Goal: Task Accomplishment & Management: Use online tool/utility

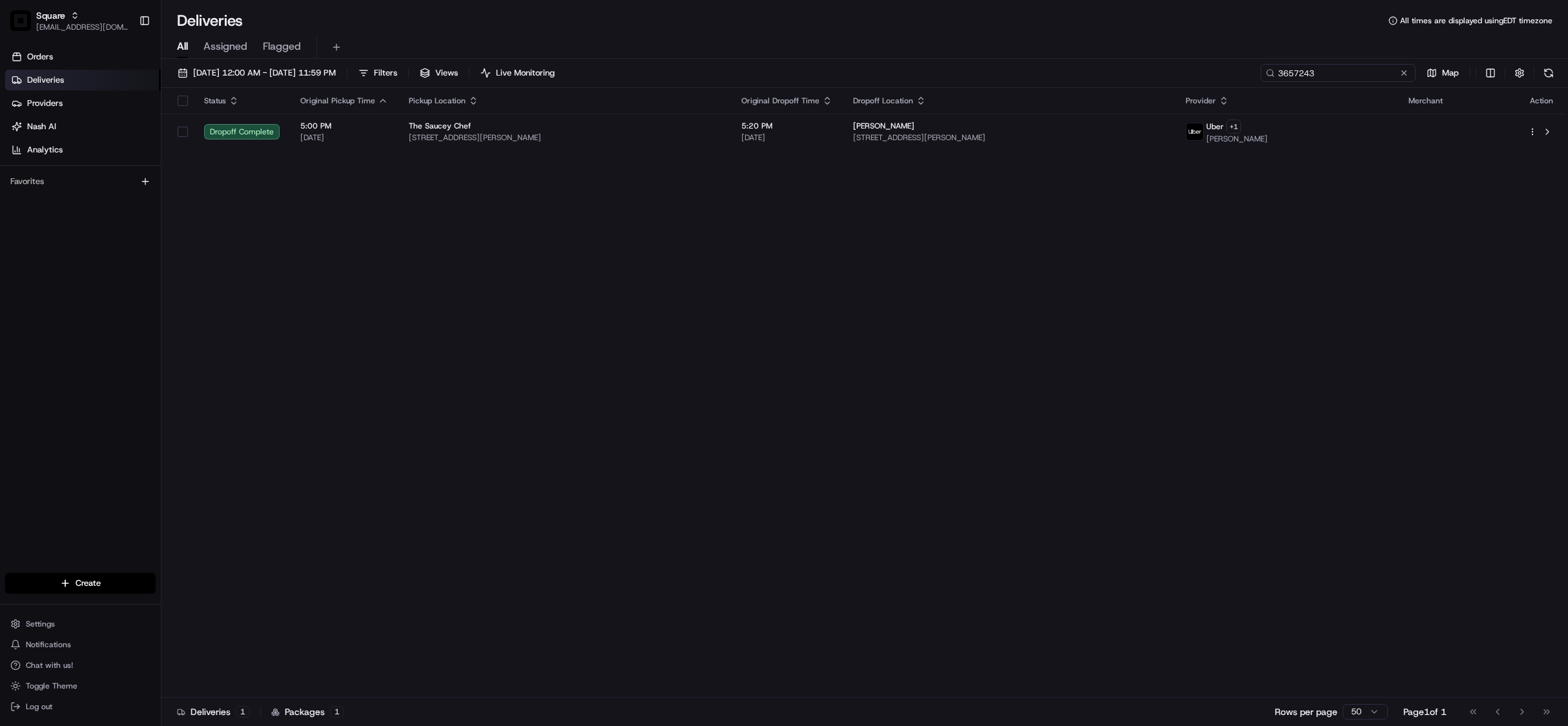
click at [1319, 68] on input "3657243" at bounding box center [1338, 73] width 155 height 18
paste input "786924"
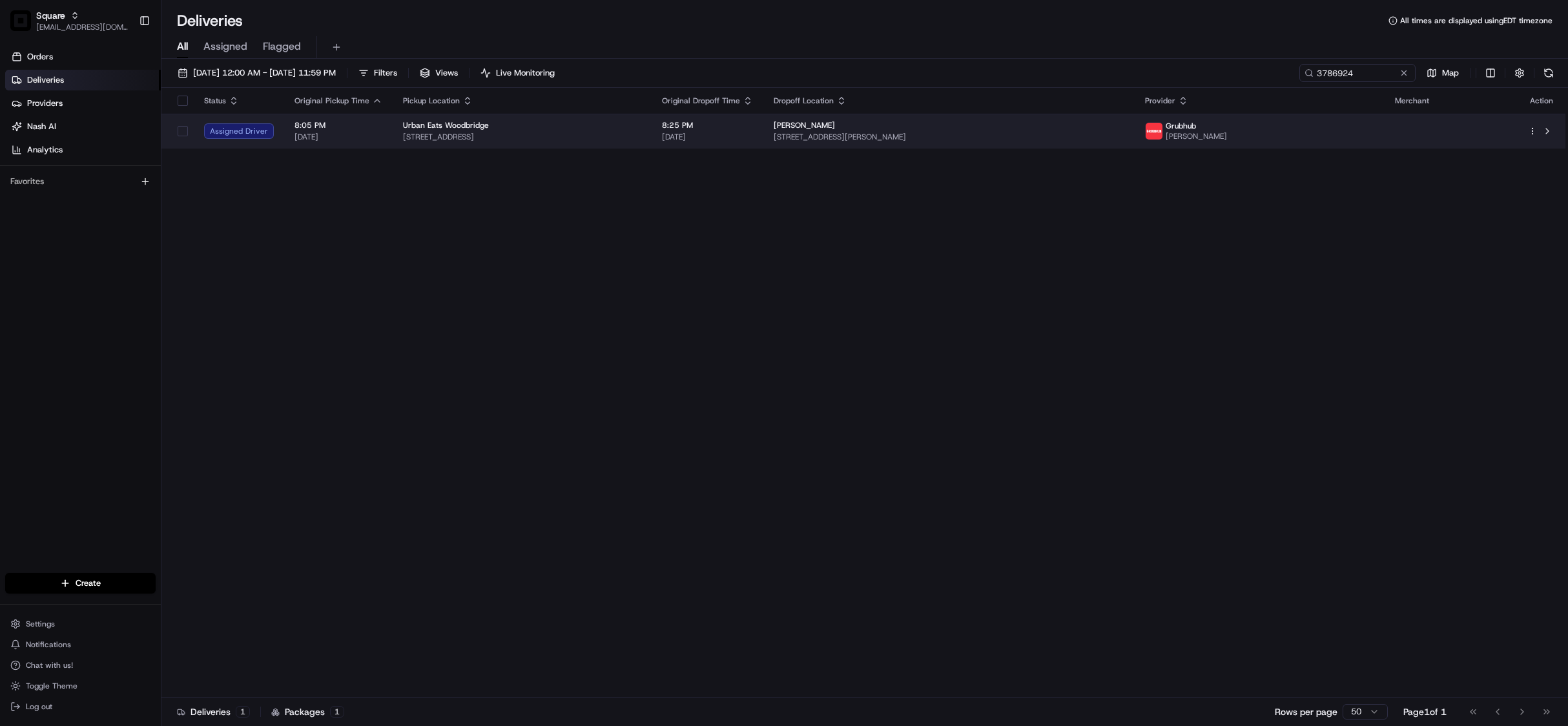
click at [848, 131] on td "Marvin Munson 1105 Madaline Dr #1105, Avenel, NJ 07001, USA" at bounding box center [949, 131] width 372 height 35
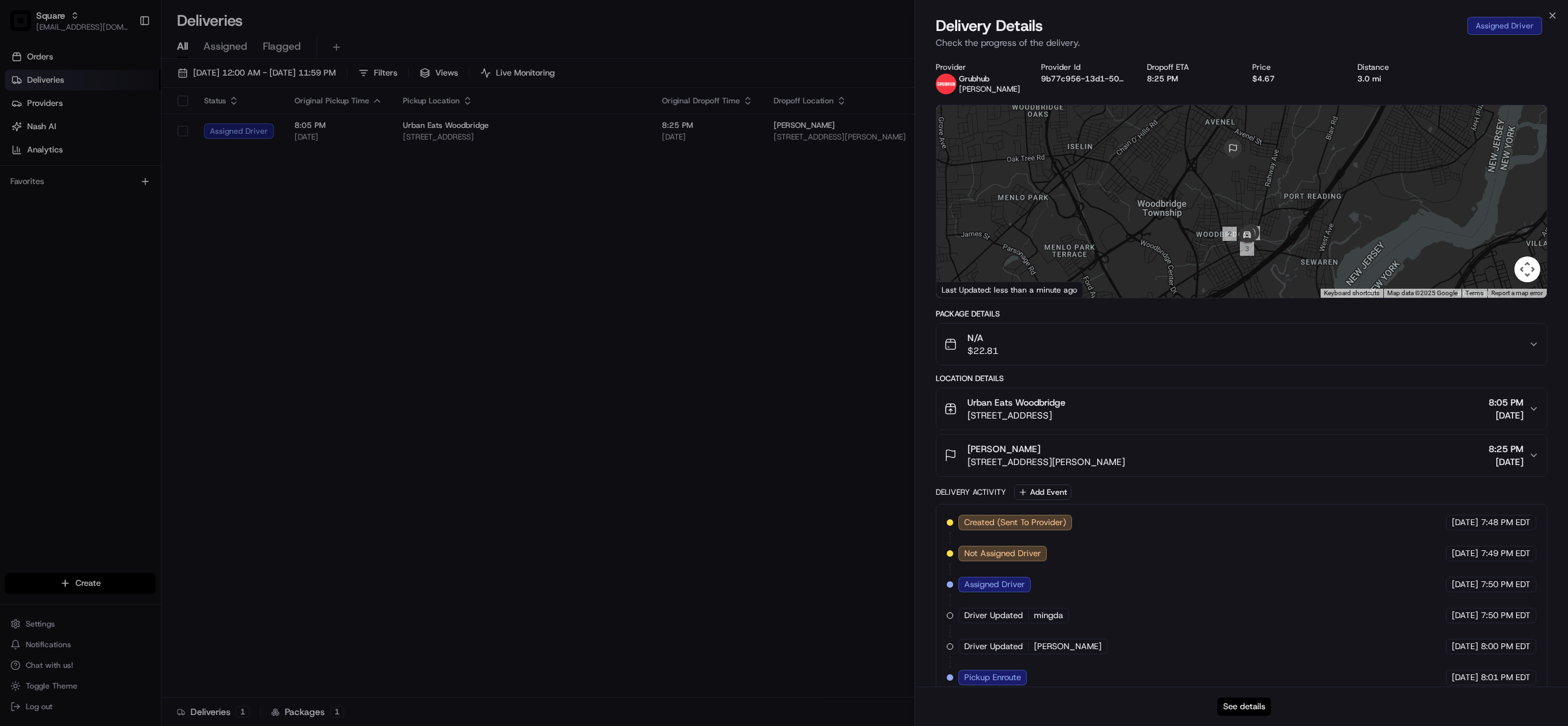
click at [1248, 709] on button "See details" at bounding box center [1245, 706] width 53 height 18
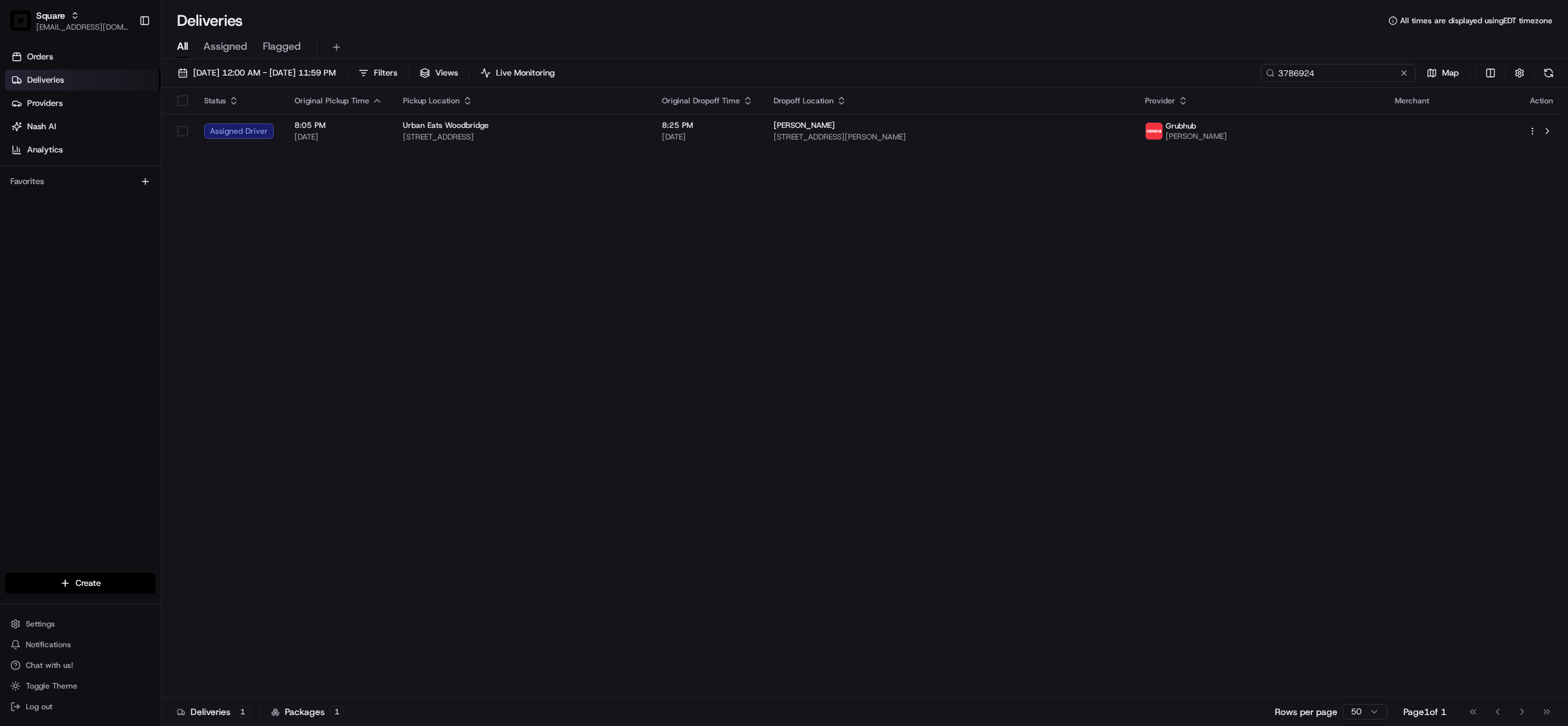
click at [1339, 67] on input "3786924" at bounding box center [1338, 73] width 155 height 18
click at [1339, 68] on input "3786924" at bounding box center [1338, 73] width 155 height 18
paste input "1199998"
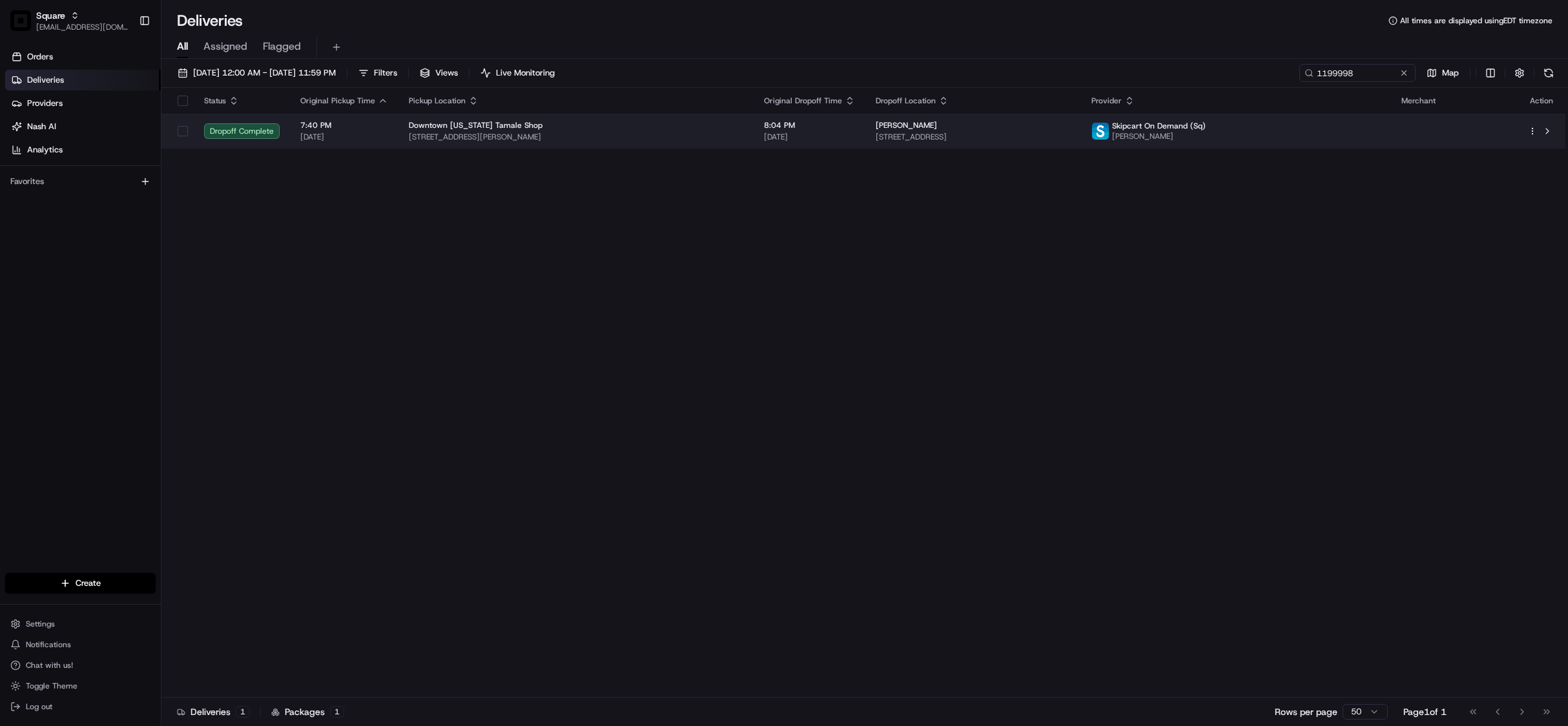
click at [1028, 136] on span "3318 N Decatur Blvd UNIT 2147, Las Vegas, NV 89130, USA" at bounding box center [973, 137] width 195 height 10
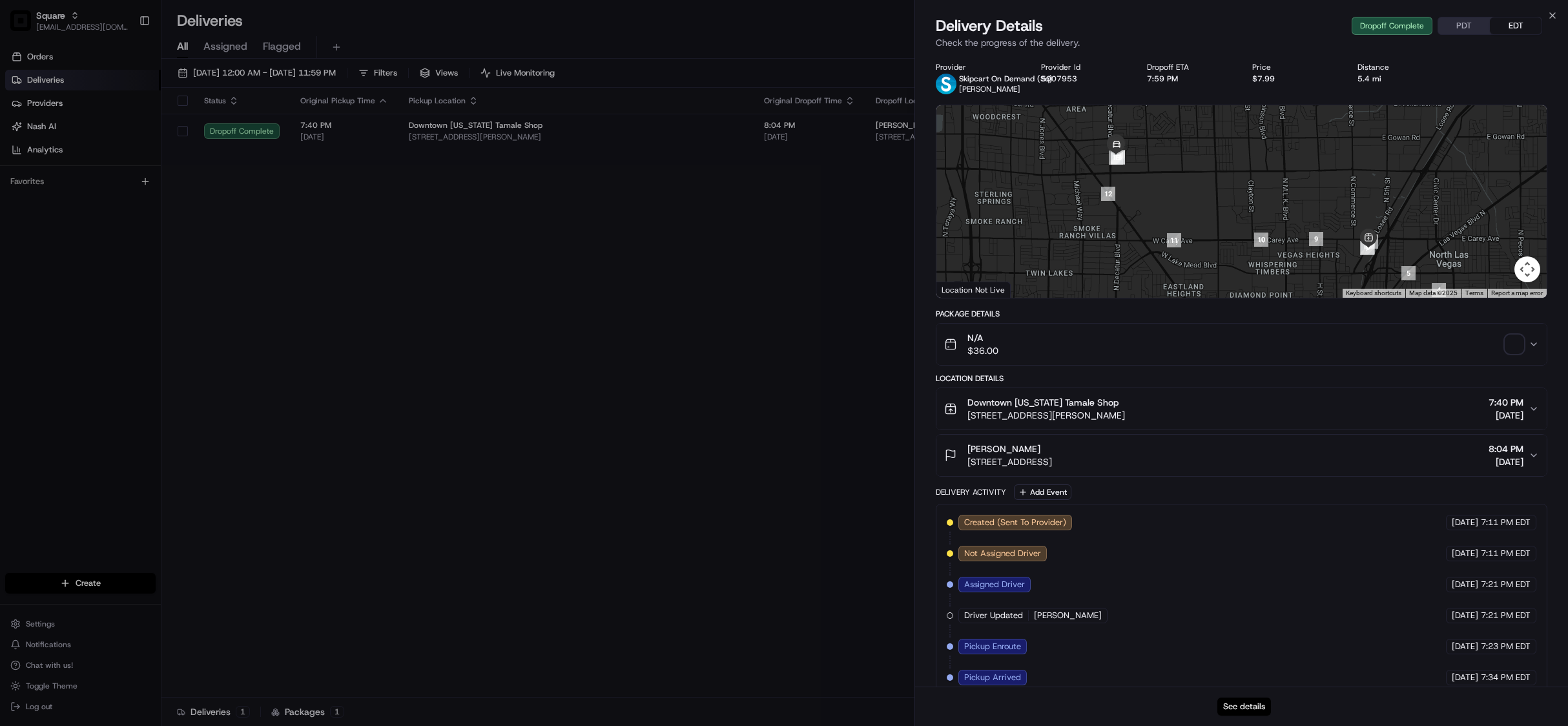
click at [1236, 702] on button "See details" at bounding box center [1245, 706] width 53 height 18
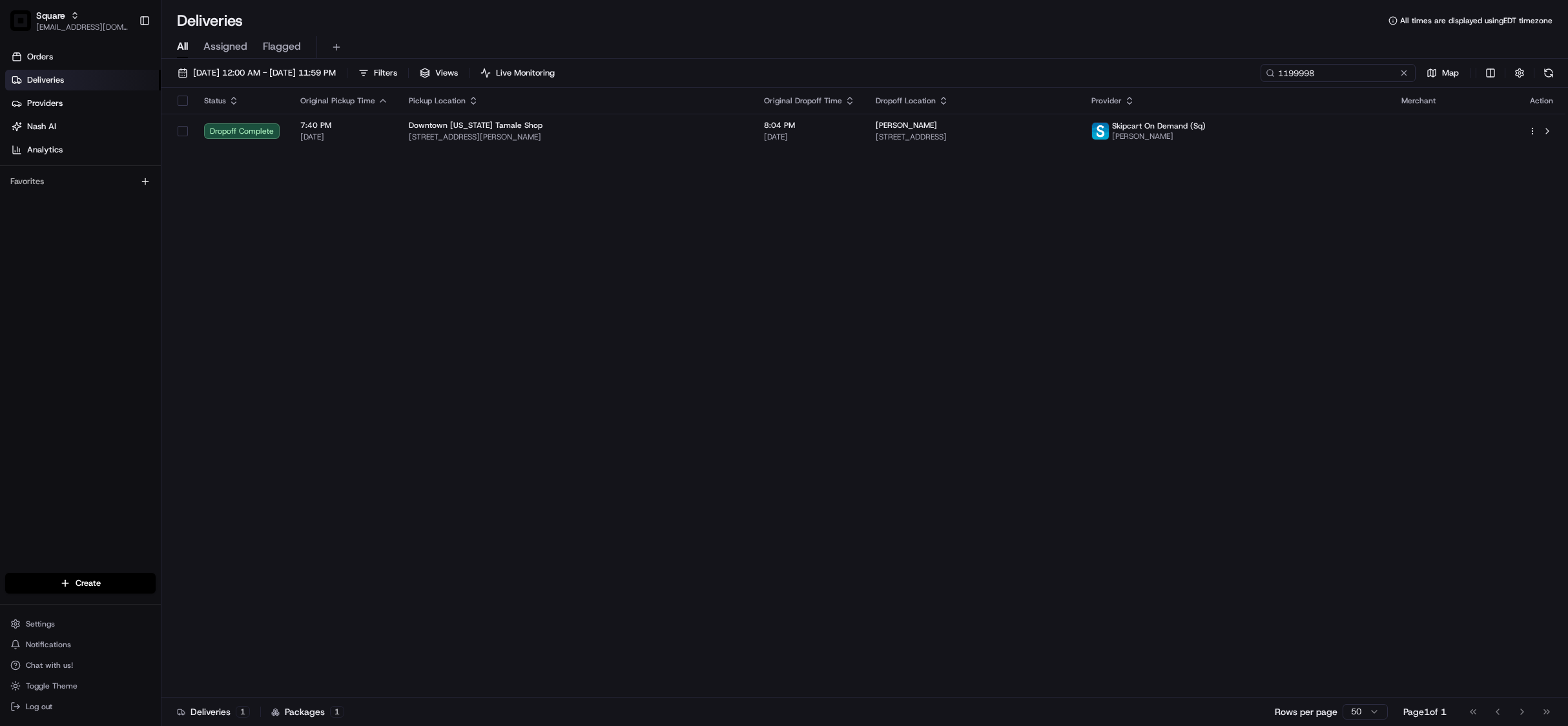
click at [1333, 71] on input "1199998" at bounding box center [1338, 73] width 155 height 18
paste input "9587971"
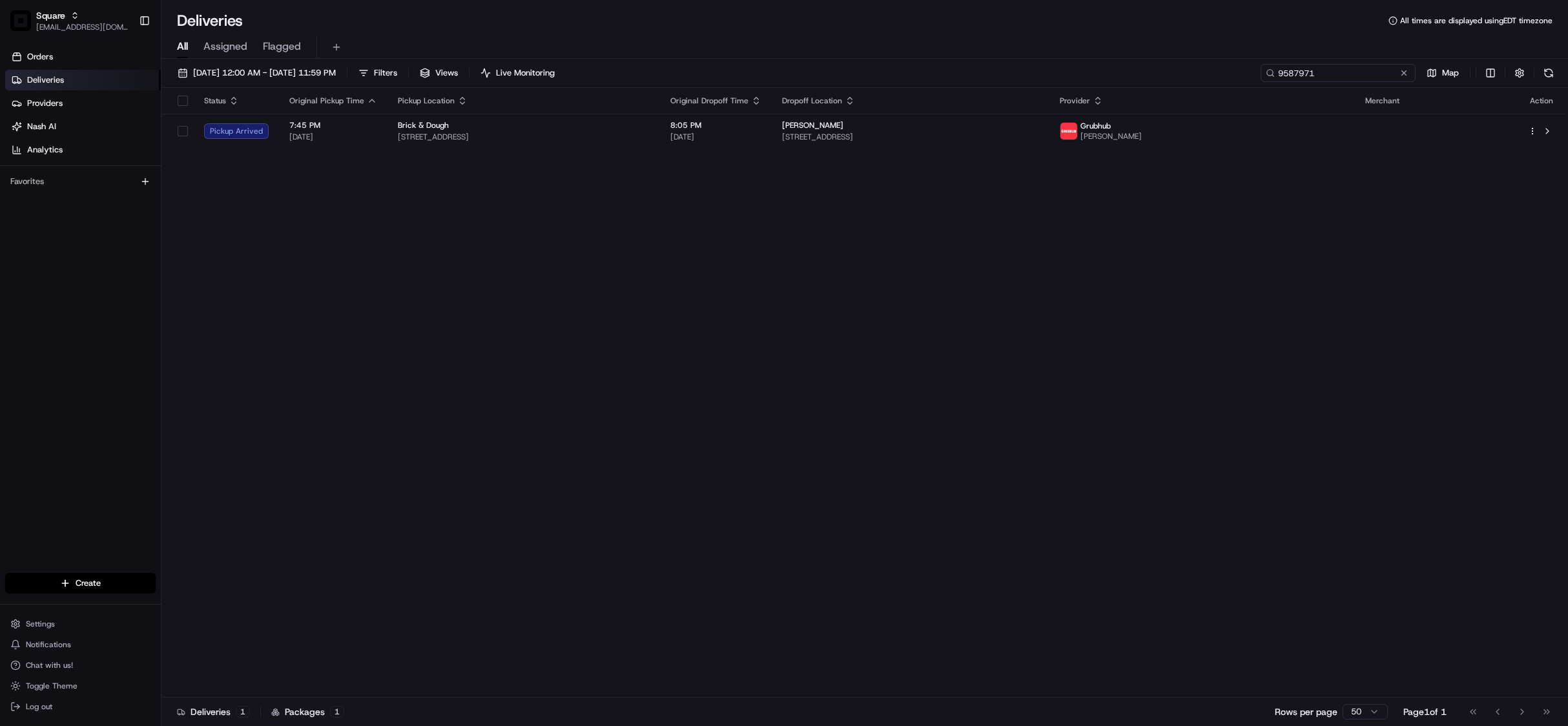
type input "9587971"
click at [869, 321] on div "Status Original Pickup Time Pickup Location Original Dropoff Time Dropoff Locat…" at bounding box center [863, 393] width 1404 height 610
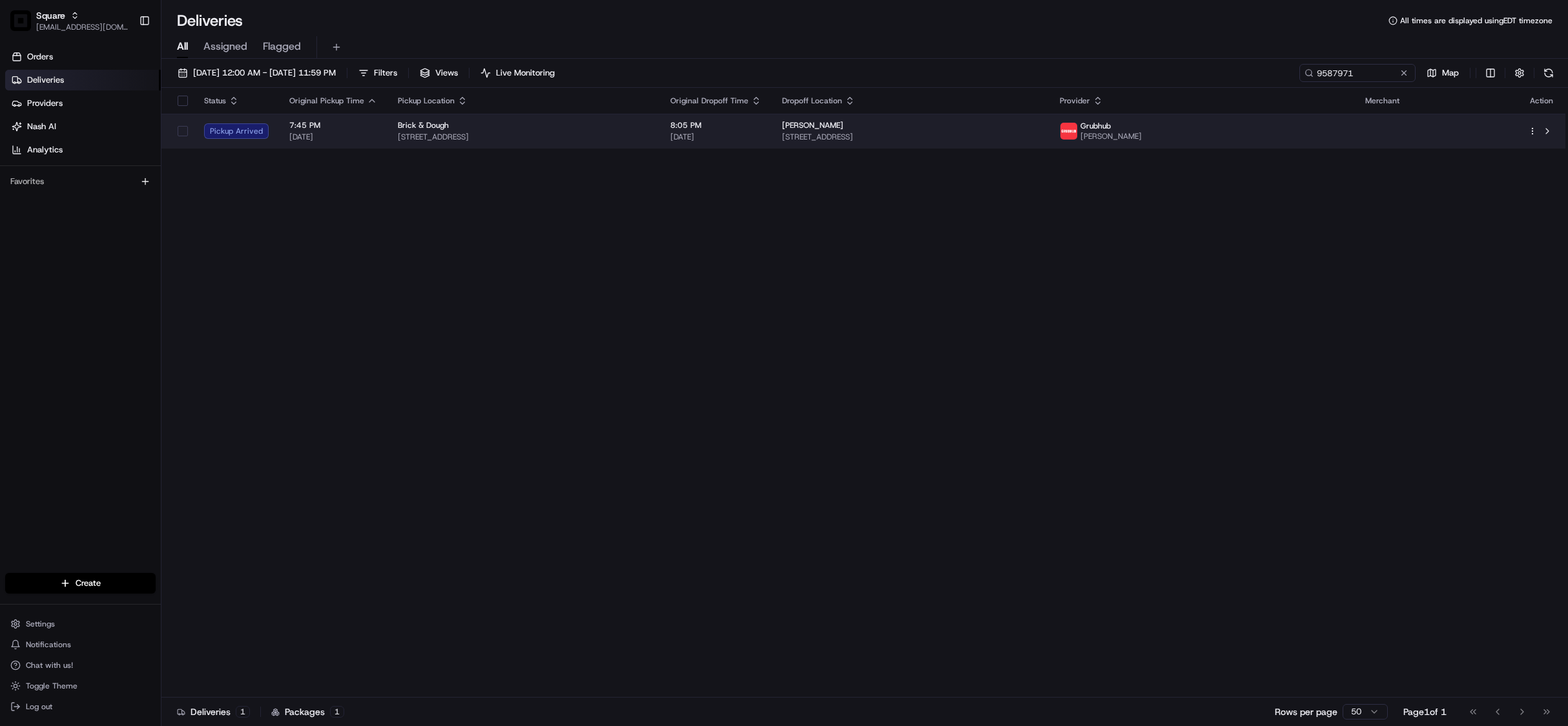
click at [964, 138] on span "53 Greenwood Ave #1a, Montclair, NJ 07042, USA" at bounding box center [911, 137] width 258 height 10
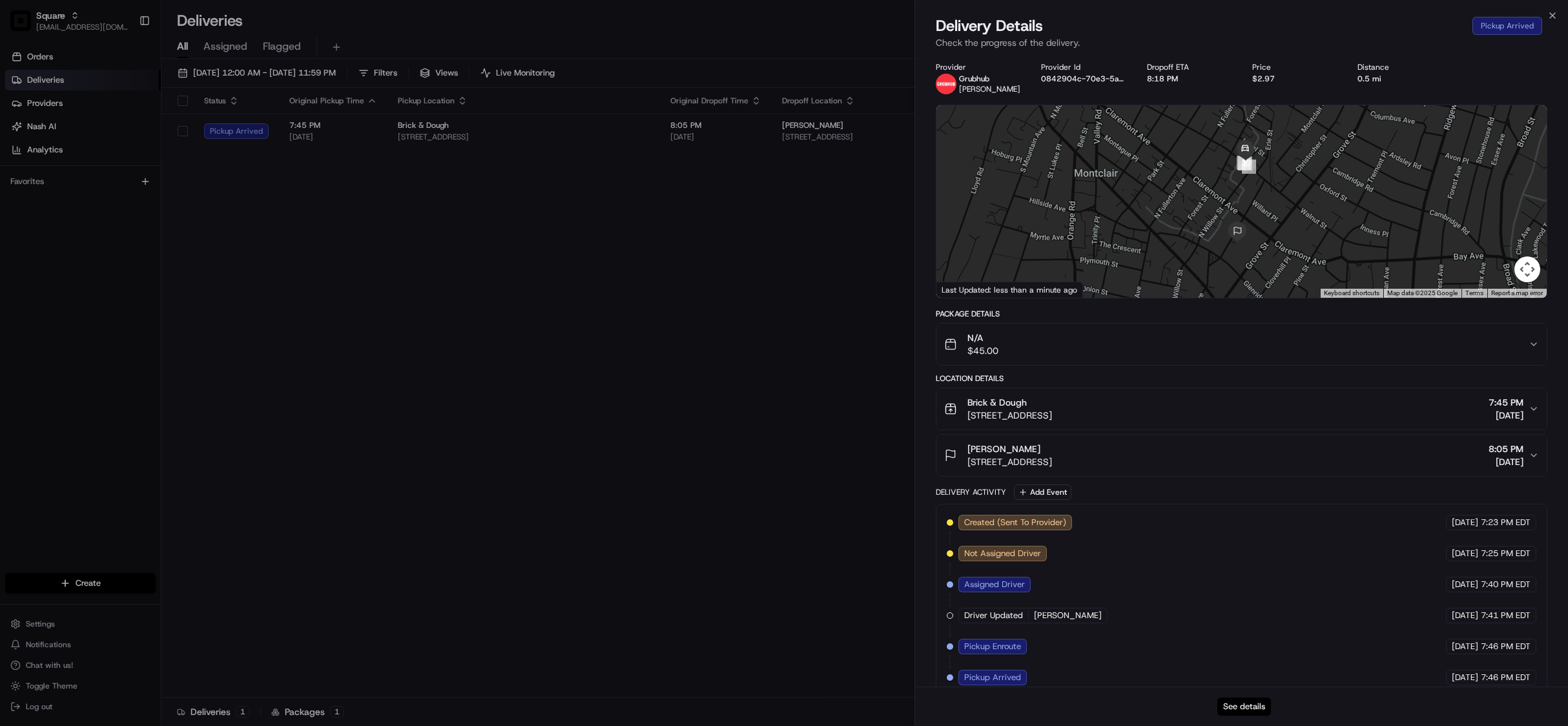
click at [1243, 704] on button "See details" at bounding box center [1245, 706] width 53 height 18
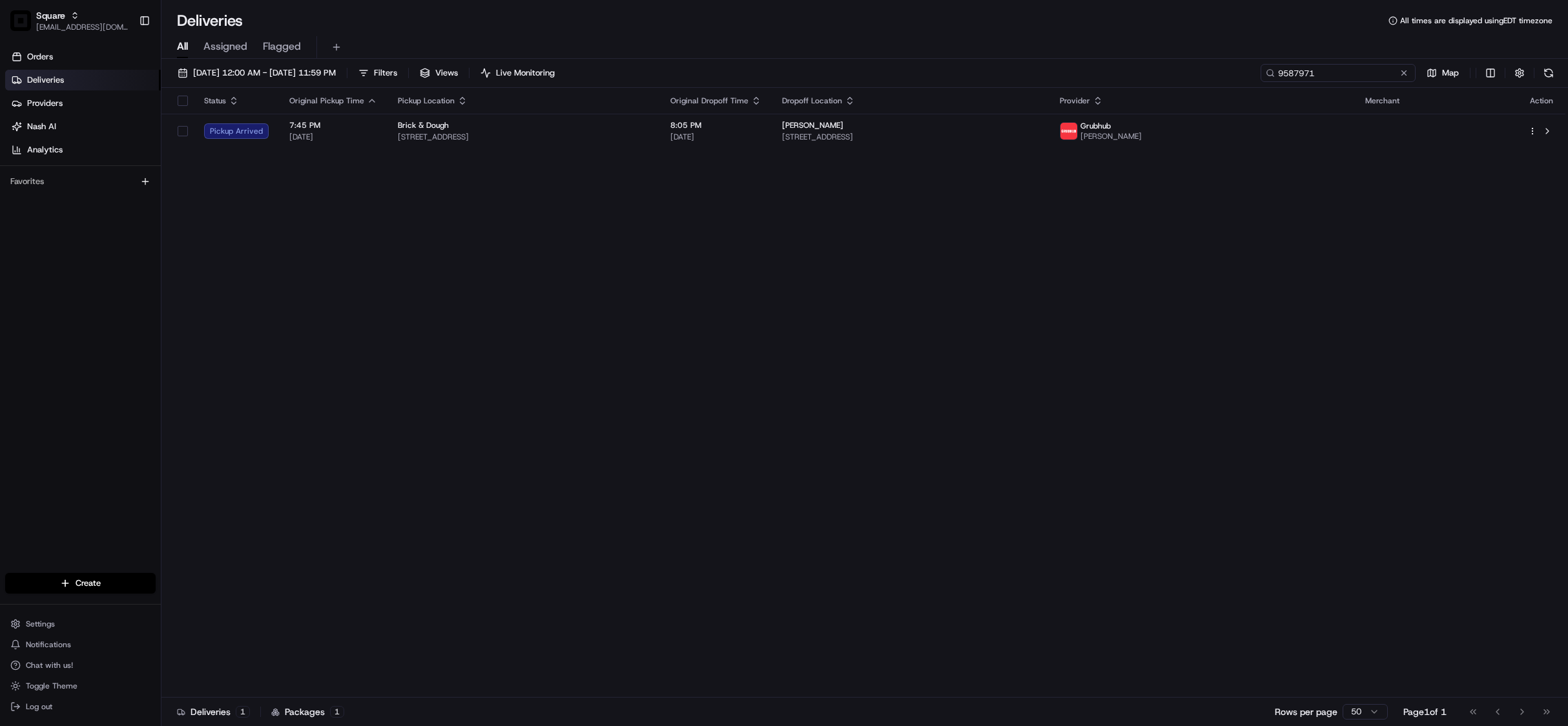
click at [1326, 76] on input "9587971" at bounding box center [1338, 73] width 155 height 18
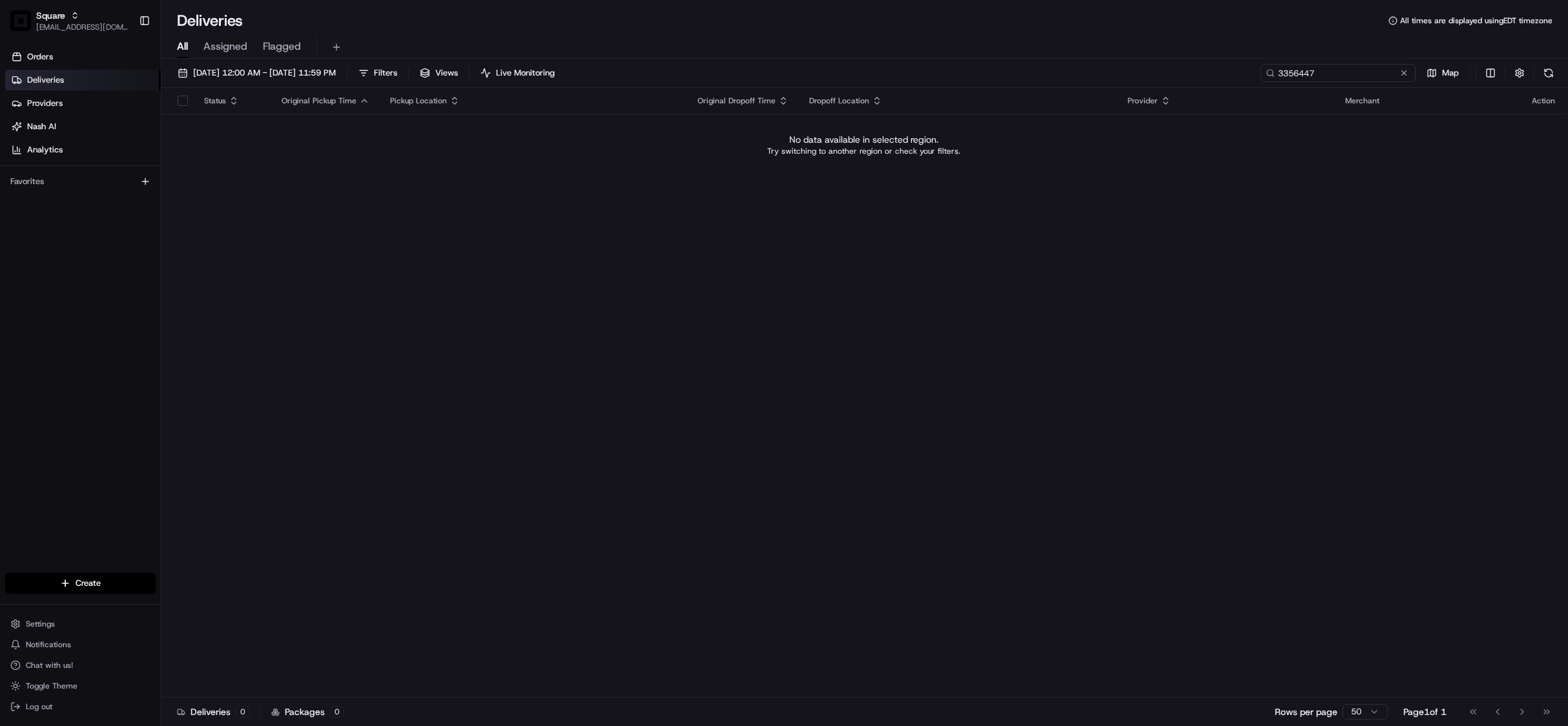
click at [1281, 76] on input "3356447" at bounding box center [1338, 73] width 155 height 18
type input "3356447"
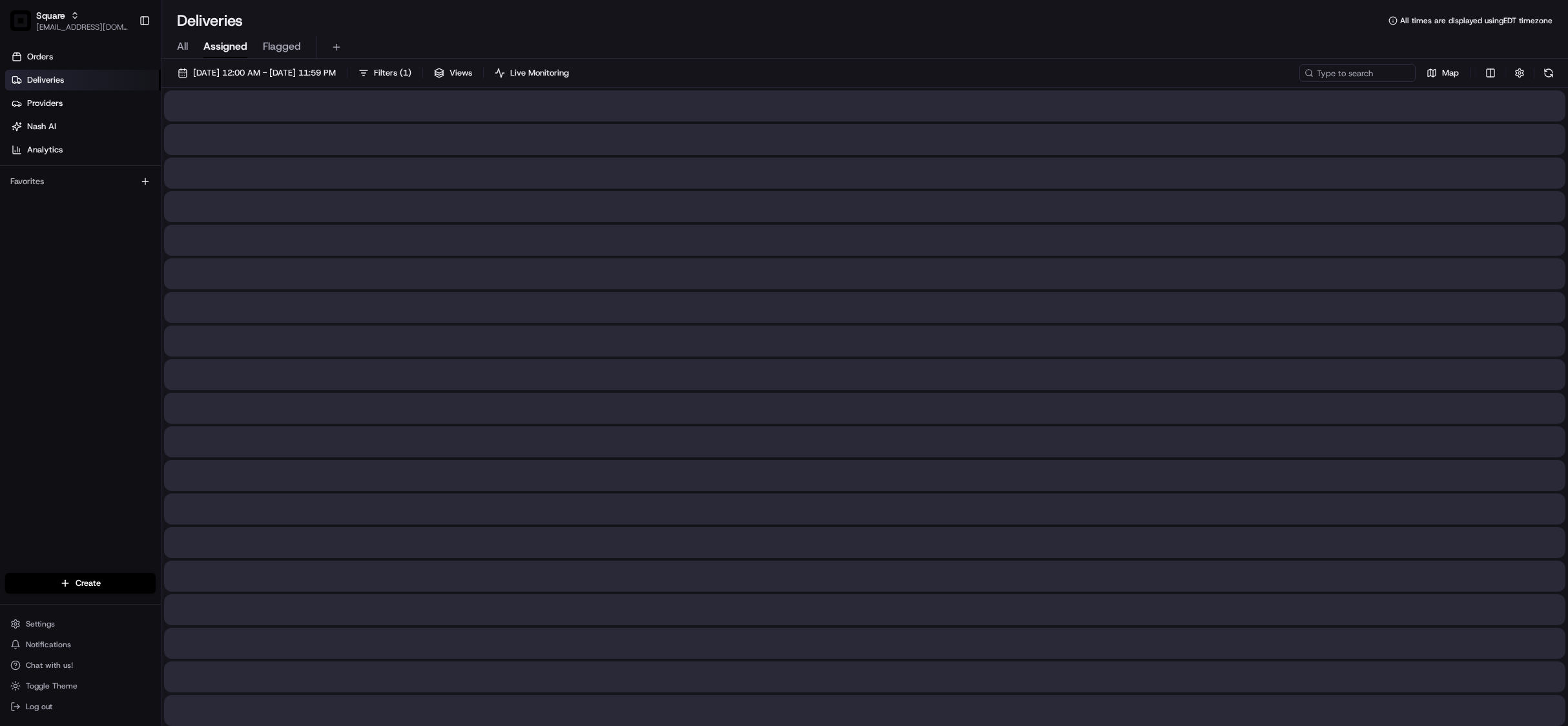
click at [235, 46] on span "Assigned" at bounding box center [225, 46] width 44 height 15
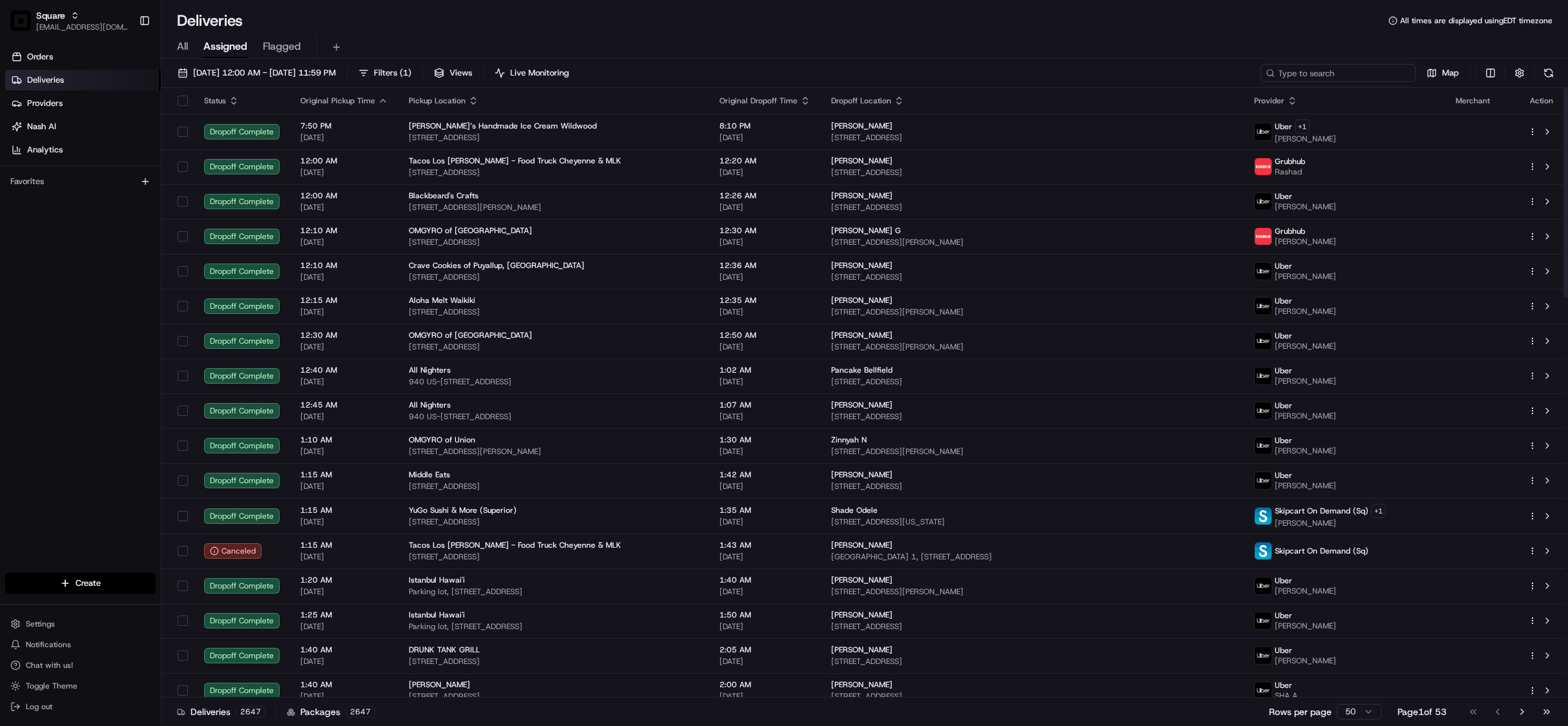
click at [1314, 73] on input at bounding box center [1338, 73] width 155 height 18
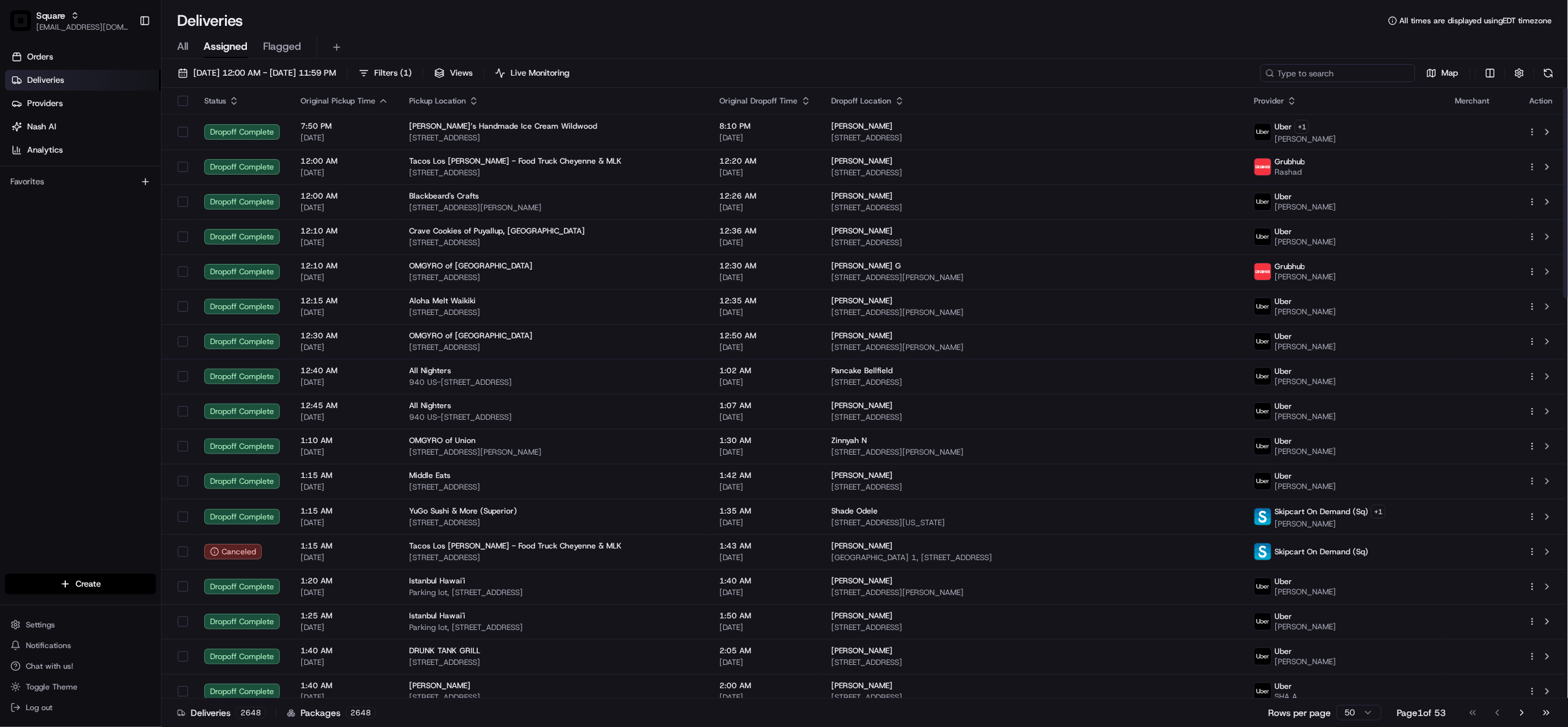
click at [1353, 71] on input at bounding box center [1338, 73] width 155 height 18
paste input "3356447"
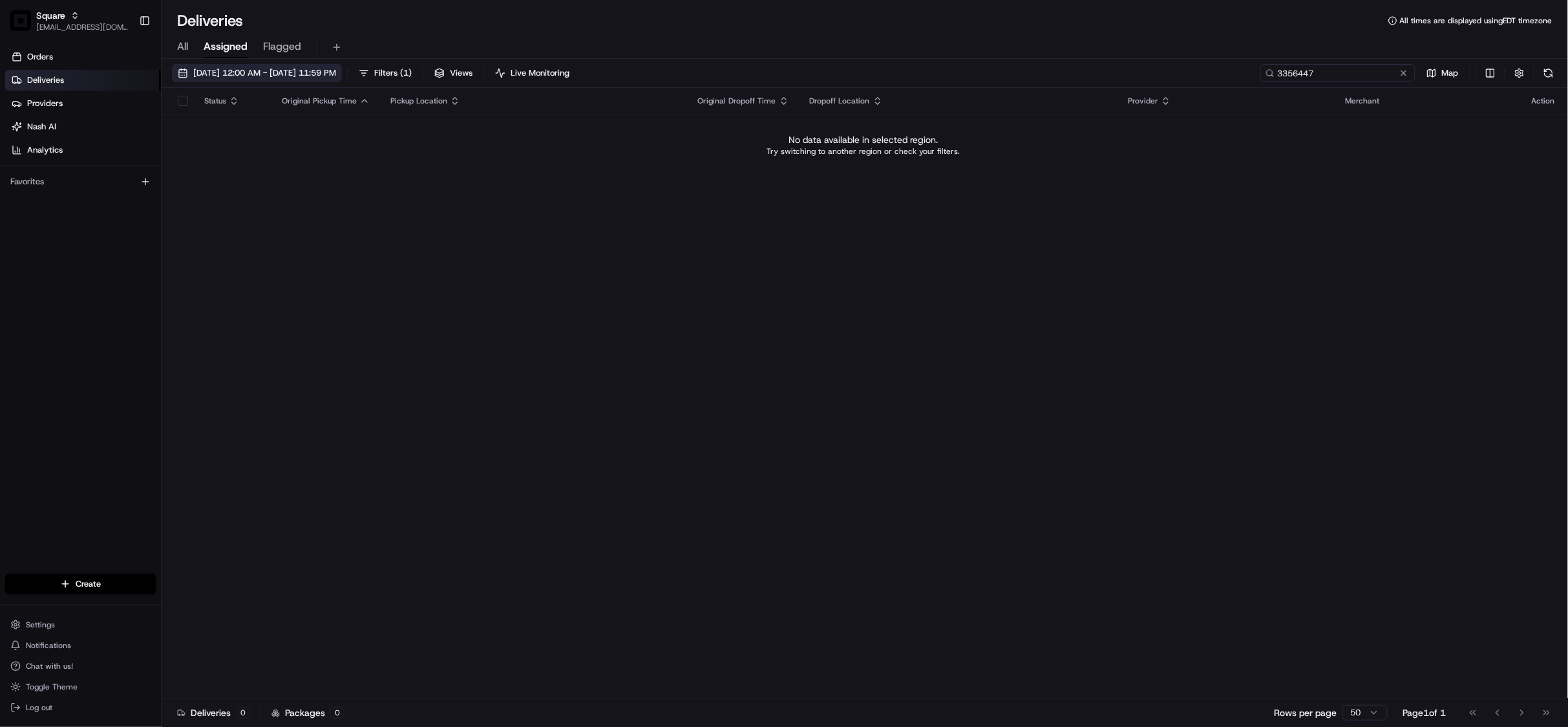
type input "3356447"
click at [277, 68] on span "08/15/2025 12:00 AM - 08/15/2025 11:59 PM" at bounding box center [265, 73] width 143 height 12
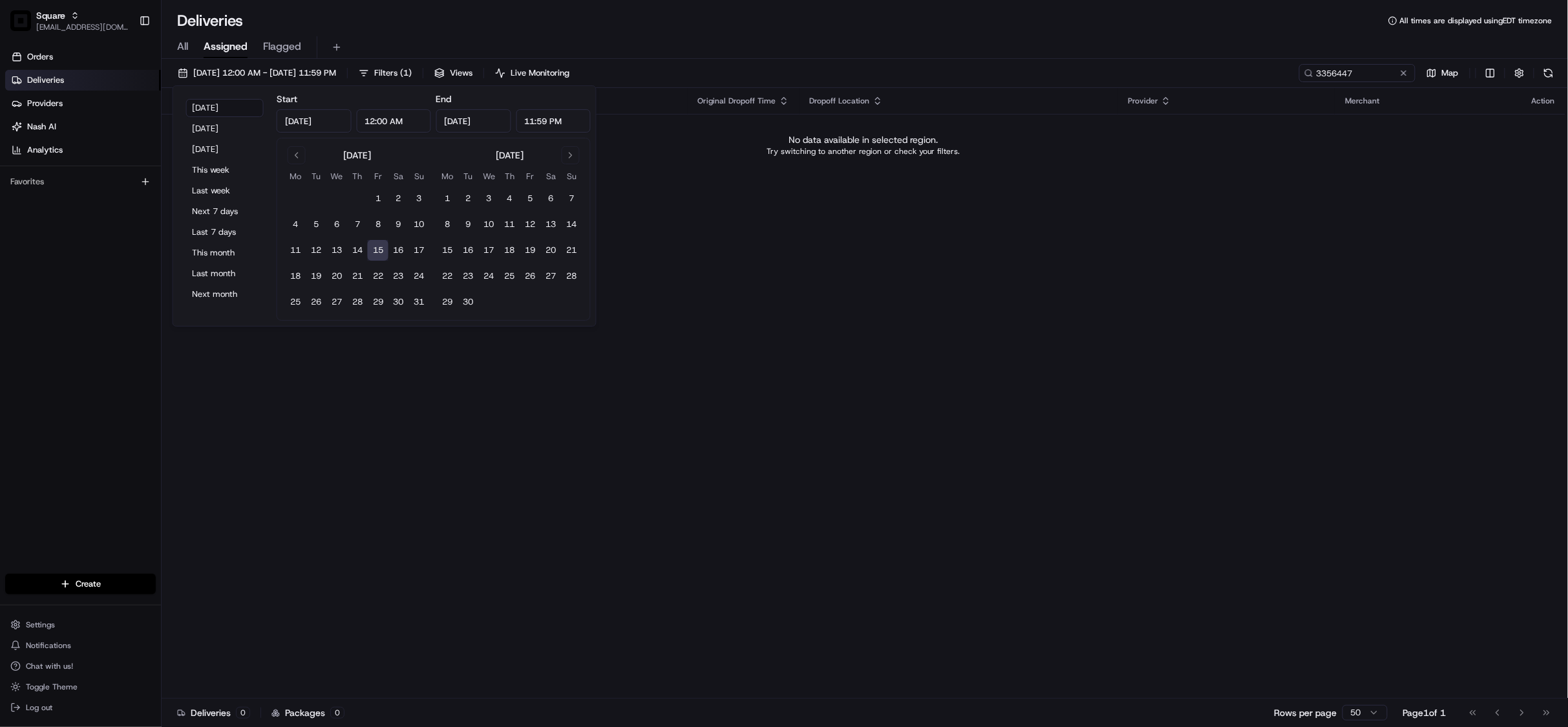
click at [176, 47] on div "All Assigned Flagged" at bounding box center [865, 47] width 1406 height 22
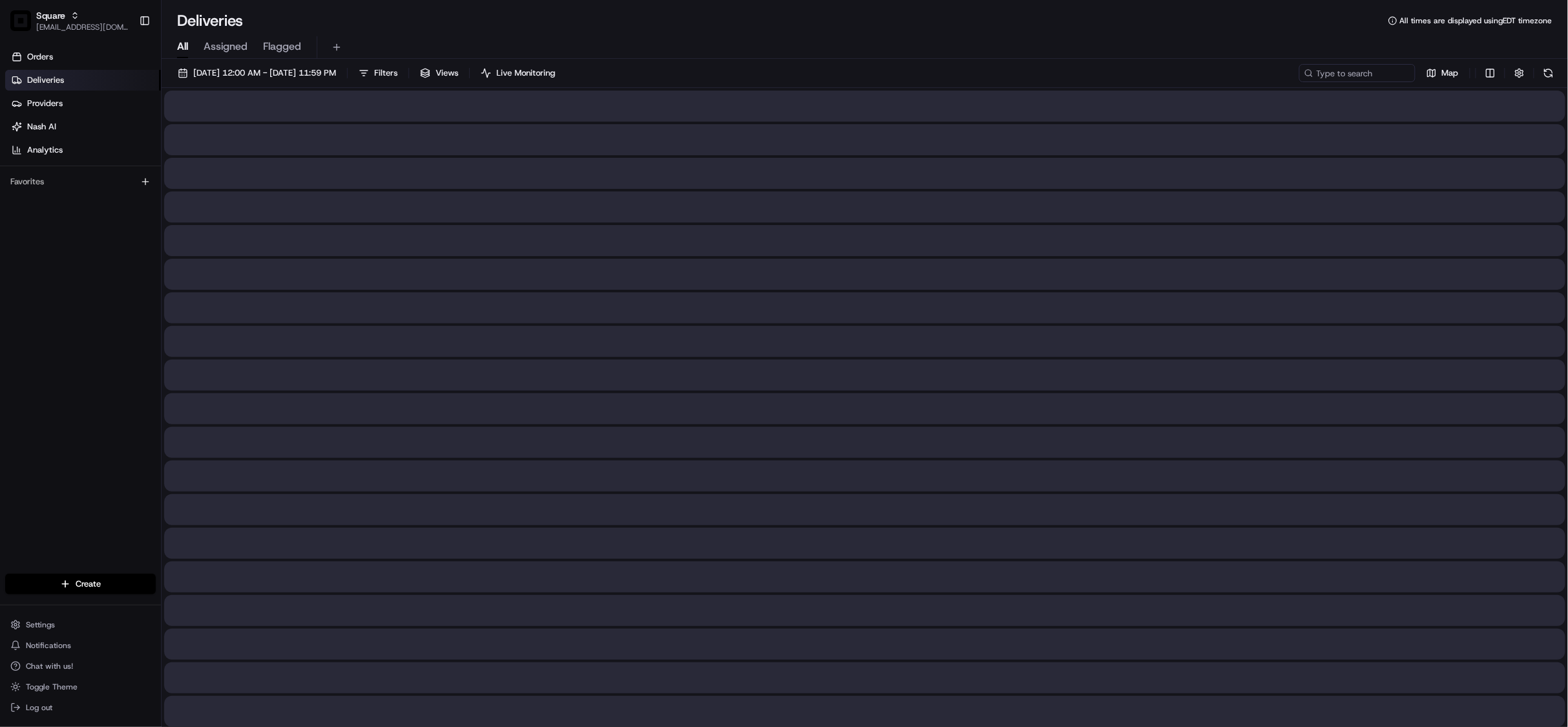
click at [180, 46] on span "All" at bounding box center [182, 46] width 11 height 15
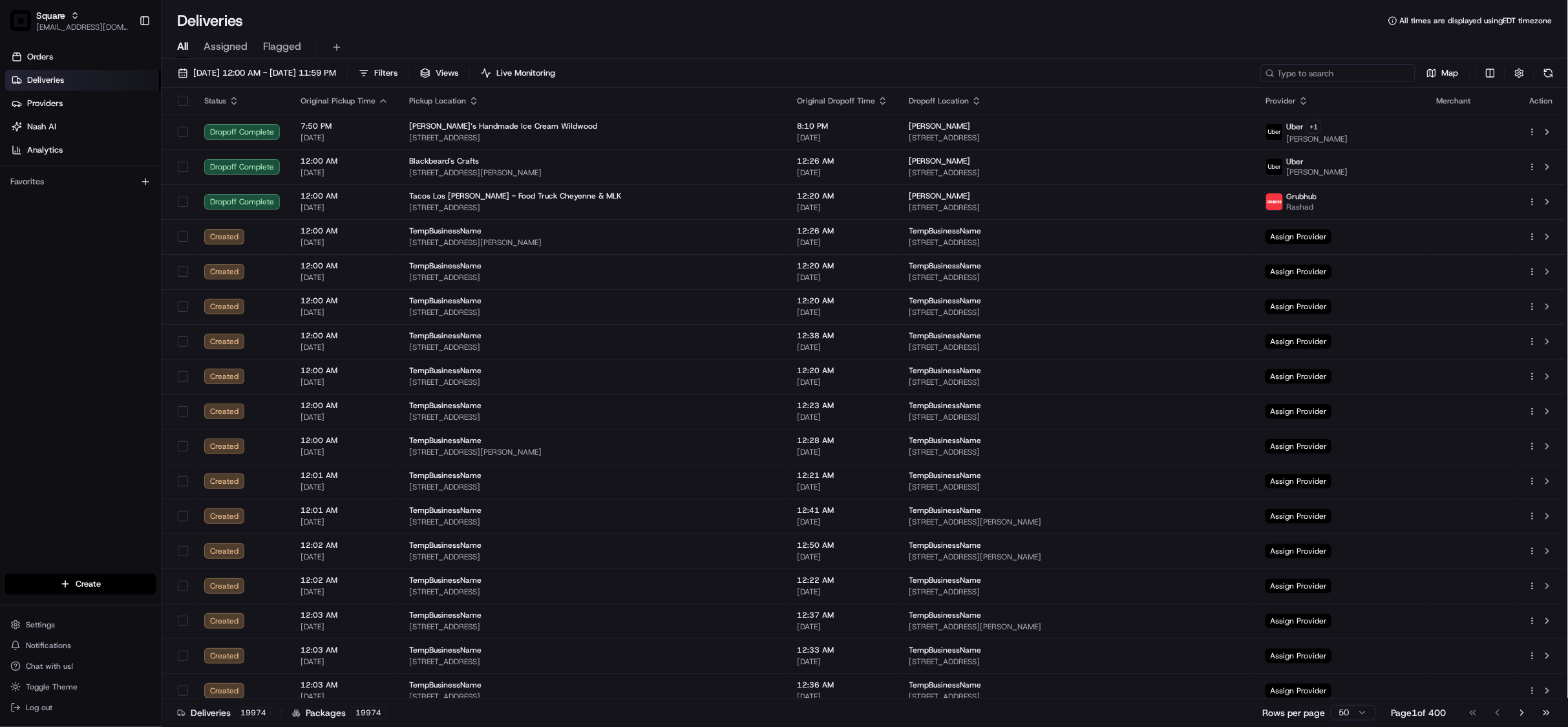
click at [1338, 72] on input at bounding box center [1338, 73] width 155 height 18
paste input "3356447"
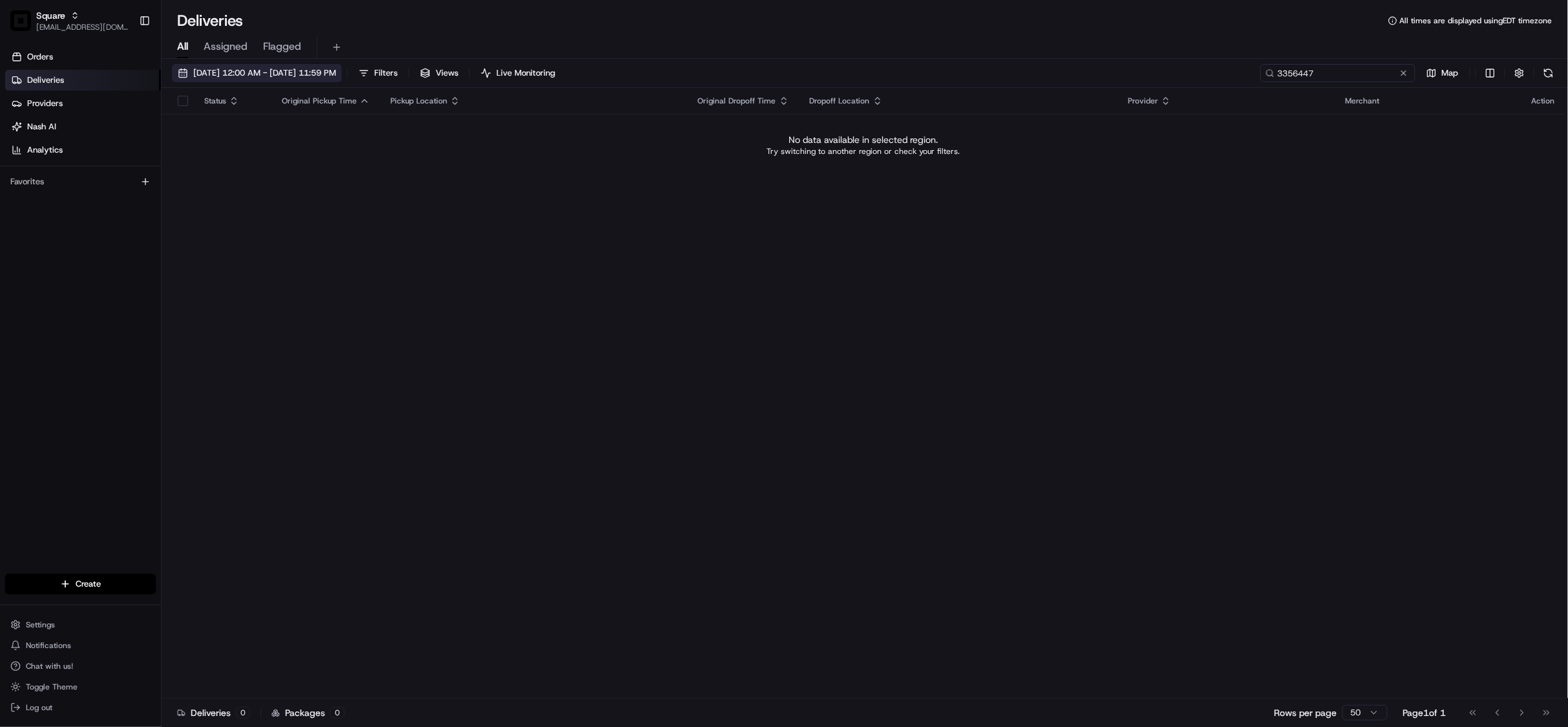
type input "3356447"
click at [306, 67] on span "08/15/2025 12:00 AM - 08/15/2025 11:59 PM" at bounding box center [265, 73] width 143 height 12
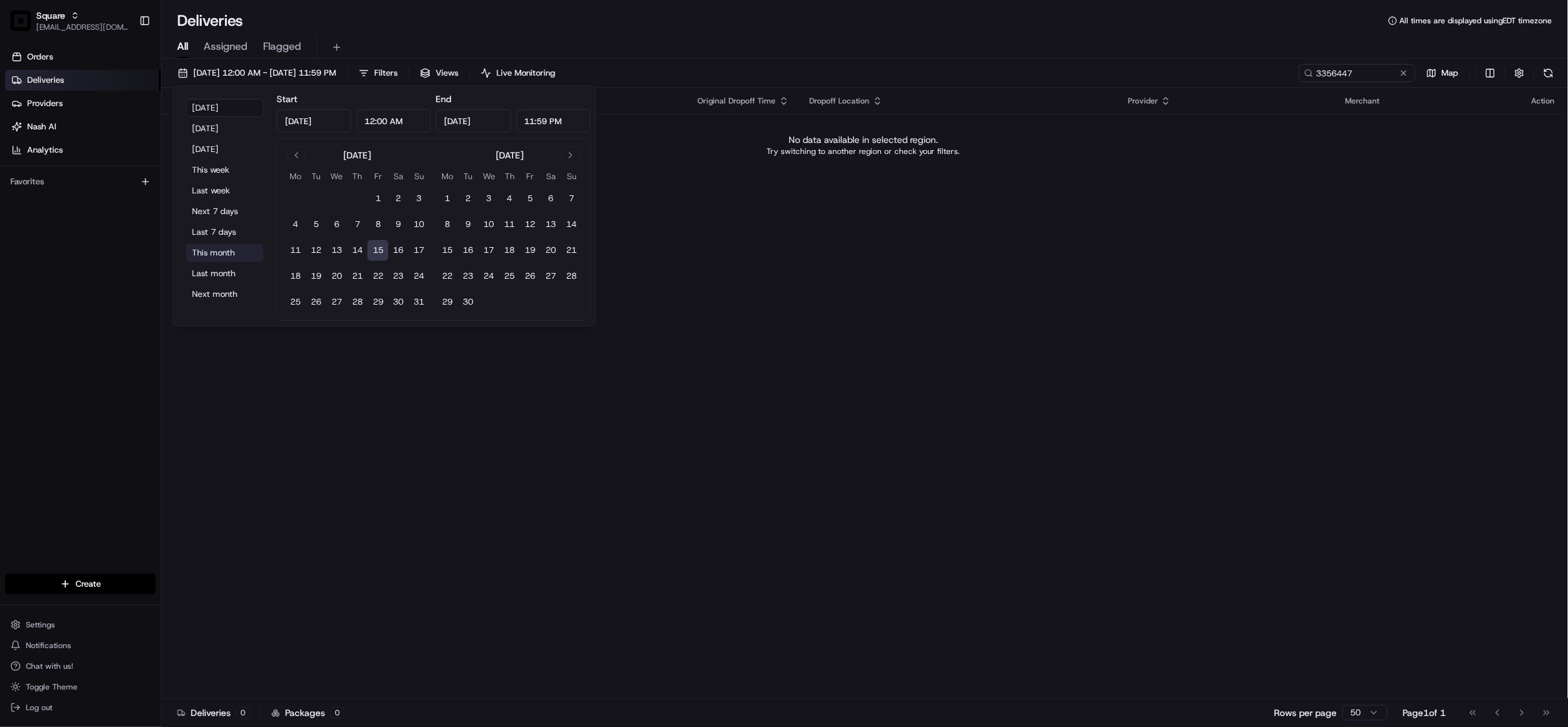
click at [220, 249] on button "This month" at bounding box center [225, 252] width 77 height 18
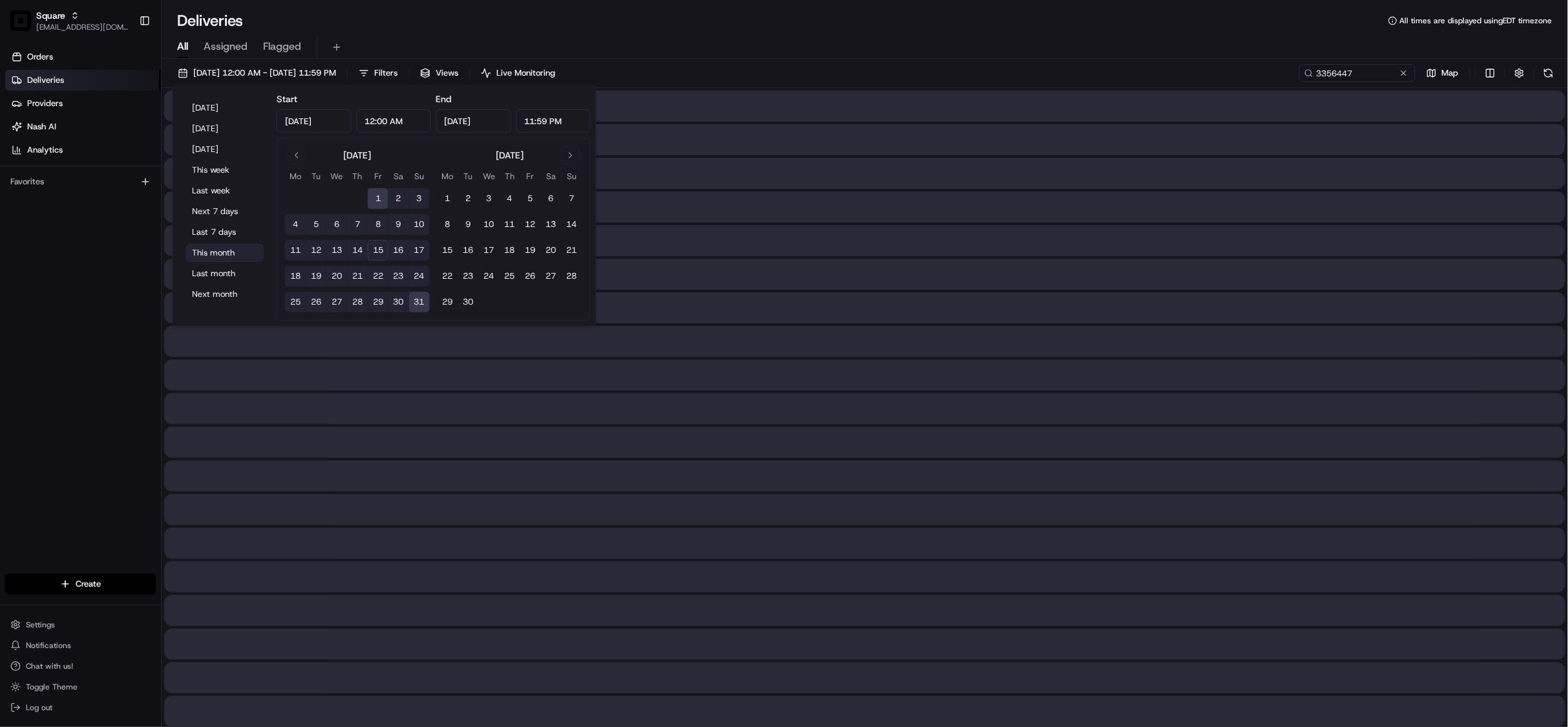
type input "Aug 1, 2025"
type input "Aug 31, 2025"
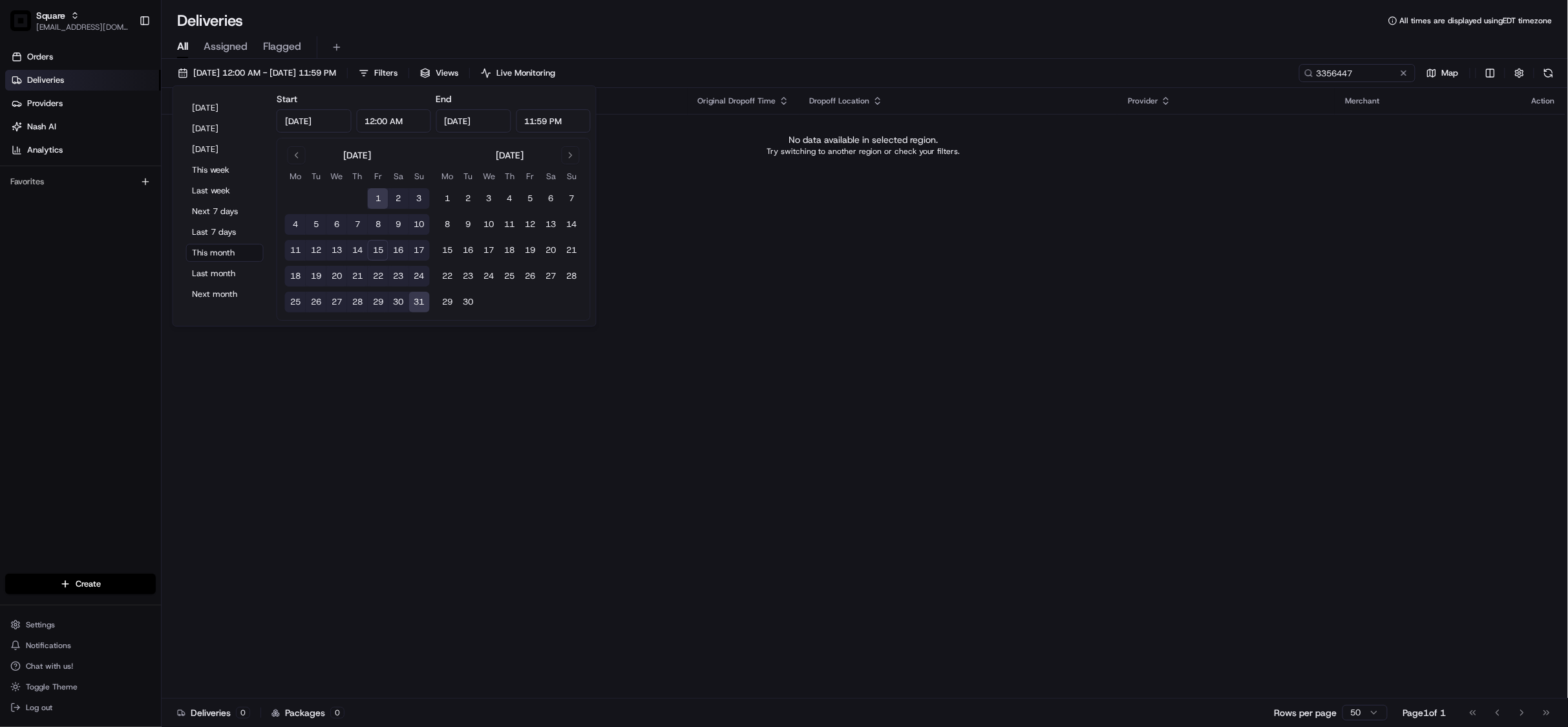
click at [818, 189] on div "Status Original Pickup Time Pickup Location Original Dropoff Time Dropoff Locat…" at bounding box center [863, 393] width 1403 height 611
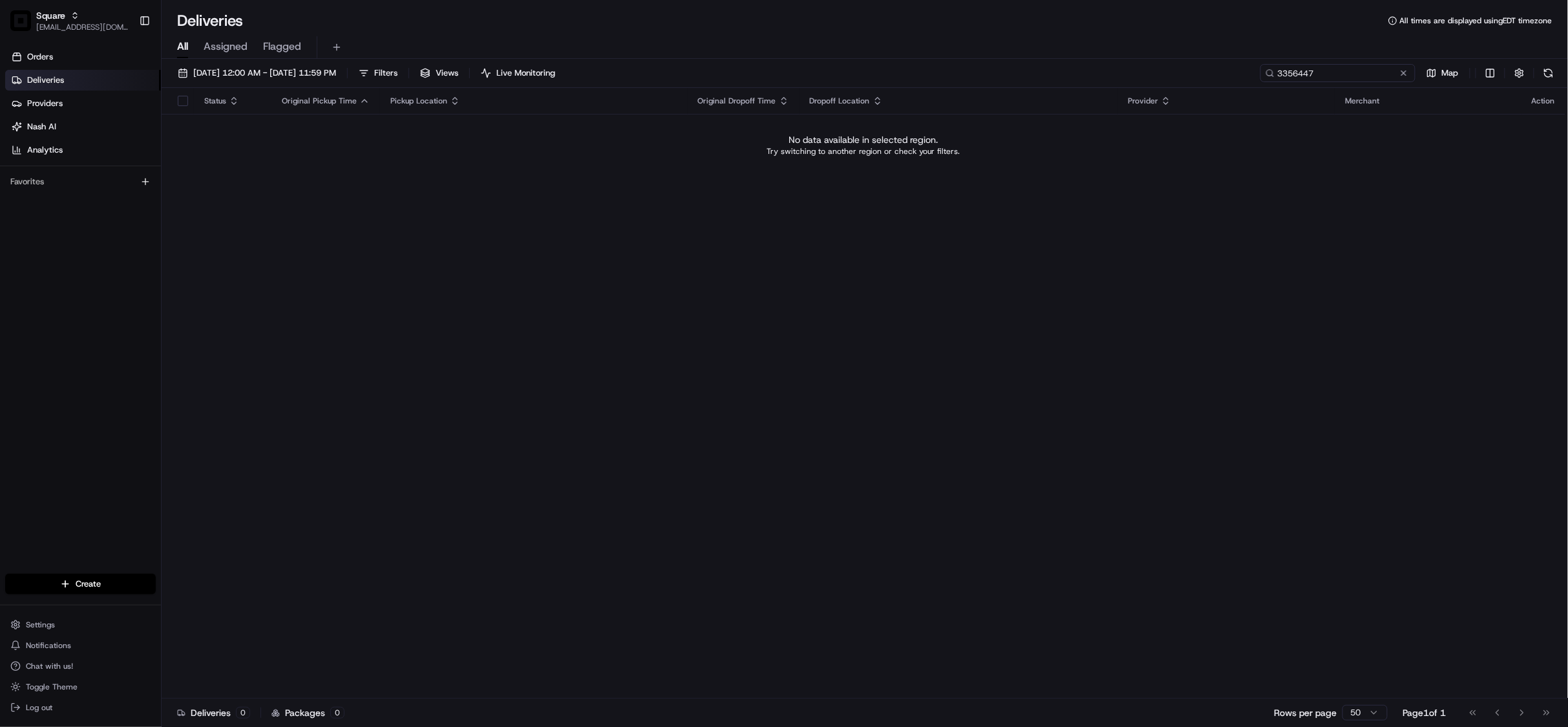
click at [1336, 69] on input "3356447" at bounding box center [1338, 73] width 155 height 18
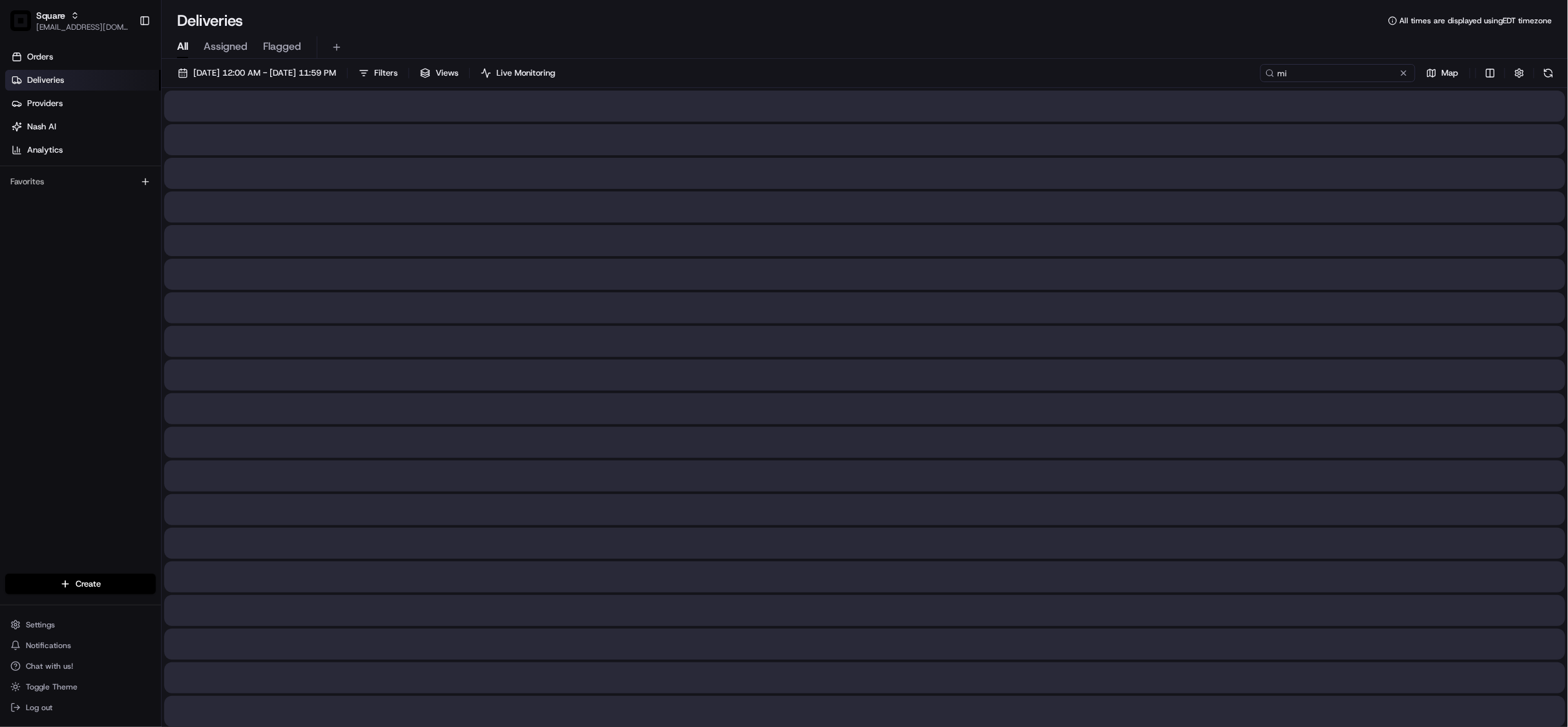
type input "m"
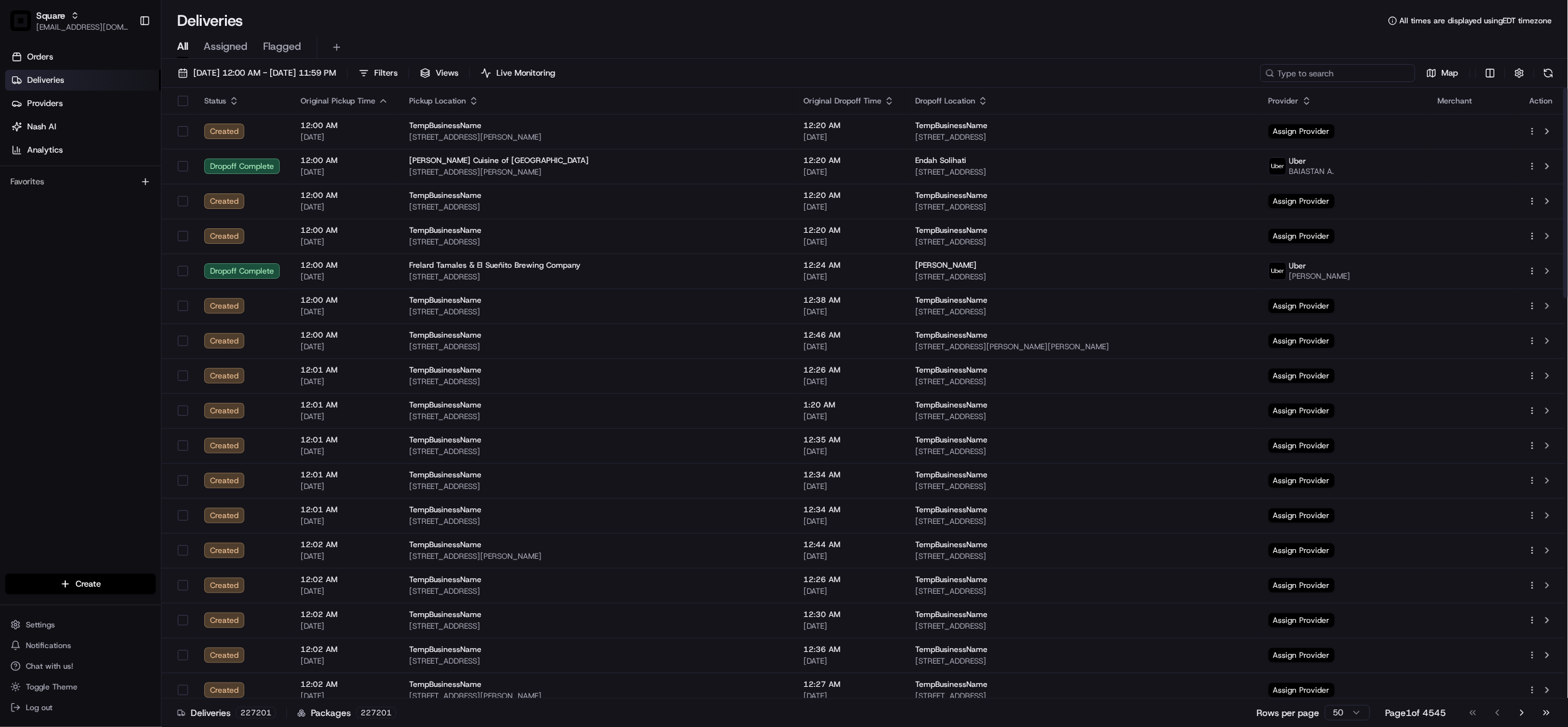
click at [1343, 71] on input at bounding box center [1338, 73] width 155 height 18
paste input "5012206"
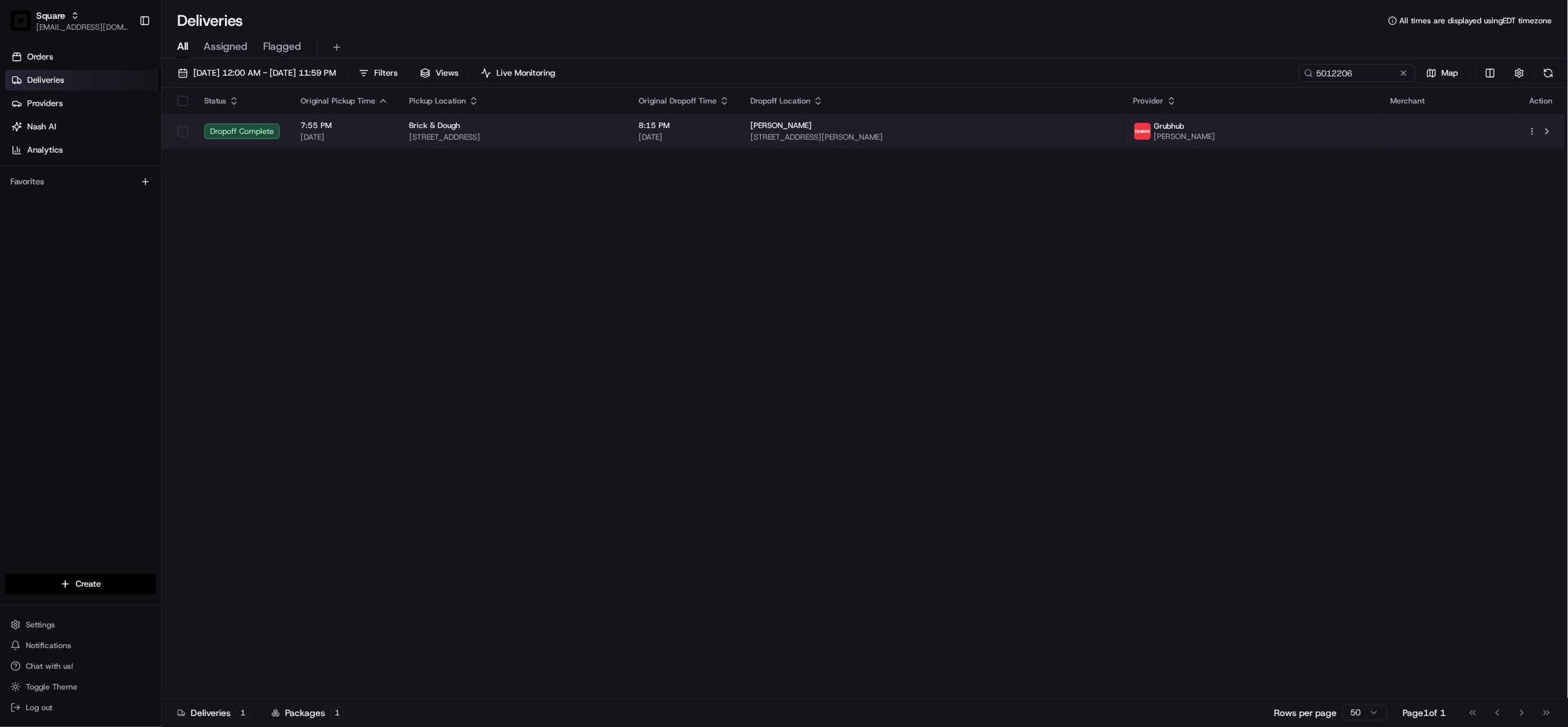
click at [729, 137] on span "[DATE]" at bounding box center [684, 137] width 91 height 10
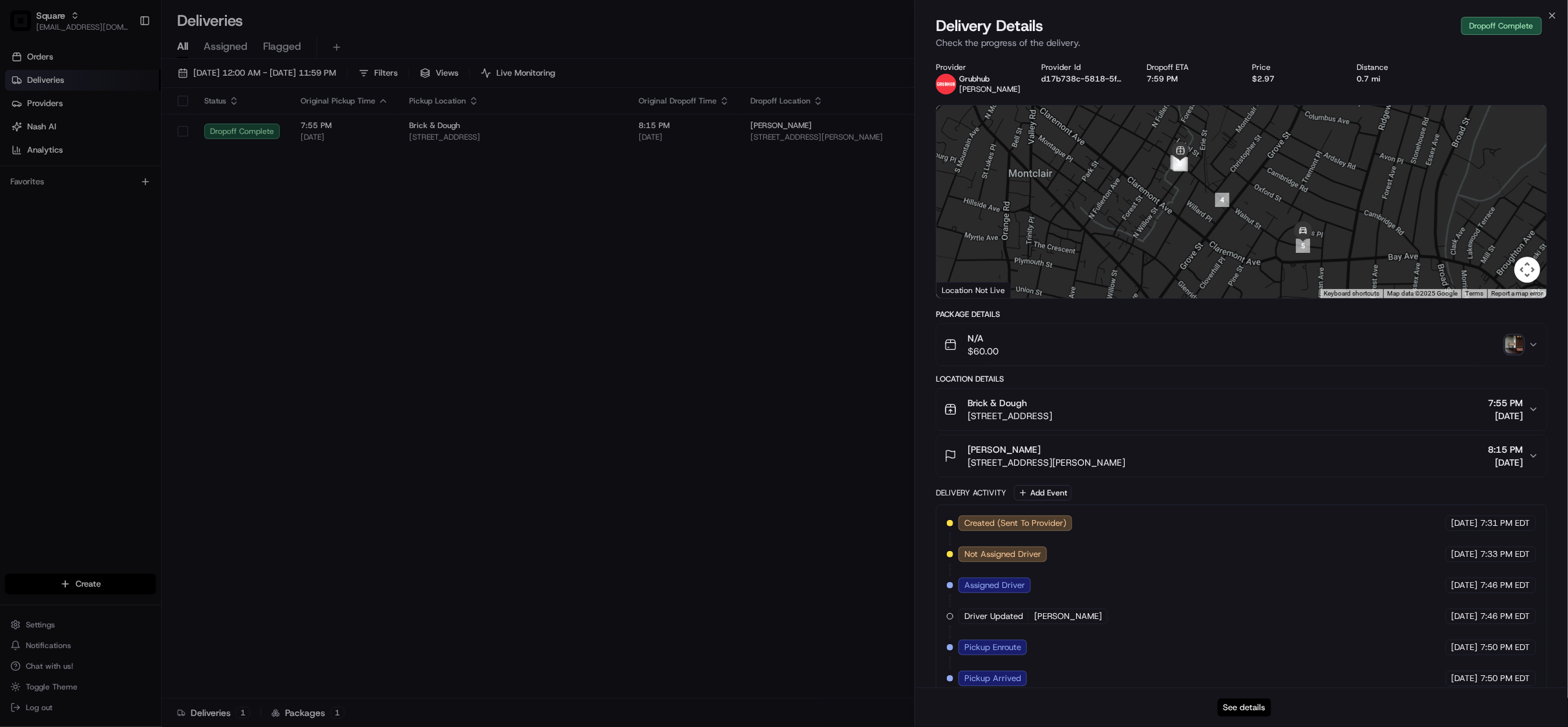
click at [1242, 703] on button "See details" at bounding box center [1244, 707] width 53 height 18
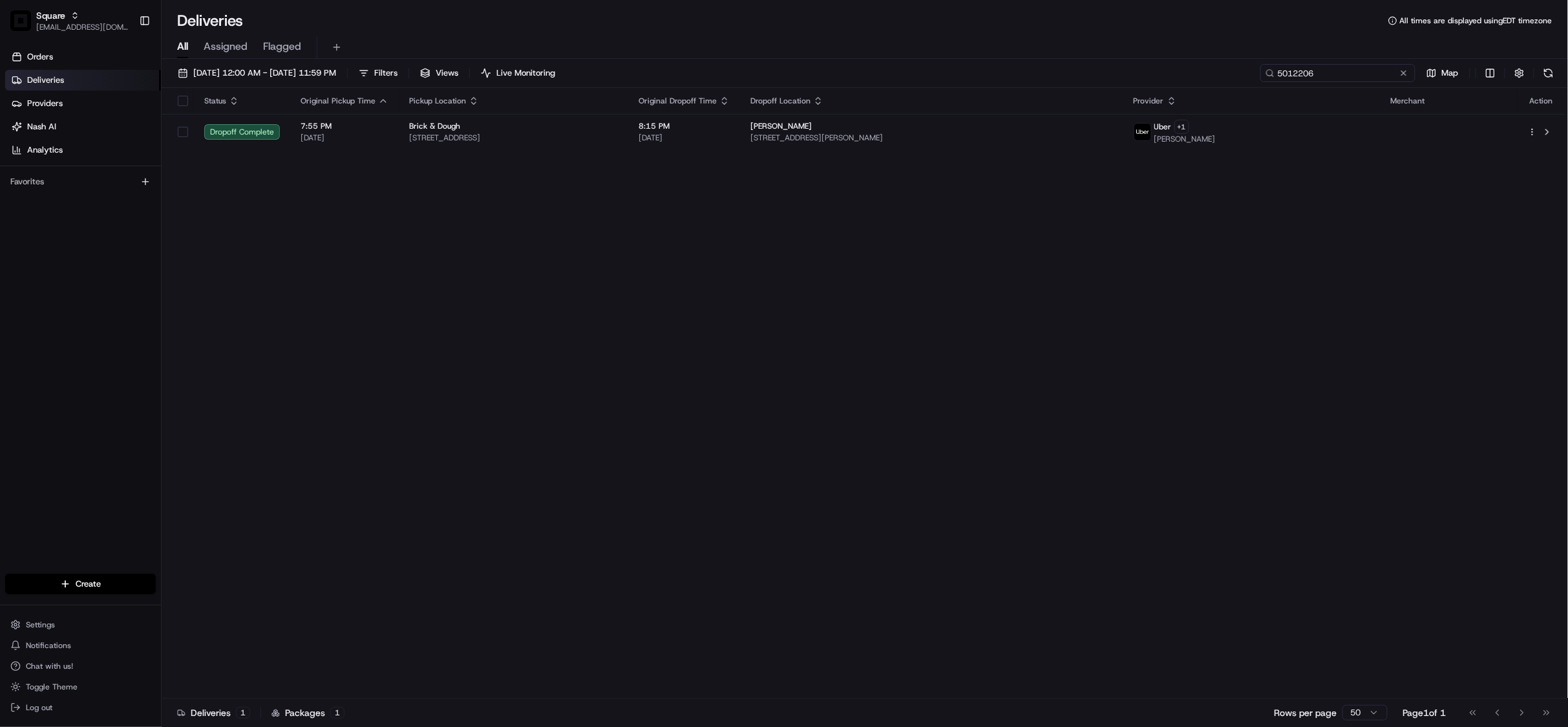
click at [1323, 67] on input "5012206" at bounding box center [1338, 73] width 155 height 18
click at [1324, 67] on input "5012206" at bounding box center [1338, 73] width 155 height 18
paste input "9539152"
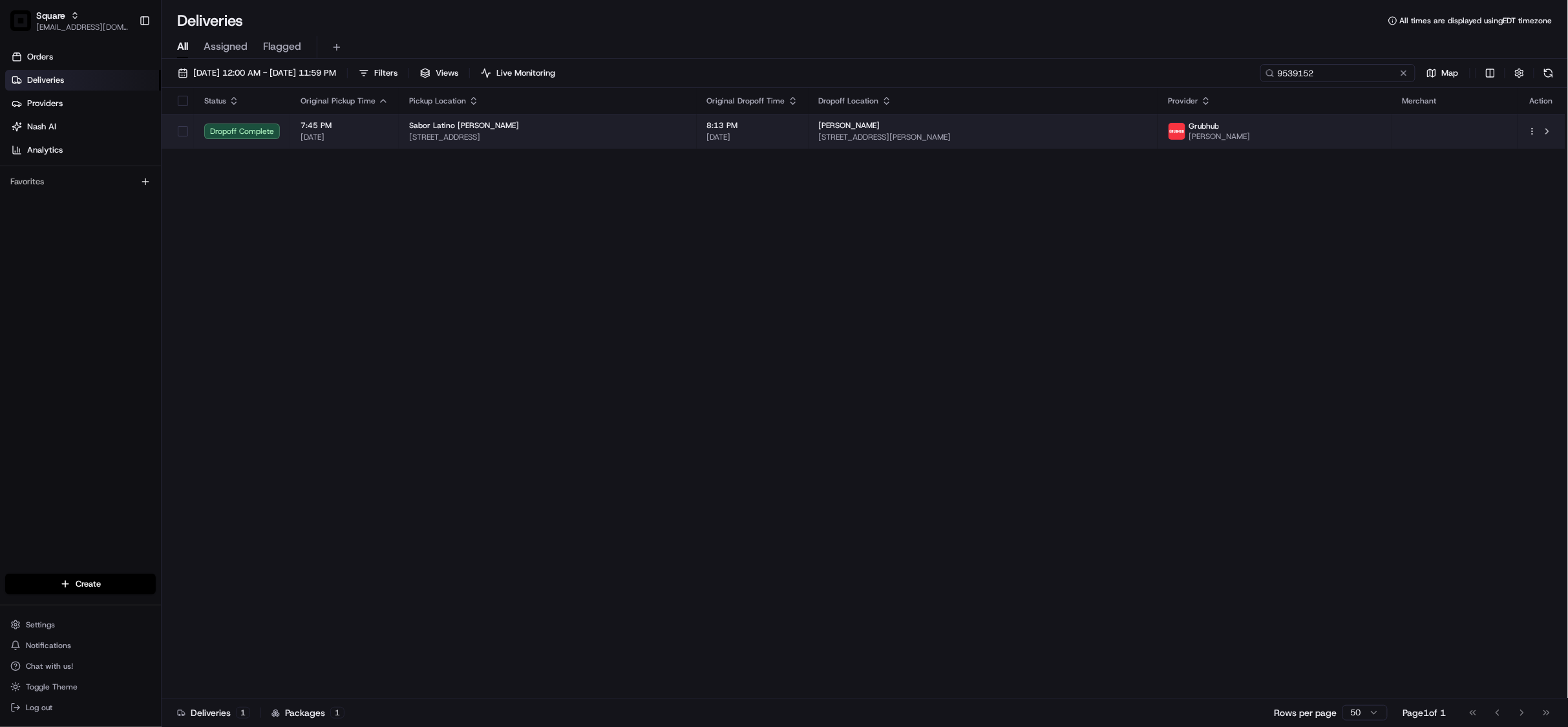
type input "9539152"
click at [1143, 132] on span "2300 Hampton Pk Ct, Buford, GA 30519, USA" at bounding box center [983, 137] width 329 height 10
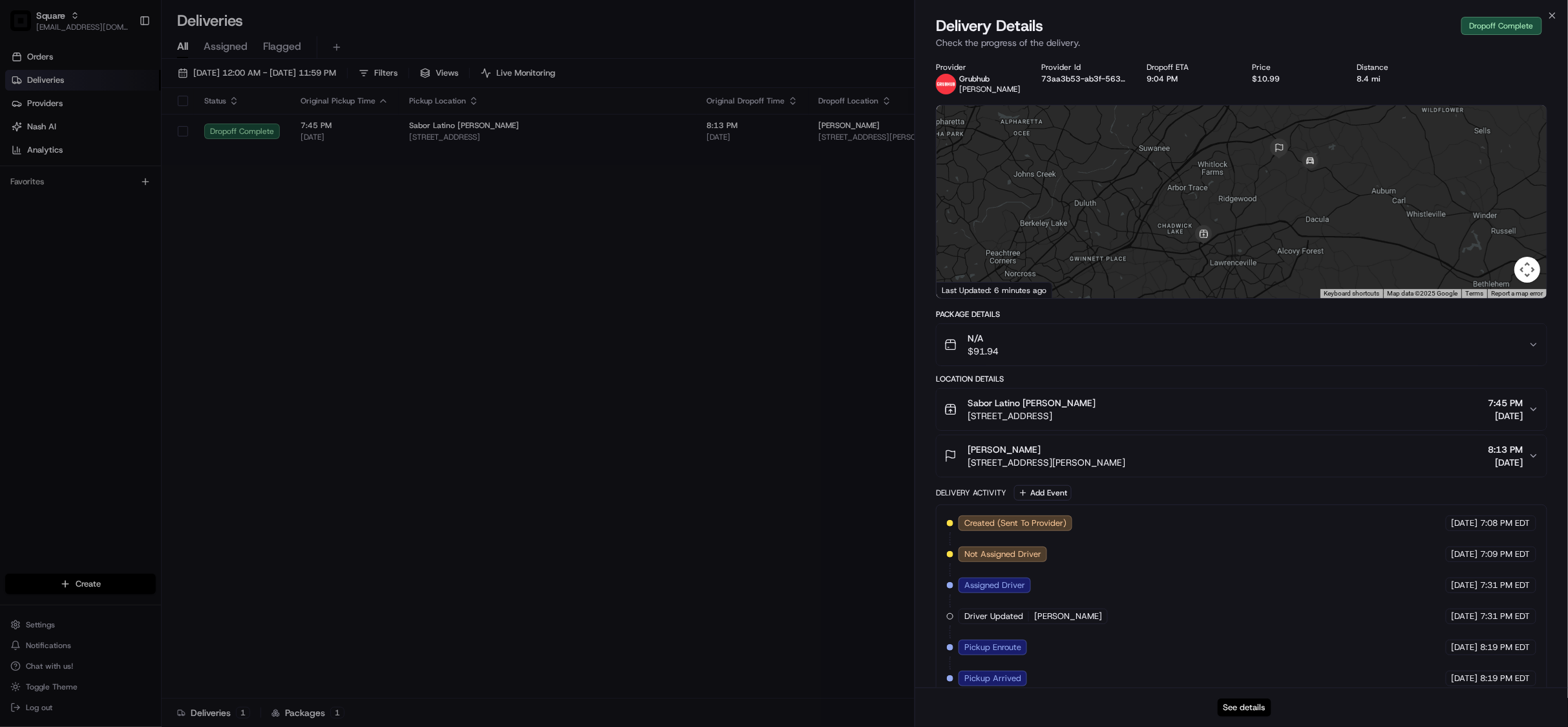
click at [1246, 711] on button "See details" at bounding box center [1244, 707] width 53 height 18
click at [50, 17] on span "Square" at bounding box center [51, 16] width 29 height 13
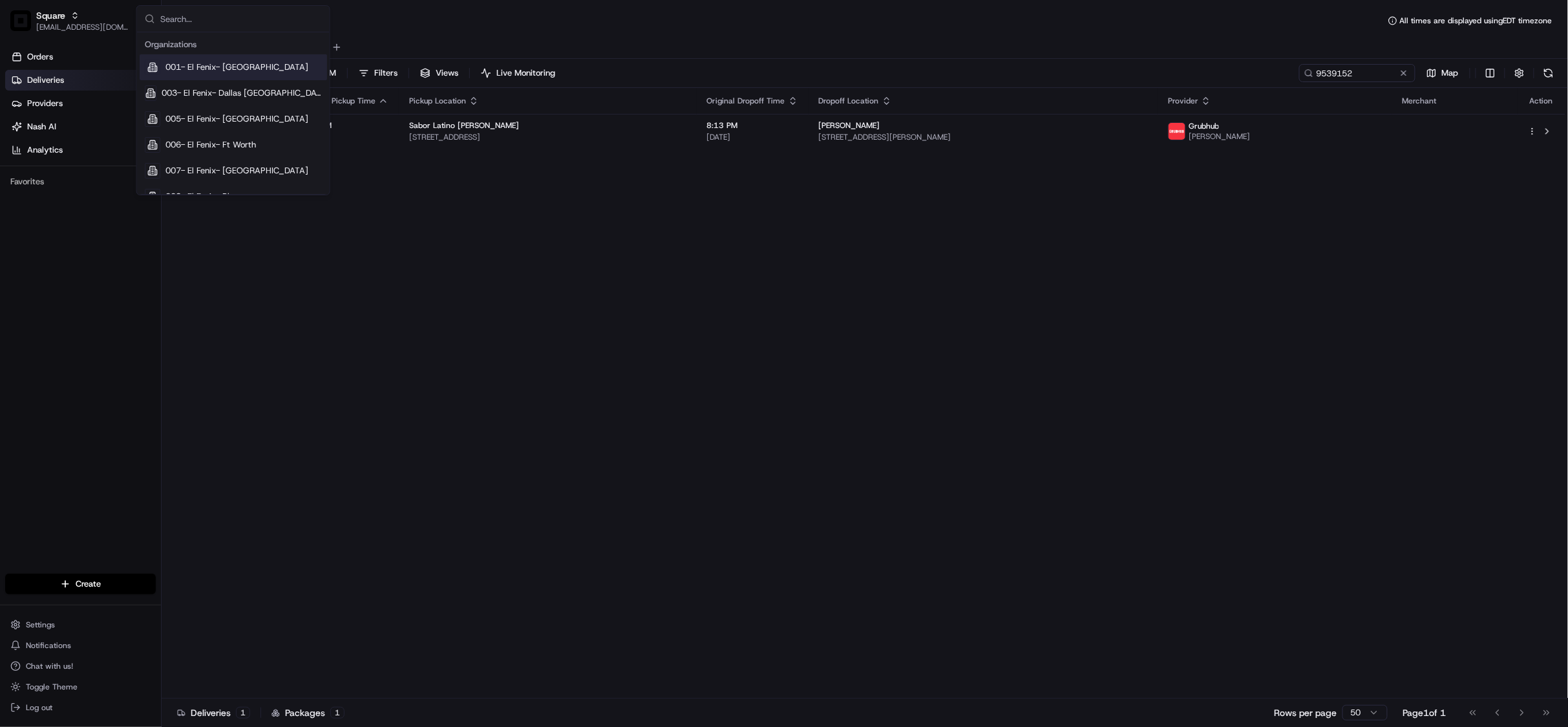
click at [174, 17] on input "text" at bounding box center [241, 19] width 162 height 26
type input "world wrap"
click at [220, 71] on span "World Wrapps" at bounding box center [193, 67] width 56 height 12
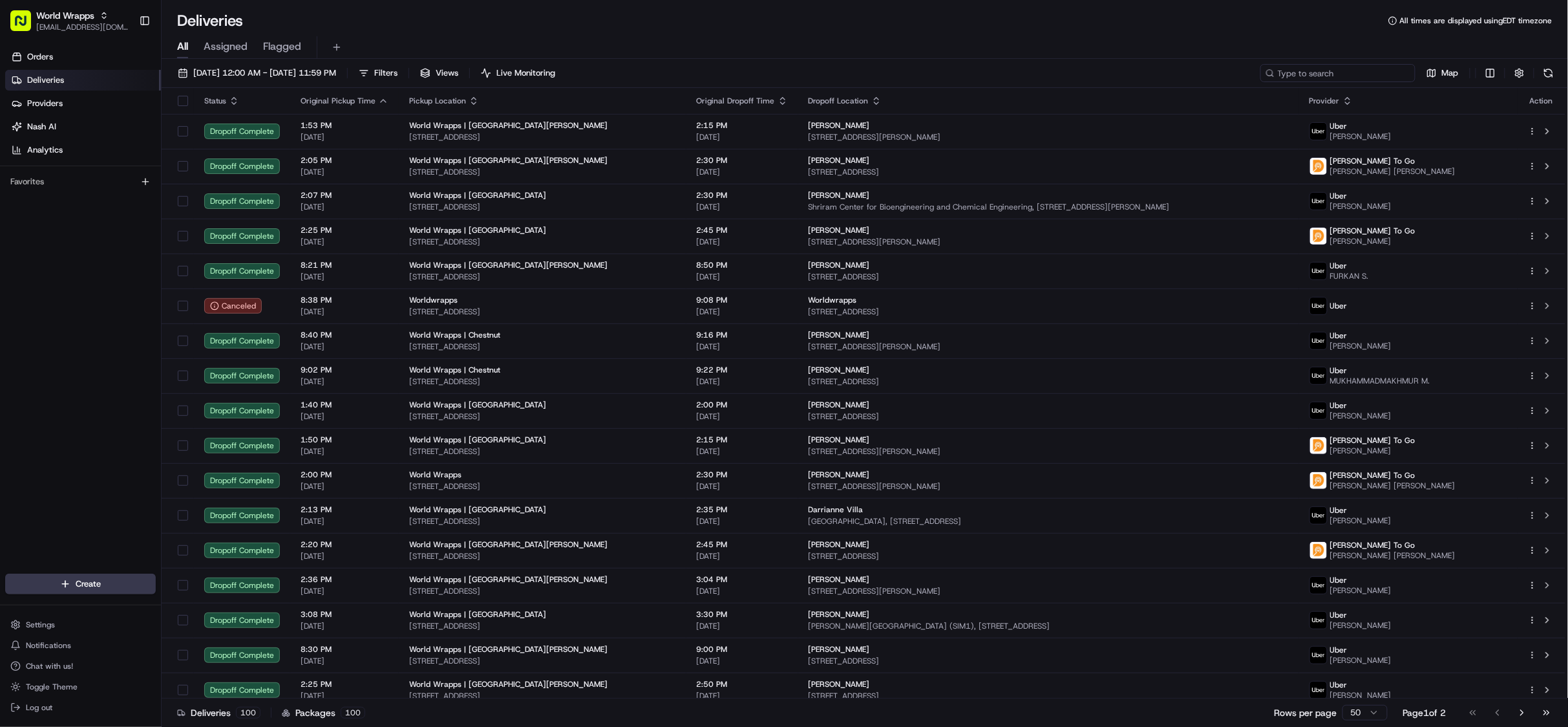
click at [1340, 69] on input at bounding box center [1338, 73] width 155 height 18
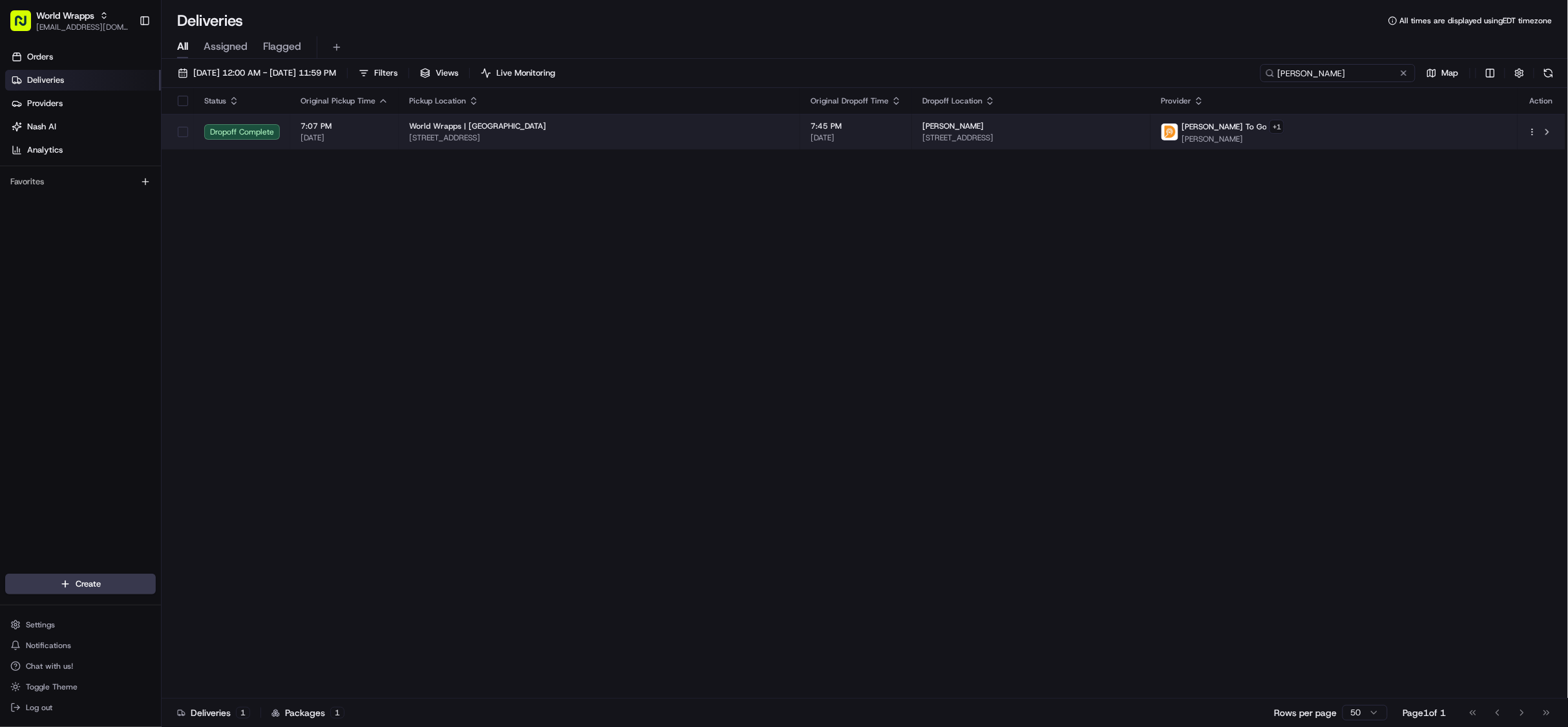
type input "morgan"
click at [952, 143] on span "1400 Seaport Blvd, Redwood City, CA 94063, USA" at bounding box center [1031, 137] width 218 height 10
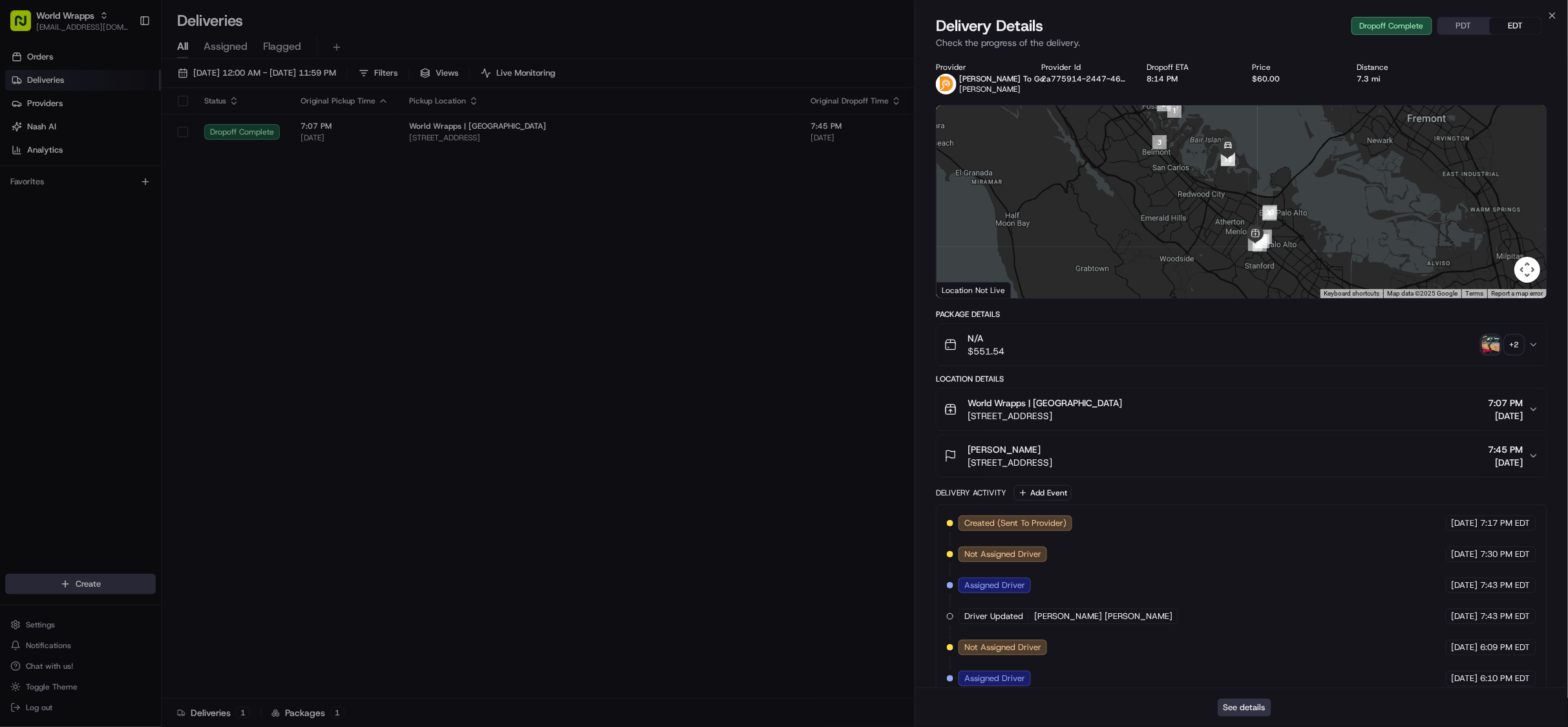
click at [1247, 715] on button "See details" at bounding box center [1244, 707] width 53 height 18
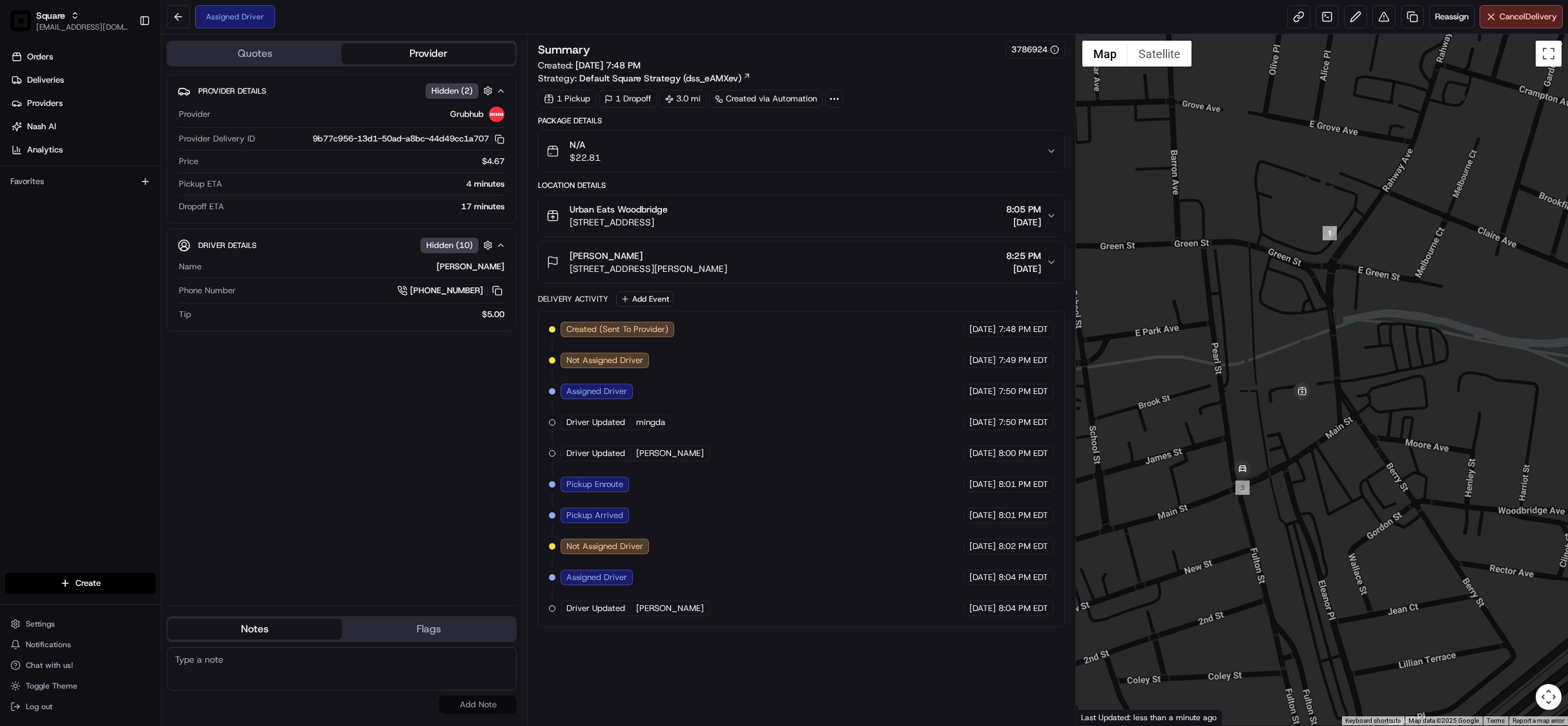
drag, startPoint x: 1302, startPoint y: 577, endPoint x: 1318, endPoint y: 478, distance: 100.3
click at [1318, 478] on div at bounding box center [1323, 379] width 492 height 691
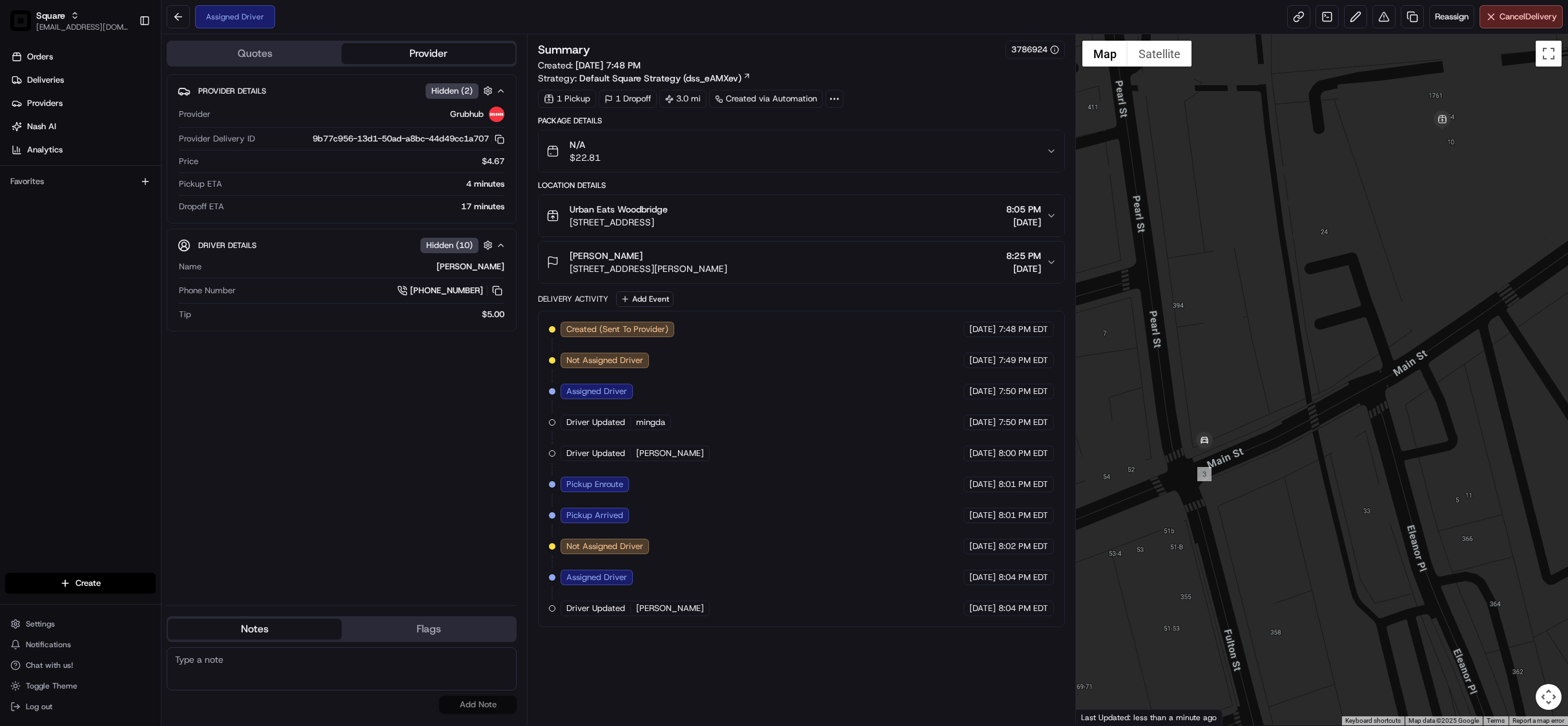
drag, startPoint x: 1339, startPoint y: 465, endPoint x: 1322, endPoint y: 453, distance: 20.8
click at [1322, 453] on div at bounding box center [1323, 379] width 492 height 691
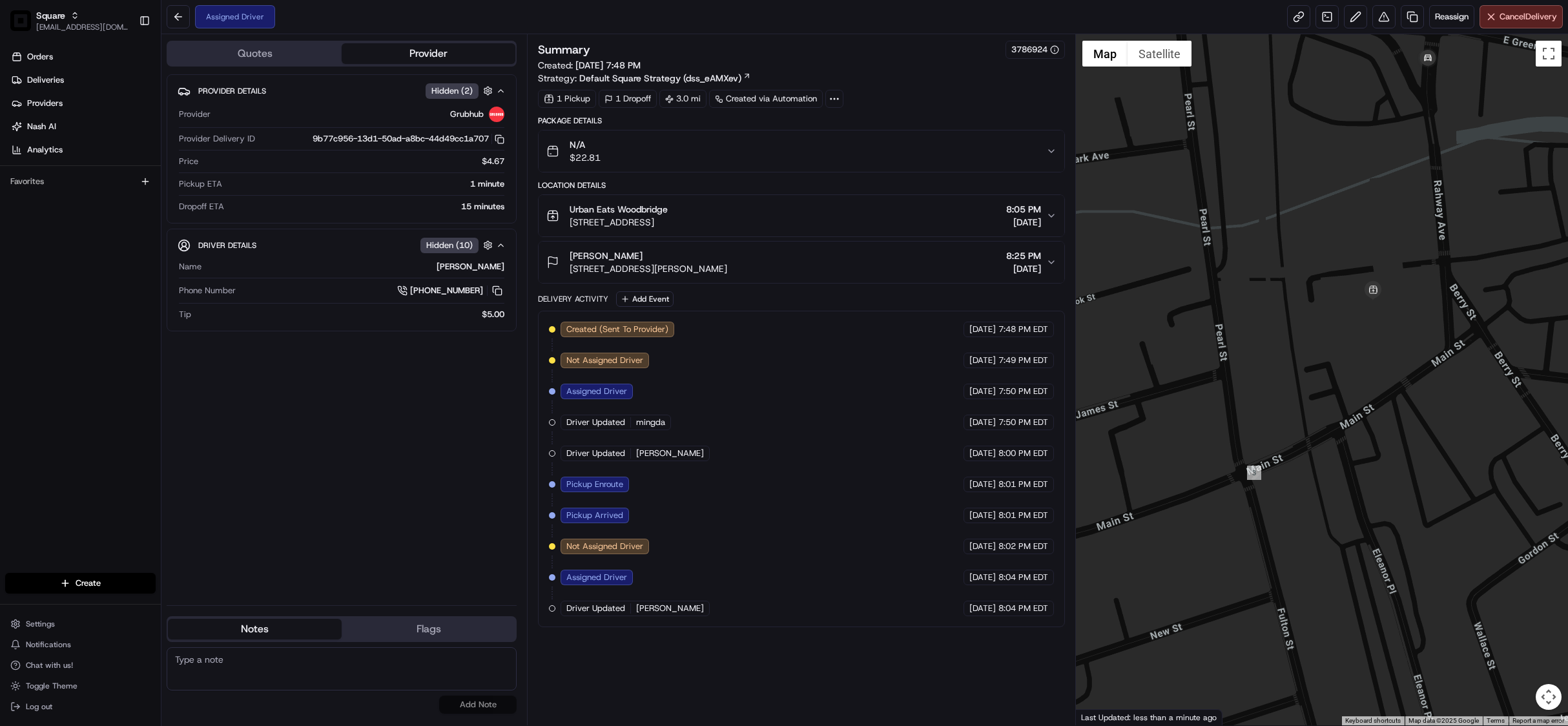
click at [269, 649] on textarea at bounding box center [341, 669] width 350 height 43
paste textarea "Chat/Caller Information: Merchant Reason for Call:"
type textarea "Chat/Caller Information: Merchant Reason for Call: pick up ETA status."
click at [491, 710] on button "Add Note" at bounding box center [477, 704] width 77 height 18
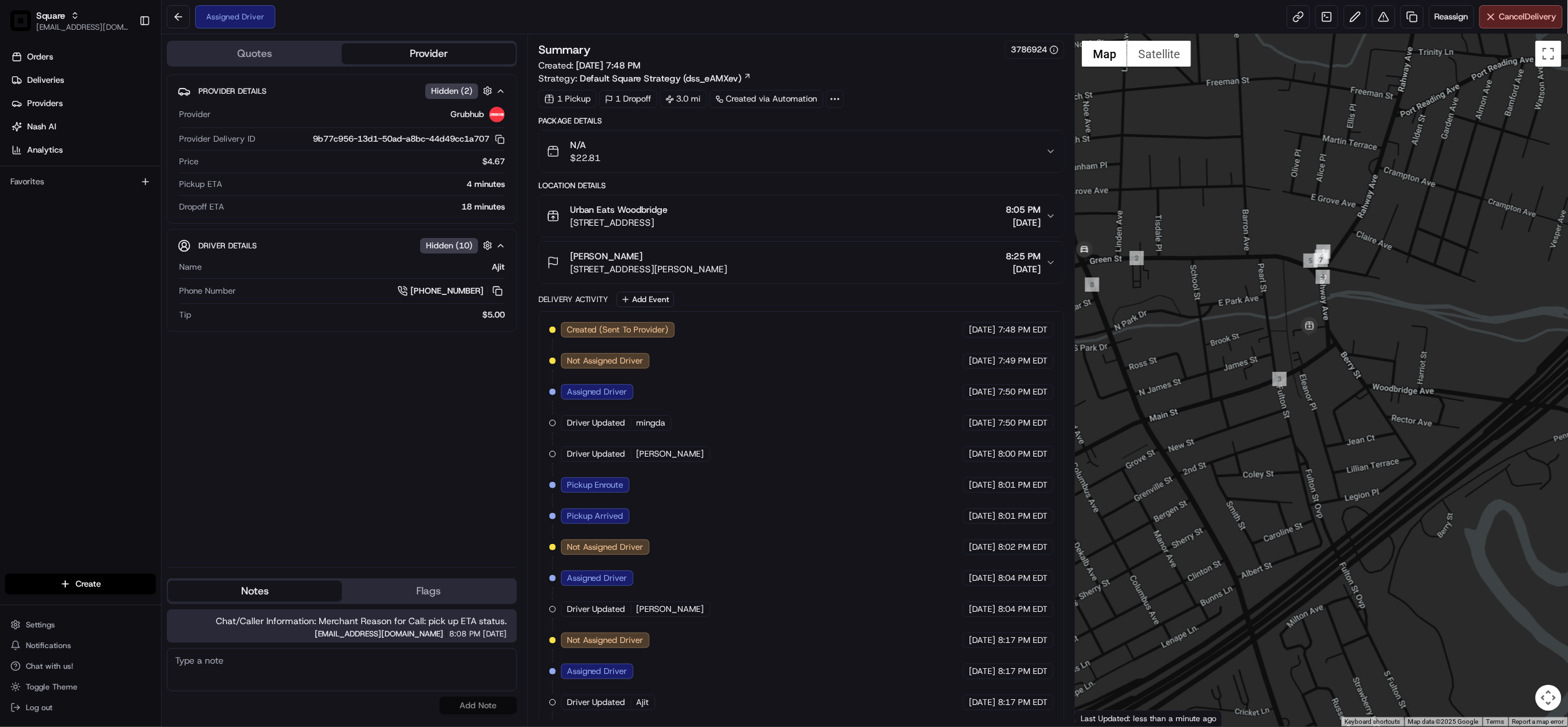
click at [1047, 218] on icon "button" at bounding box center [1051, 216] width 10 height 10
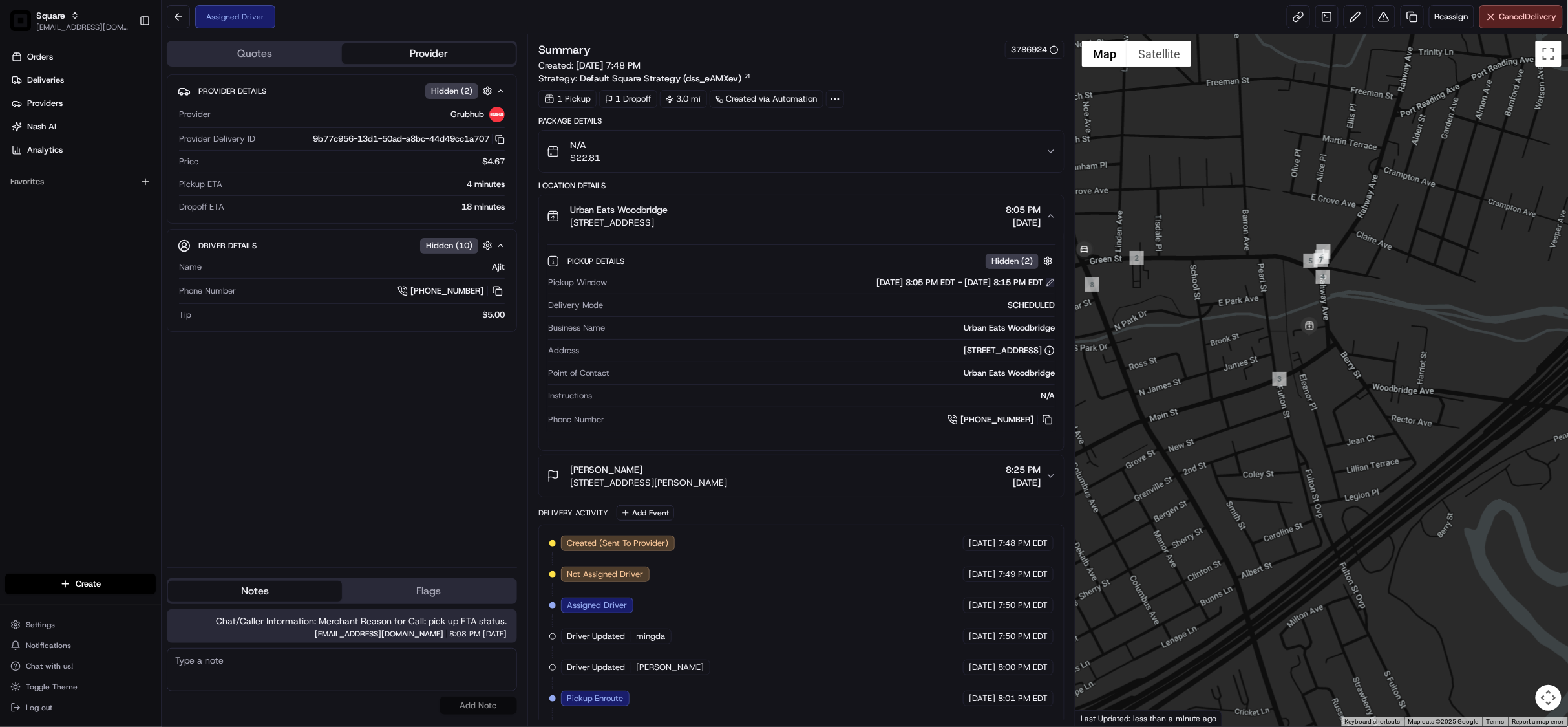
click at [1053, 285] on button at bounding box center [1050, 283] width 9 height 9
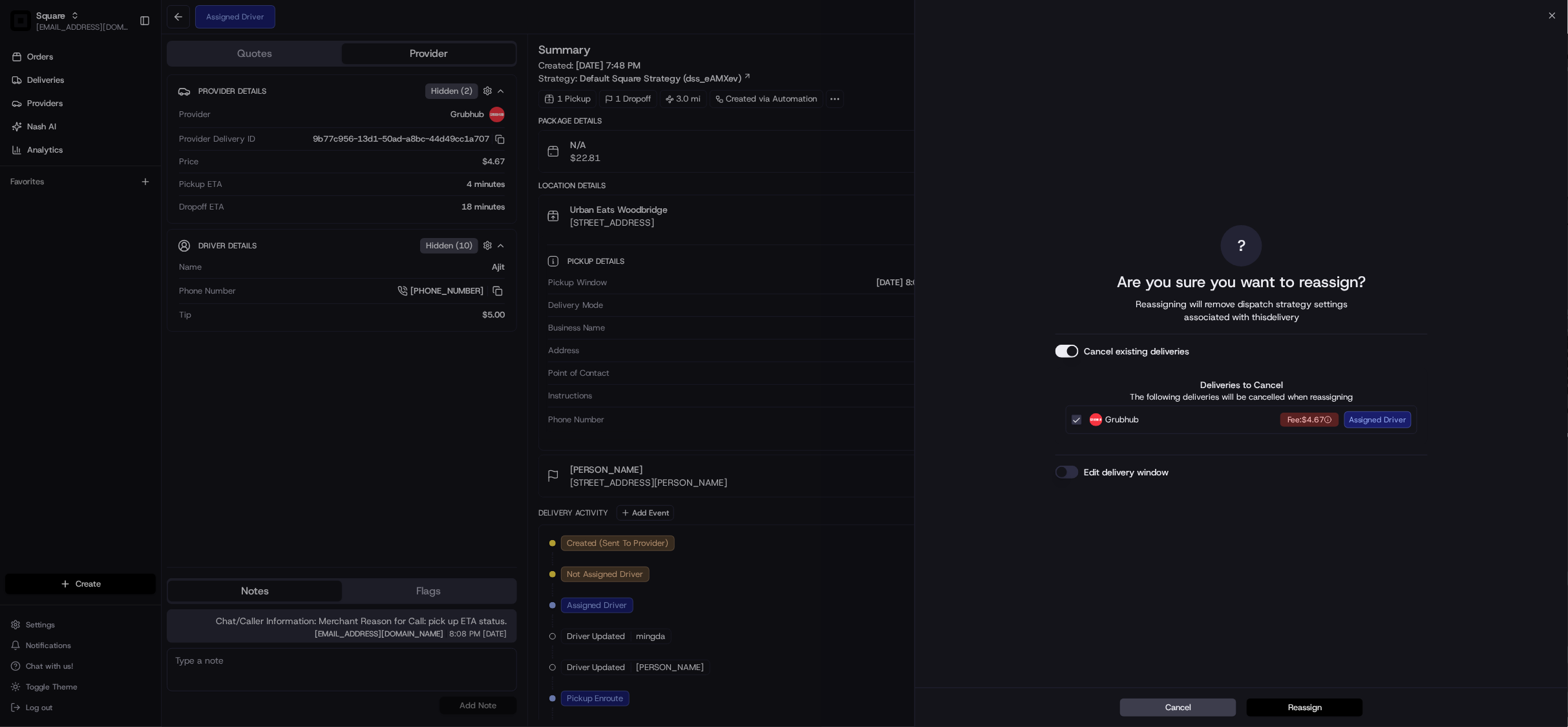
click at [1303, 707] on button "Reassign" at bounding box center [1304, 707] width 116 height 18
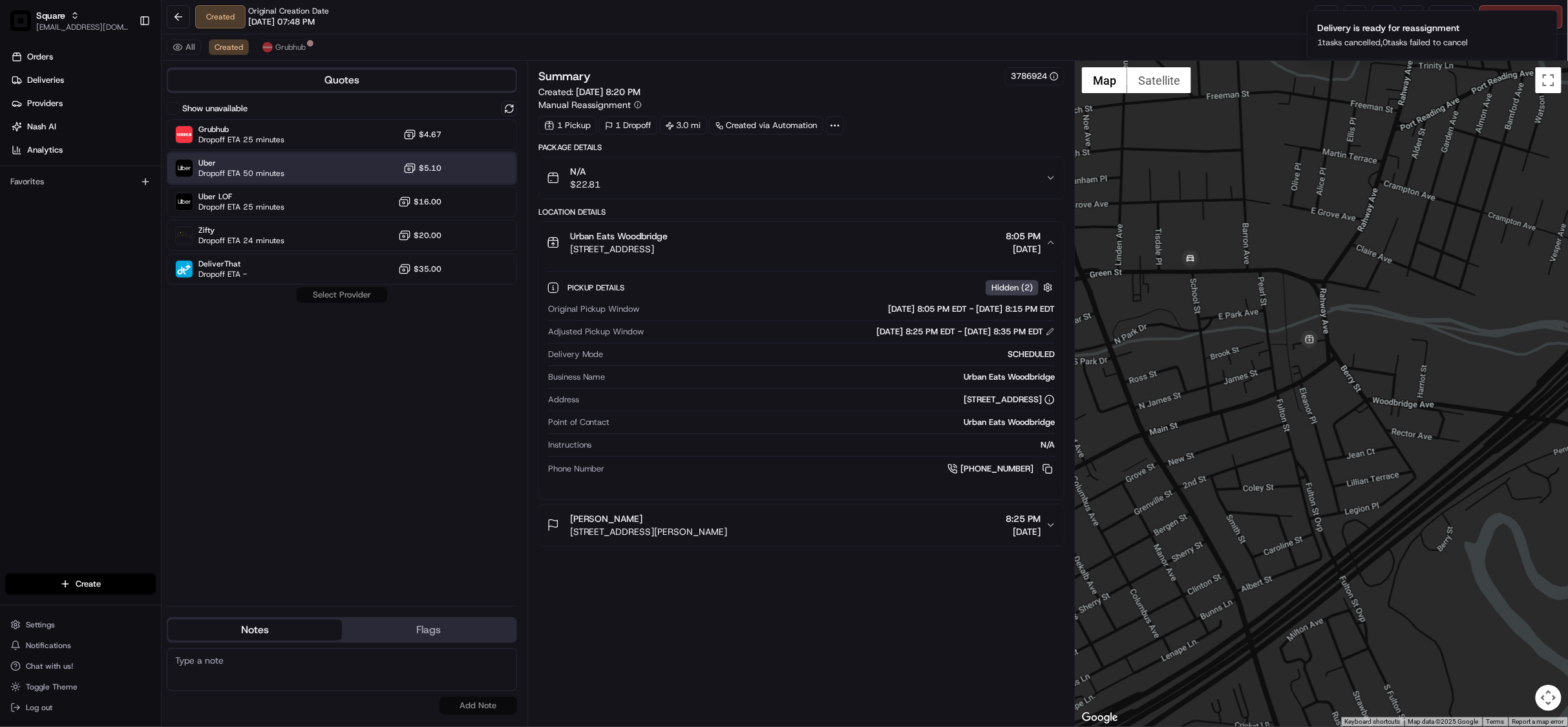
click at [319, 171] on div "Uber Dropoff ETA 50 minutes $5.10" at bounding box center [342, 168] width 350 height 31
click at [345, 296] on button "Assign Provider" at bounding box center [342, 294] width 92 height 15
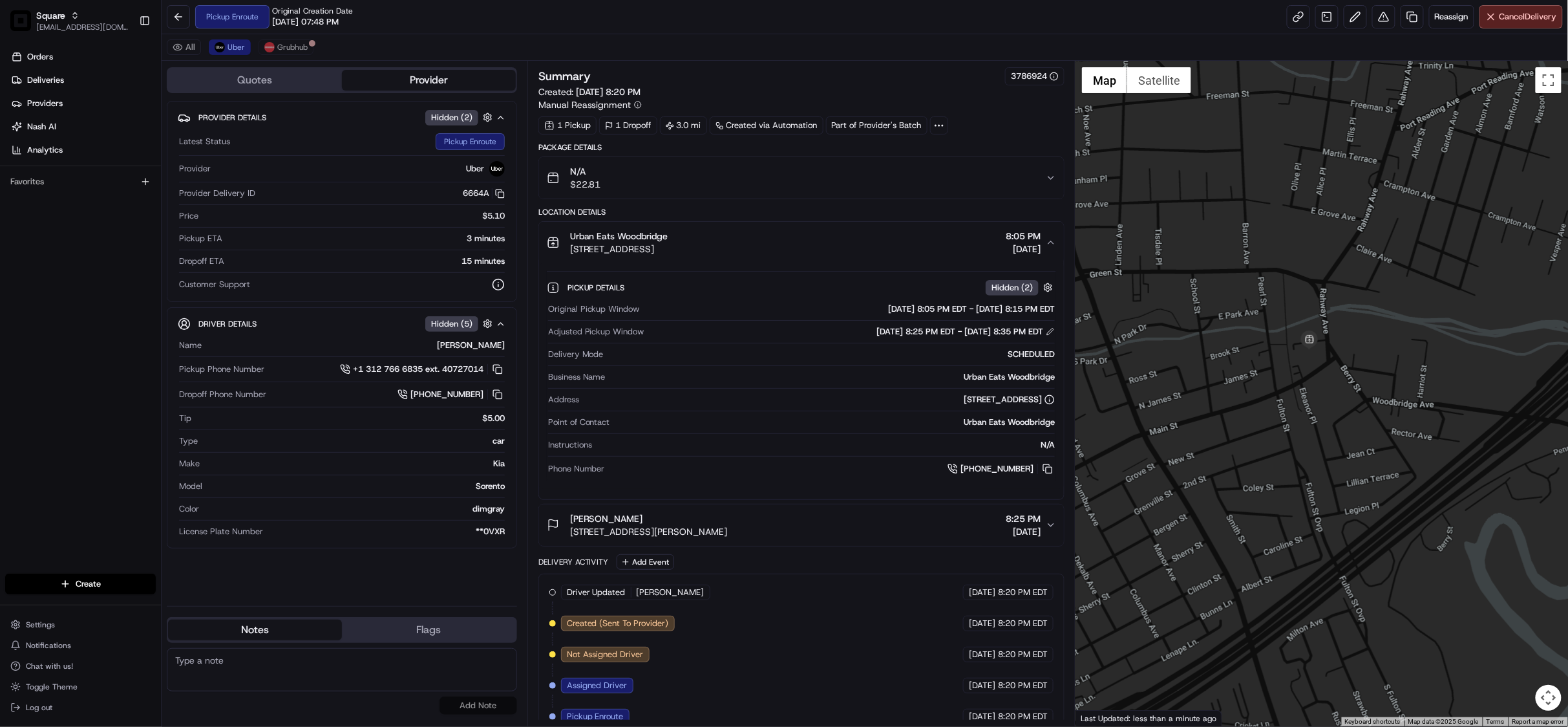
click at [961, 95] on div "Summary 3786924 Created: 08/15/2025 8:20 PM Manual Reassignment" at bounding box center [801, 89] width 527 height 44
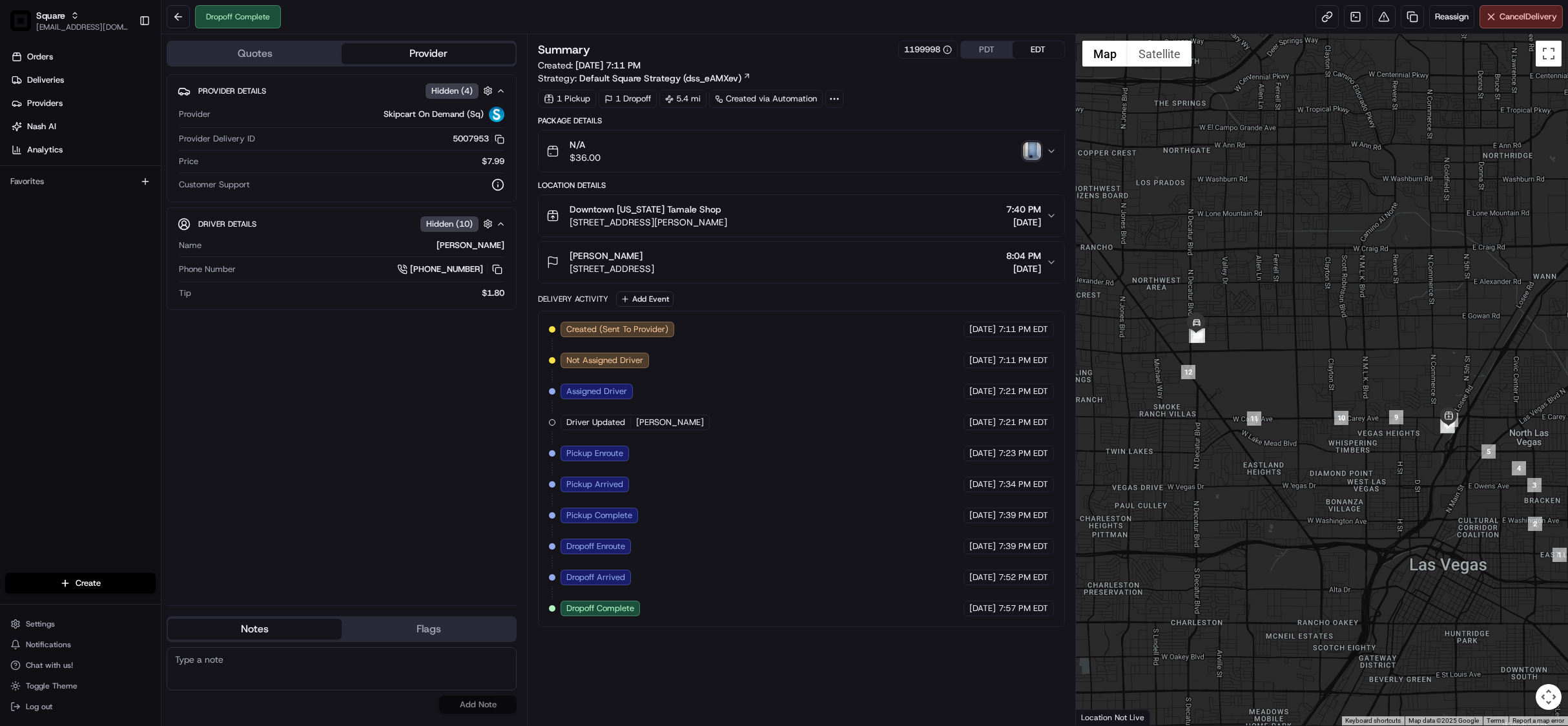
click at [1029, 154] on img "button" at bounding box center [1032, 151] width 18 height 18
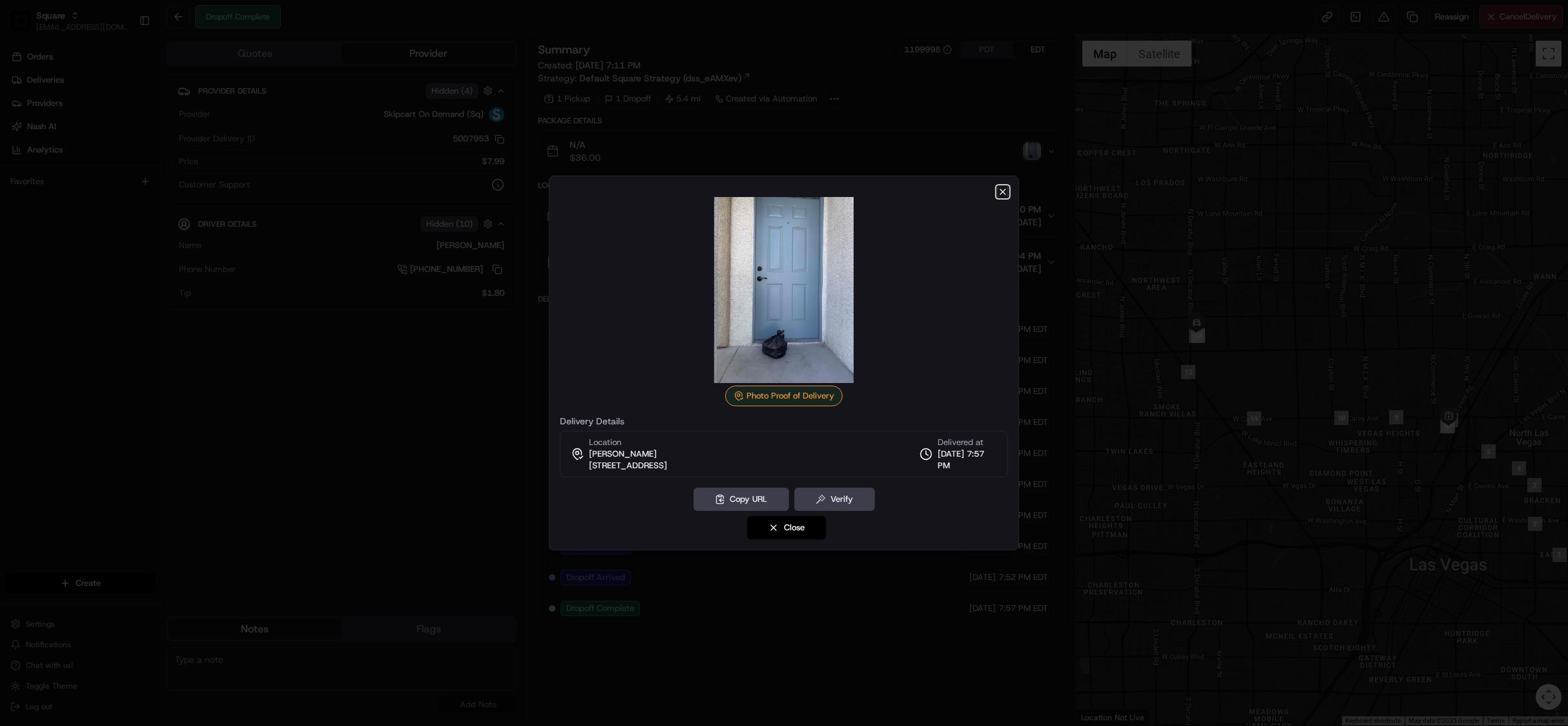
click at [1006, 192] on icon "button" at bounding box center [1003, 192] width 10 height 10
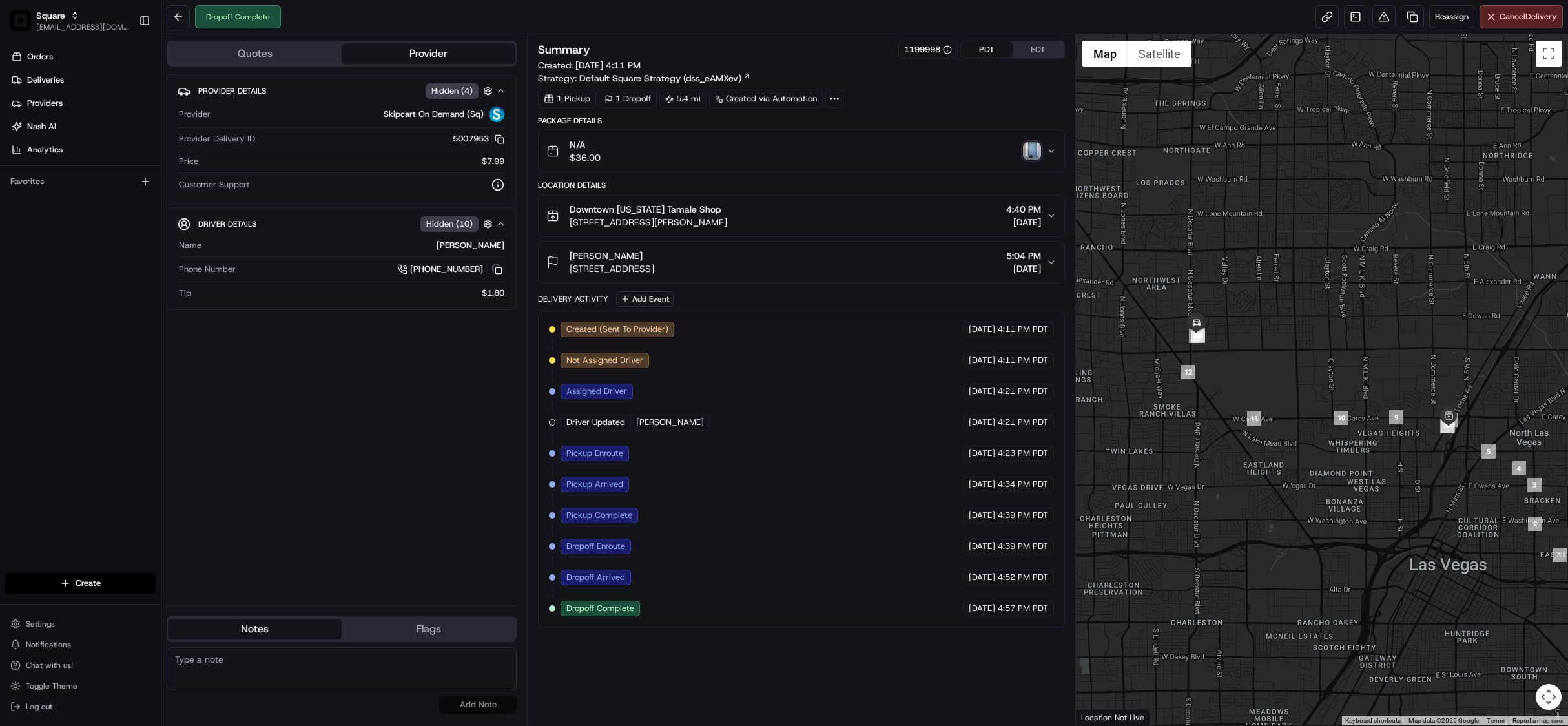
click at [980, 51] on button "PDT" at bounding box center [987, 49] width 52 height 17
click at [1047, 213] on icon "button" at bounding box center [1050, 216] width 10 height 10
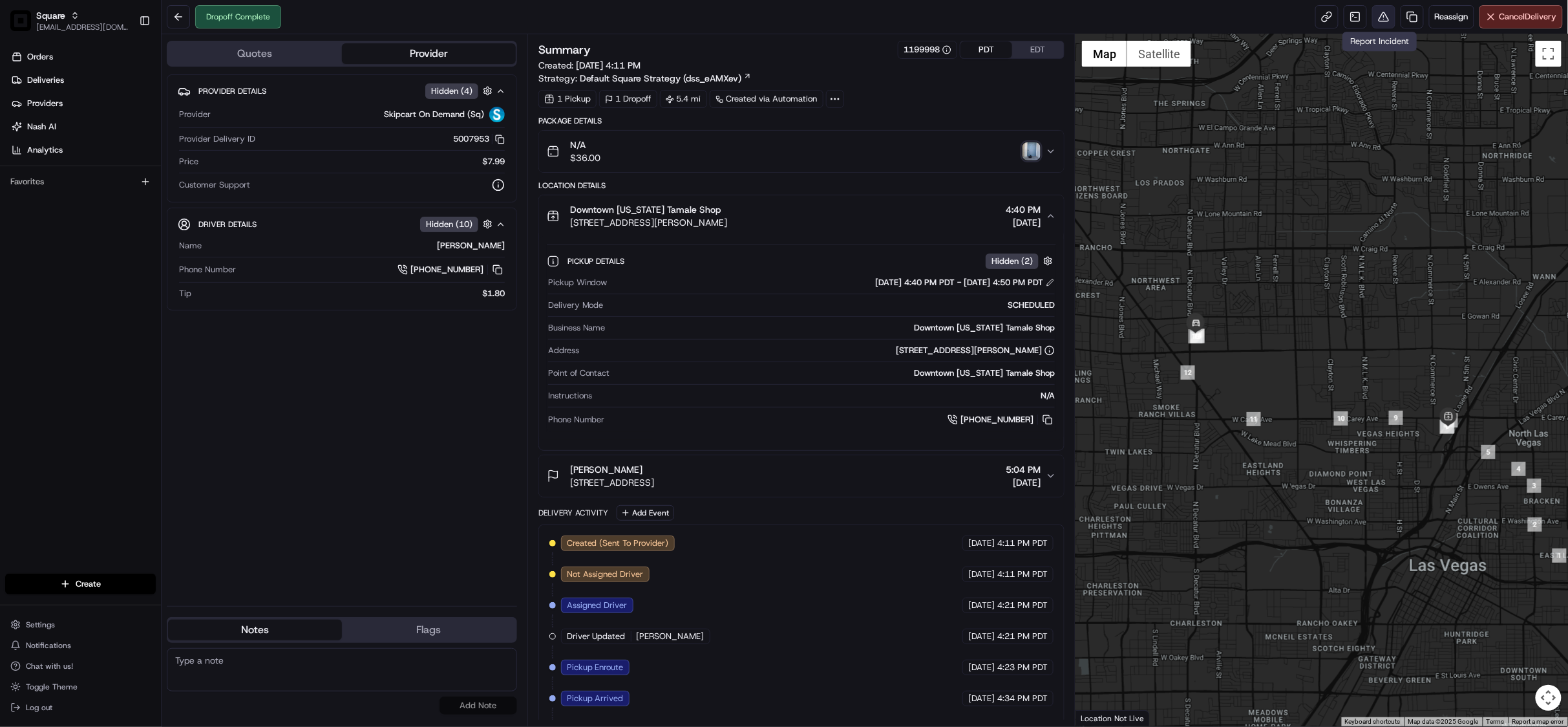
click at [1381, 27] on button at bounding box center [1384, 17] width 23 height 23
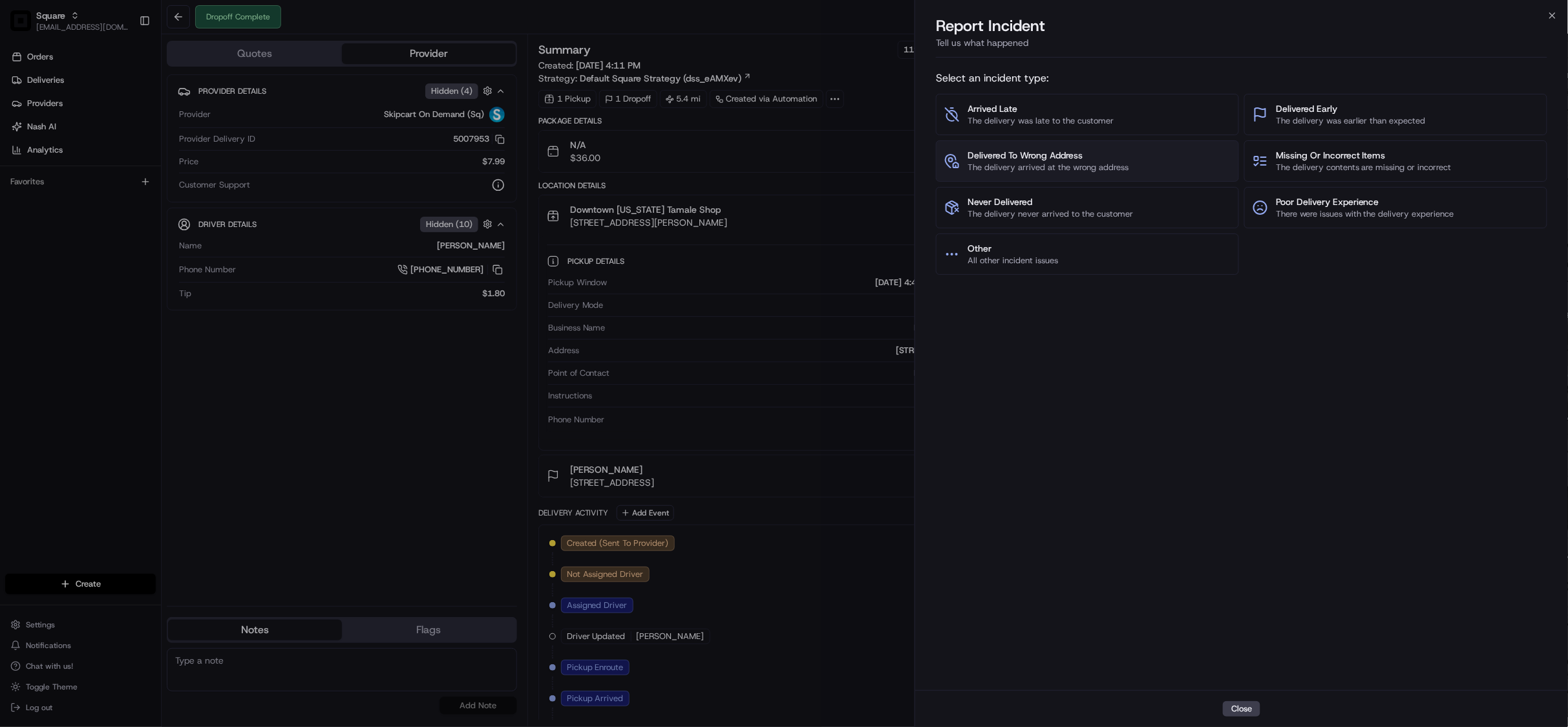
click at [1045, 171] on span "The delivery arrived at the wrong address" at bounding box center [1047, 168] width 161 height 12
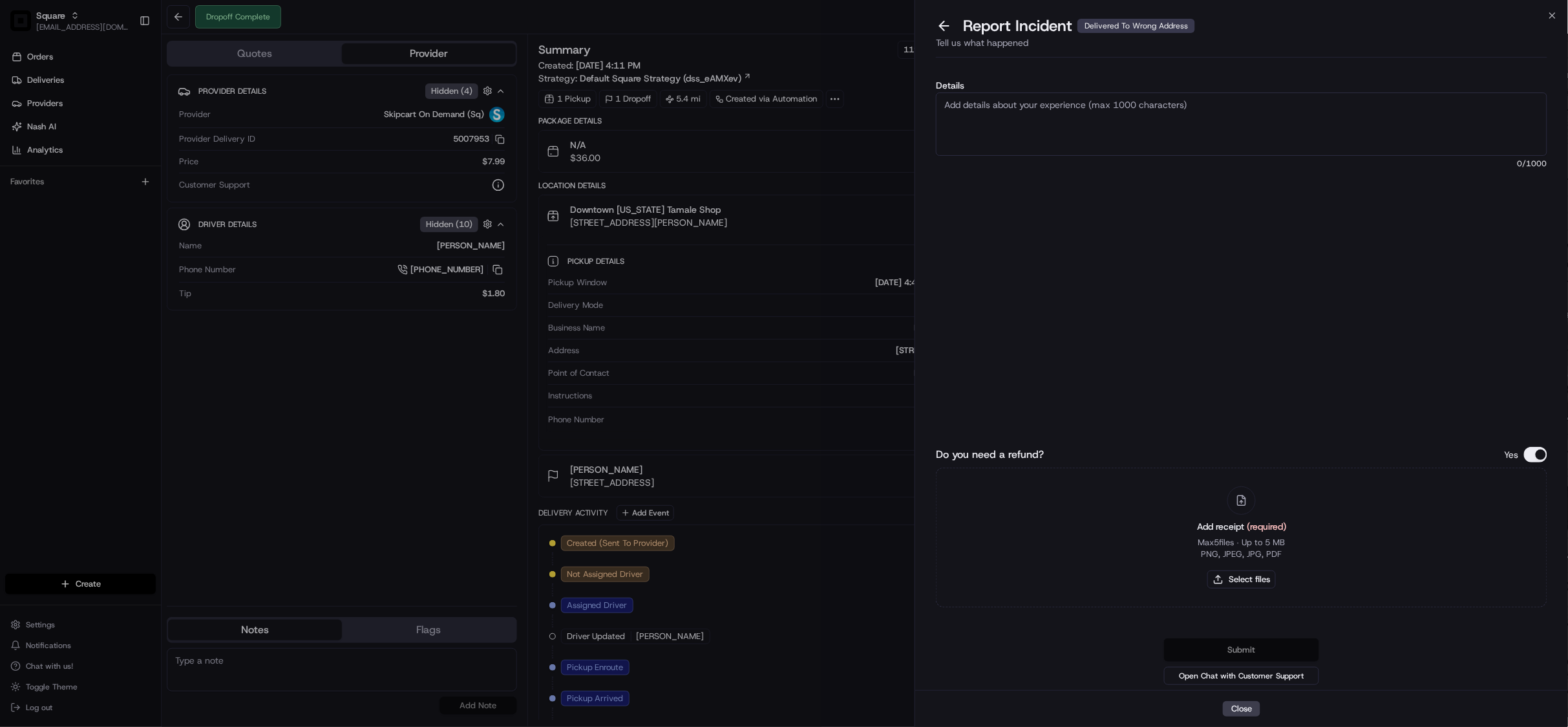
click at [1023, 90] on div "Details 0 /1000" at bounding box center [1242, 202] width 611 height 243
click at [1026, 113] on textarea "Details" at bounding box center [1242, 124] width 611 height 64
drag, startPoint x: 1200, startPoint y: 108, endPoint x: 1205, endPoint y: 100, distance: 9.4
drag, startPoint x: 1053, startPoint y: 119, endPoint x: 940, endPoint y: 102, distance: 114.3
click at [940, 102] on textarea "As per customer, the driver delivered the food to a wrong location. Proof of de…" at bounding box center [1242, 124] width 611 height 64
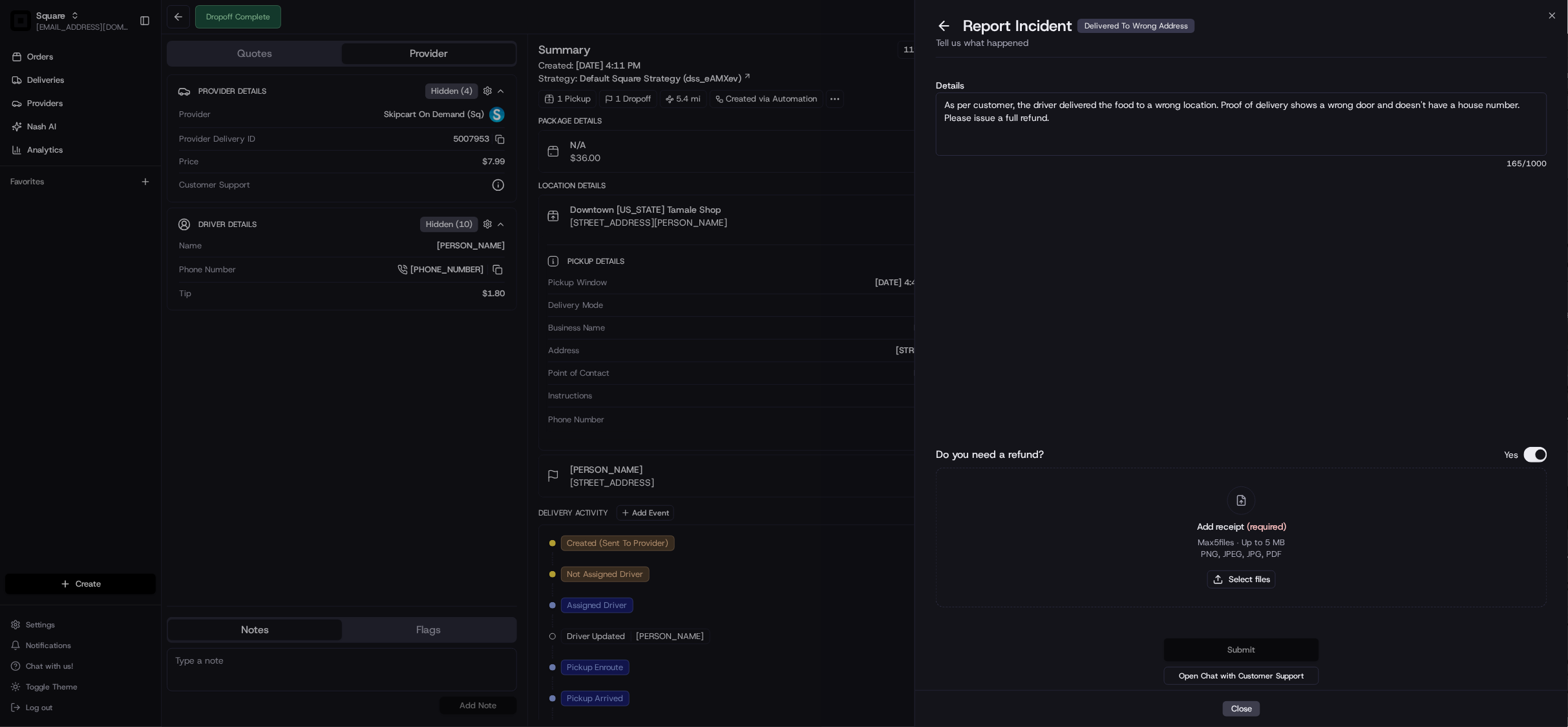
type textarea "As per customer, the driver delivered the food to a wrong location. Proof of de…"
click at [1537, 454] on button "Do you need a refund?" at bounding box center [1535, 454] width 23 height 15
click at [1247, 653] on button "Submit" at bounding box center [1241, 650] width 155 height 23
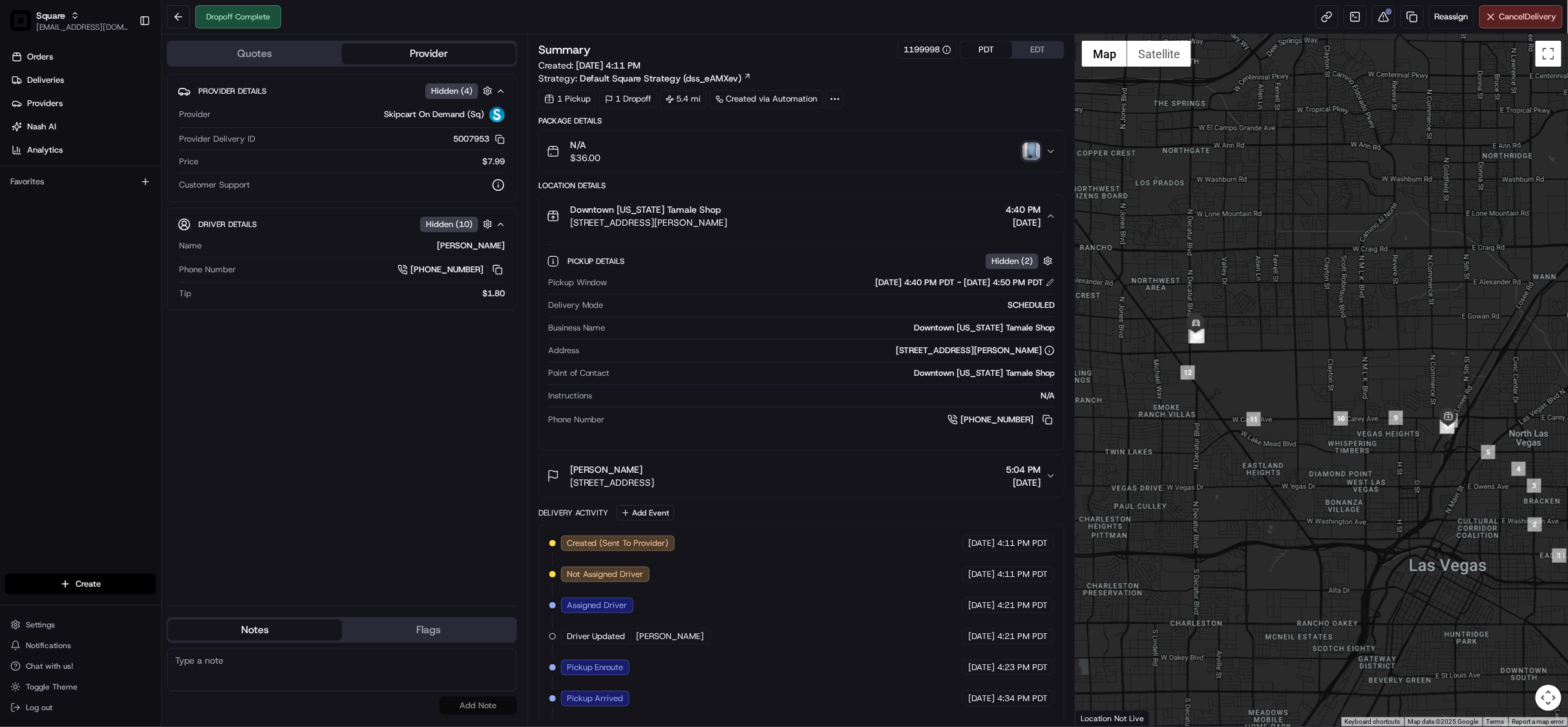
click at [295, 663] on textarea at bounding box center [342, 670] width 350 height 43
paste textarea "Chat/Caller Information: Merchant Reason for Call: Customer did not receive the…"
click at [399, 658] on textarea "Chat/Caller Information: Merchant Reason for Call: Customer did not receive the…" at bounding box center [342, 670] width 350 height 43
type textarea "Chat/Caller Information: Merchant Reason for Call: Customer did not receive the…"
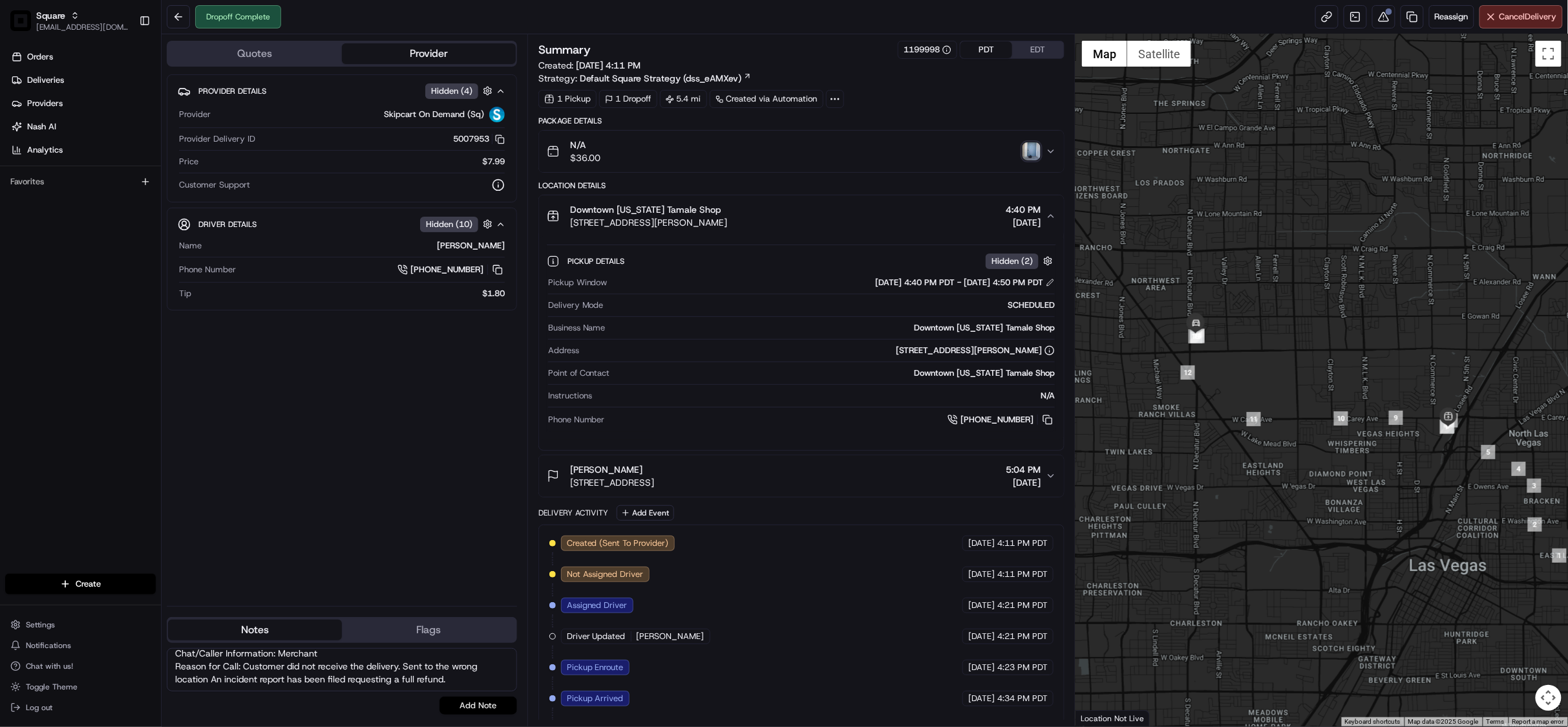
click at [485, 711] on button "Add Note" at bounding box center [477, 705] width 77 height 18
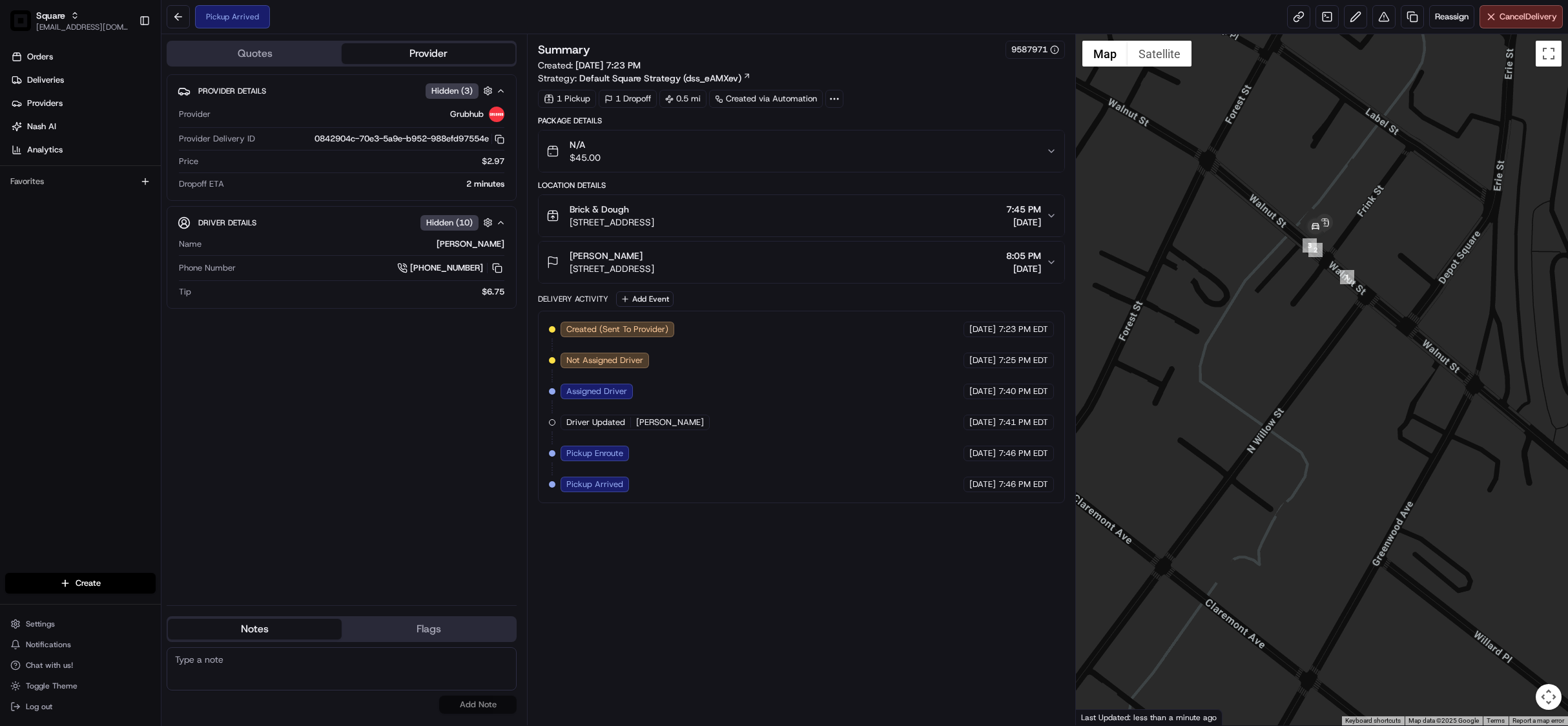
drag, startPoint x: 1333, startPoint y: 281, endPoint x: 1323, endPoint y: 414, distance: 133.4
click at [1323, 414] on div at bounding box center [1323, 379] width 492 height 691
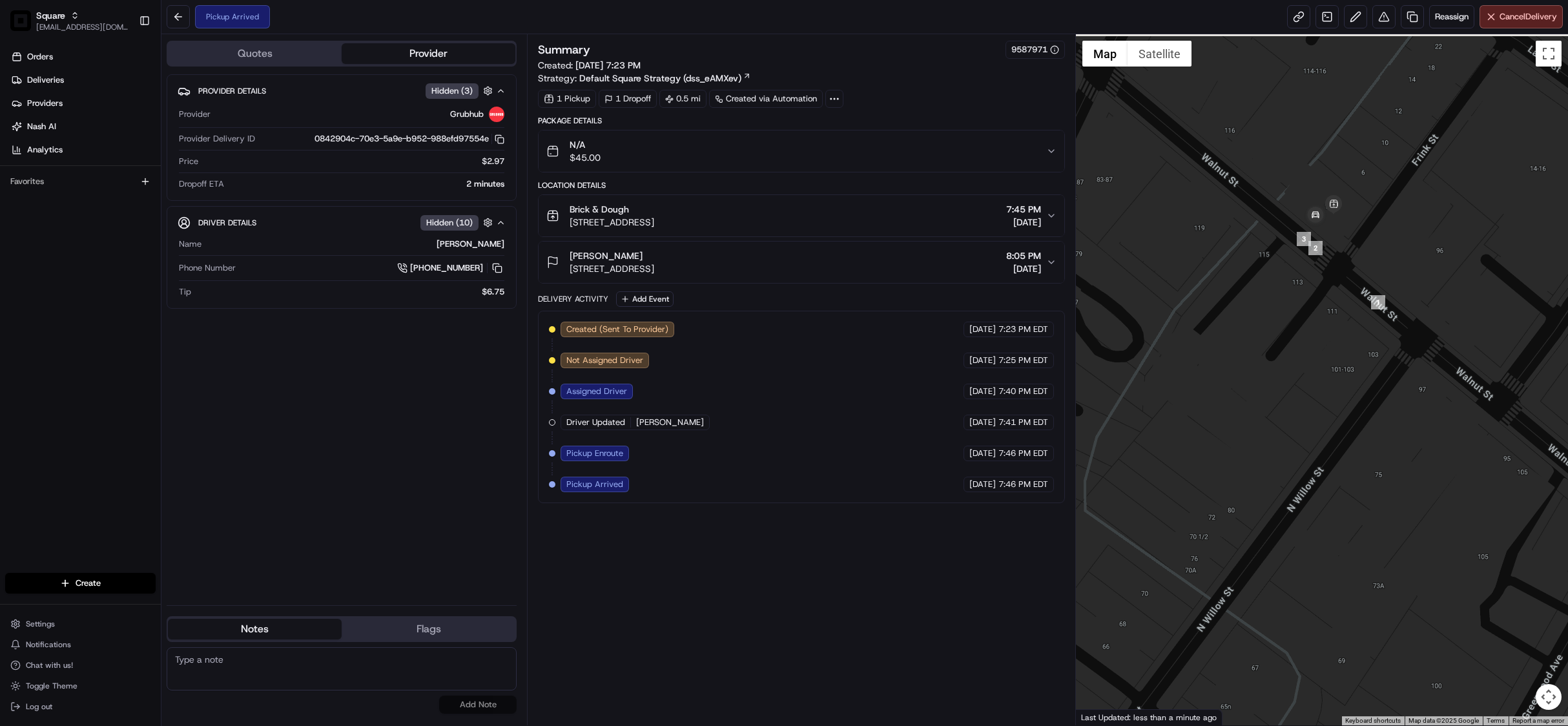
drag, startPoint x: 1310, startPoint y: 274, endPoint x: 1267, endPoint y: 455, distance: 186.0
click at [1267, 455] on div at bounding box center [1323, 379] width 492 height 691
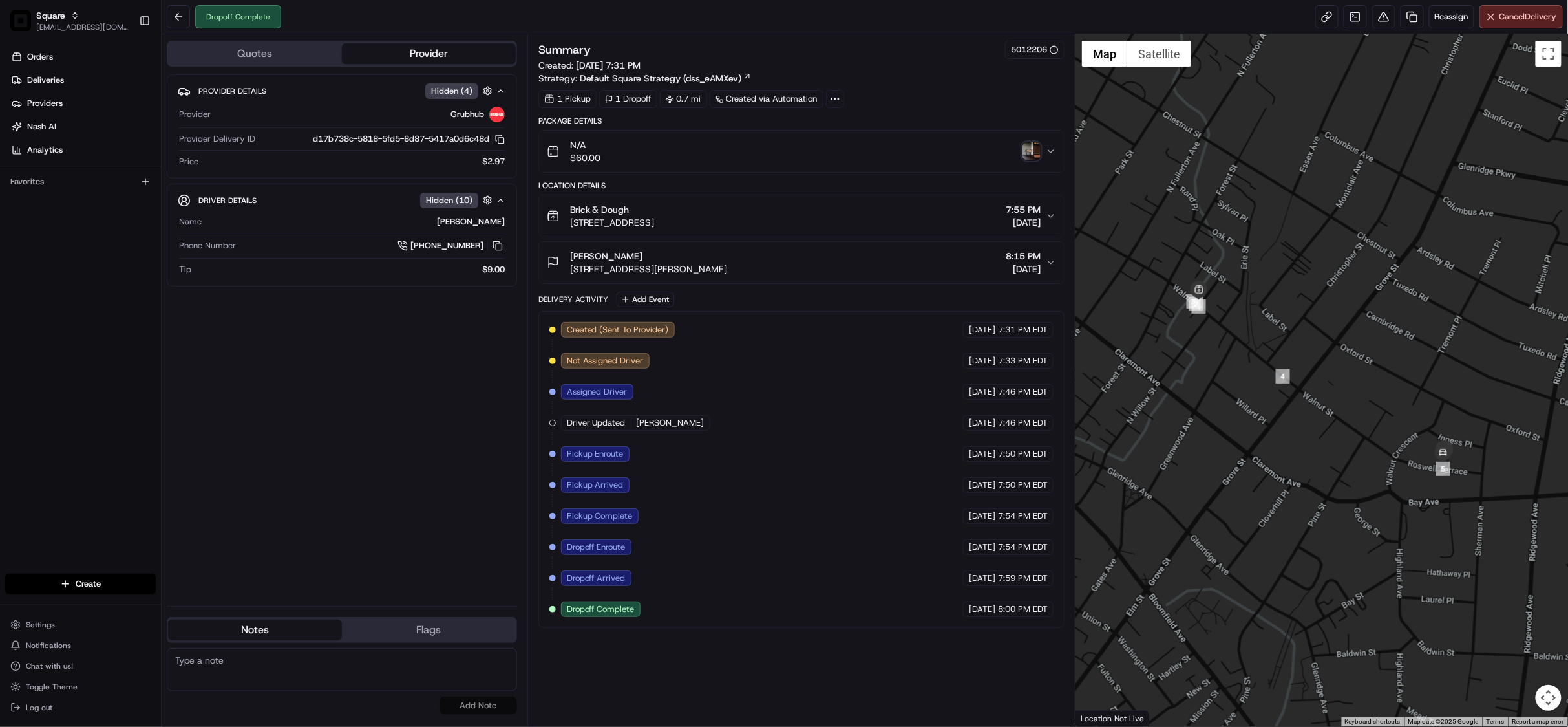
click at [1053, 215] on icon "button" at bounding box center [1051, 216] width 10 height 10
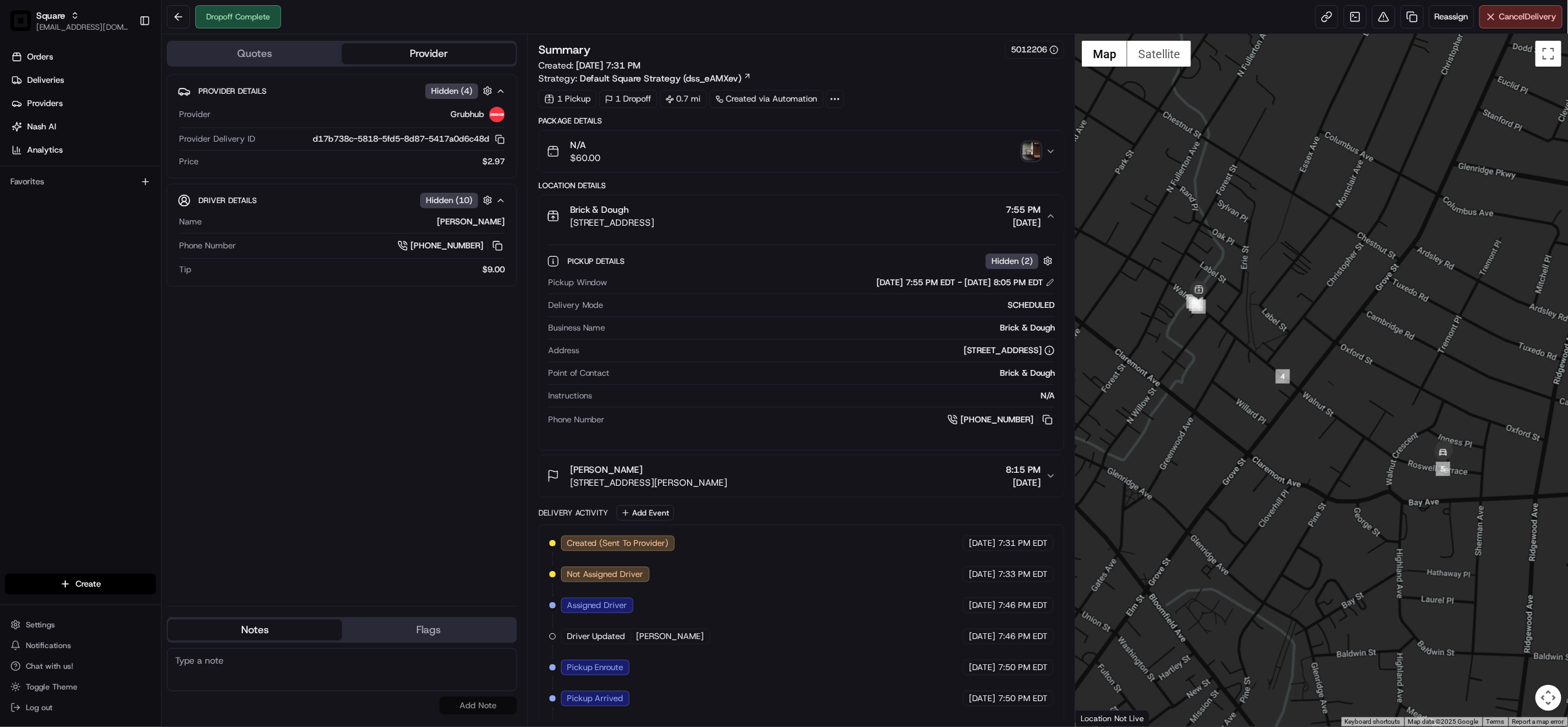
click at [1052, 275] on div "Pickup Window [DATE] 7:55 PM EDT - [DATE] 8:05 PM EDT Delivery Mode SCHEDULED B…" at bounding box center [802, 352] width 510 height 160
click at [1051, 280] on button at bounding box center [1050, 283] width 9 height 9
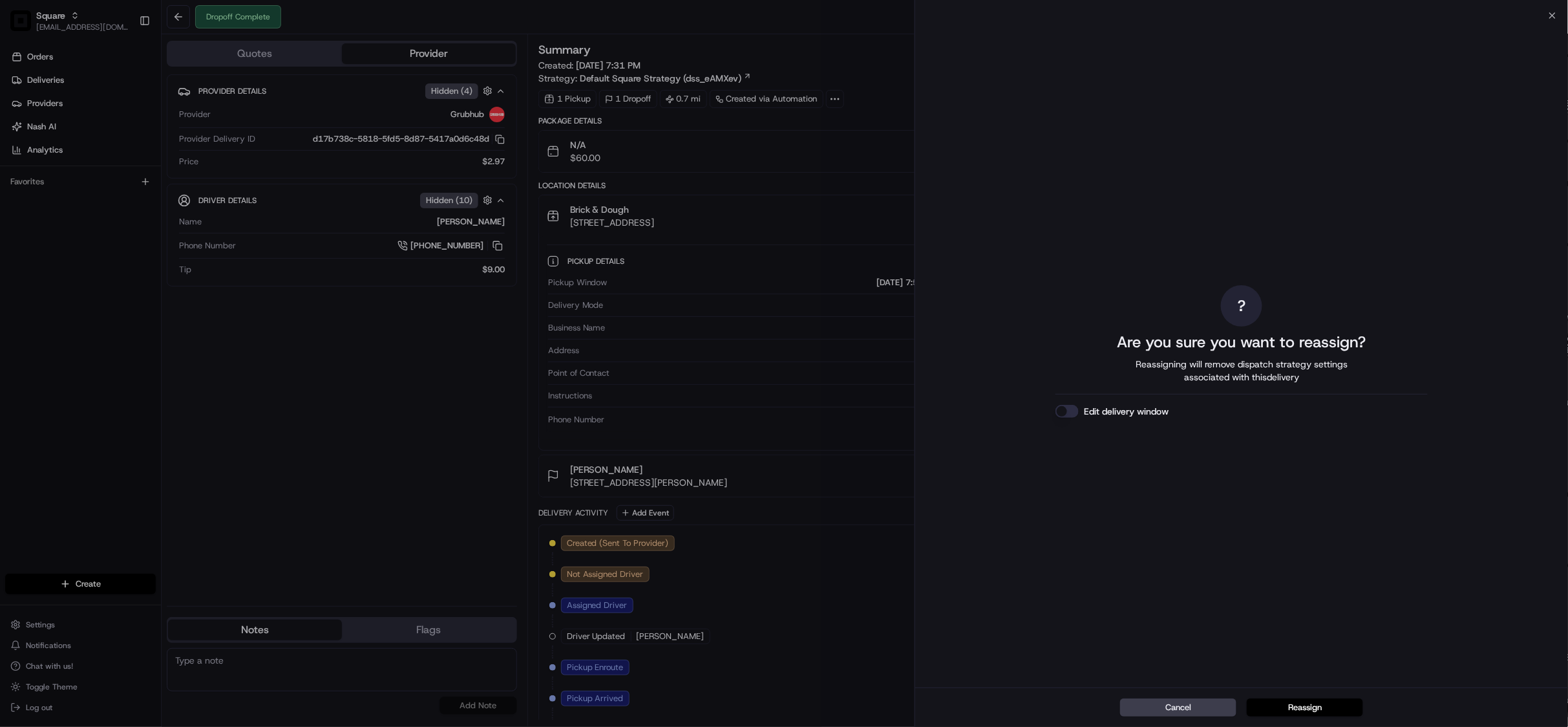
click at [1314, 693] on div "Cancel Reassign" at bounding box center [1242, 707] width 653 height 40
click at [1322, 707] on button "Reassign" at bounding box center [1304, 707] width 116 height 18
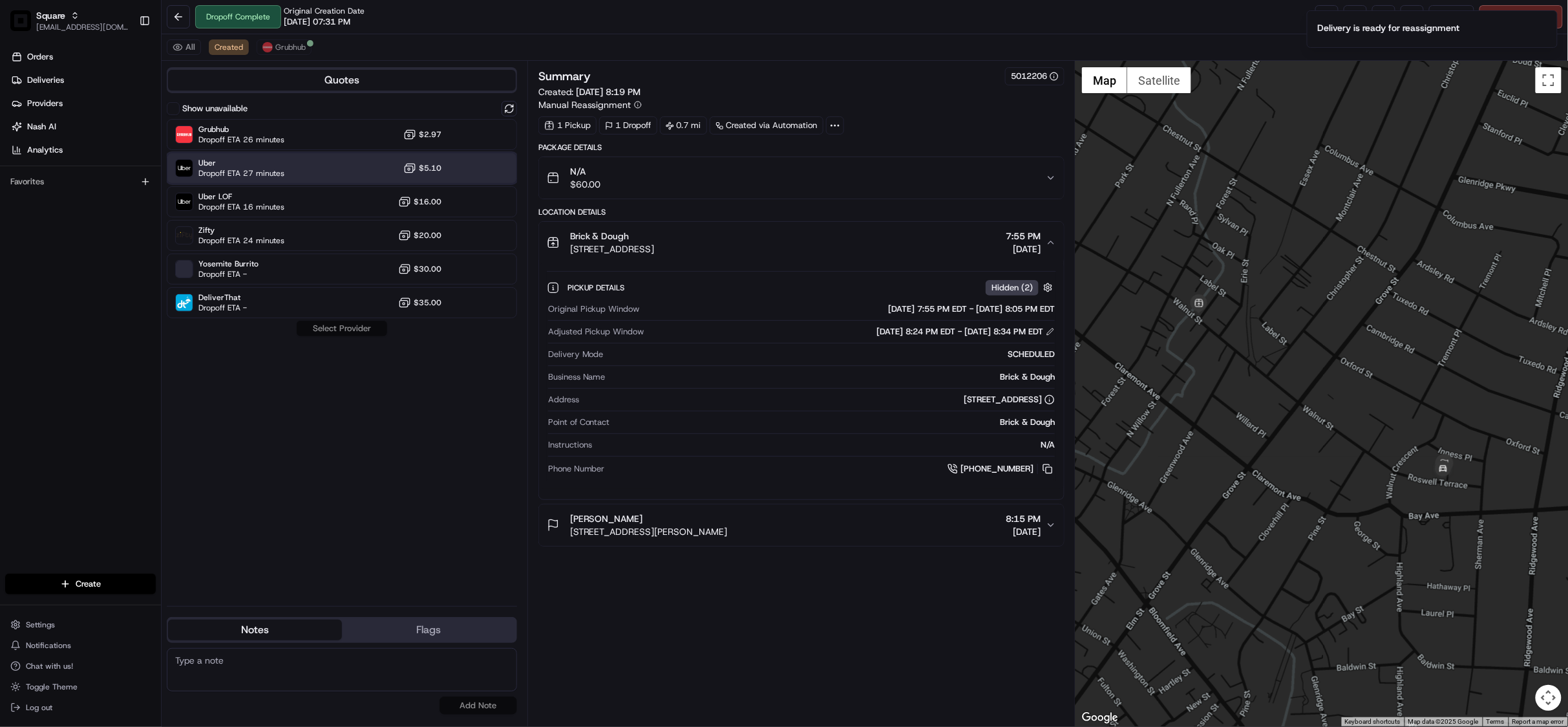
click at [347, 171] on div "Uber Dropoff ETA 27 minutes $5.10" at bounding box center [342, 168] width 350 height 31
click at [362, 324] on button "Assign Provider" at bounding box center [342, 328] width 92 height 15
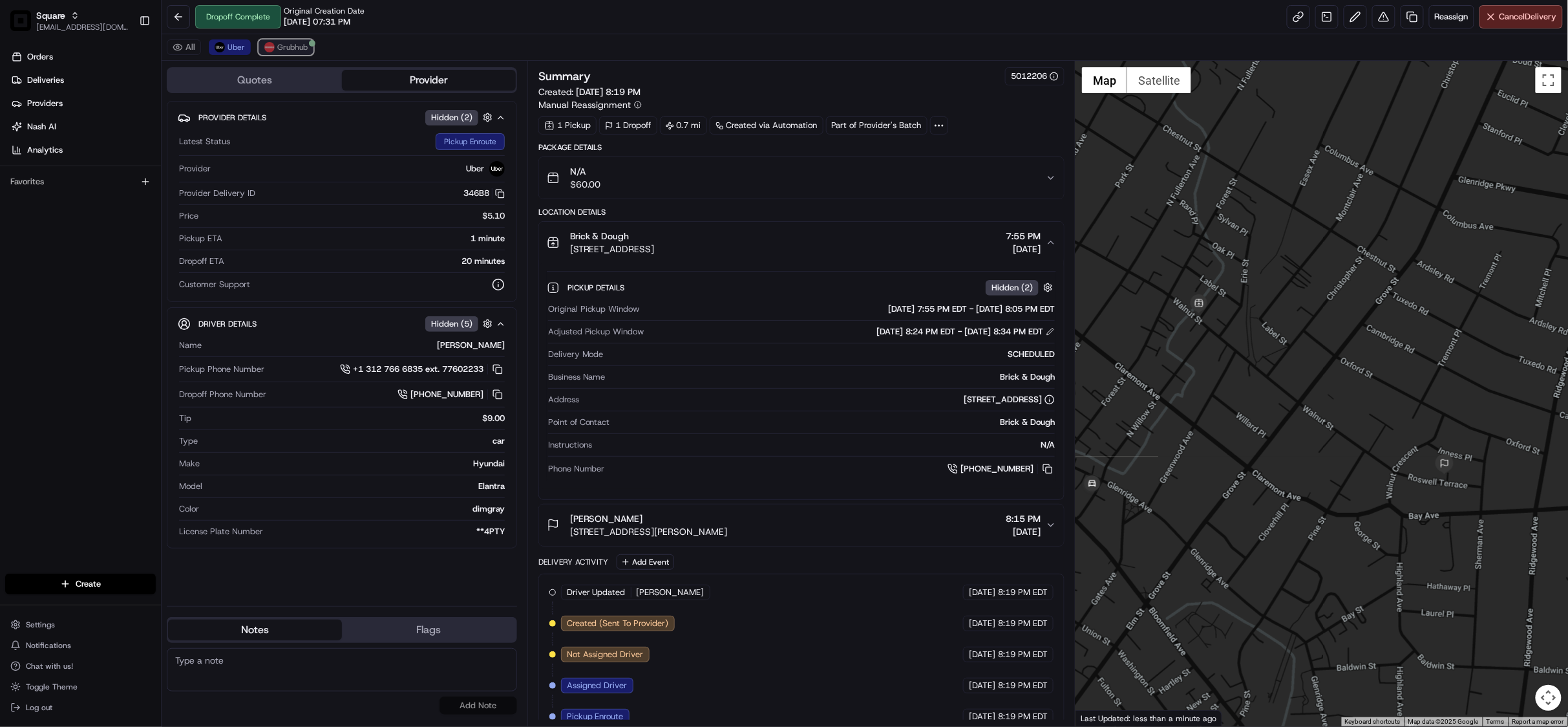
click at [288, 55] on button "Grubhub" at bounding box center [286, 47] width 55 height 15
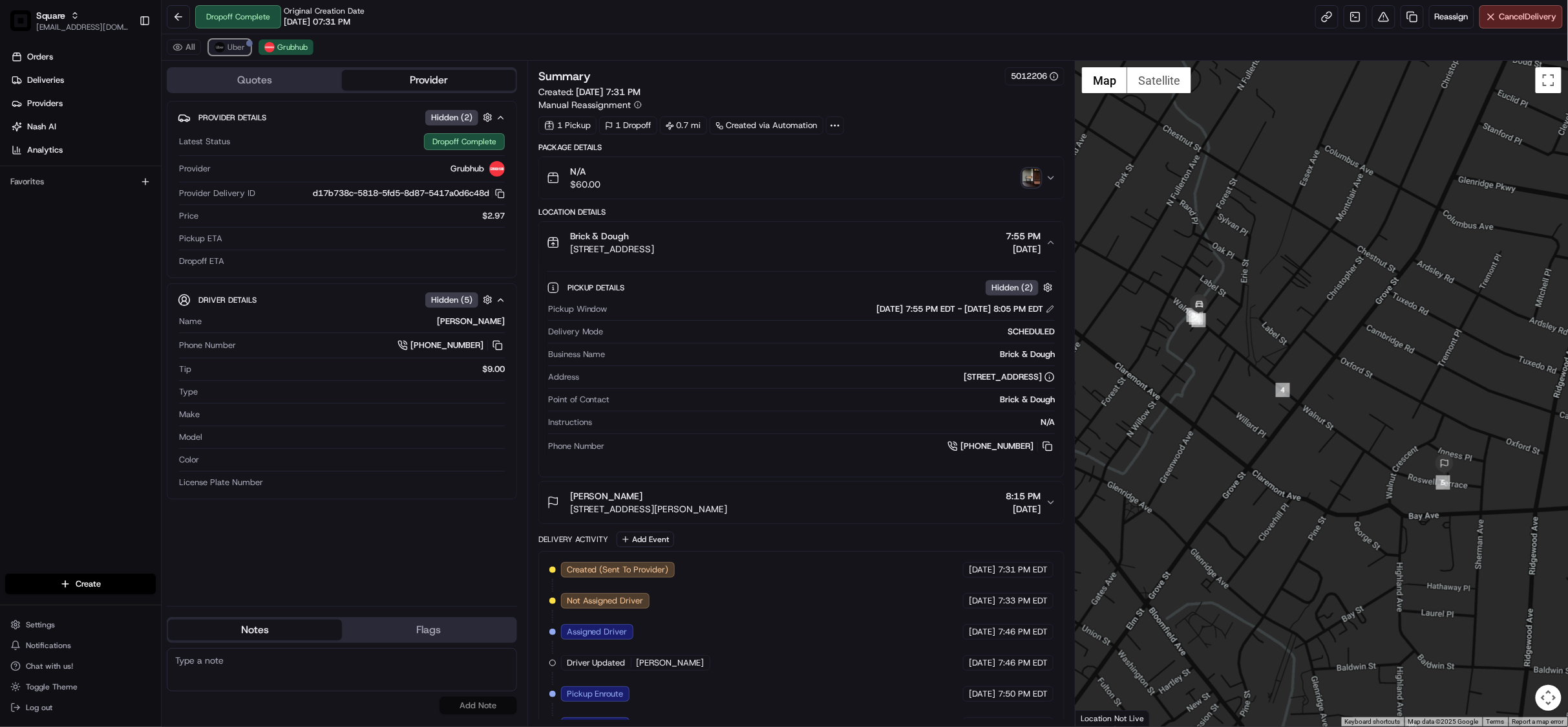
click at [228, 46] on span "Uber" at bounding box center [236, 47] width 17 height 10
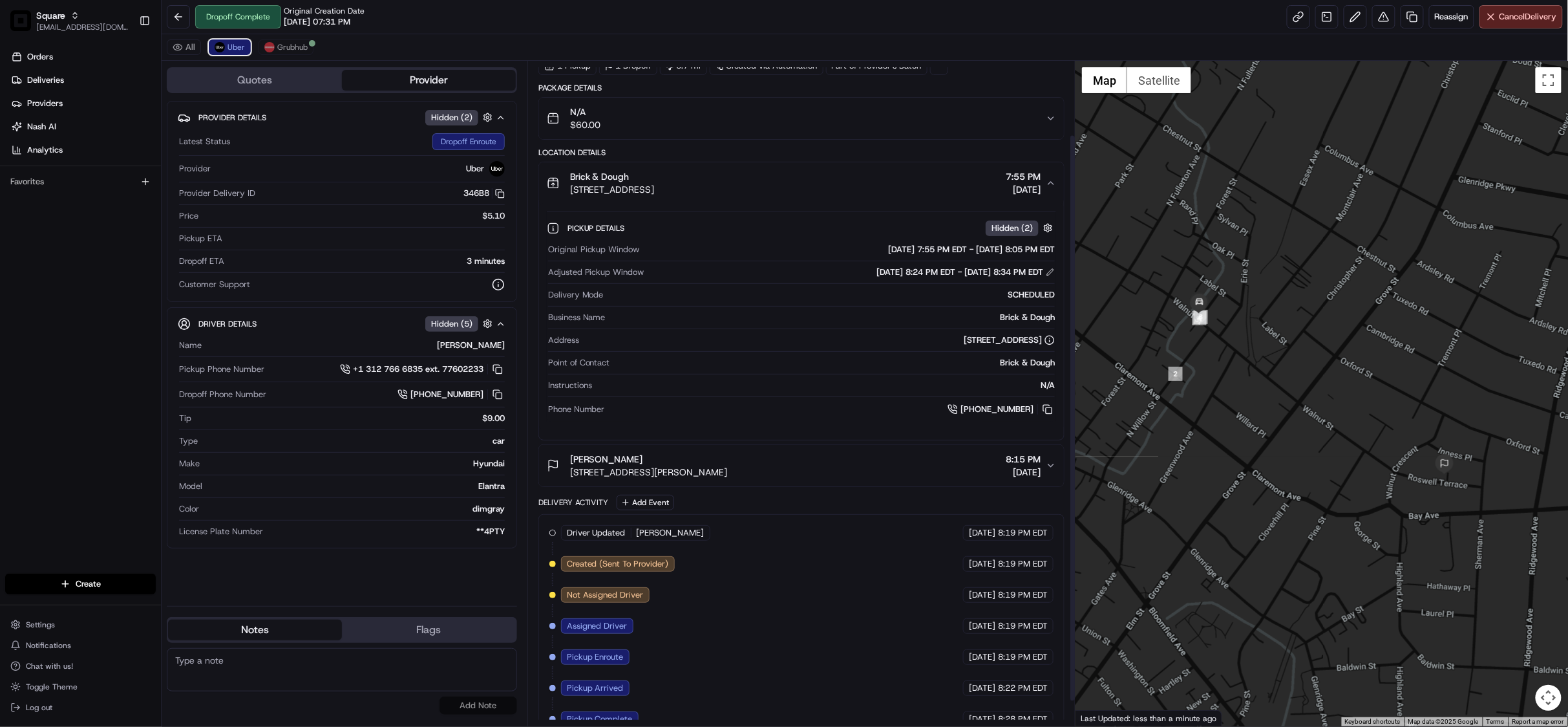
scroll to position [115, 0]
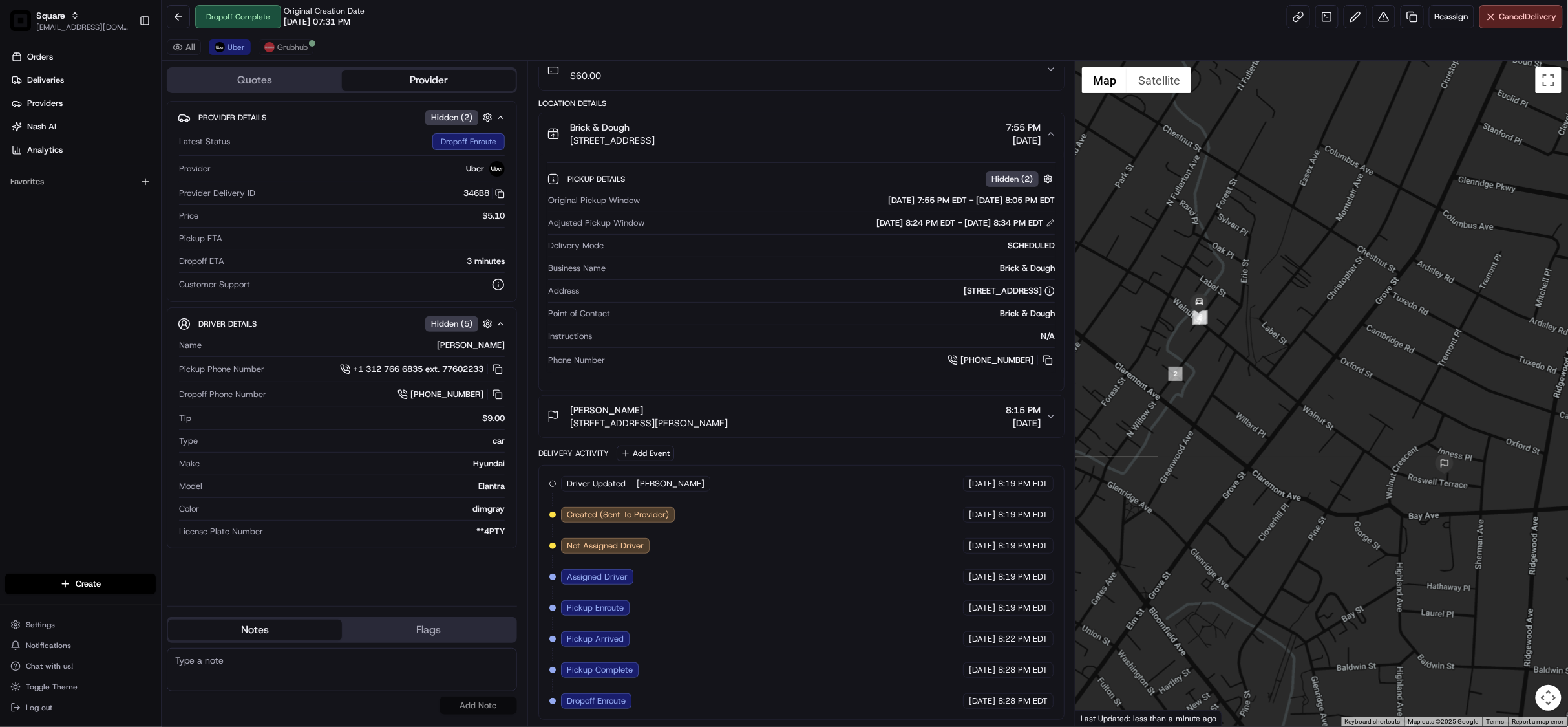
click at [257, 667] on textarea at bounding box center [342, 670] width 350 height 43
paste textarea "Chat/Caller Information: Merchant Reason for Call:"
click at [274, 681] on textarea "Chat/Caller Information: Merchant Reason for Call:" at bounding box center [342, 670] width 350 height 43
type textarea "Chat/Caller Information: Merchant Reason for Call: wrong food provided. Reassig…"
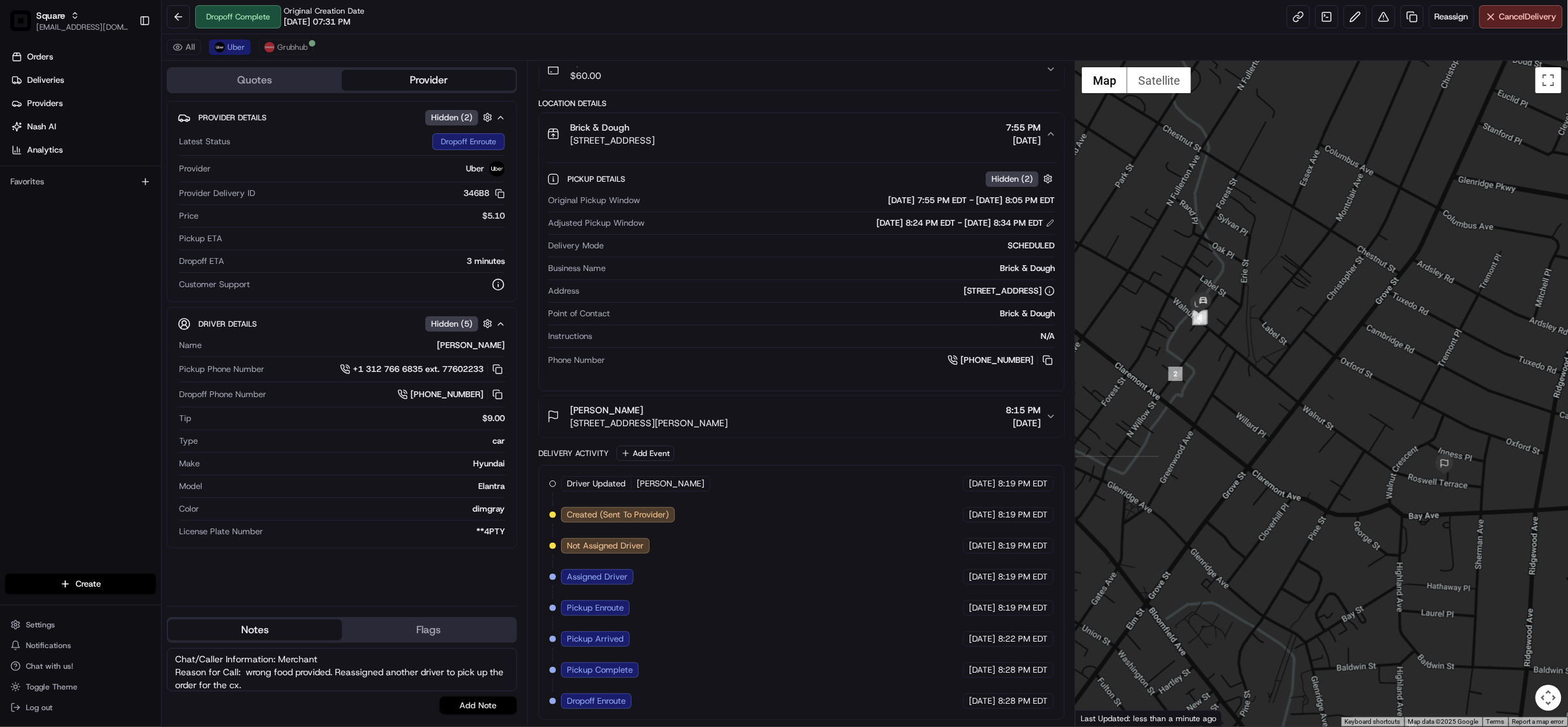
click at [486, 709] on button "Add Note" at bounding box center [477, 705] width 77 height 18
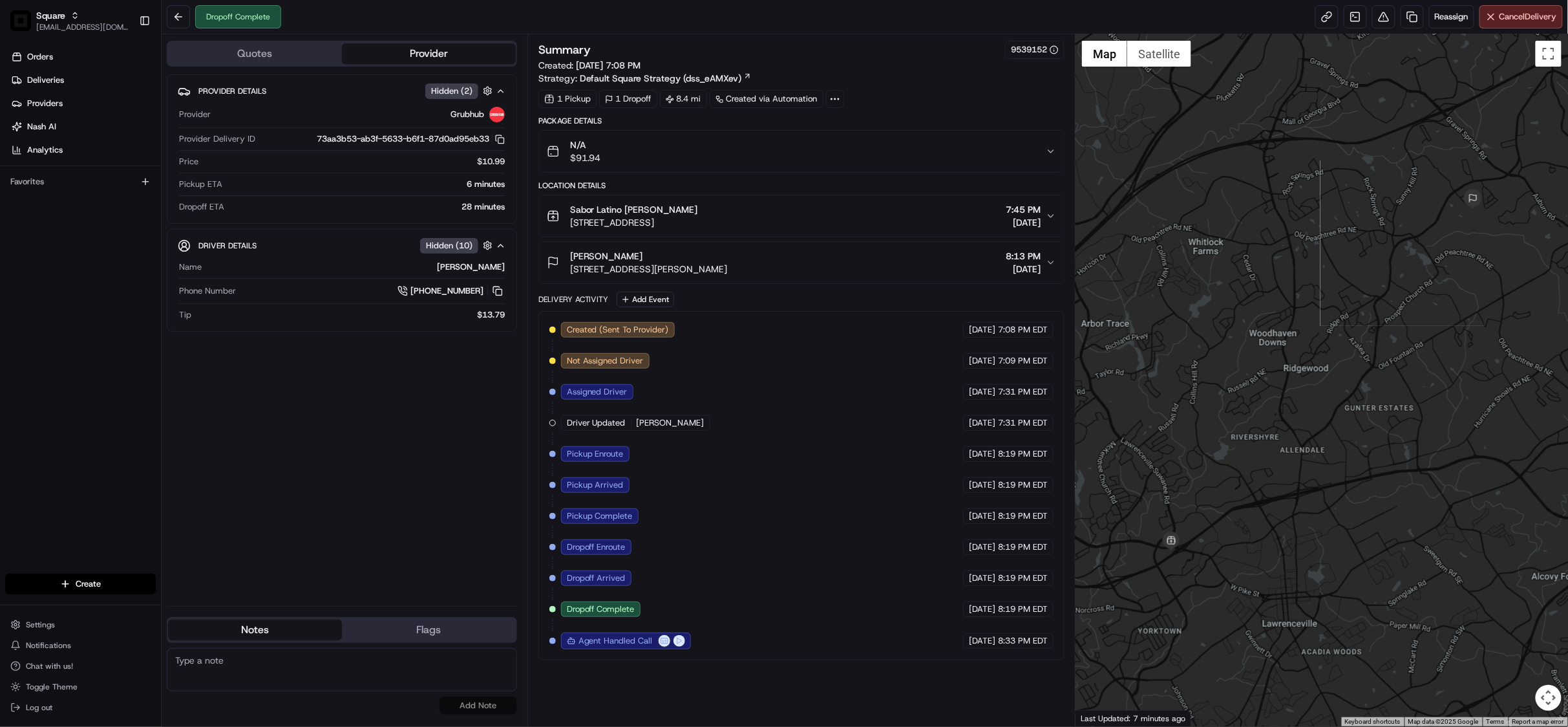
click at [1055, 151] on icon "button" at bounding box center [1051, 151] width 10 height 10
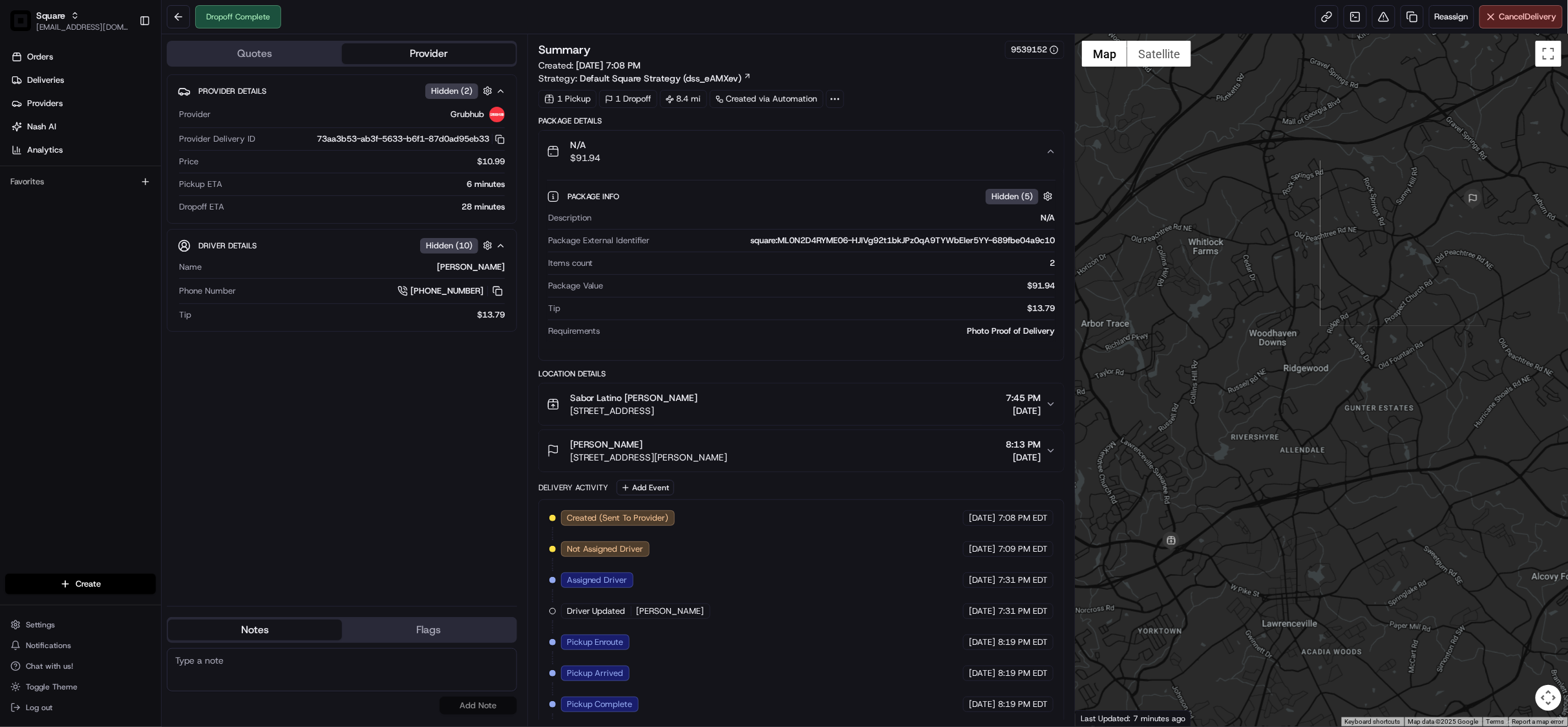
click at [1055, 151] on icon "button" at bounding box center [1051, 151] width 10 height 10
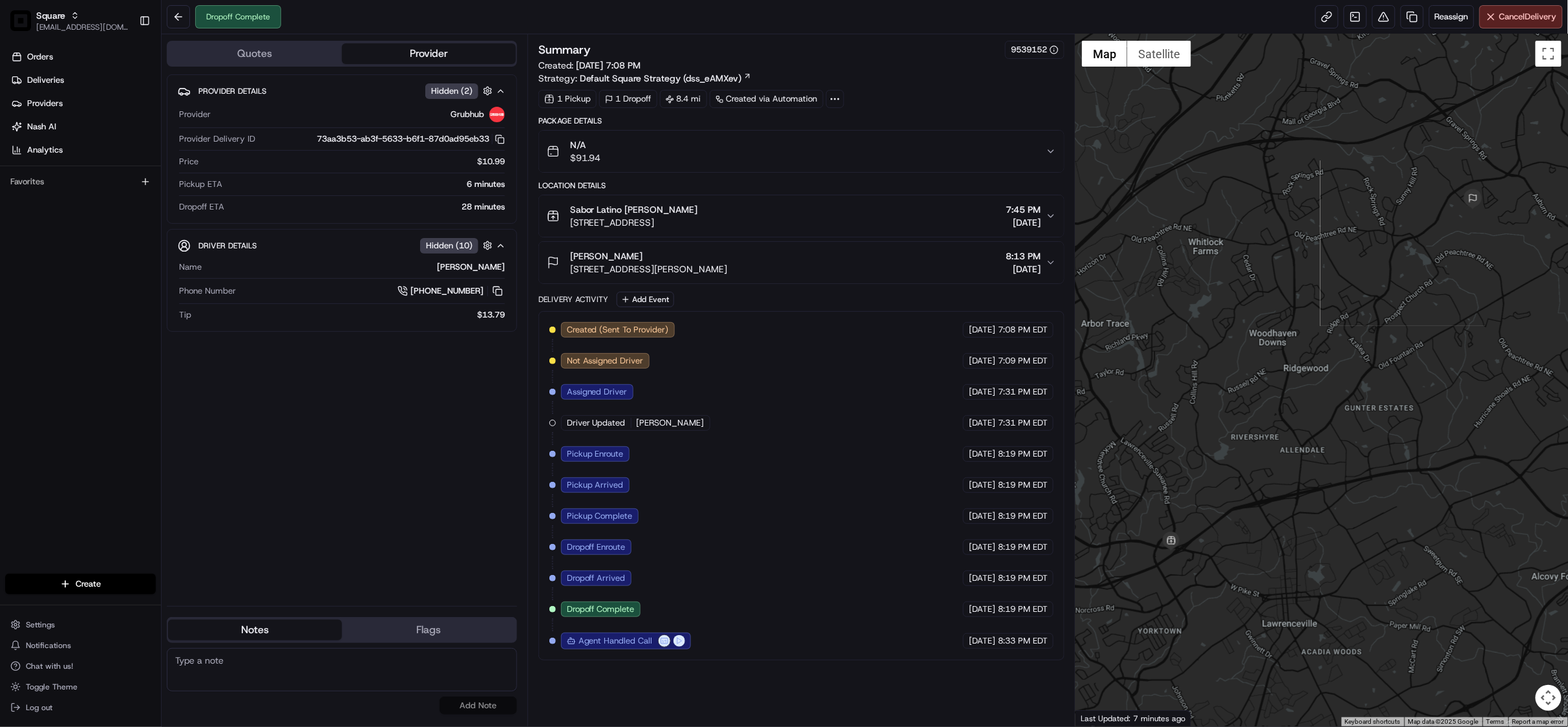
click at [1057, 154] on button "N/A $91.94" at bounding box center [801, 151] width 525 height 41
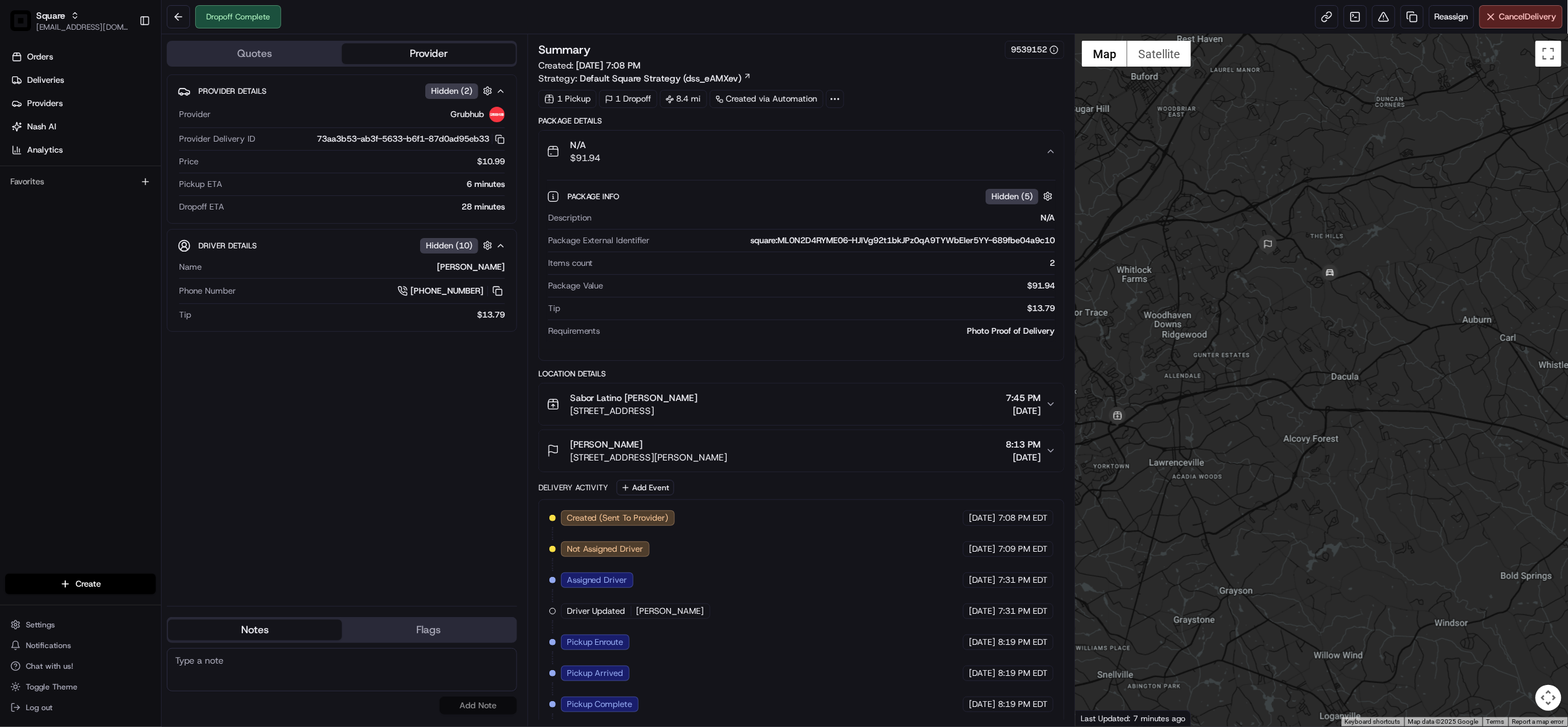
drag, startPoint x: 1379, startPoint y: 329, endPoint x: 1283, endPoint y: 324, distance: 96.1
click at [1283, 324] on div at bounding box center [1322, 379] width 493 height 692
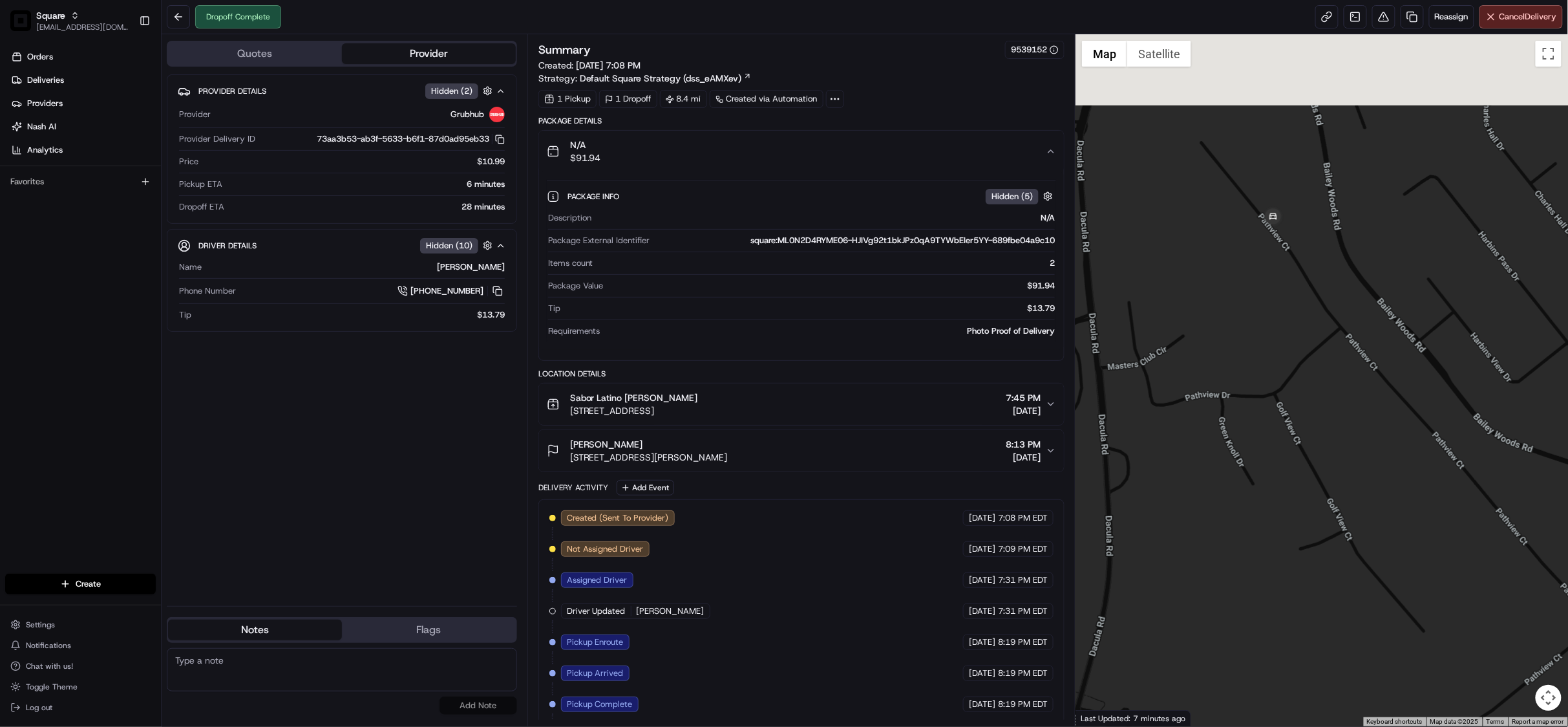
drag, startPoint x: 1270, startPoint y: 165, endPoint x: 1270, endPoint y: 366, distance: 201.0
click at [1270, 366] on div at bounding box center [1322, 379] width 493 height 692
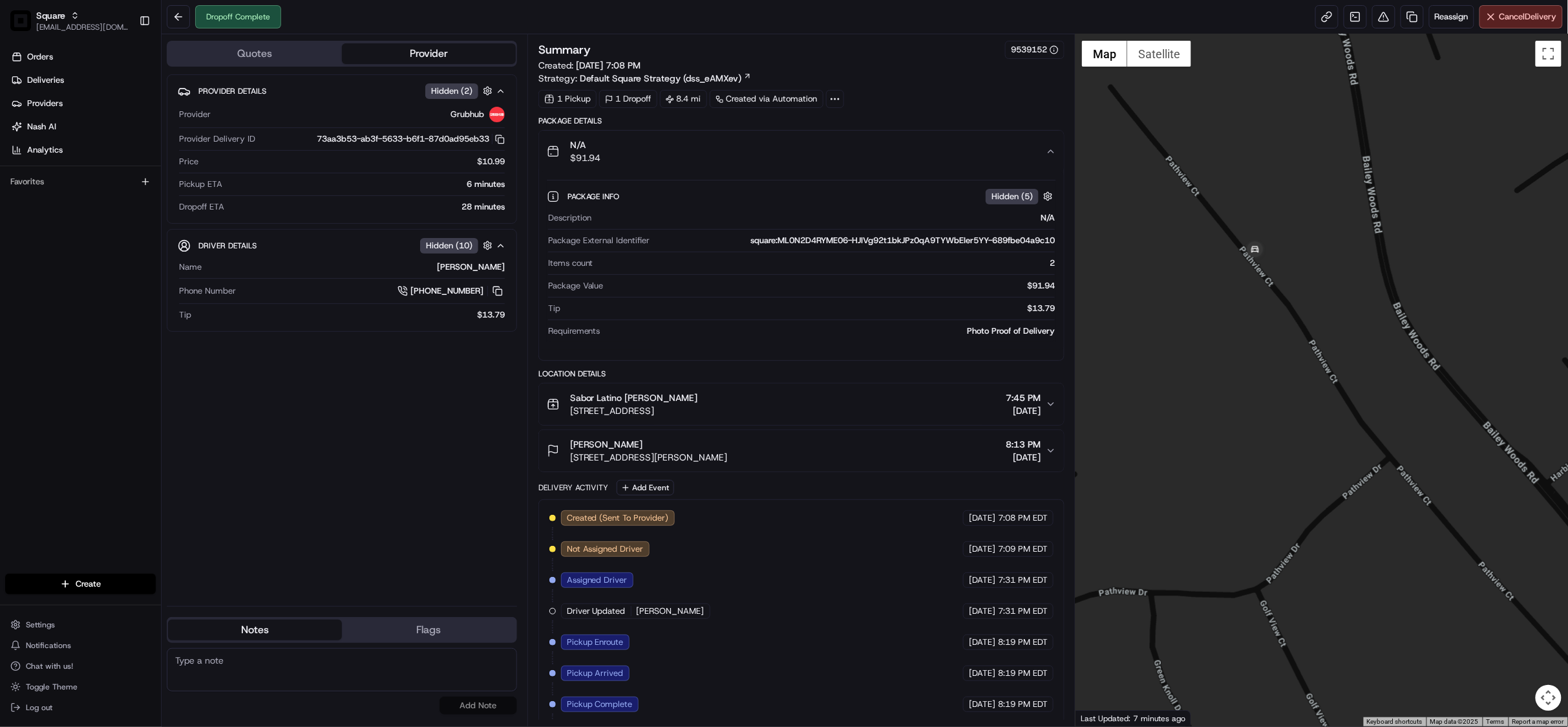
drag, startPoint x: 1213, startPoint y: 298, endPoint x: 1335, endPoint y: 384, distance: 149.3
click at [1335, 384] on div at bounding box center [1322, 379] width 493 height 692
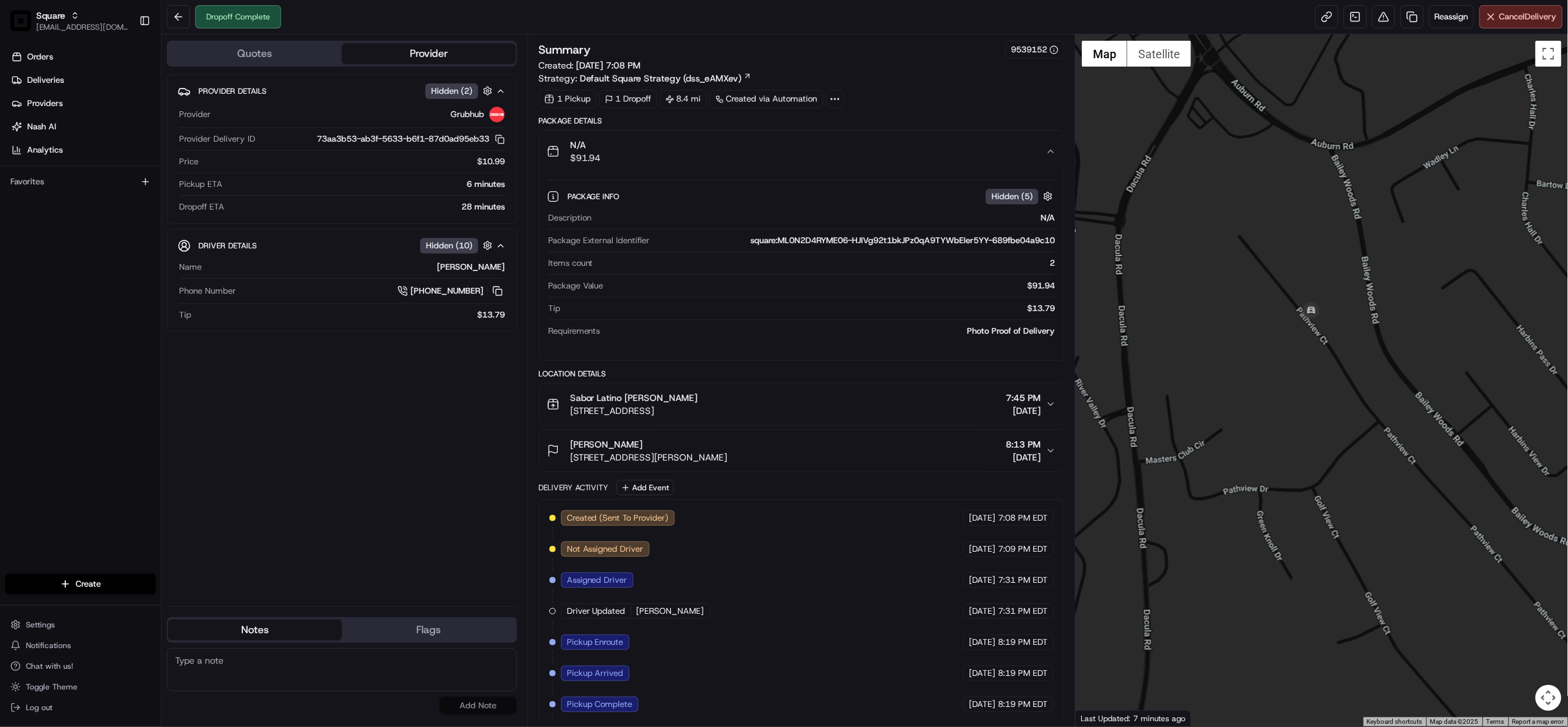
drag, startPoint x: 1169, startPoint y: 241, endPoint x: 1164, endPoint y: 228, distance: 13.9
click at [1164, 228] on div at bounding box center [1322, 379] width 493 height 692
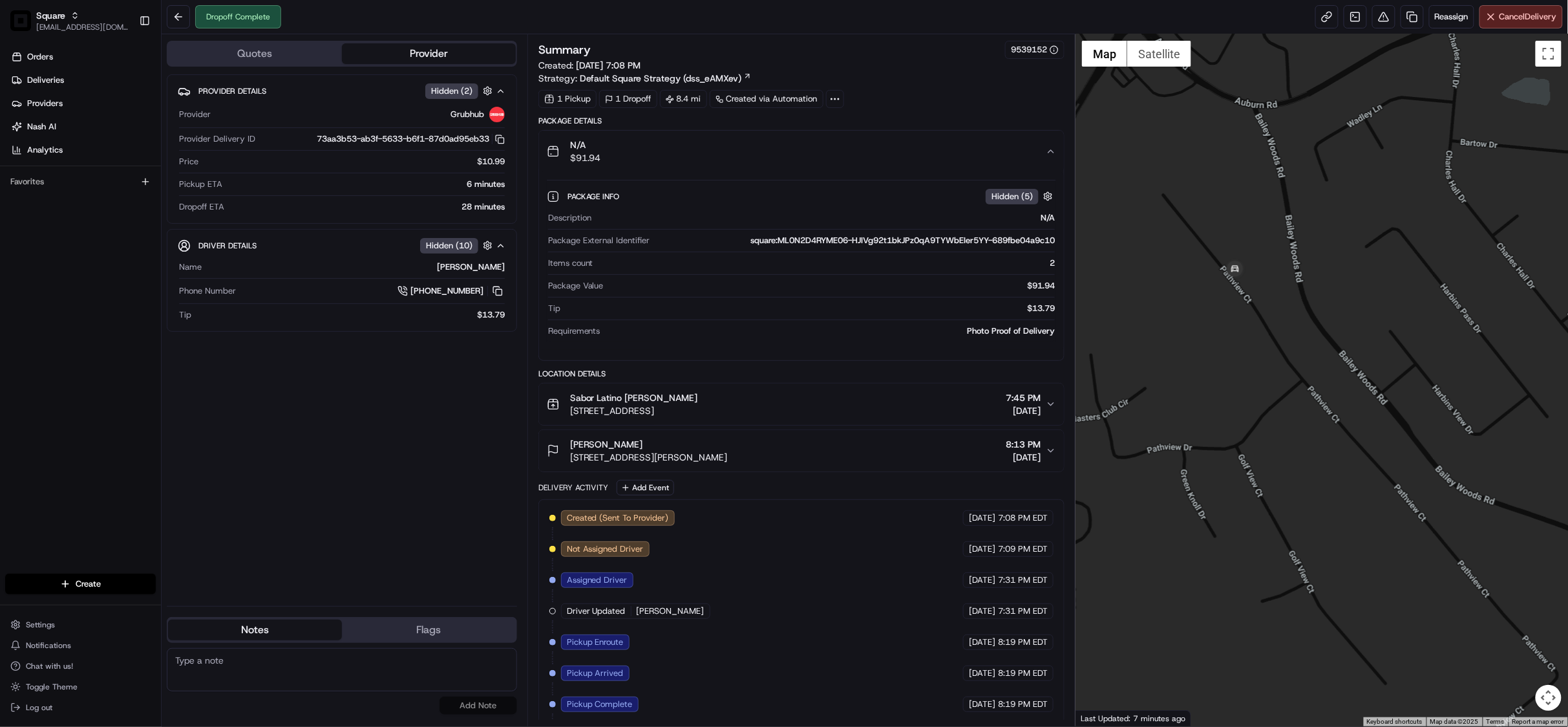
drag, startPoint x: 1208, startPoint y: 327, endPoint x: 1468, endPoint y: 483, distance: 303.2
click at [1475, 515] on div at bounding box center [1322, 379] width 493 height 692
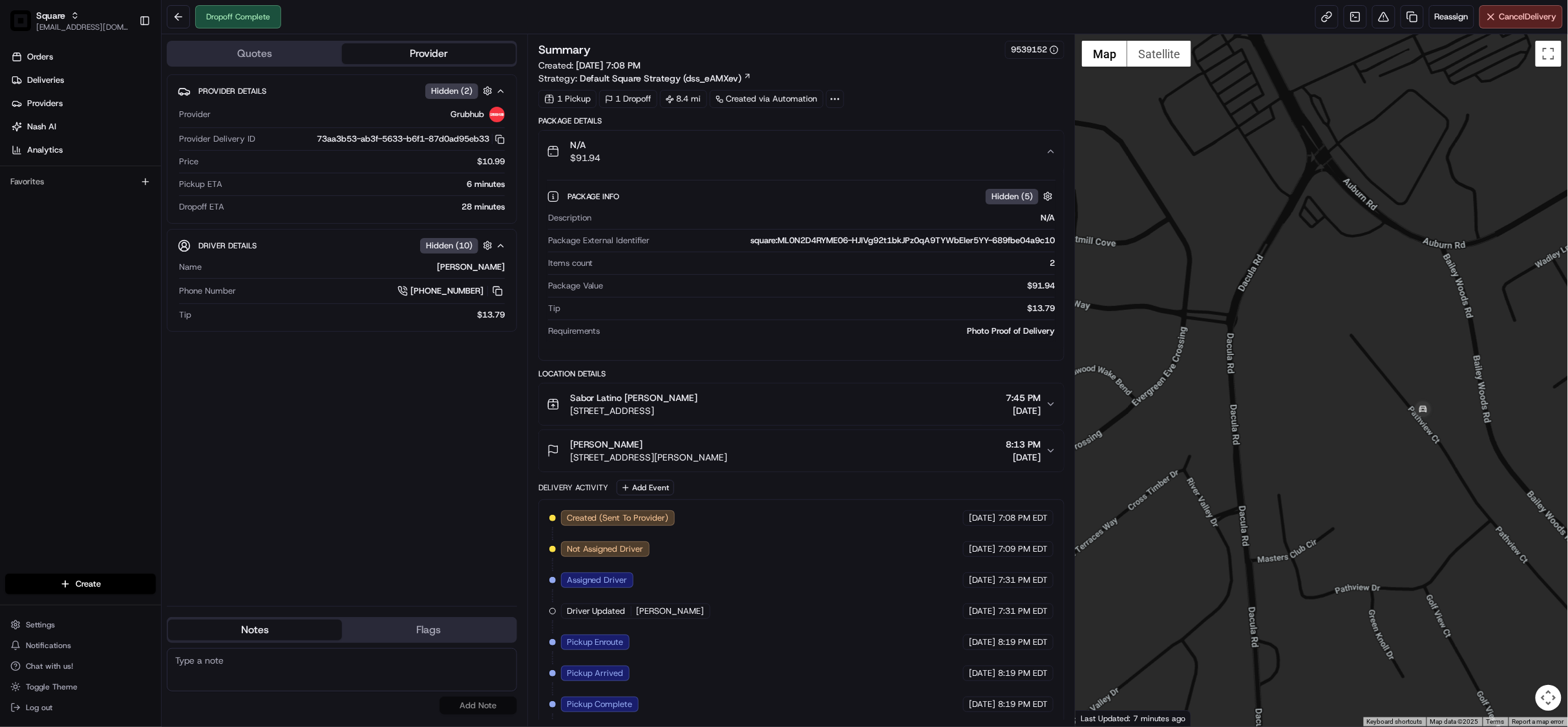
drag, startPoint x: 1300, startPoint y: 365, endPoint x: 1308, endPoint y: 379, distance: 16.1
click at [1308, 379] on div at bounding box center [1322, 379] width 493 height 692
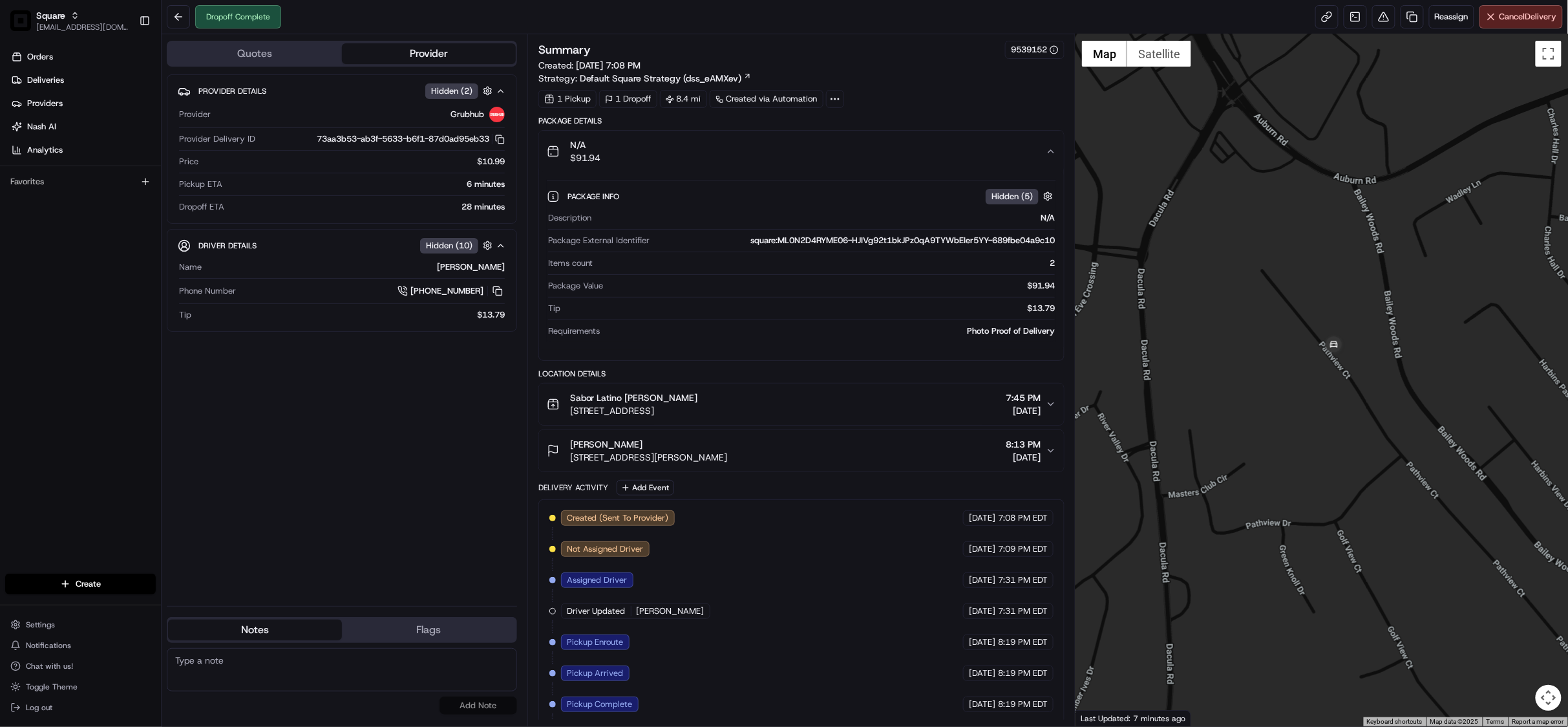
drag, startPoint x: 1365, startPoint y: 429, endPoint x: 1274, endPoint y: 362, distance: 113.0
click at [1274, 362] on div at bounding box center [1322, 379] width 493 height 692
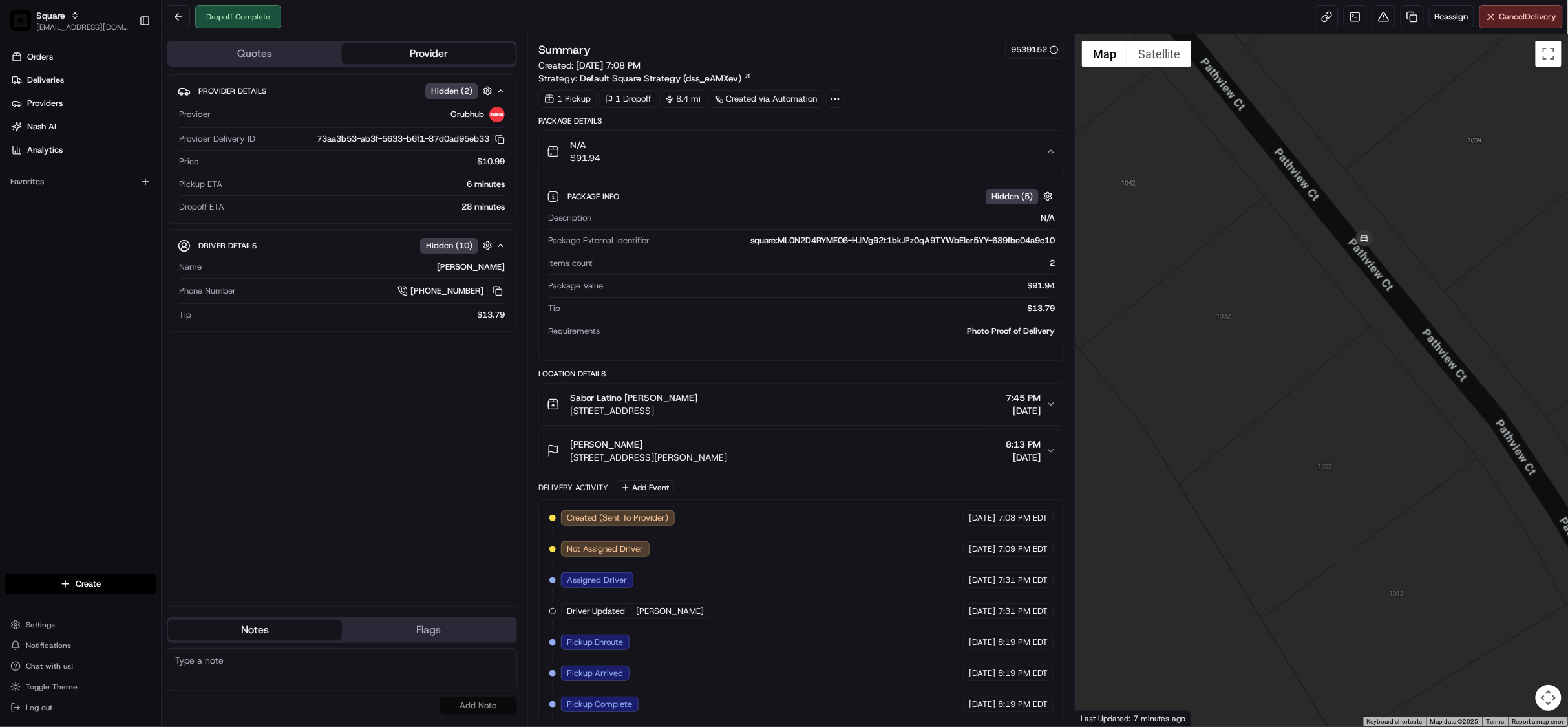
drag, startPoint x: 1382, startPoint y: 309, endPoint x: 1369, endPoint y: 340, distance: 33.6
click at [1369, 340] on div at bounding box center [1322, 379] width 493 height 692
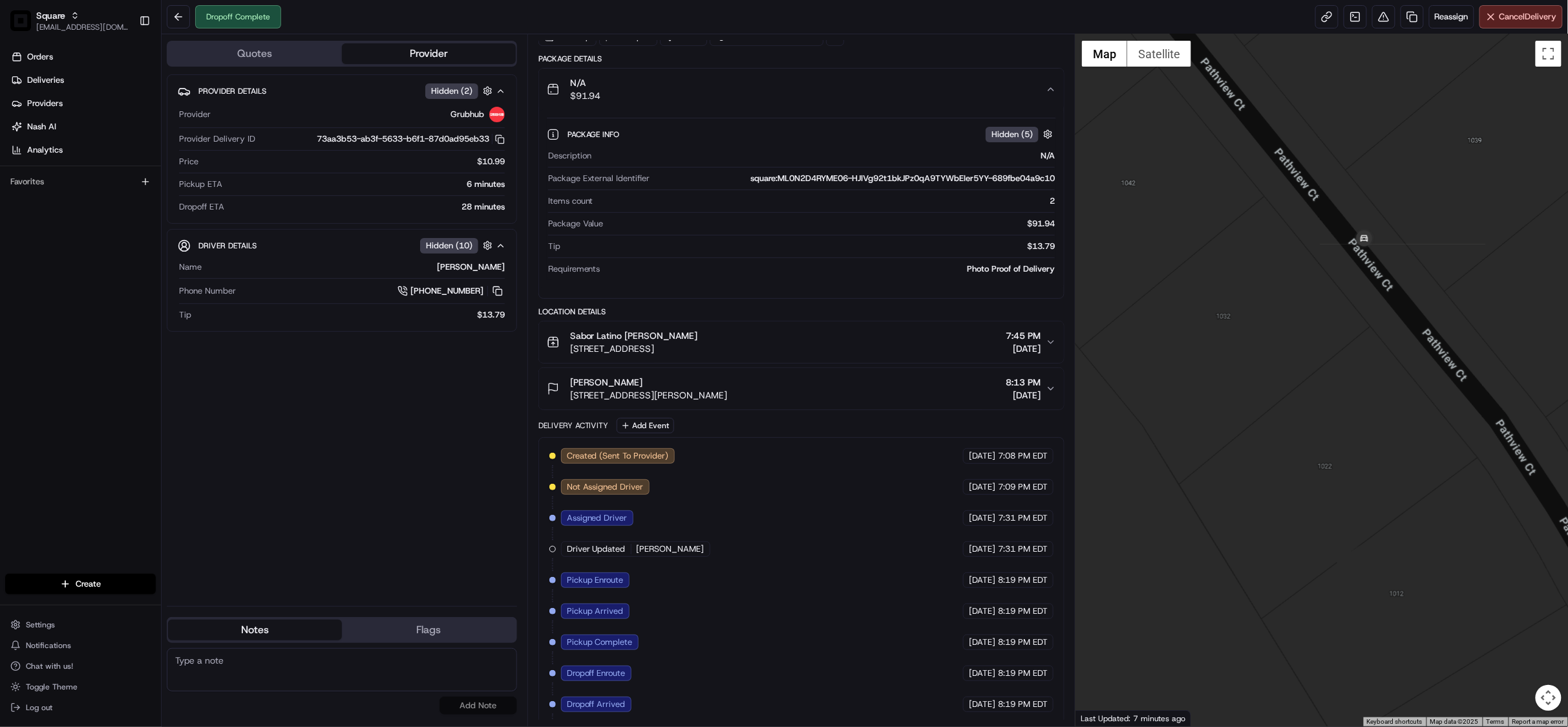
scroll to position [137, 0]
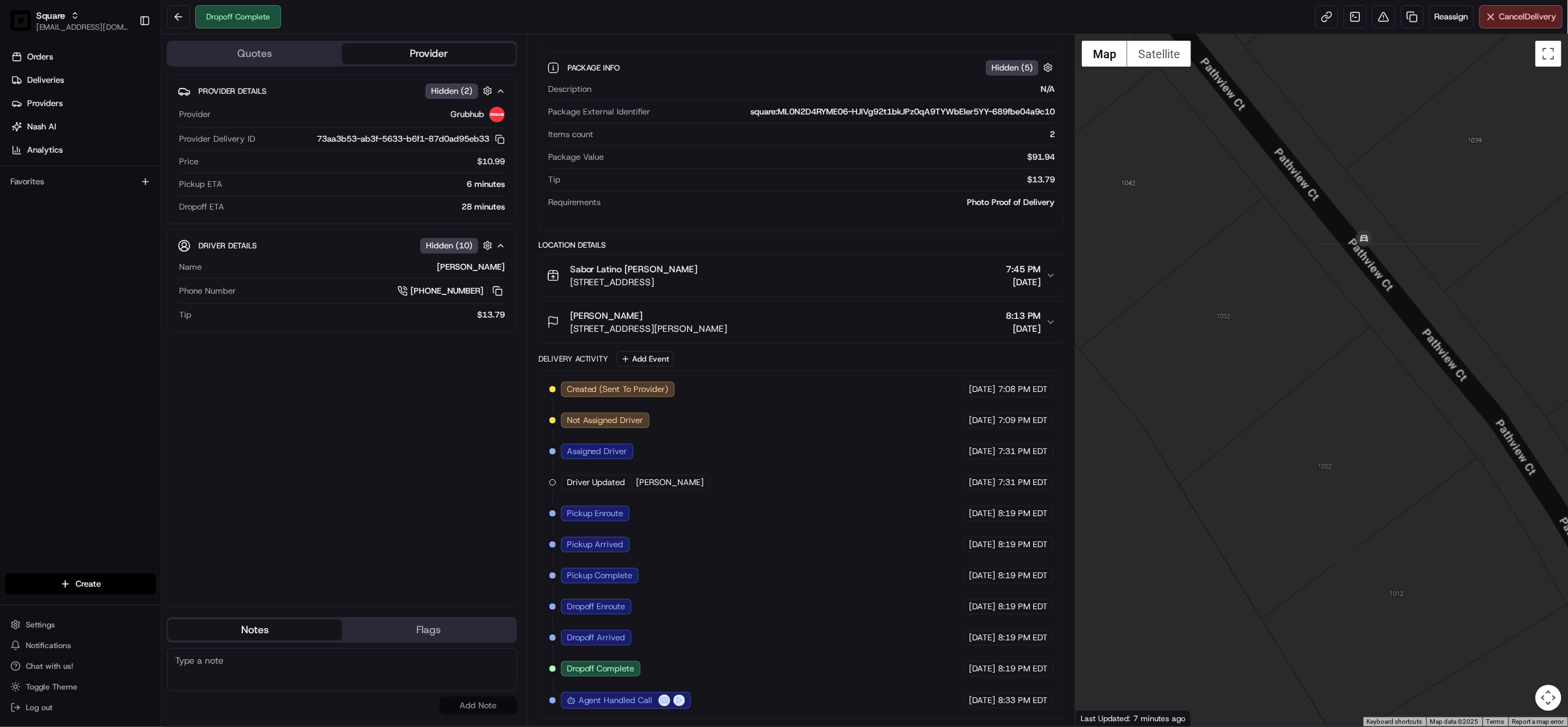
click at [249, 667] on textarea at bounding box center [342, 670] width 350 height 43
paste textarea "Chat/Caller Information: Merchant Reason for Call: Customer did not receive the…"
click at [401, 662] on textarea "Chat/Caller Information: Merchant Reason for Call: Customer did not receive the…" at bounding box center [342, 670] width 350 height 43
type textarea "Chat/Caller Information: Merchant Reason for Call: Customer did not receive the…"
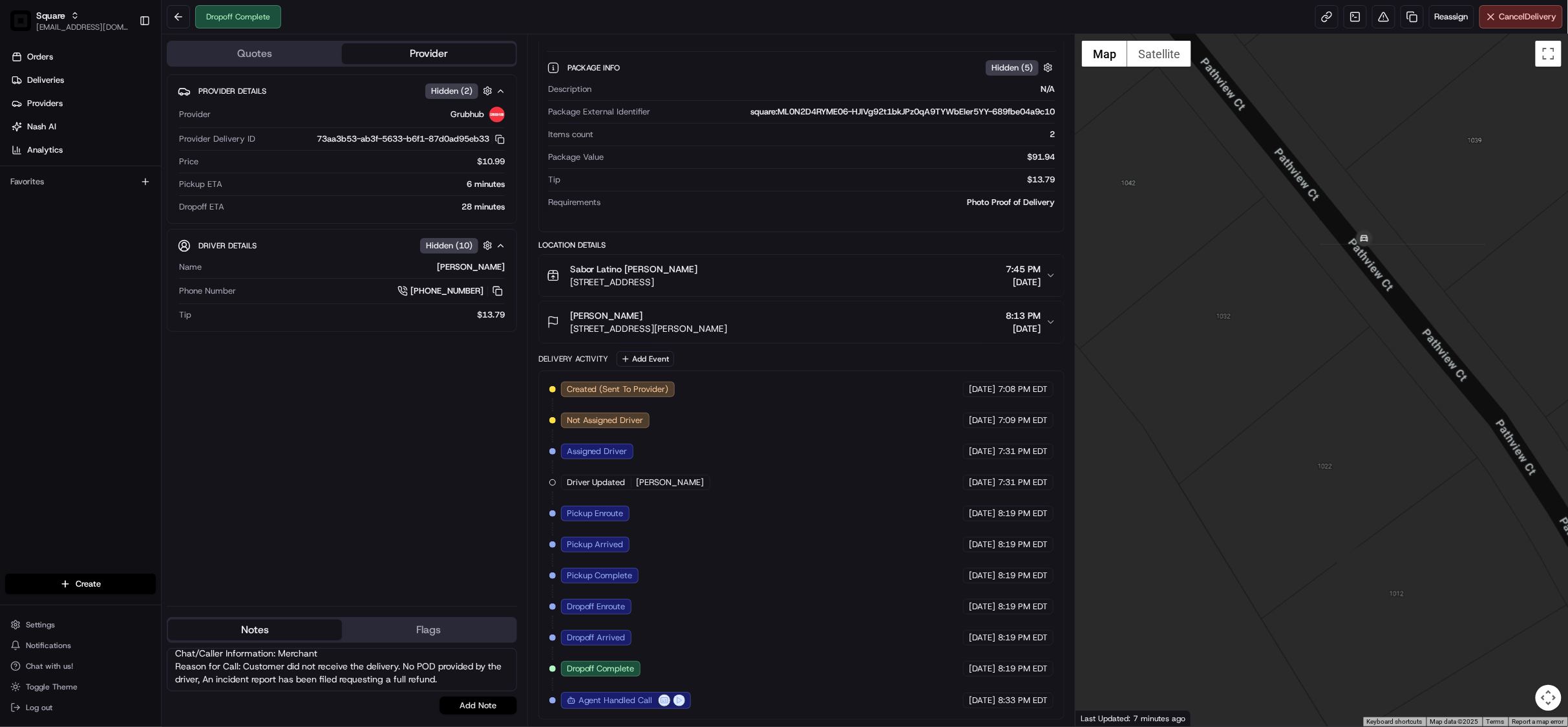
click at [484, 710] on button "Add Note" at bounding box center [477, 705] width 77 height 18
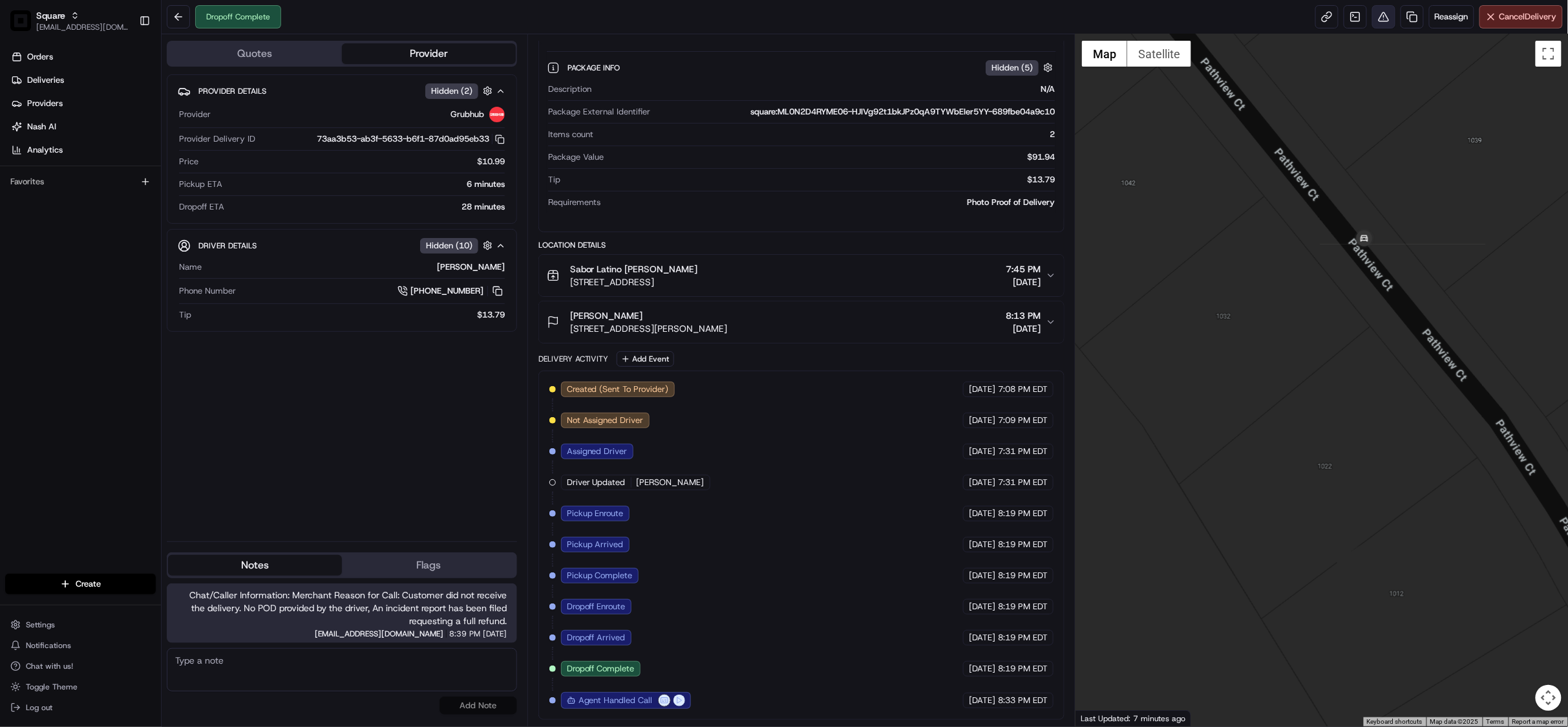
click at [1381, 13] on button at bounding box center [1384, 17] width 23 height 23
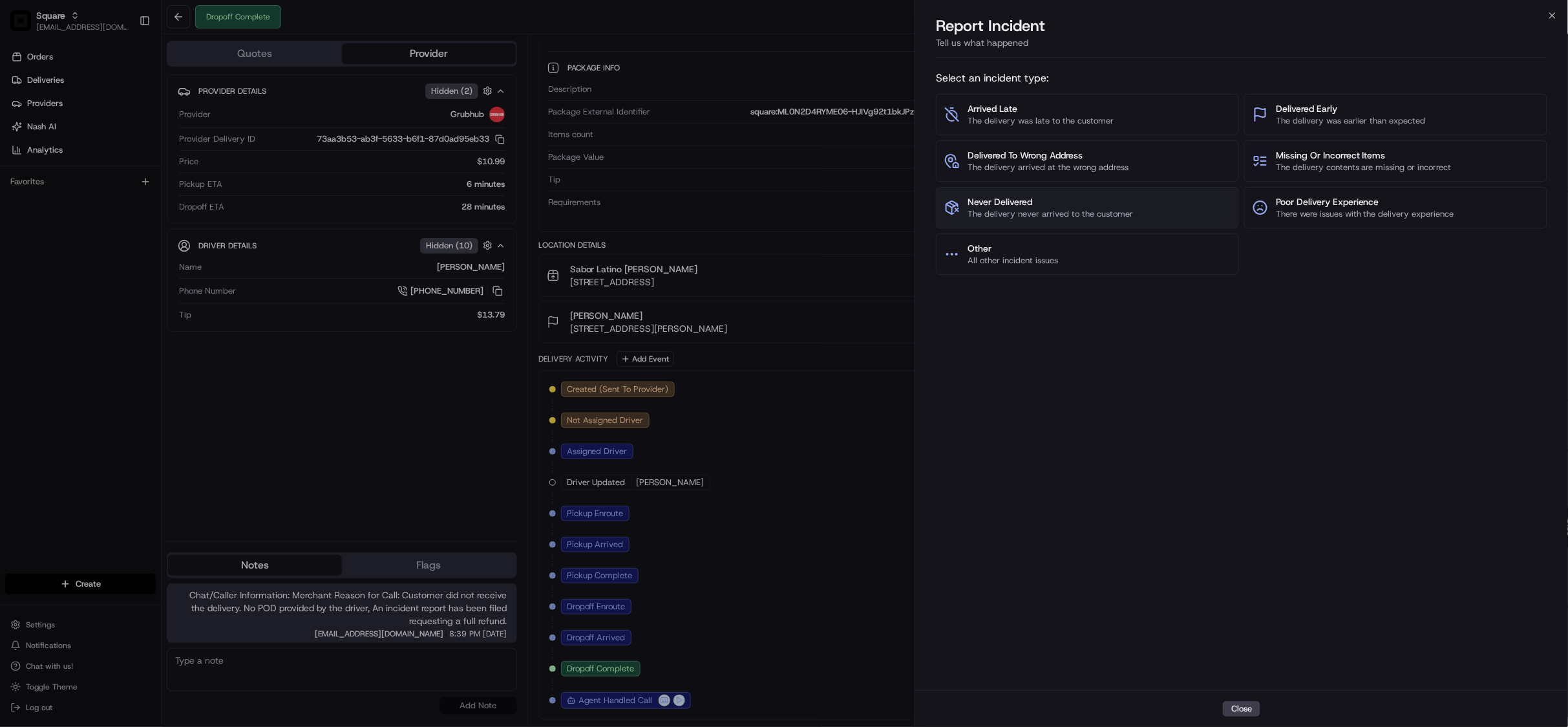
click at [1060, 198] on span "Never Delivered" at bounding box center [1049, 202] width 165 height 13
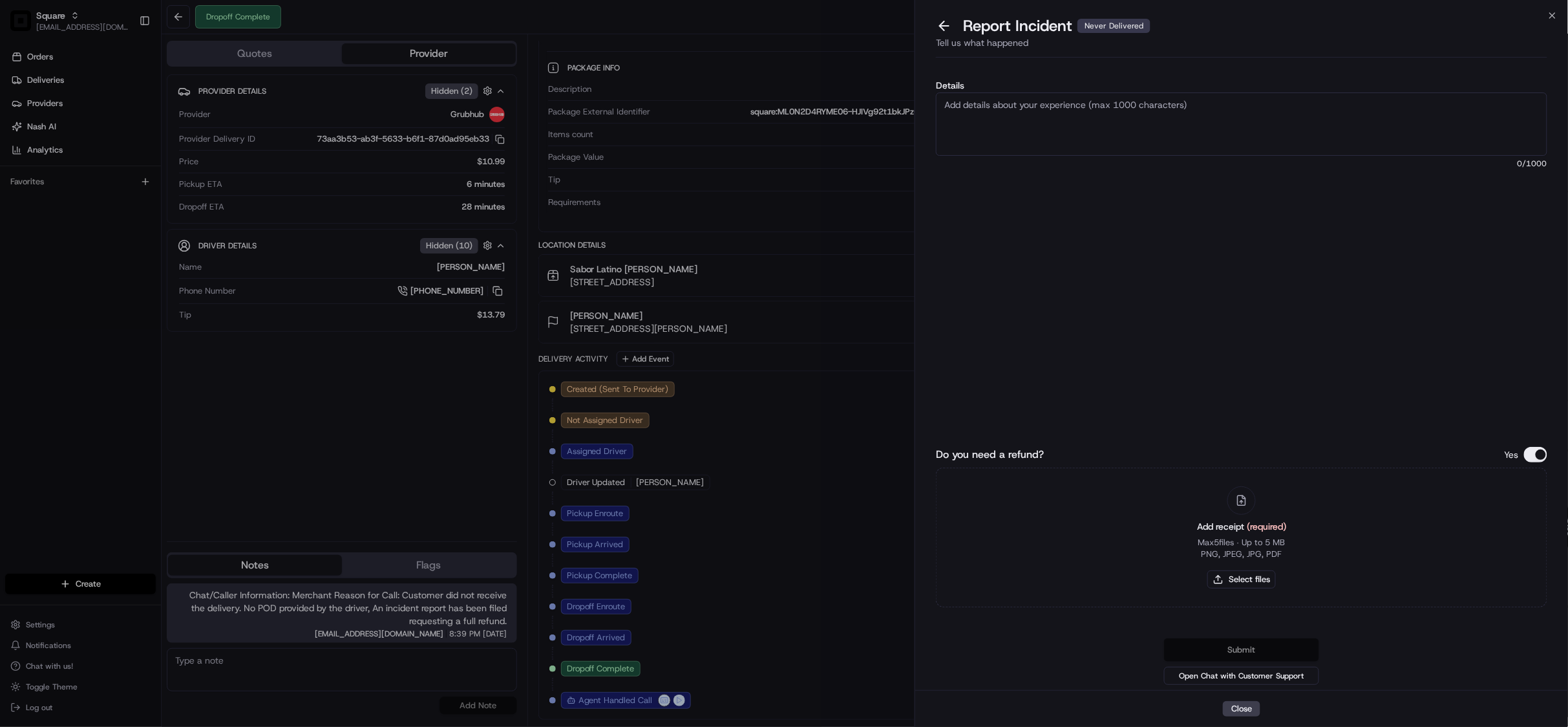
click at [1015, 139] on textarea "Details" at bounding box center [1242, 124] width 611 height 64
type textarea "As per merchant, the customer didn't received the order from the grubhub driver…"
click at [1541, 452] on button "Do you need a refund?" at bounding box center [1535, 454] width 23 height 15
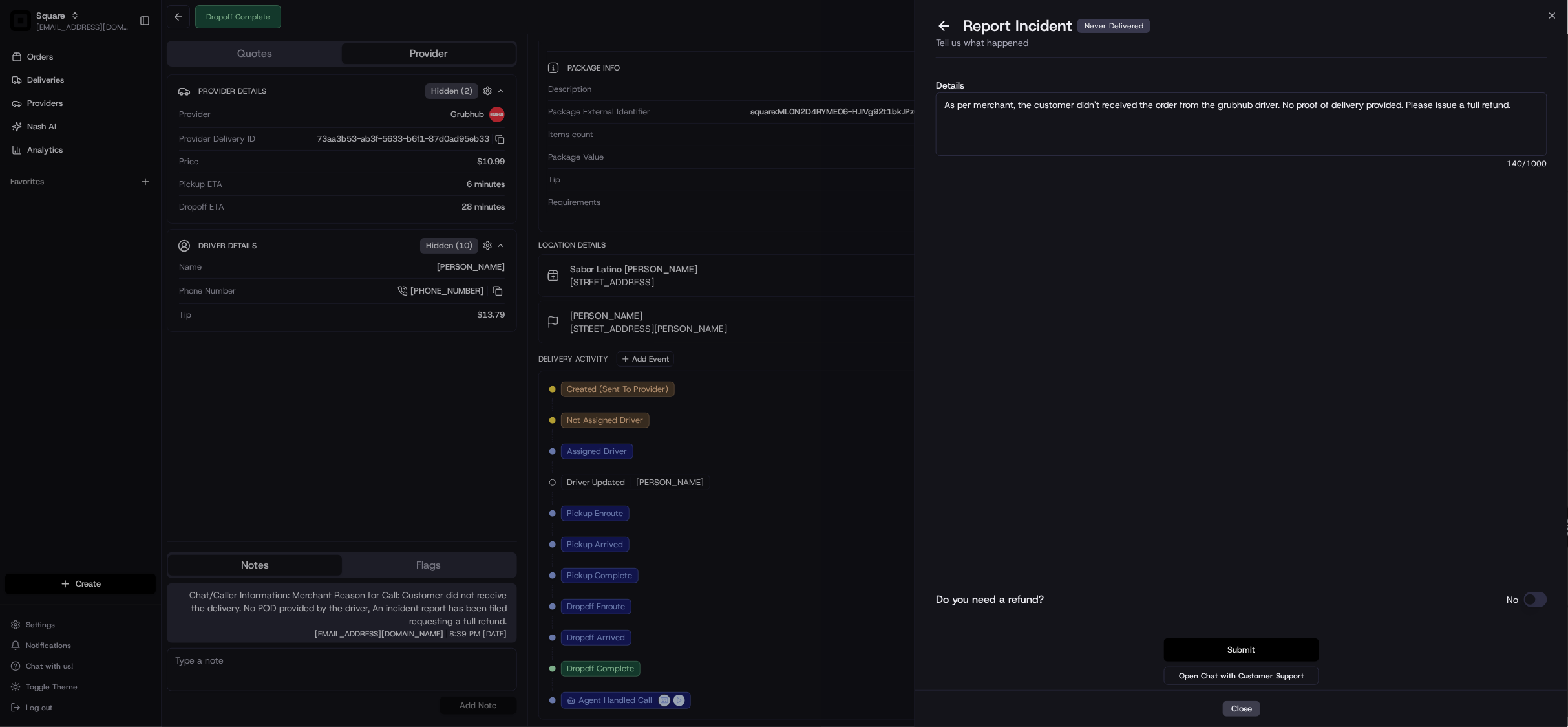
click at [1268, 648] on button "Submit" at bounding box center [1241, 650] width 155 height 23
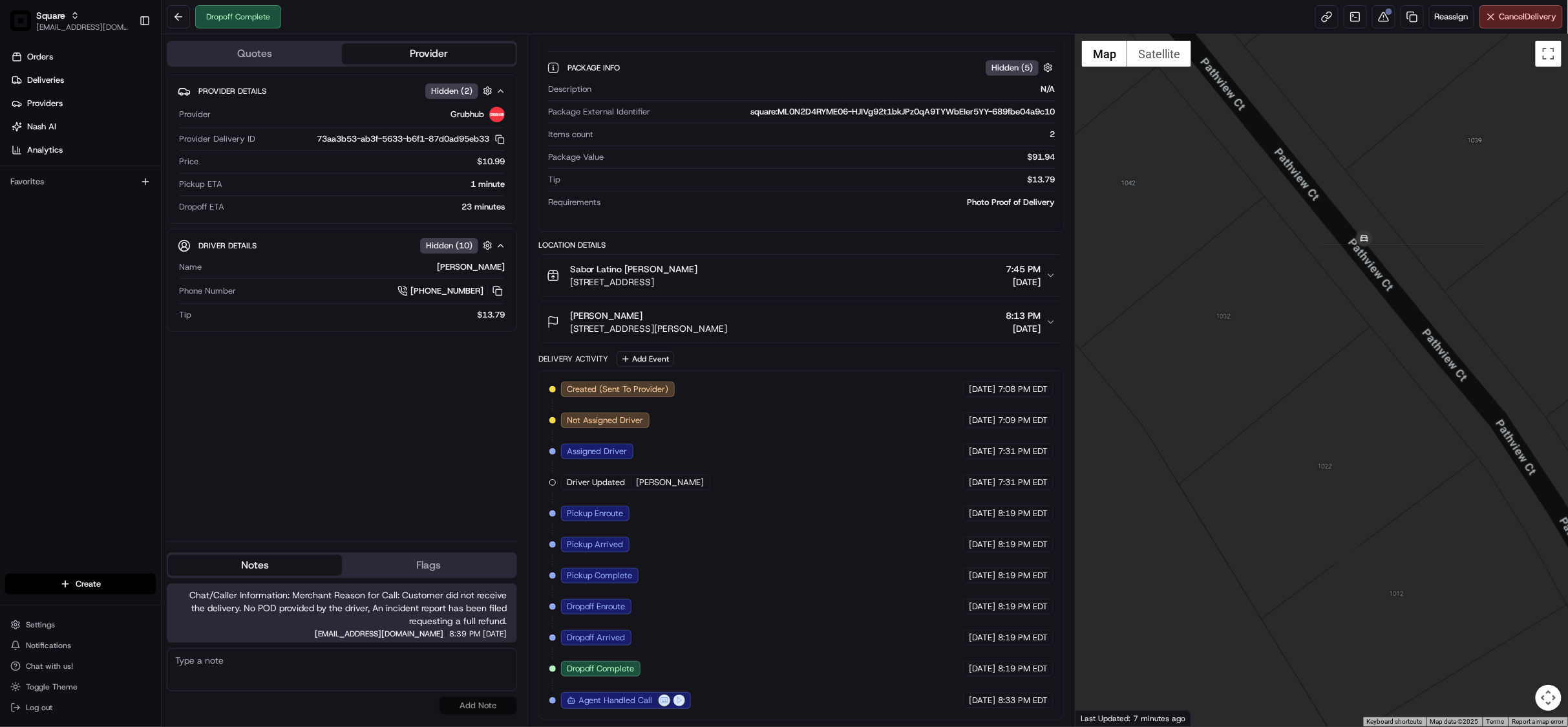
click at [766, 64] on div "Package Info Hidden ( 5 )" at bounding box center [812, 67] width 489 height 16
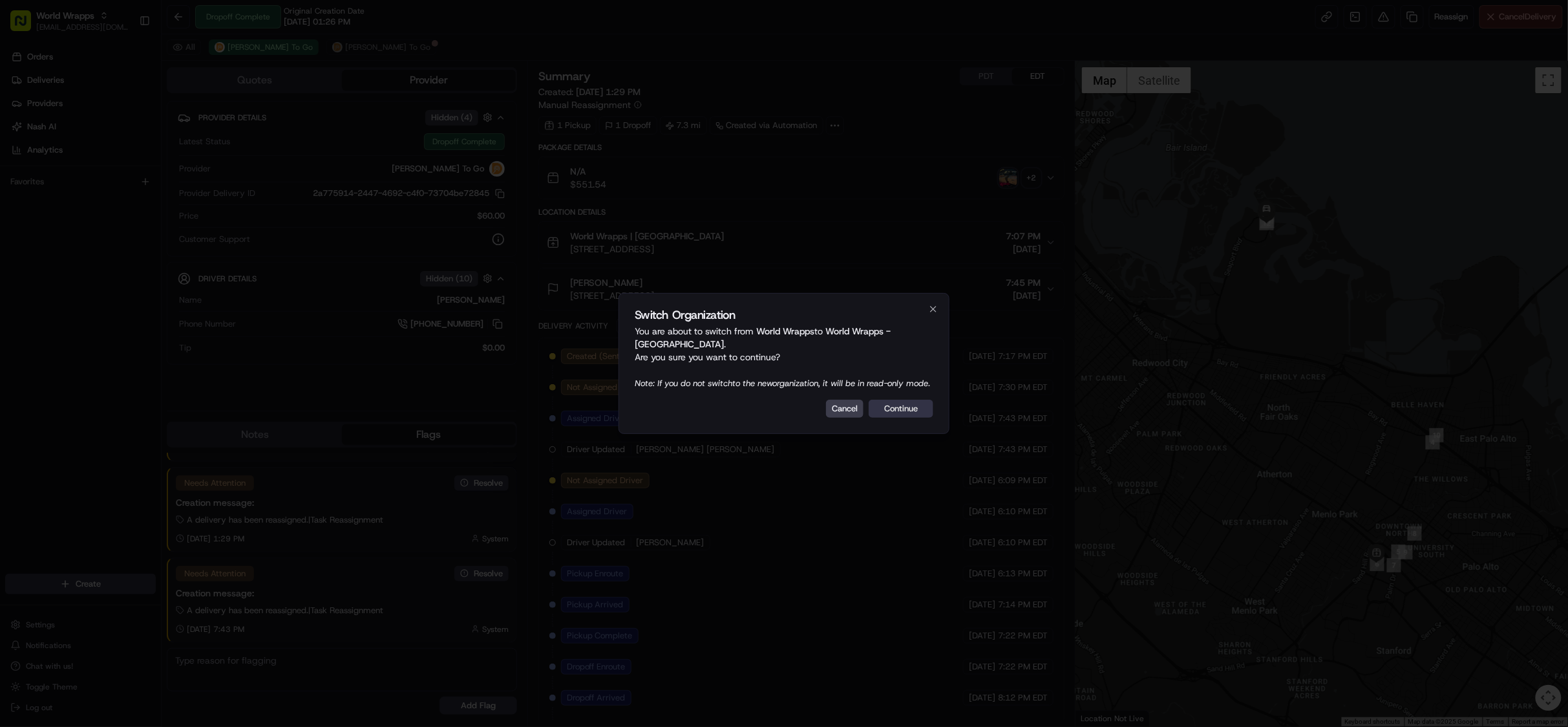
click at [902, 418] on button "Continue" at bounding box center [901, 408] width 64 height 18
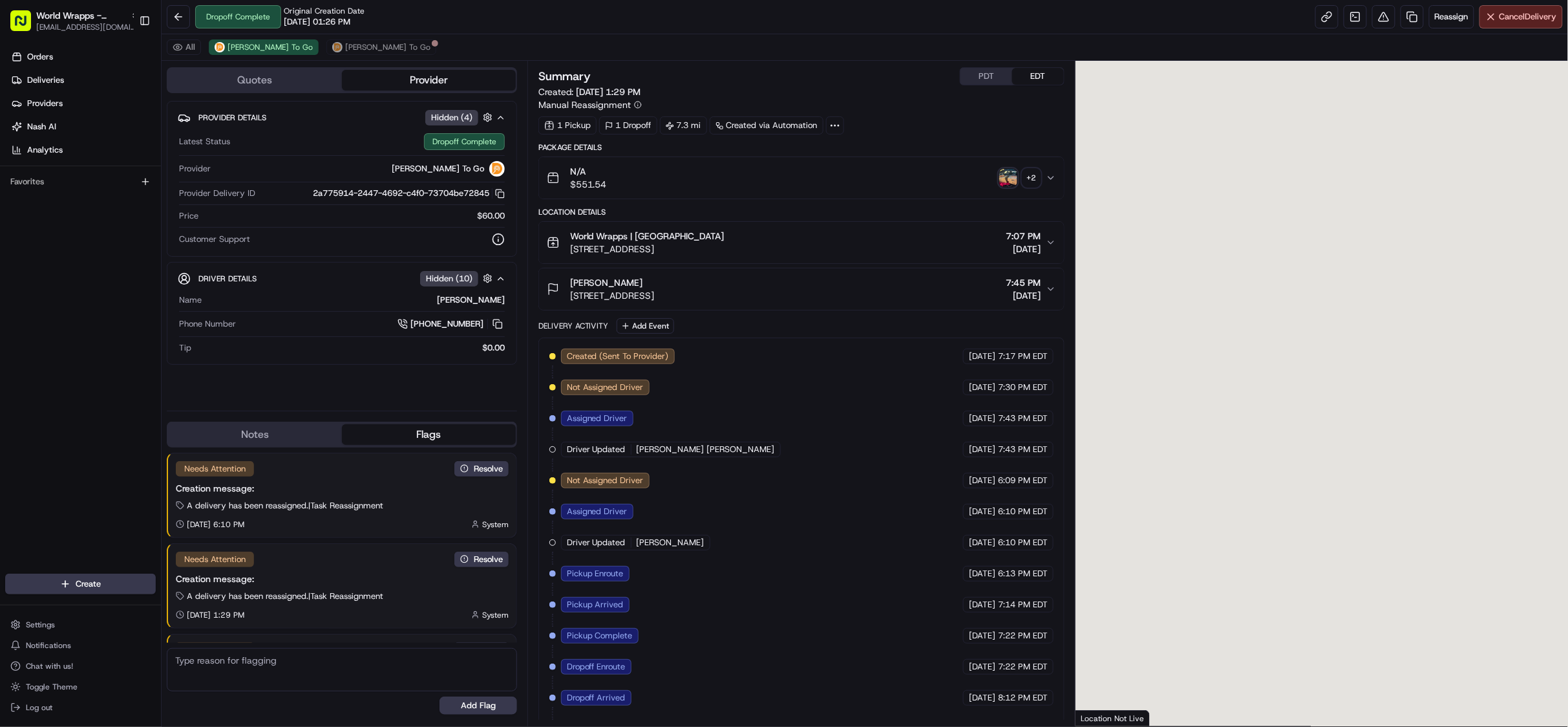
scroll to position [78, 0]
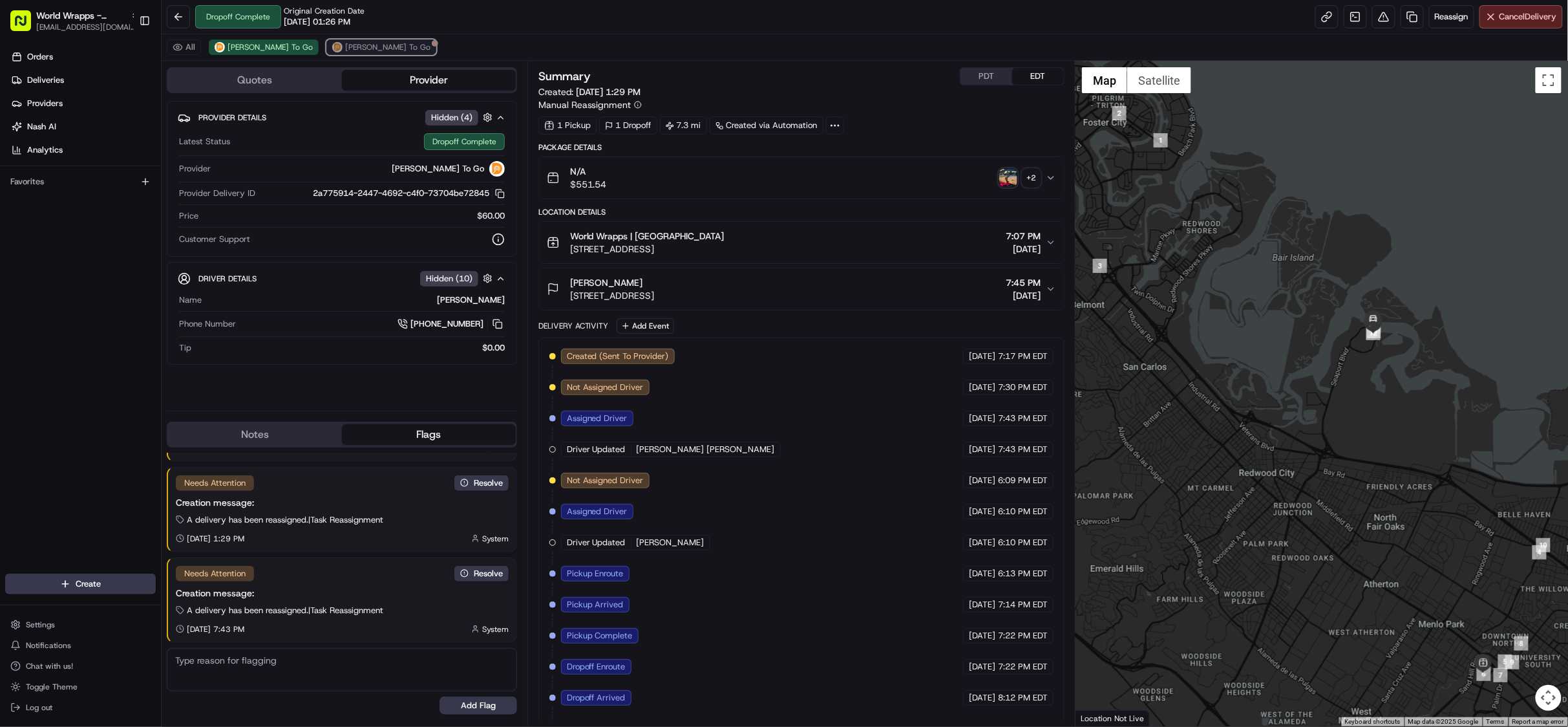
click at [345, 52] on span "[PERSON_NAME] To Go" at bounding box center [388, 47] width 85 height 10
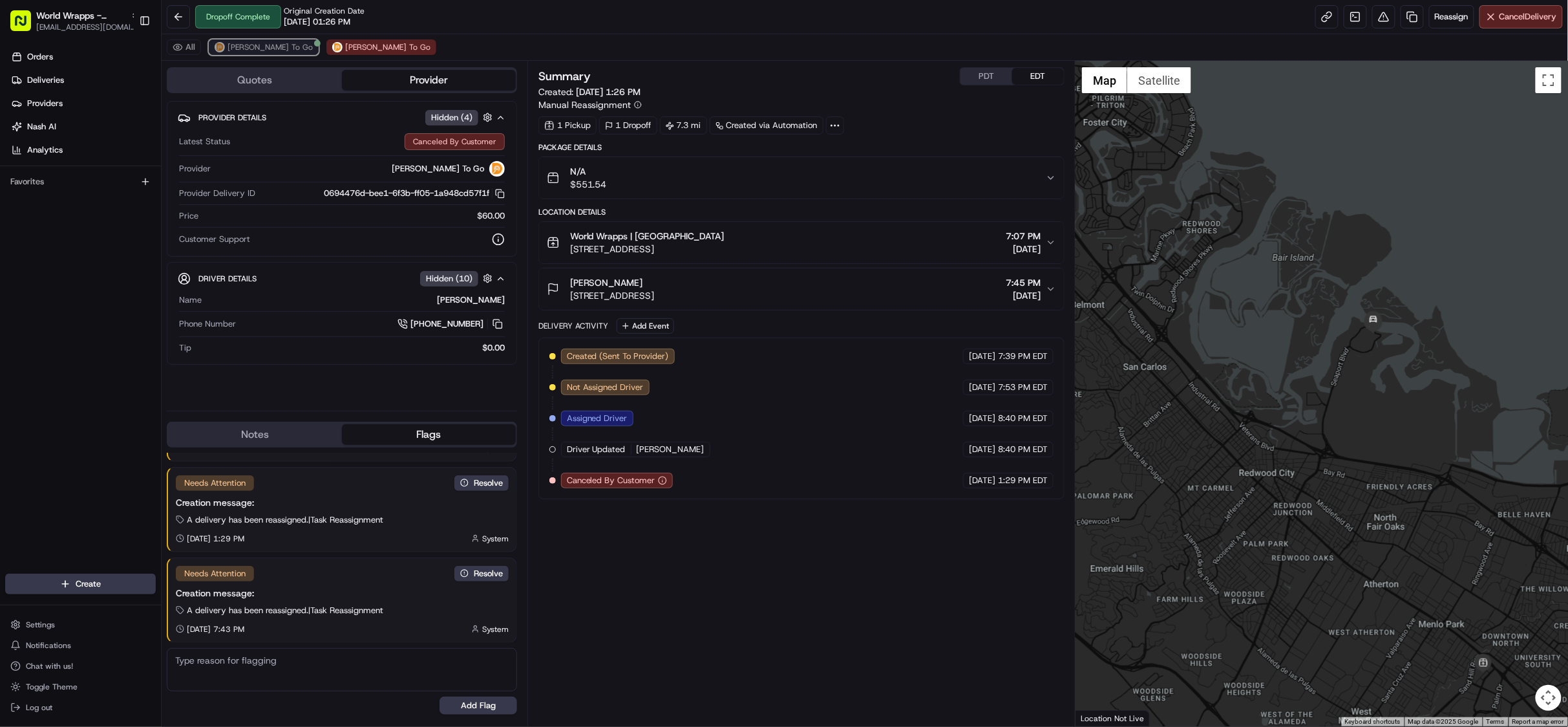
click at [246, 52] on span "[PERSON_NAME] To Go" at bounding box center [270, 47] width 85 height 10
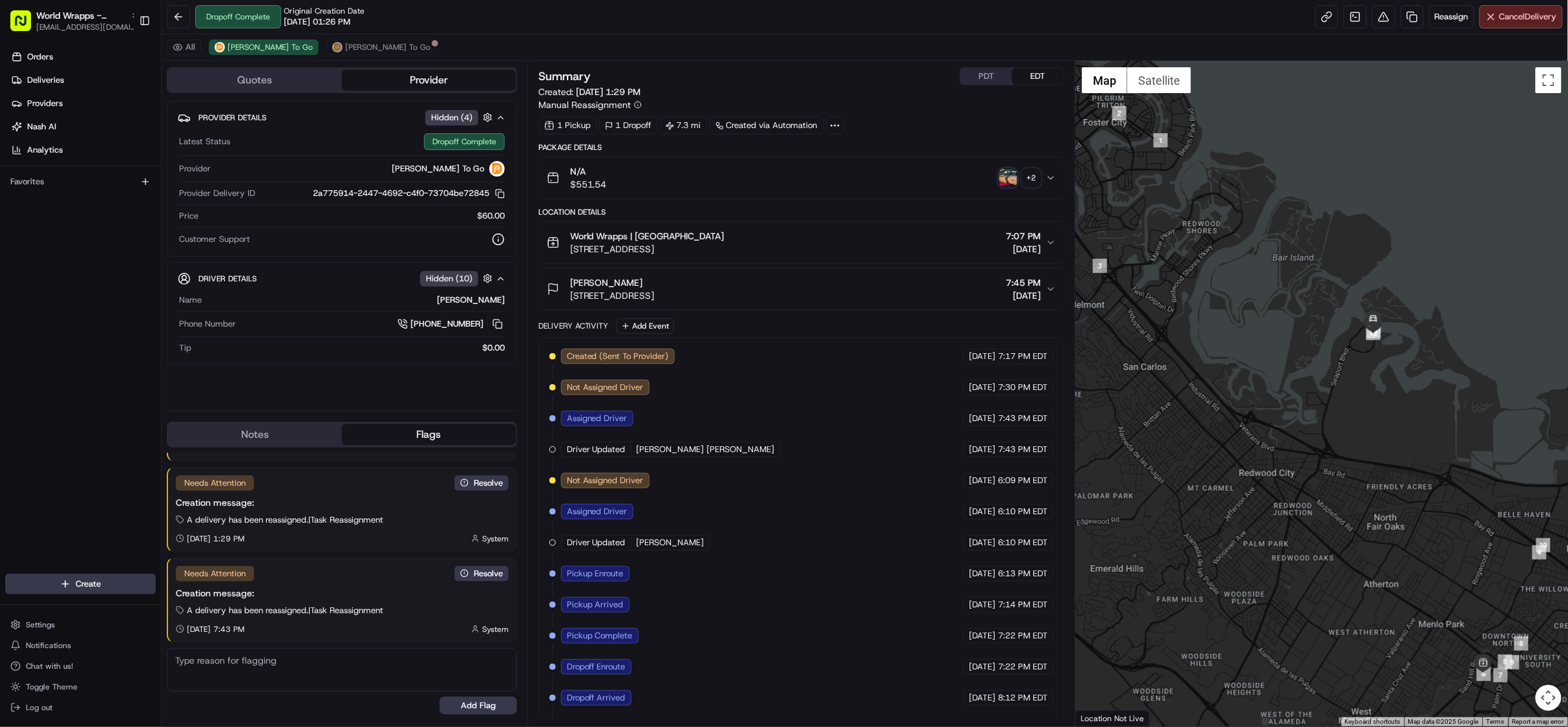
click at [1055, 176] on icon "button" at bounding box center [1051, 178] width 10 height 10
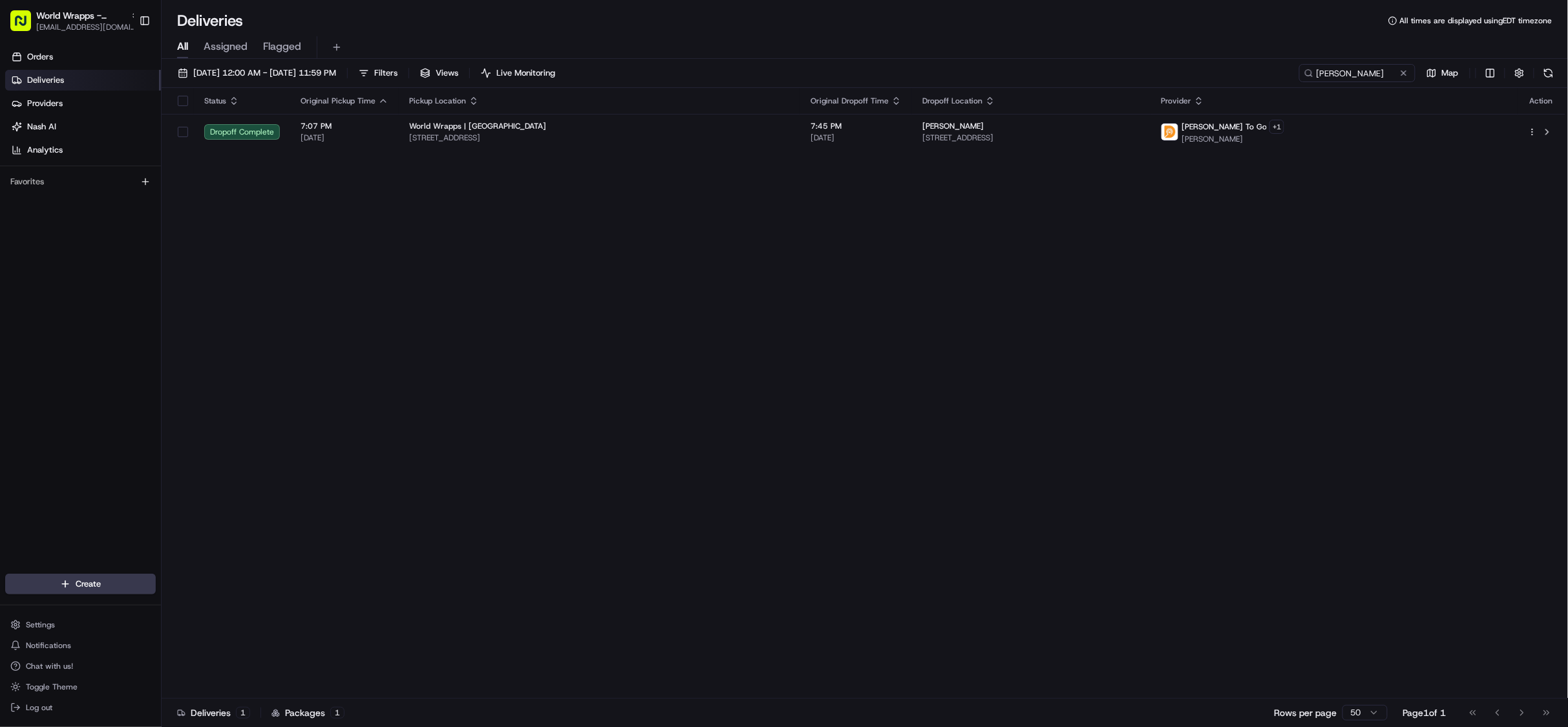
click at [544, 350] on div "Status Original Pickup Time Pickup Location Original Dropoff Time Dropoff Locat…" at bounding box center [863, 393] width 1403 height 611
click at [59, 25] on span "[EMAIL_ADDRESS][DOMAIN_NAME]" at bounding box center [87, 27] width 103 height 10
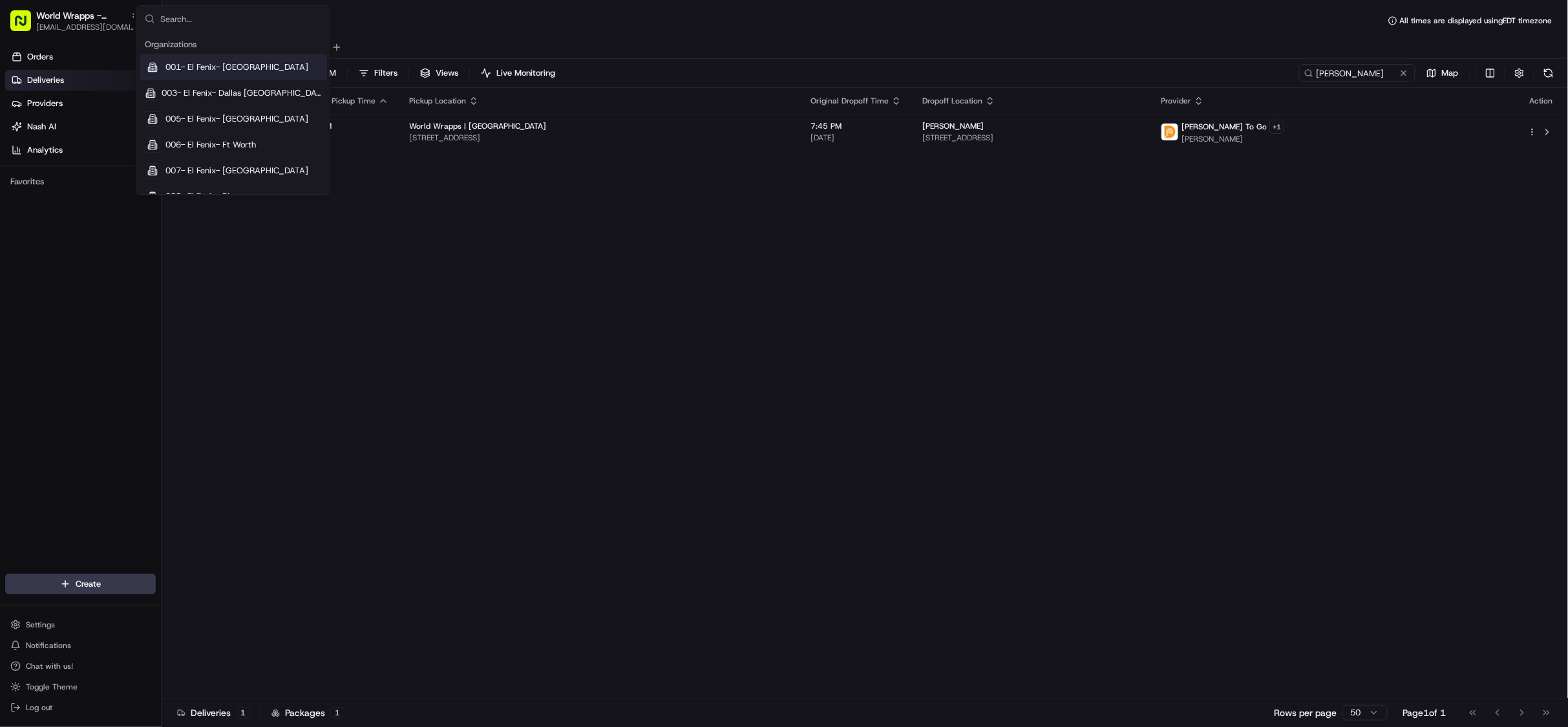
click at [185, 16] on input "text" at bounding box center [241, 19] width 162 height 26
type input "square"
click at [187, 128] on span "Square" at bounding box center [178, 128] width 27 height 12
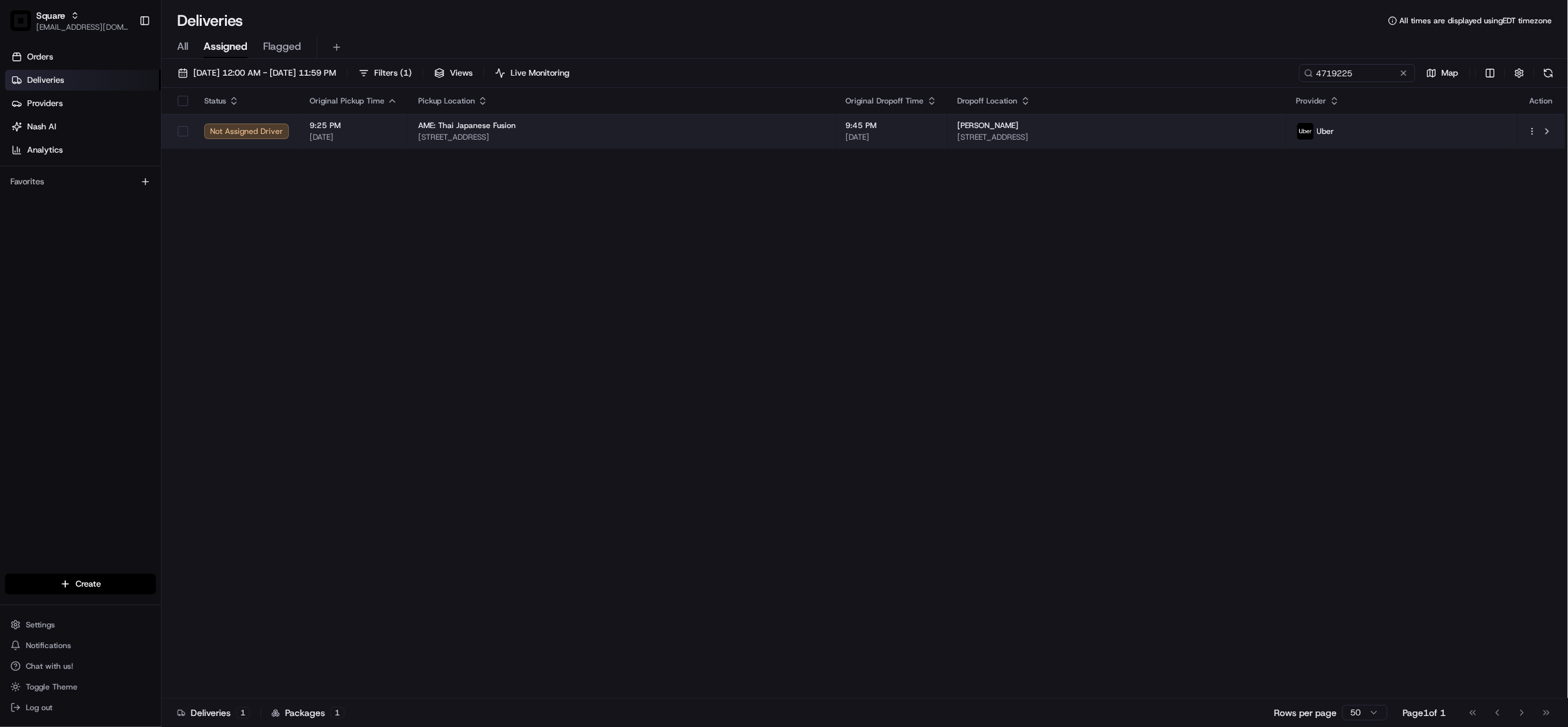
click at [948, 126] on td "9:45 PM 08/15/2025" at bounding box center [891, 131] width 112 height 35
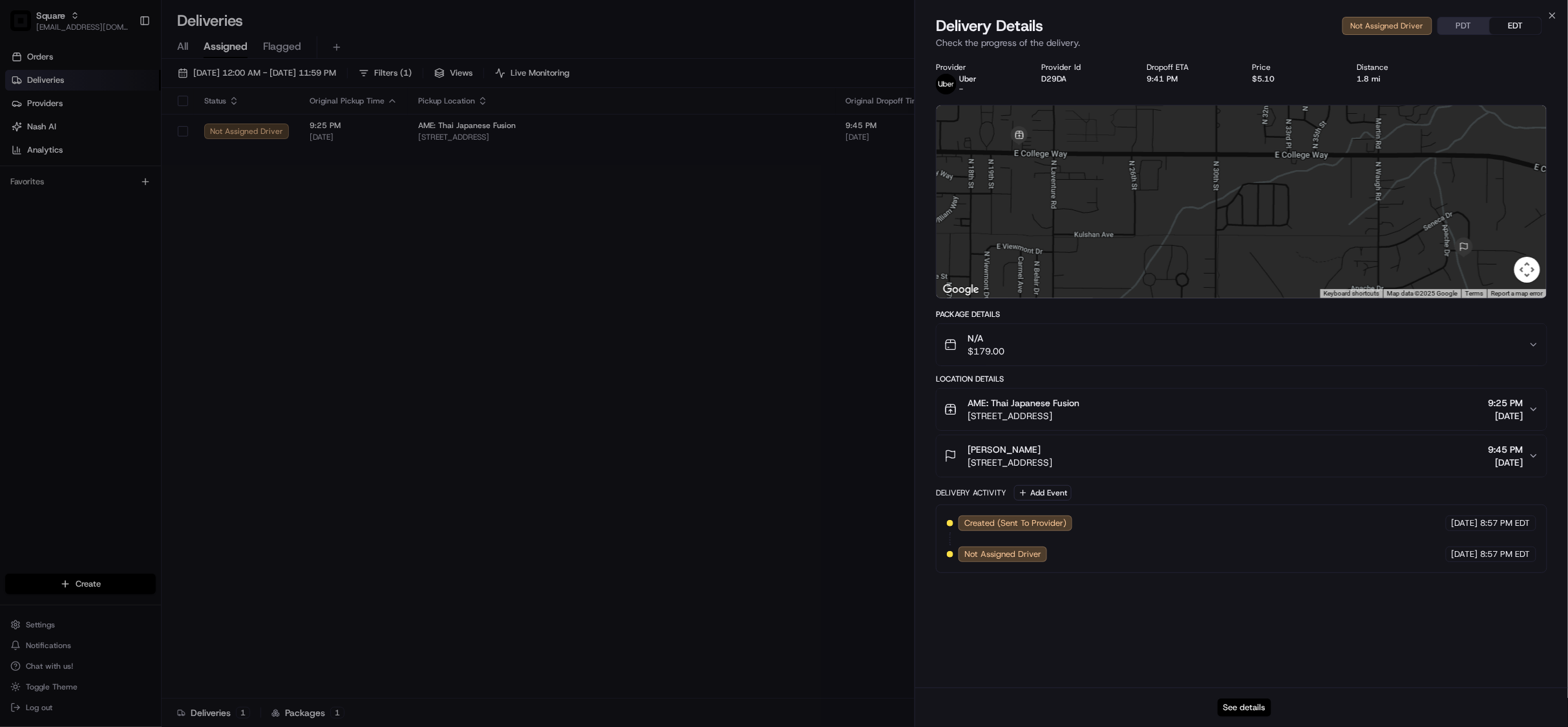
click at [1244, 713] on button "See details" at bounding box center [1244, 707] width 53 height 18
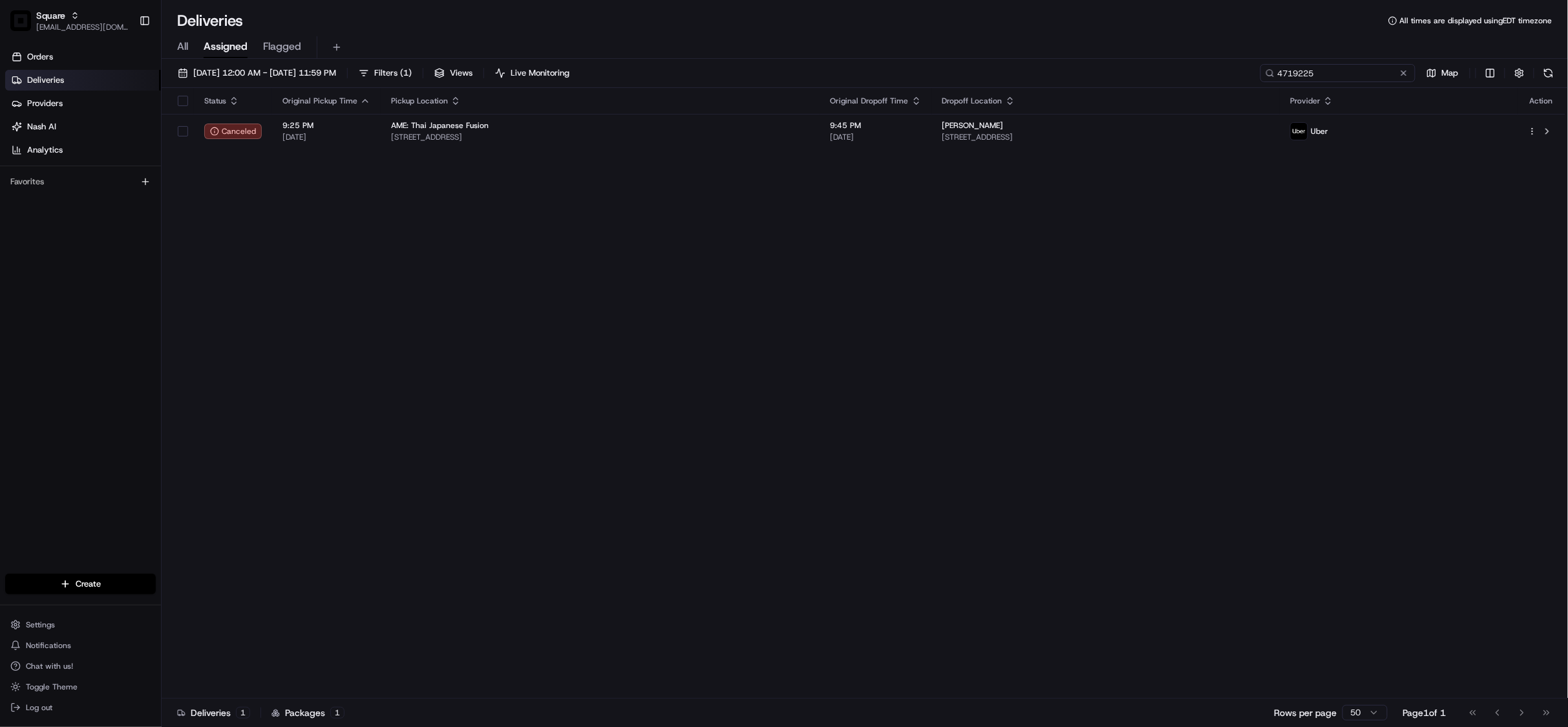
click at [1333, 78] on input "4719225" at bounding box center [1338, 73] width 155 height 18
paste input "8194189"
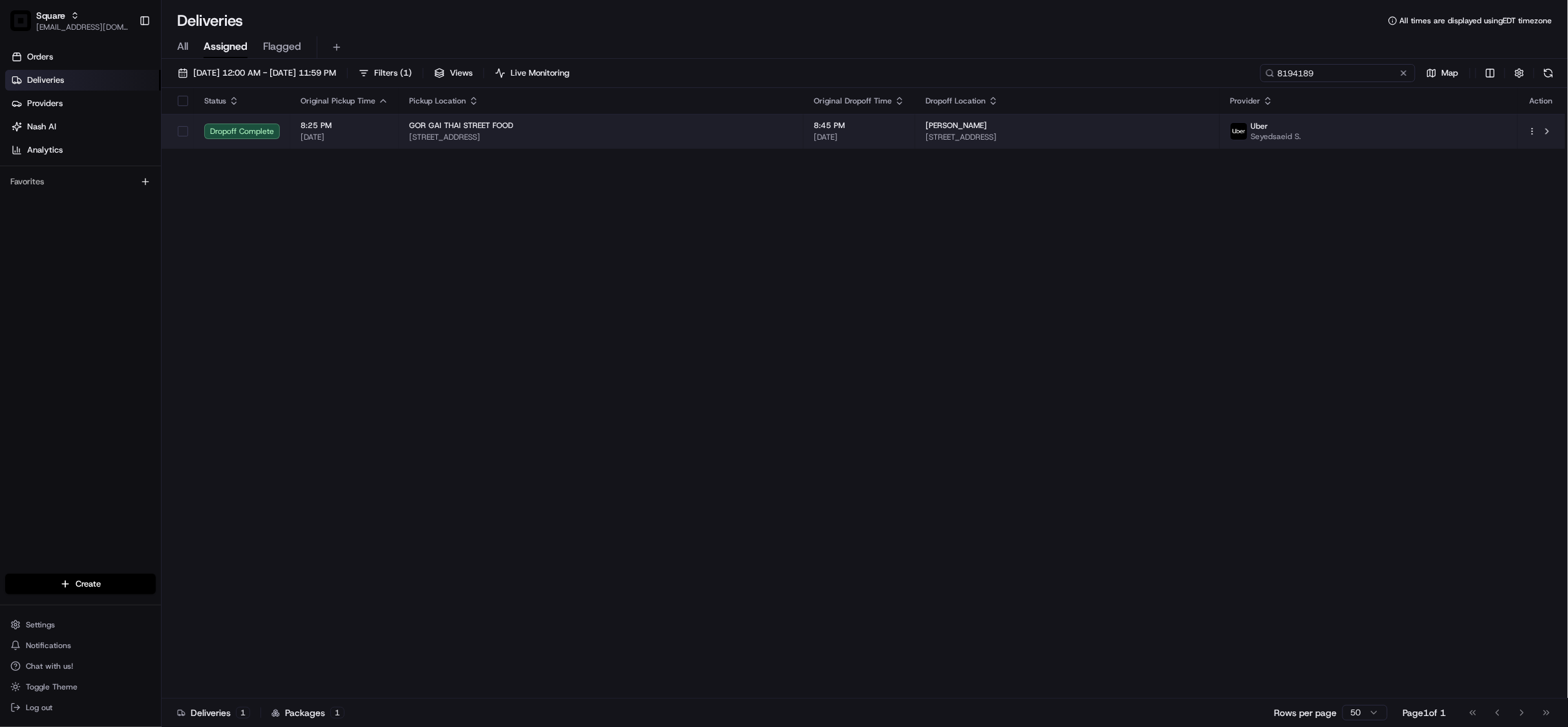
type input "8194189"
click at [862, 129] on span "8:45 PM" at bounding box center [859, 125] width 91 height 10
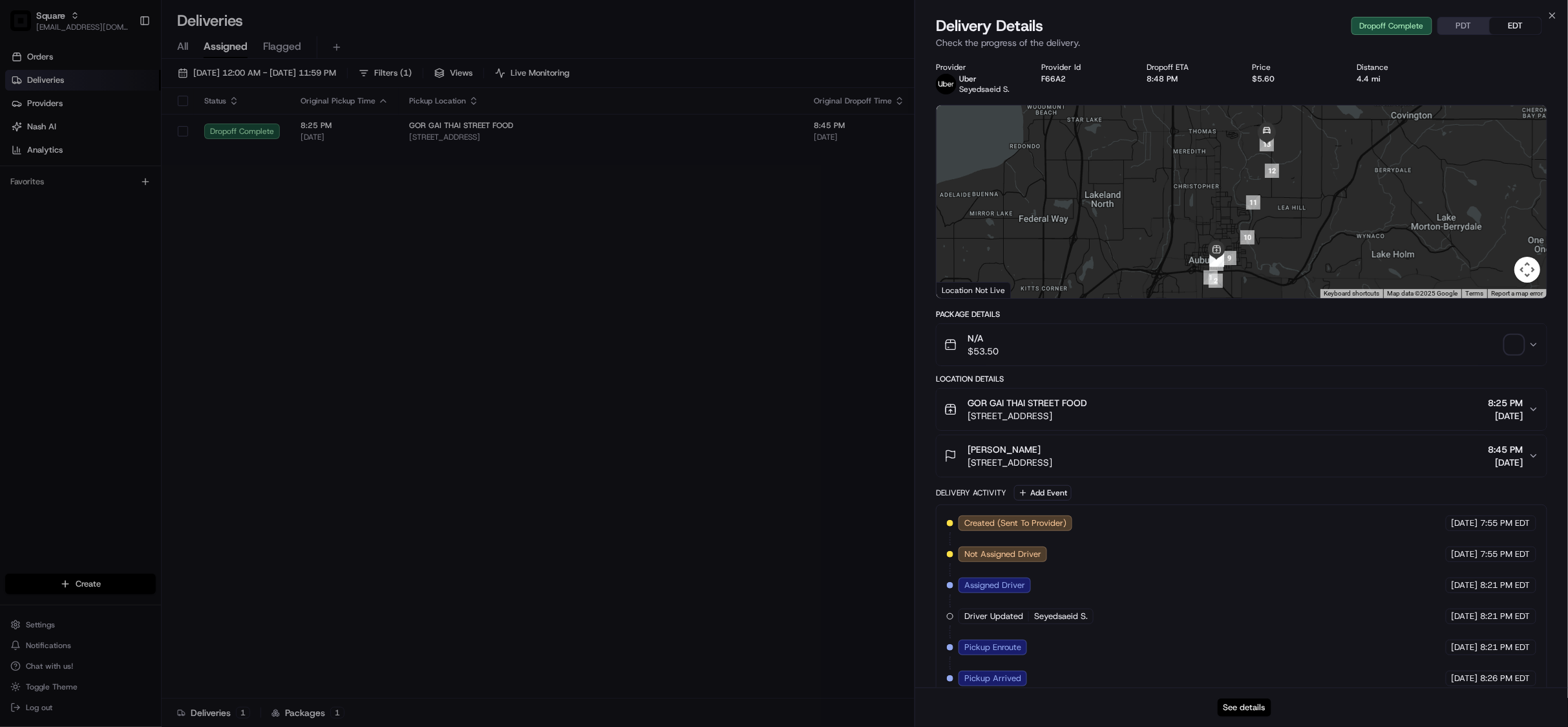
click at [1246, 704] on button "See details" at bounding box center [1244, 707] width 53 height 18
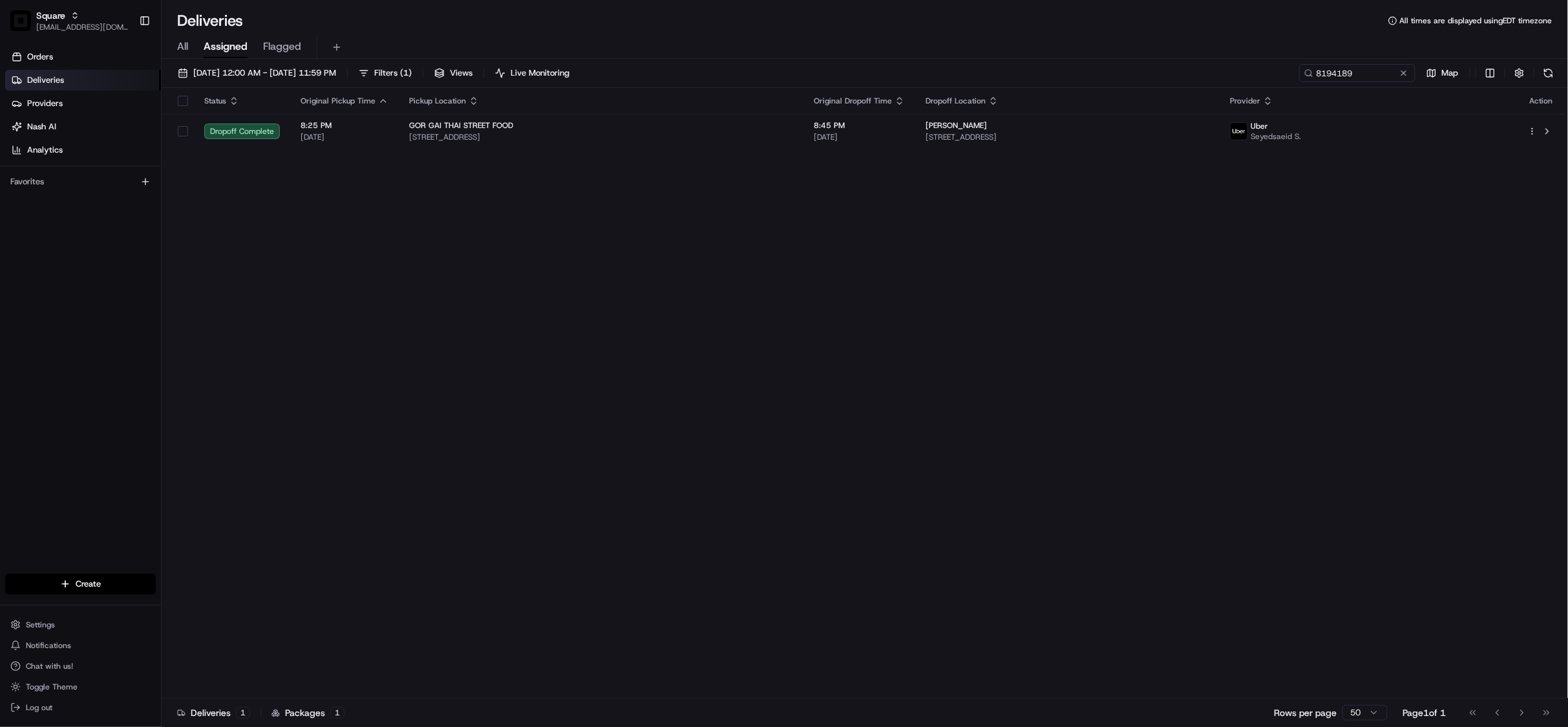
click at [787, 464] on div "Status Original Pickup Time Pickup Location Original Dropoff Time Dropoff Locat…" at bounding box center [863, 393] width 1403 height 611
click at [1326, 76] on input "8194189" at bounding box center [1338, 73] width 155 height 18
drag, startPoint x: 35, startPoint y: 15, endPoint x: 41, endPoint y: 18, distance: 6.7
click at [35, 15] on button "Square jespique@nashhelp.com" at bounding box center [69, 20] width 129 height 31
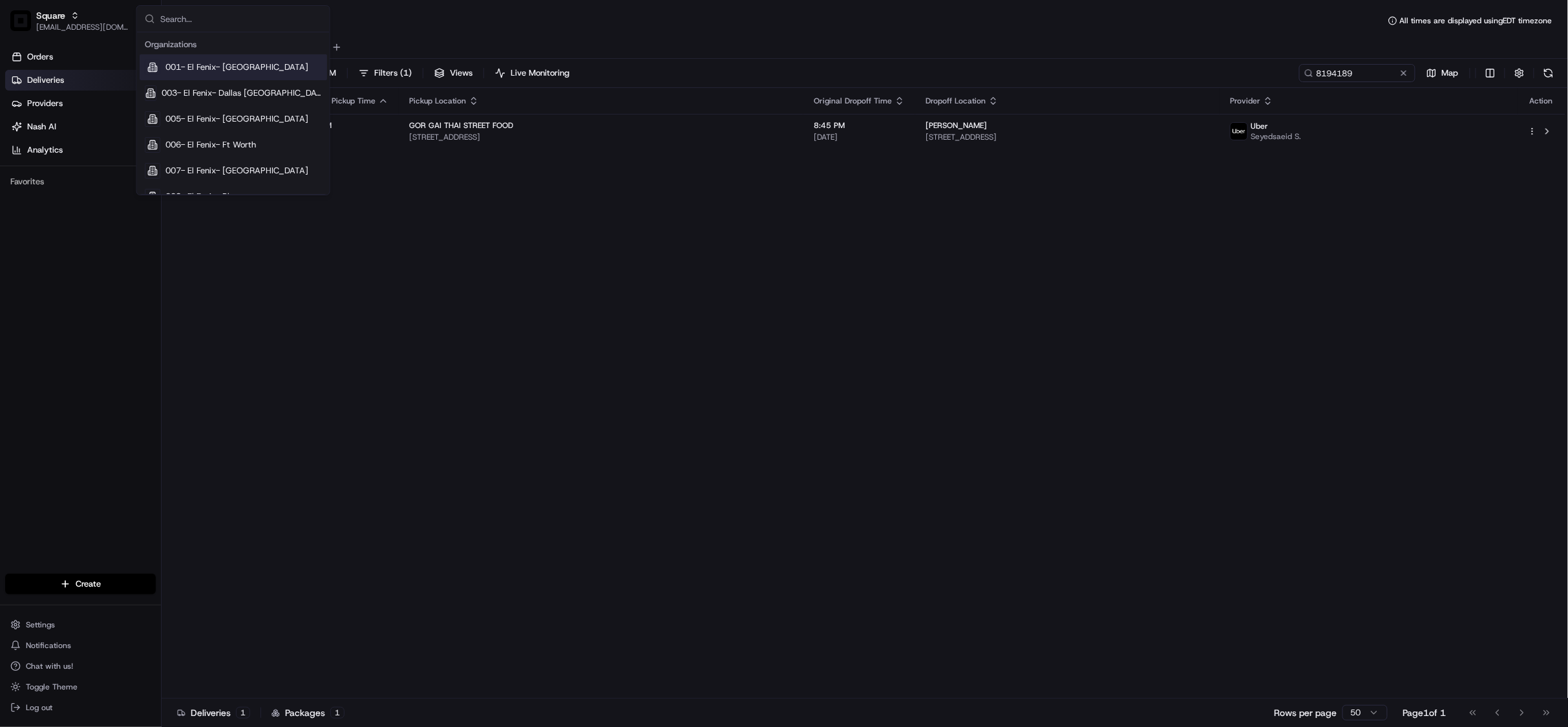
click at [260, 20] on input "text" at bounding box center [241, 19] width 162 height 26
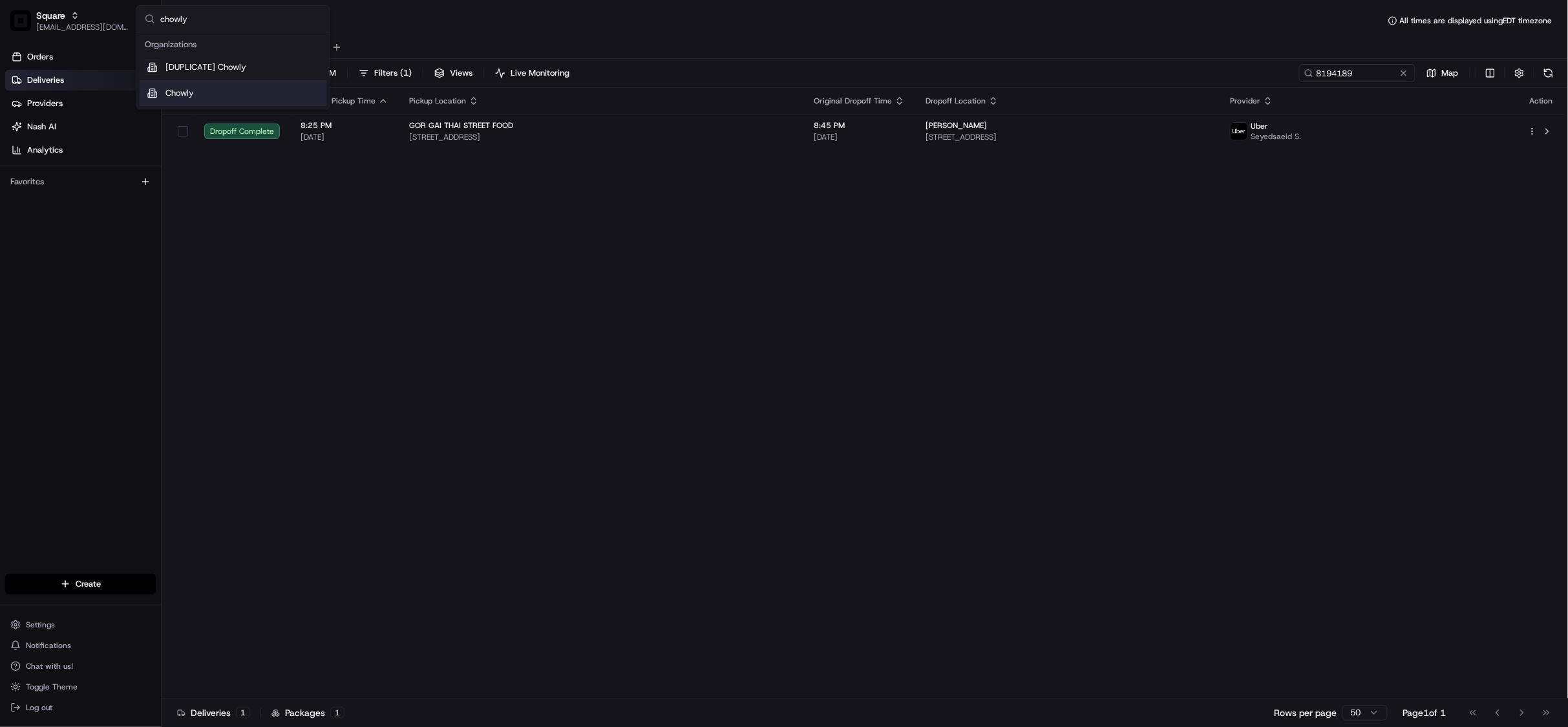
type input "chowly"
click at [189, 91] on span "Chowly" at bounding box center [179, 93] width 28 height 12
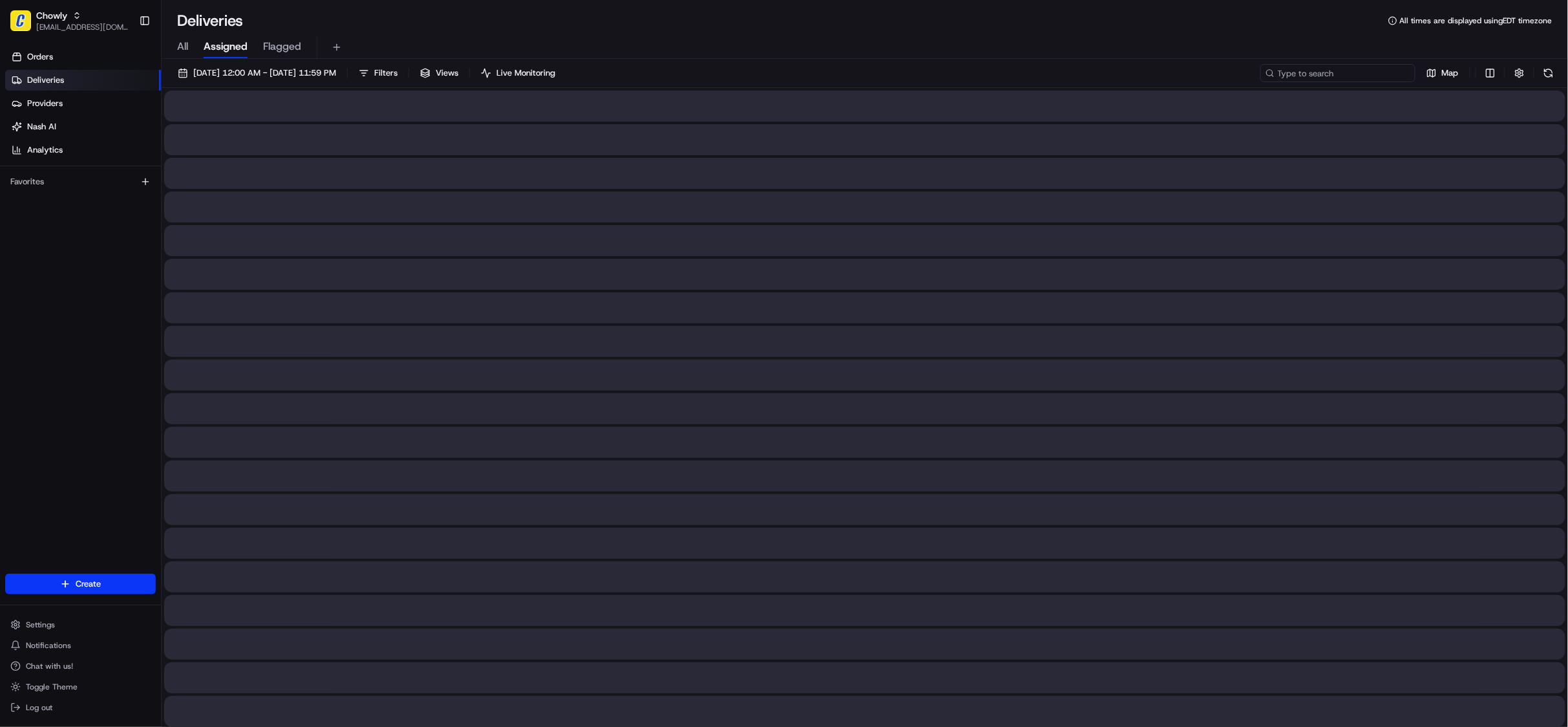
click at [1342, 65] on input at bounding box center [1338, 73] width 155 height 18
click at [1340, 75] on input at bounding box center [1338, 73] width 155 height 18
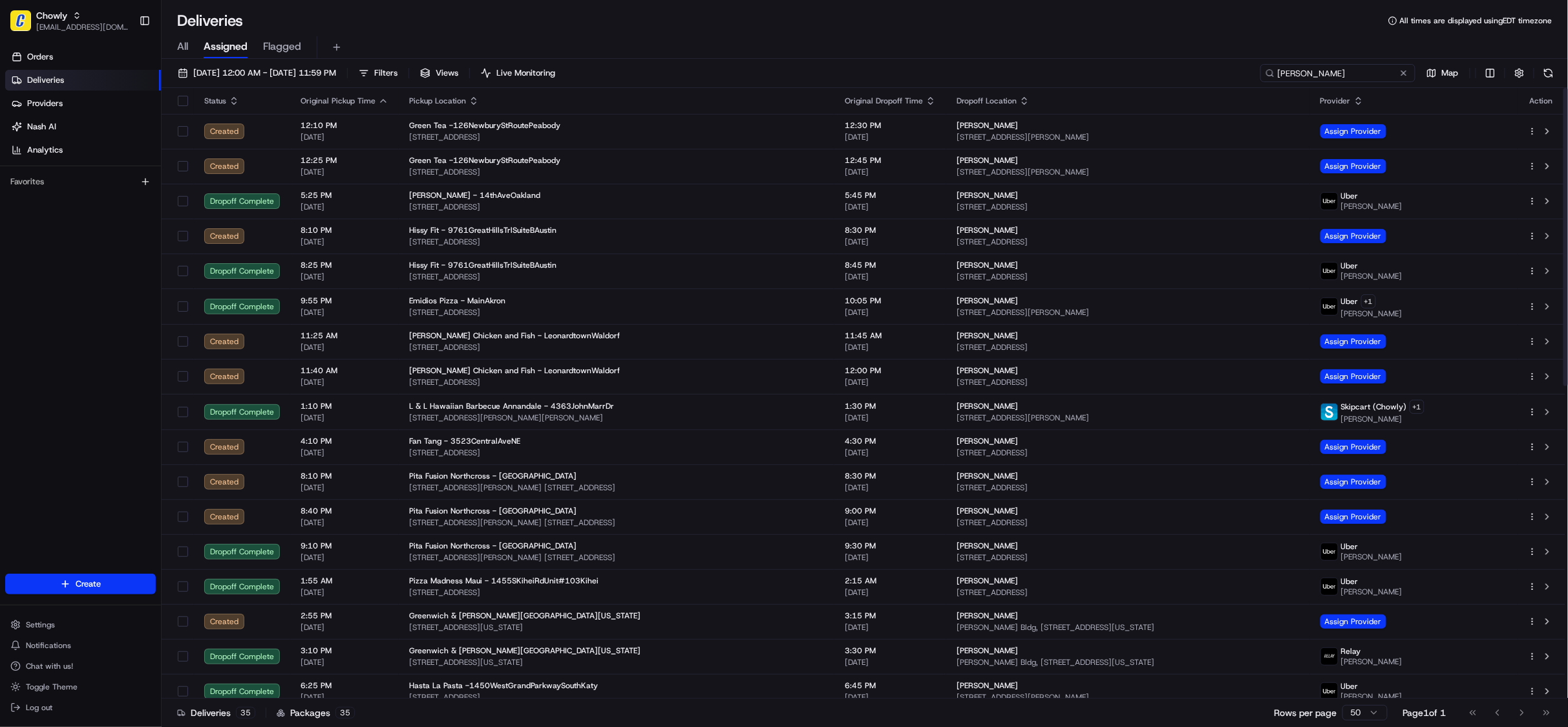
click at [1305, 70] on input "[PERSON_NAME]" at bounding box center [1338, 73] width 155 height 18
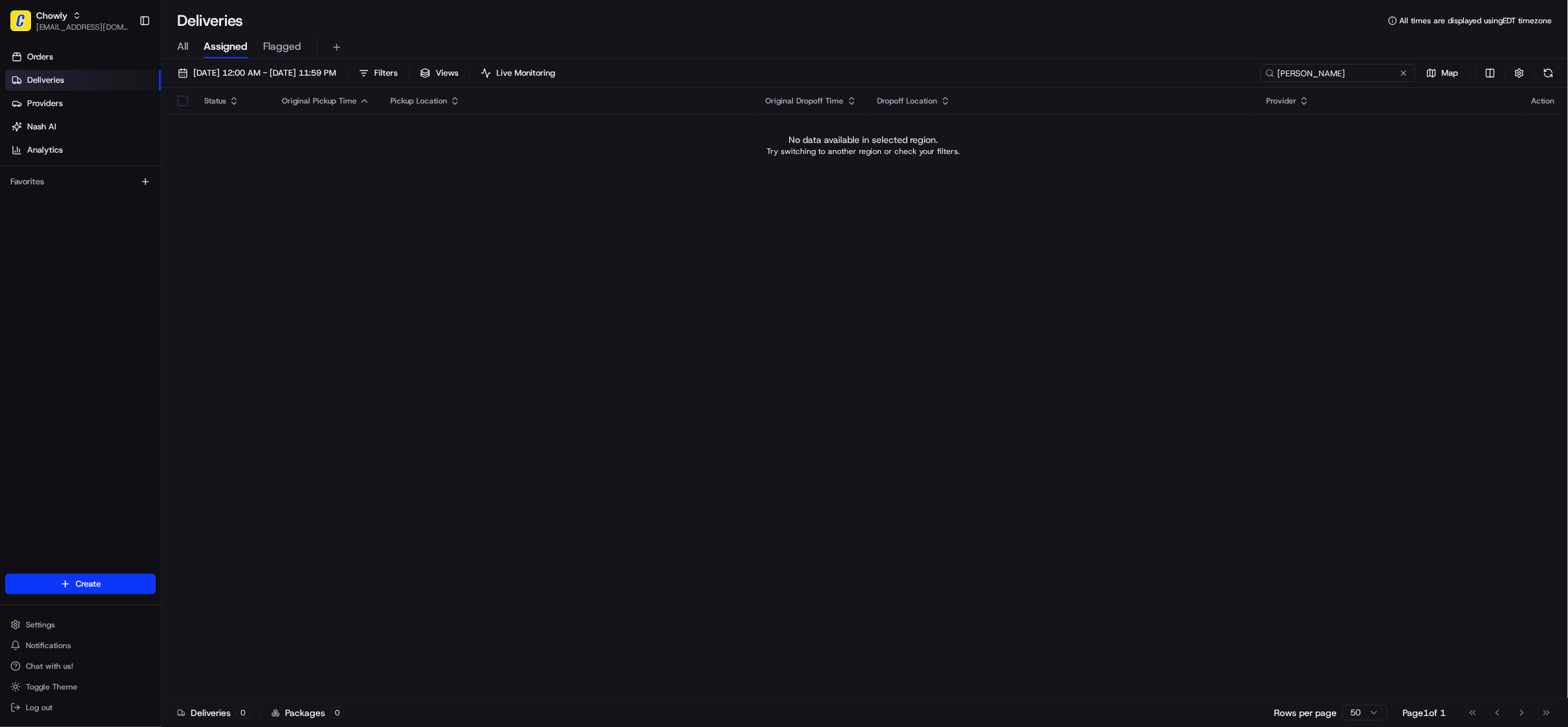
click at [1309, 73] on input "john feiegel" at bounding box center [1338, 73] width 155 height 18
type input "[PERSON_NAME]"
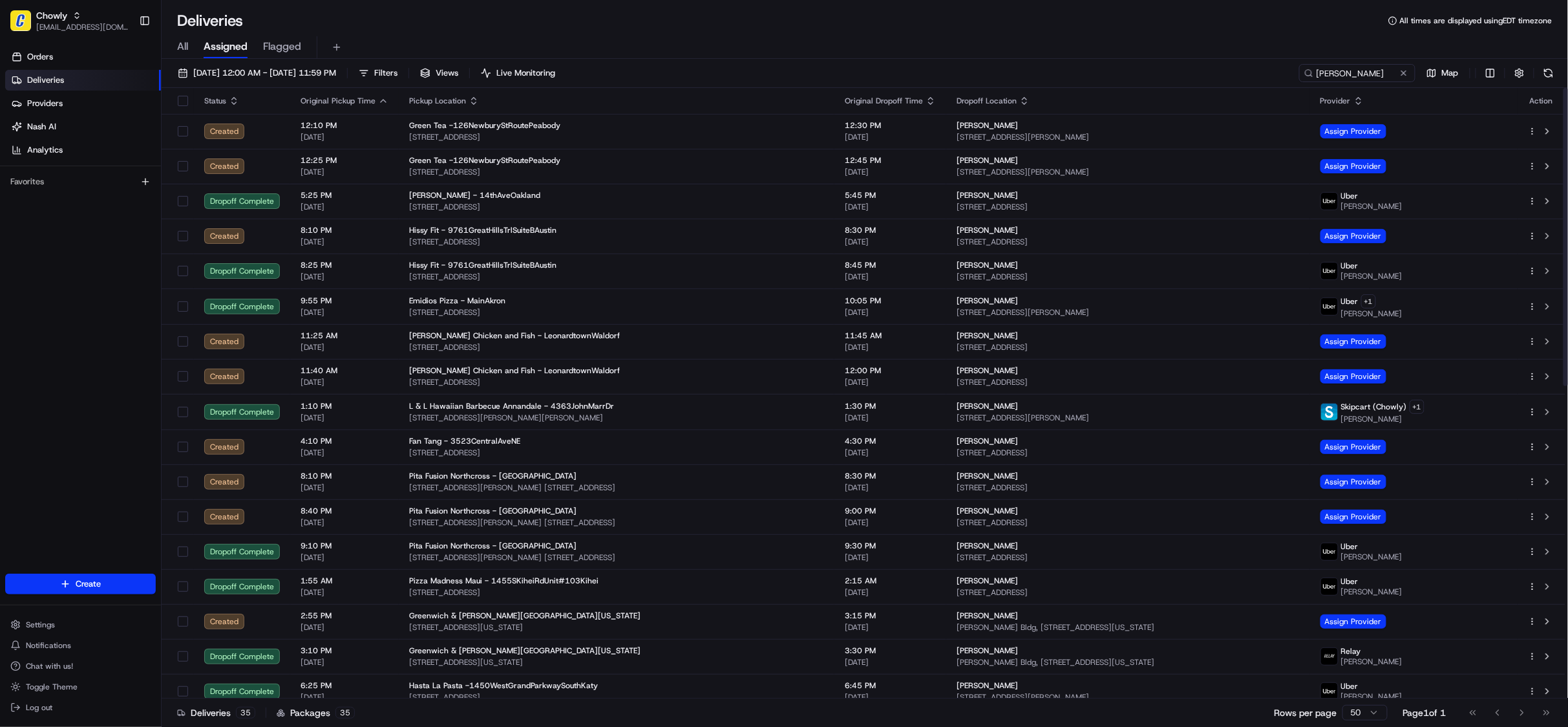
click at [1259, 58] on div "All Assigned Flagged" at bounding box center [865, 47] width 1406 height 22
click at [1321, 75] on input "john" at bounding box center [1338, 73] width 155 height 18
click at [1283, 71] on input "john" at bounding box center [1338, 73] width 155 height 18
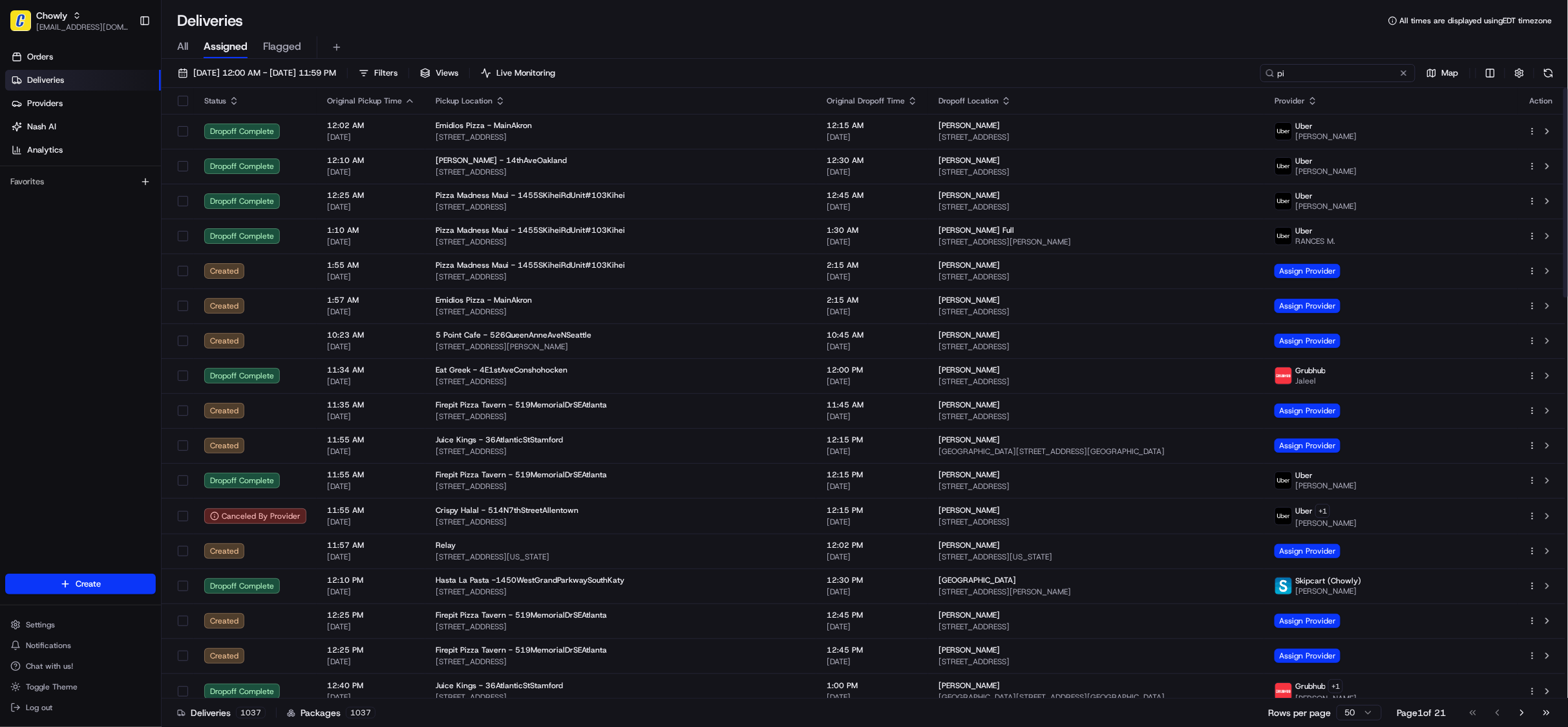
click at [1296, 70] on input "pi" at bounding box center [1338, 73] width 155 height 18
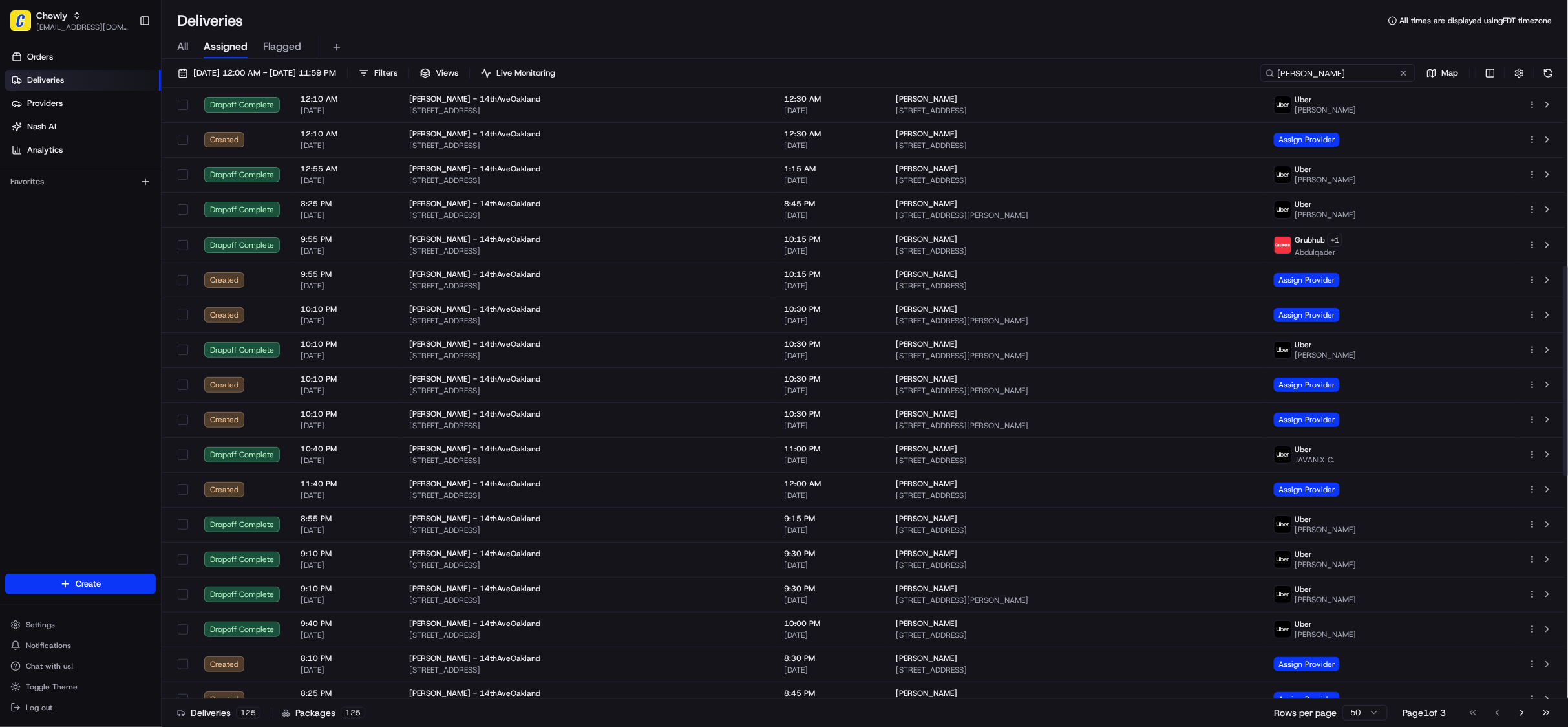
scroll to position [517, 0]
type input "philomena"
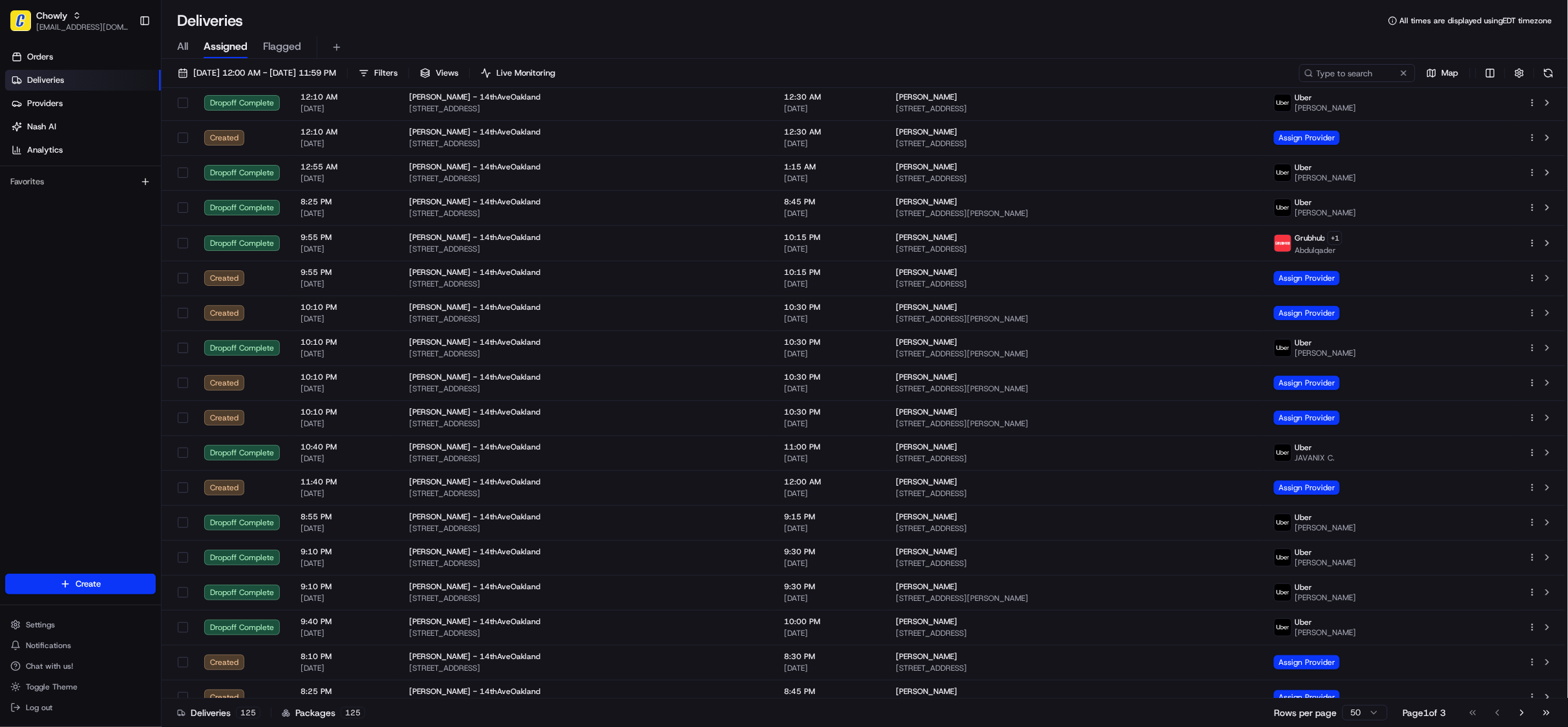
click at [186, 45] on span "All" at bounding box center [182, 46] width 11 height 15
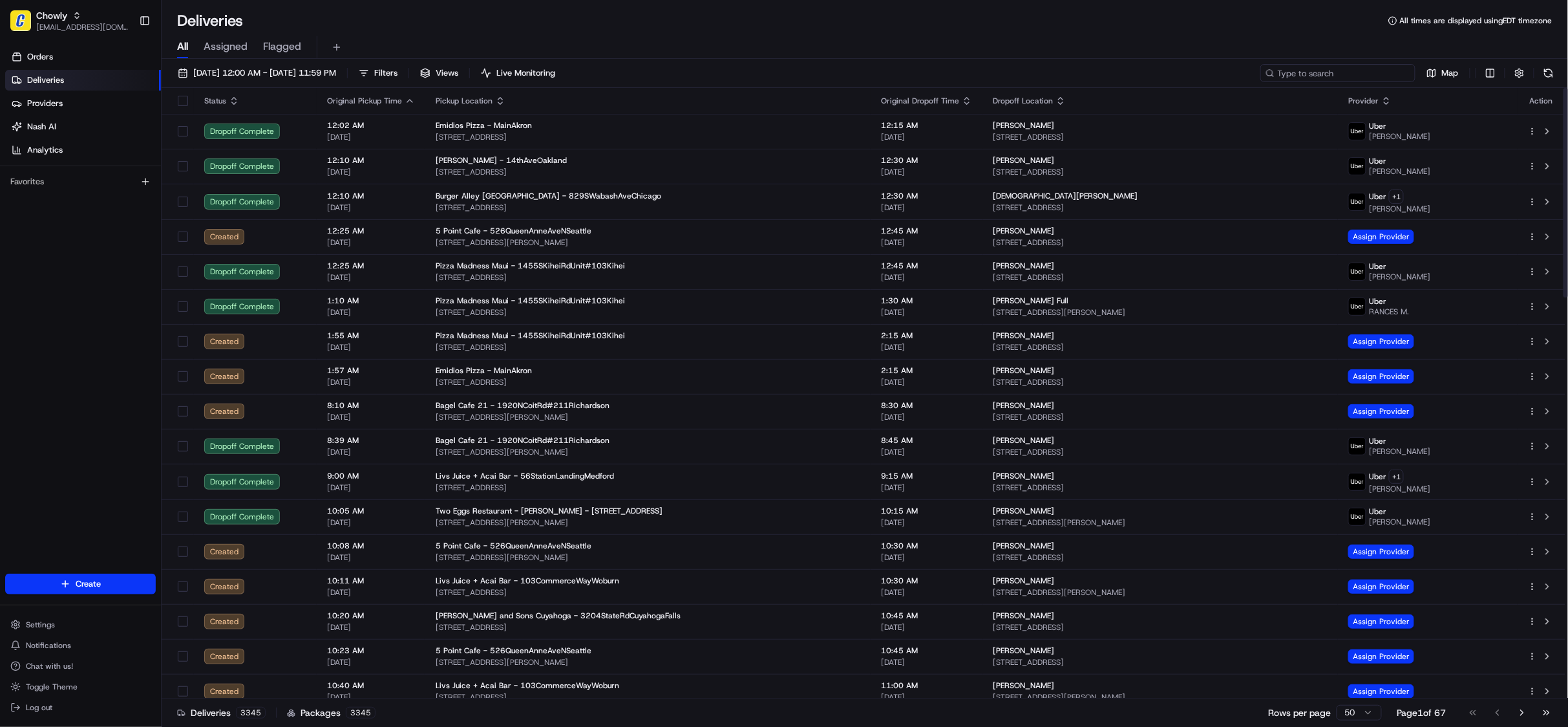
click at [1350, 68] on input at bounding box center [1338, 73] width 155 height 18
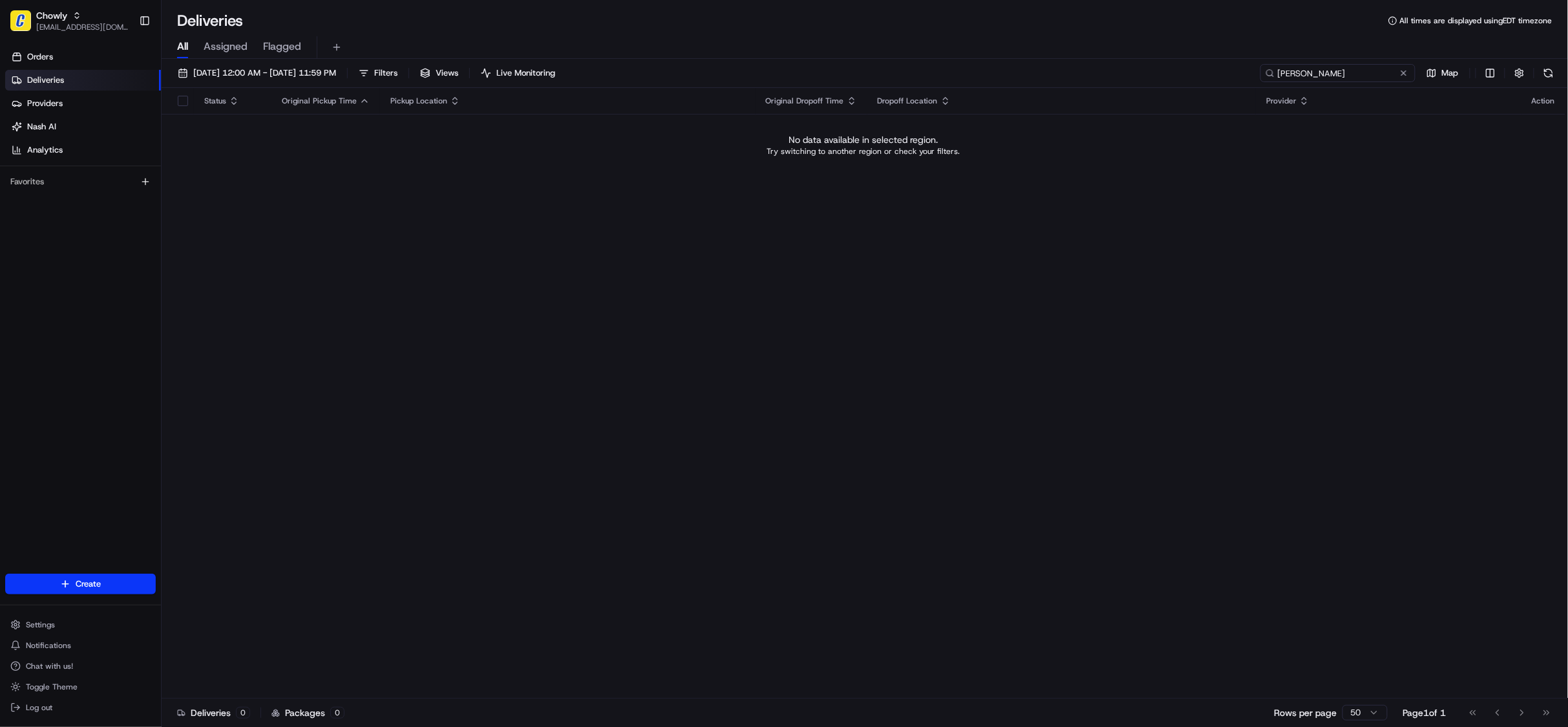
drag, startPoint x: 1321, startPoint y: 73, endPoint x: 1270, endPoint y: 75, distance: 51.0
click at [1270, 75] on div "john feiegel" at bounding box center [1338, 73] width 155 height 18
type input "john feiegel"
click at [52, 26] on span "[EMAIL_ADDRESS][DOMAIN_NAME]" at bounding box center [82, 27] width 92 height 10
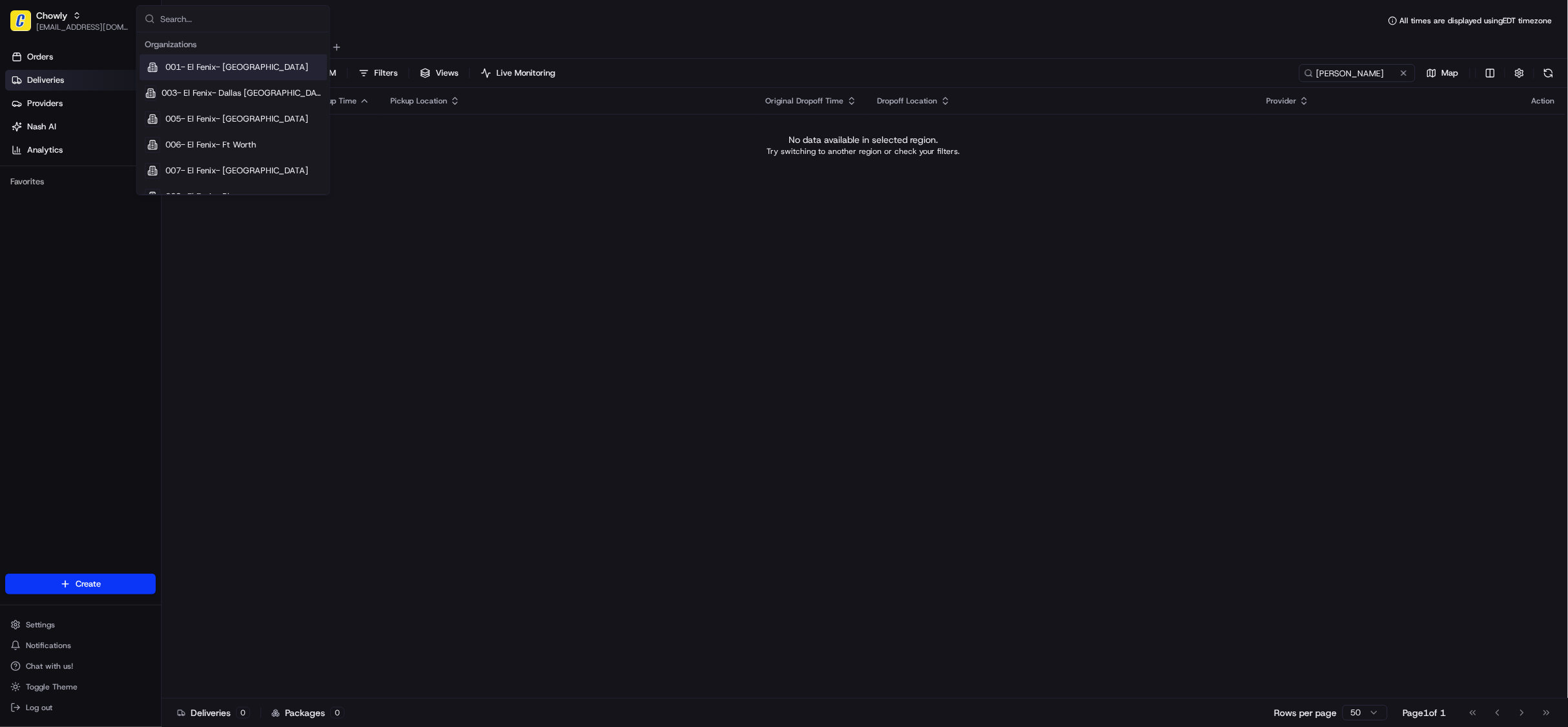
click at [261, 23] on input "text" at bounding box center [241, 19] width 162 height 26
type input "phil"
click at [199, 168] on span "Philomena" at bounding box center [199, 171] width 68 height 12
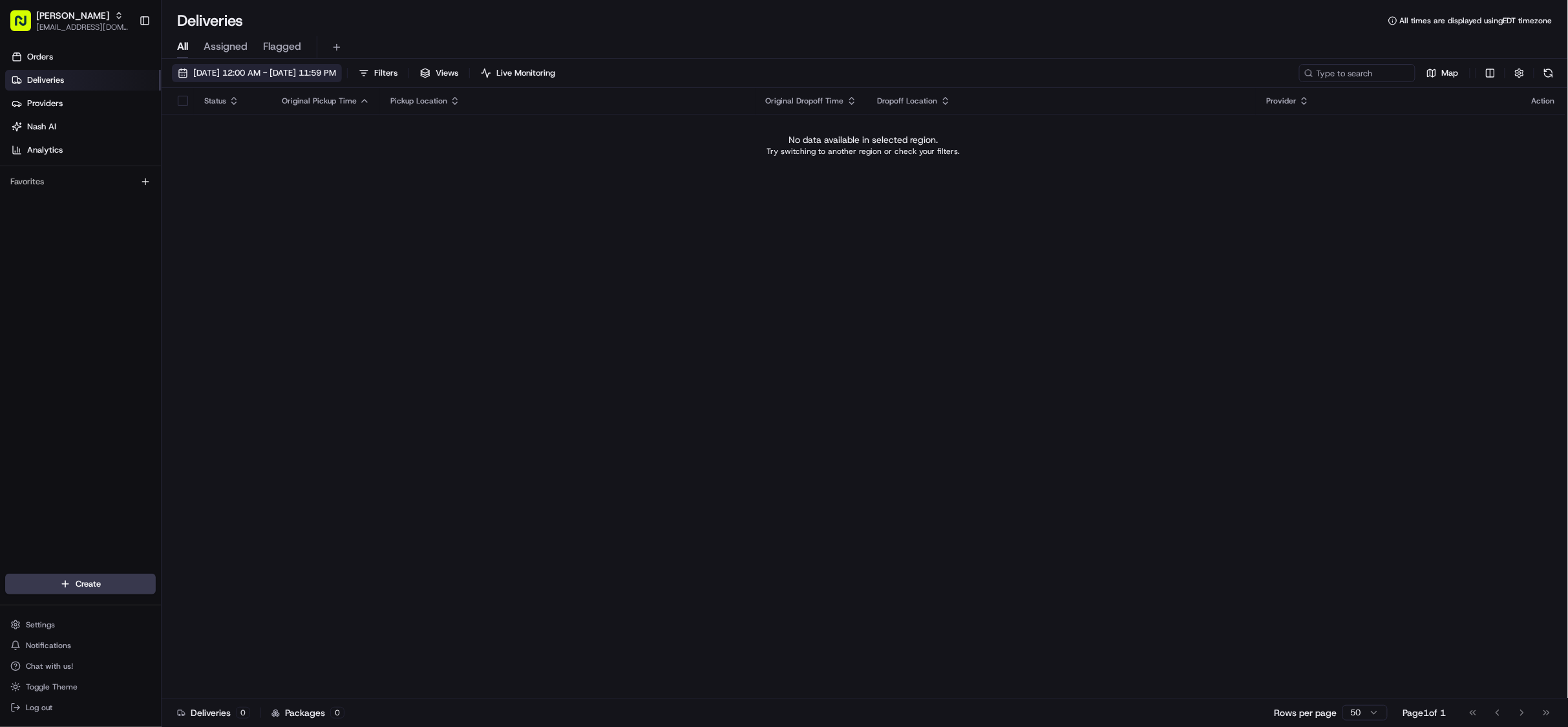
click at [298, 77] on span "08/01/2025 12:00 AM - 08/31/2025 11:59 PM" at bounding box center [265, 73] width 143 height 12
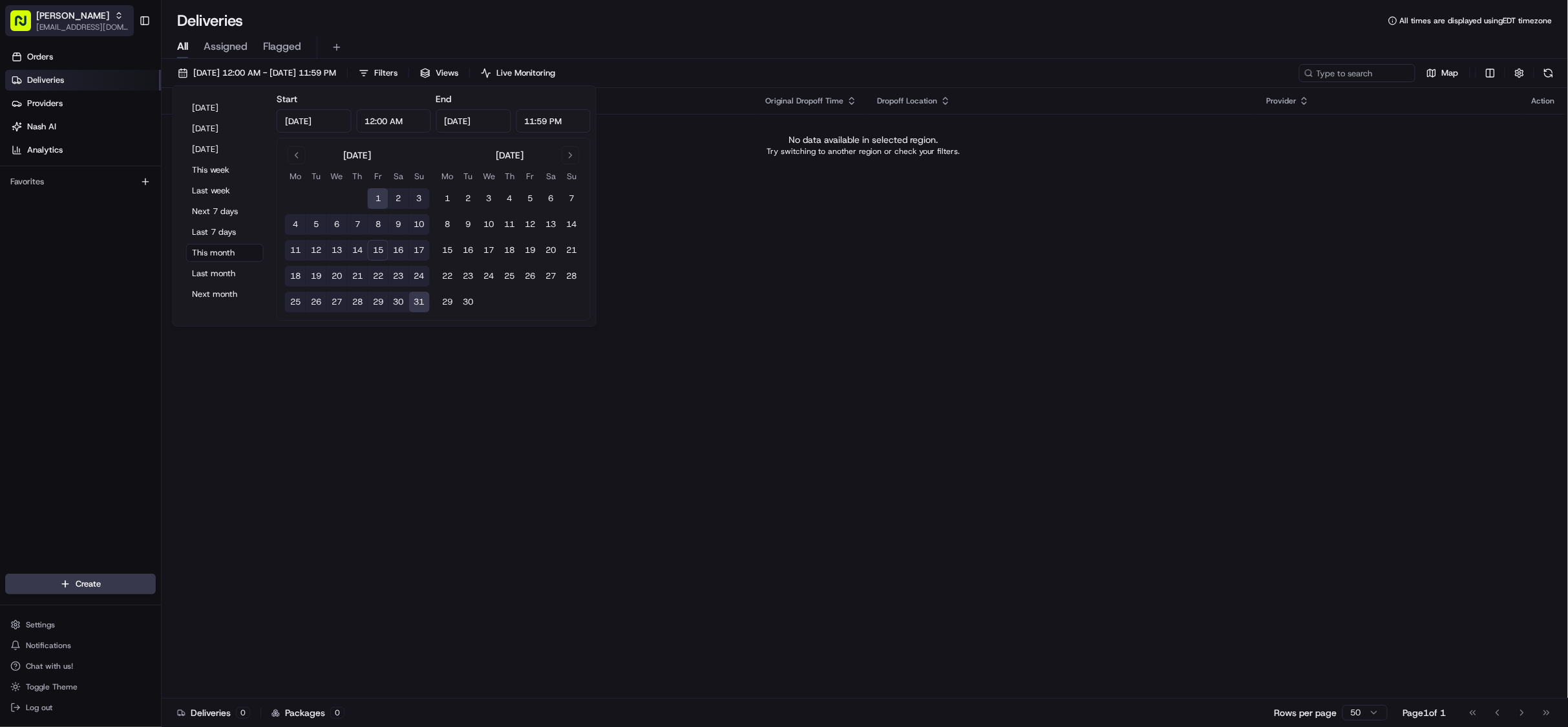
click at [61, 24] on span "[EMAIL_ADDRESS][DOMAIN_NAME]" at bounding box center [82, 27] width 92 height 10
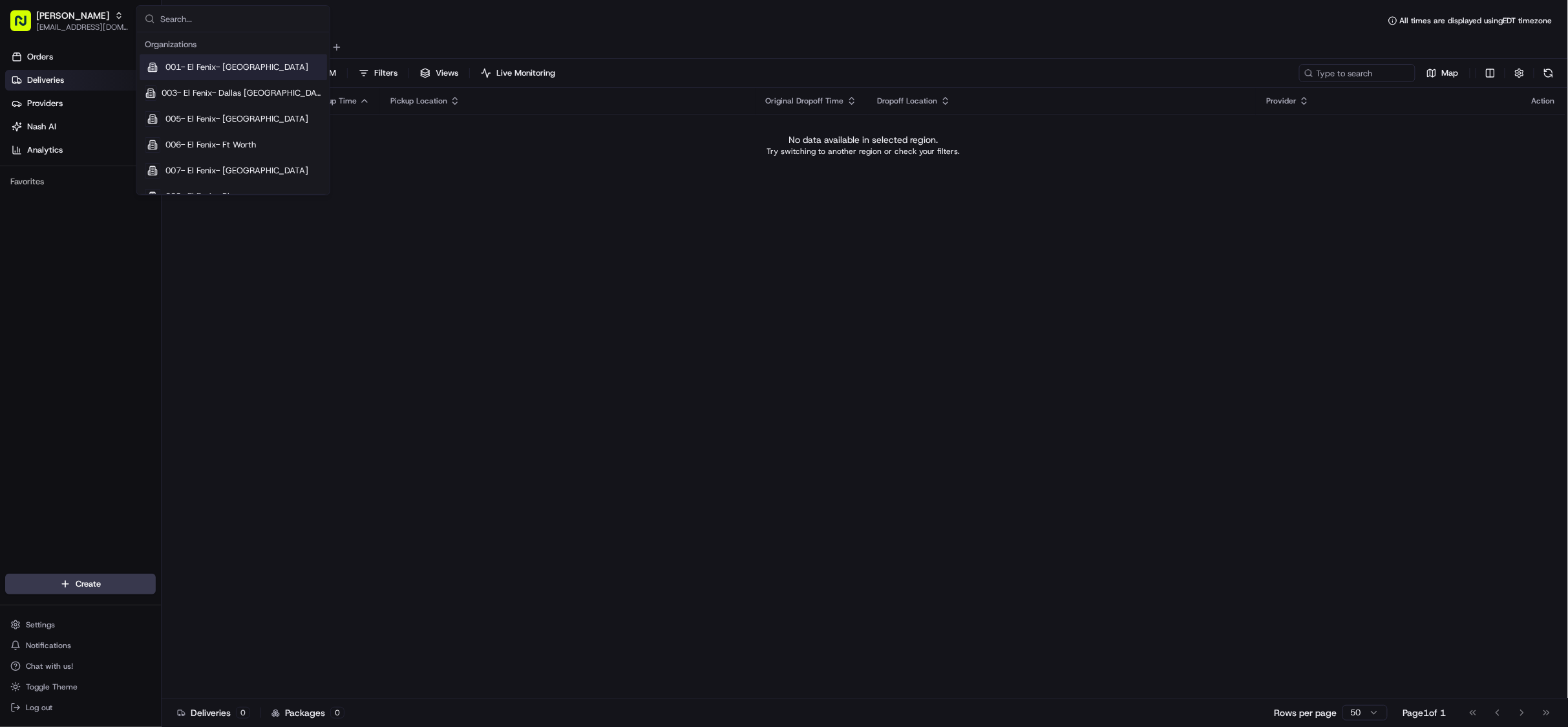
click at [207, 21] on input "text" at bounding box center [241, 19] width 162 height 26
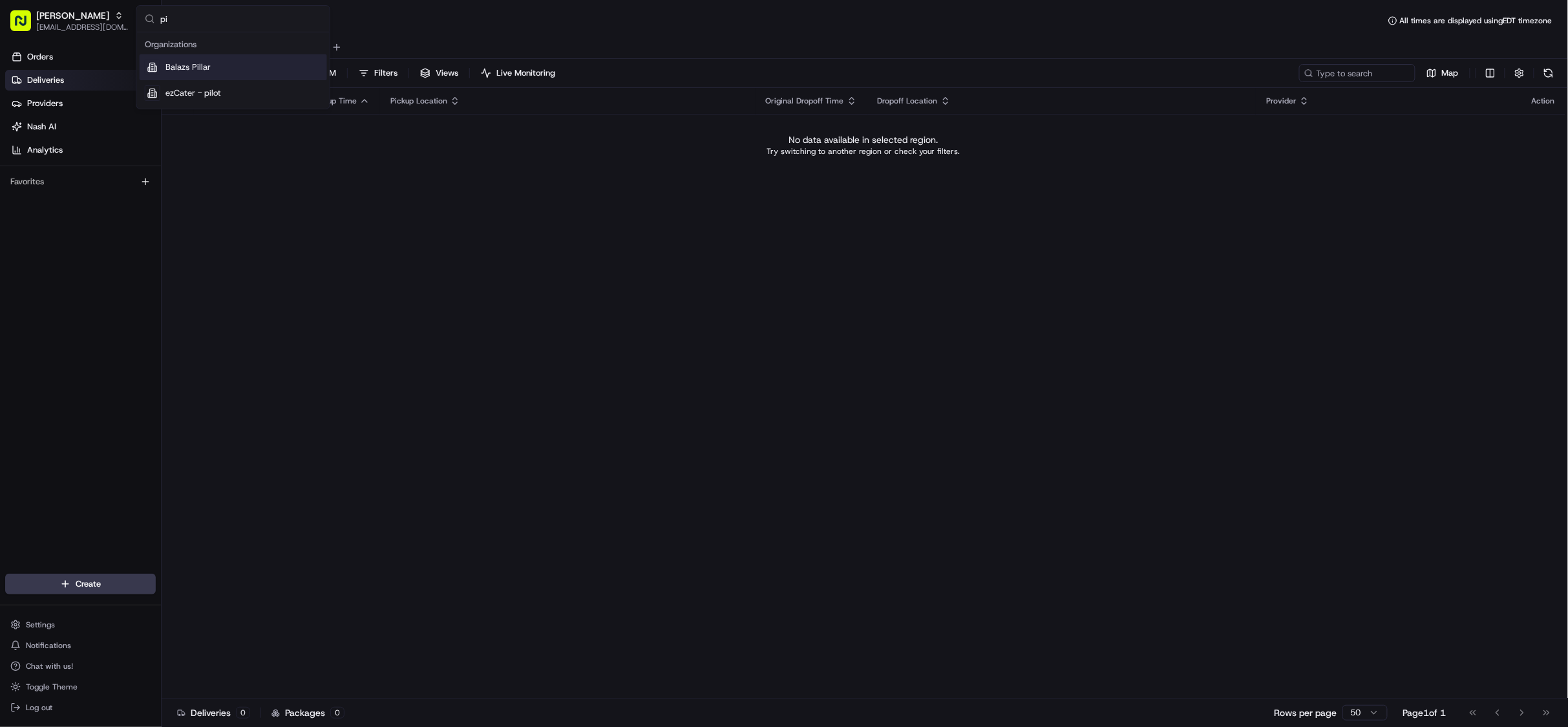
type input "p"
type input "chowly"
click at [202, 98] on div "Chowly" at bounding box center [233, 93] width 187 height 26
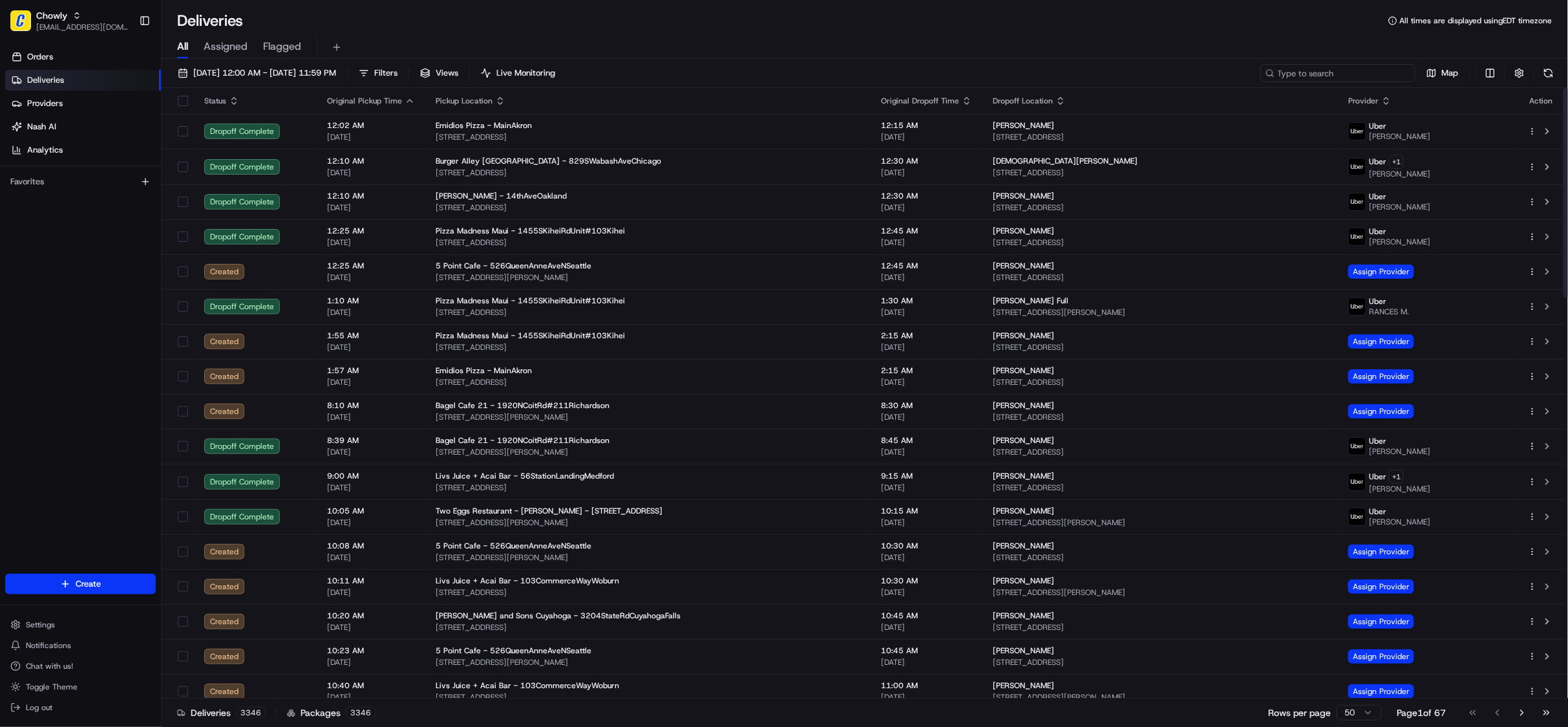
click at [1332, 74] on input at bounding box center [1338, 73] width 155 height 18
type input "philomena"
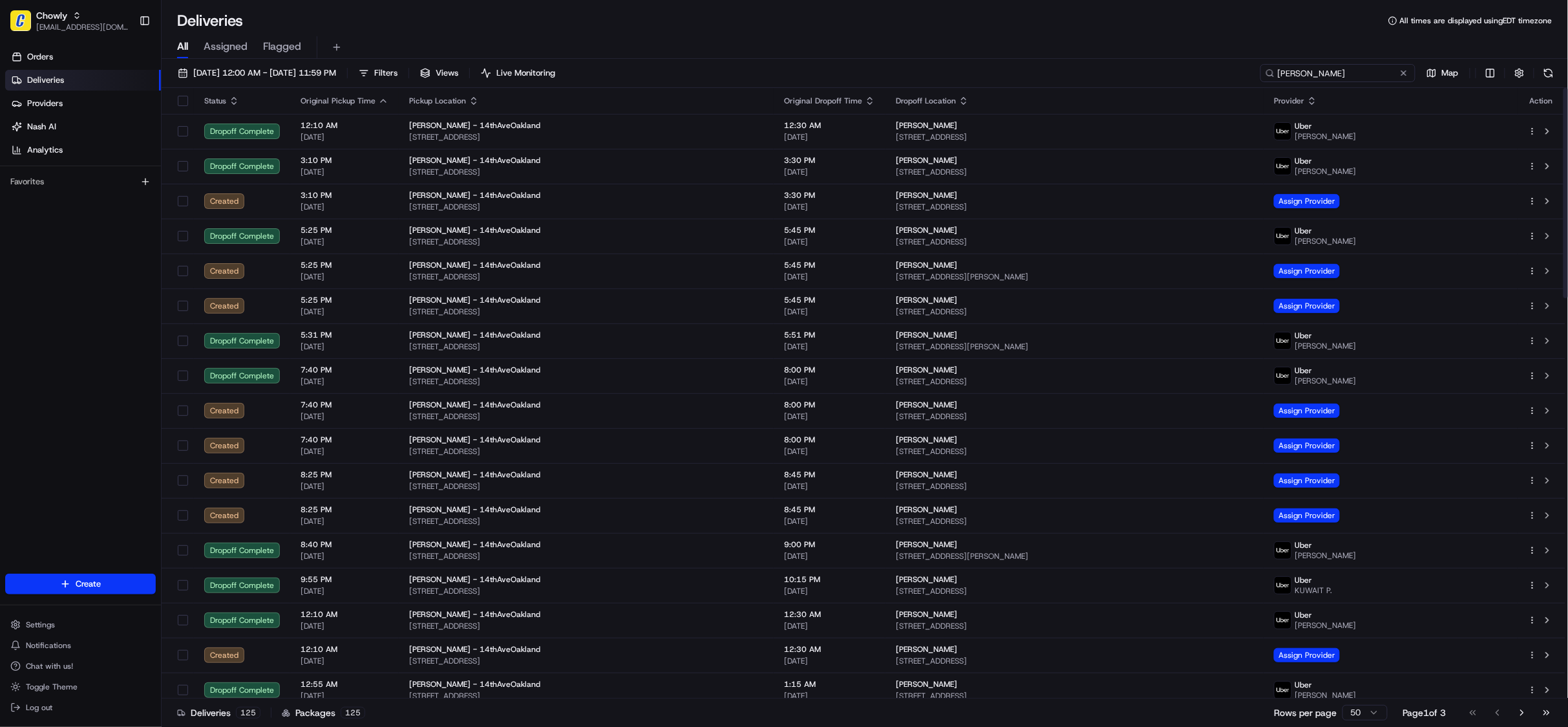
click at [1306, 70] on input "philomena" at bounding box center [1338, 73] width 155 height 18
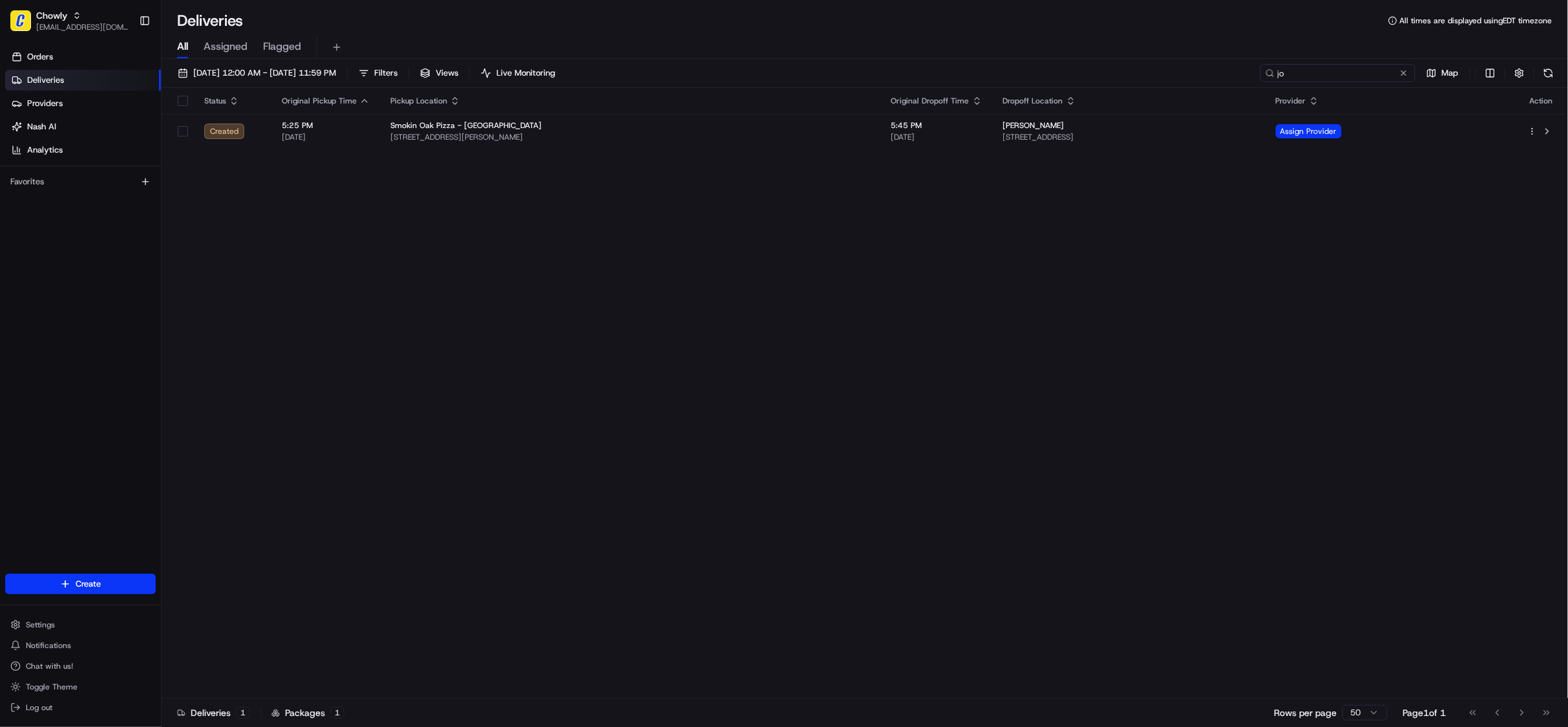
type input "j"
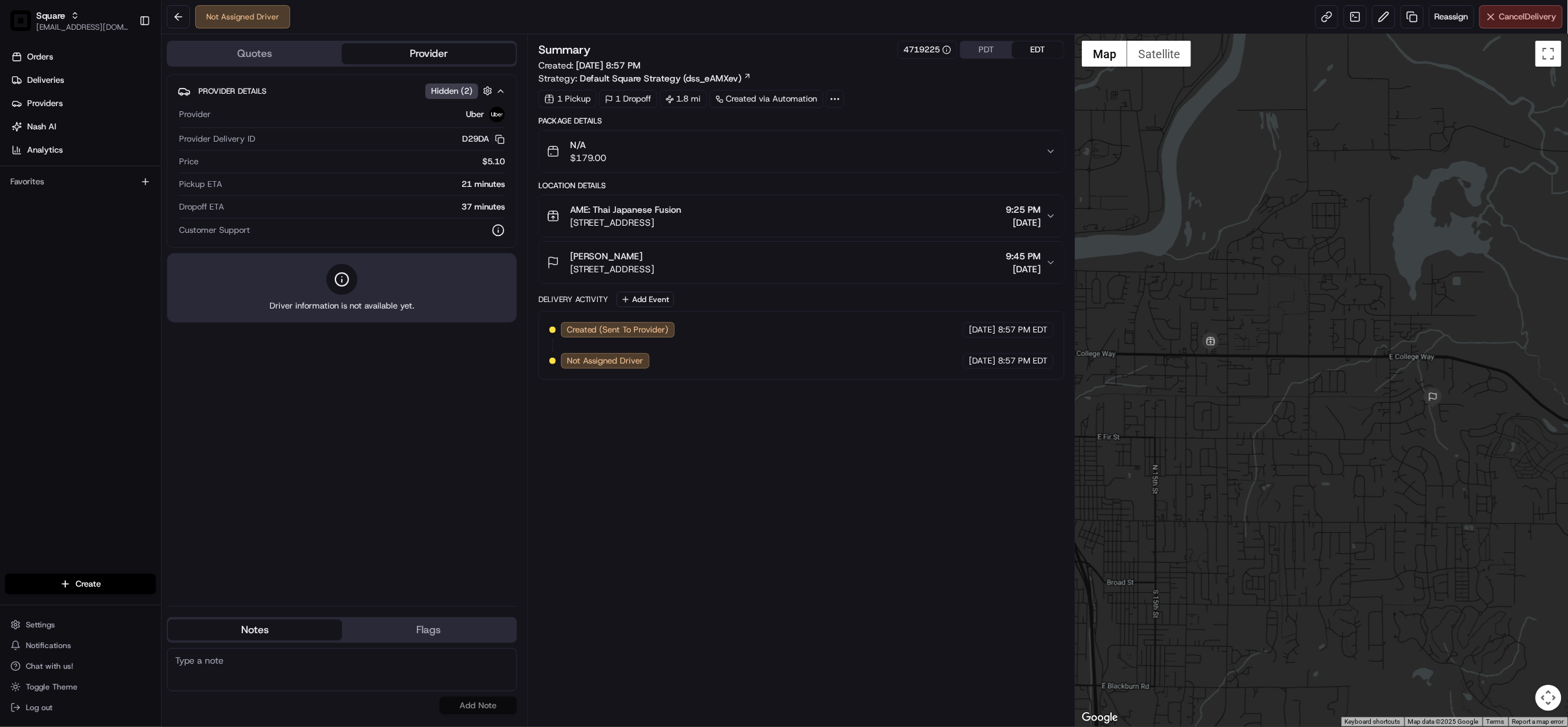
click at [1500, 14] on span "Cancel Delivery" at bounding box center [1528, 17] width 58 height 12
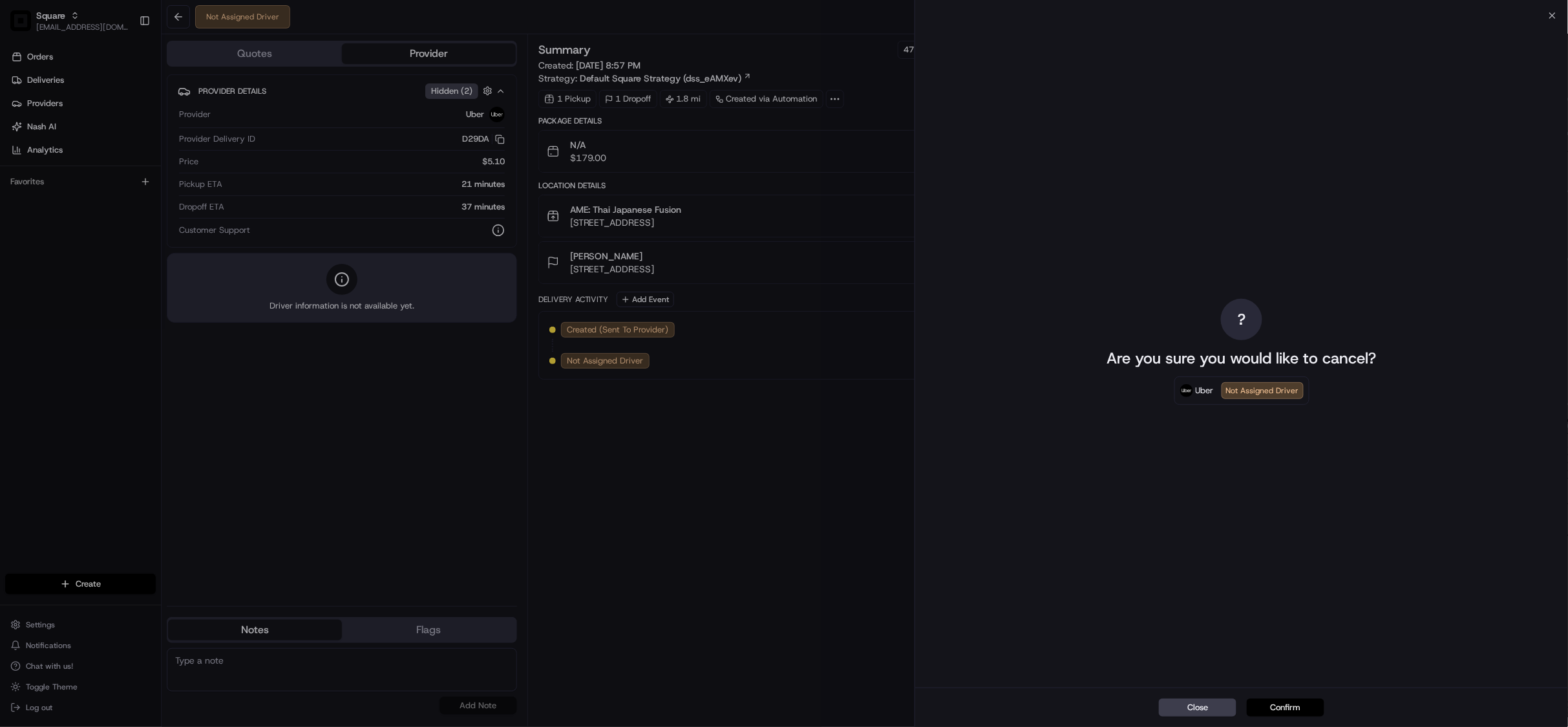
click at [1286, 709] on button "Confirm" at bounding box center [1285, 707] width 77 height 18
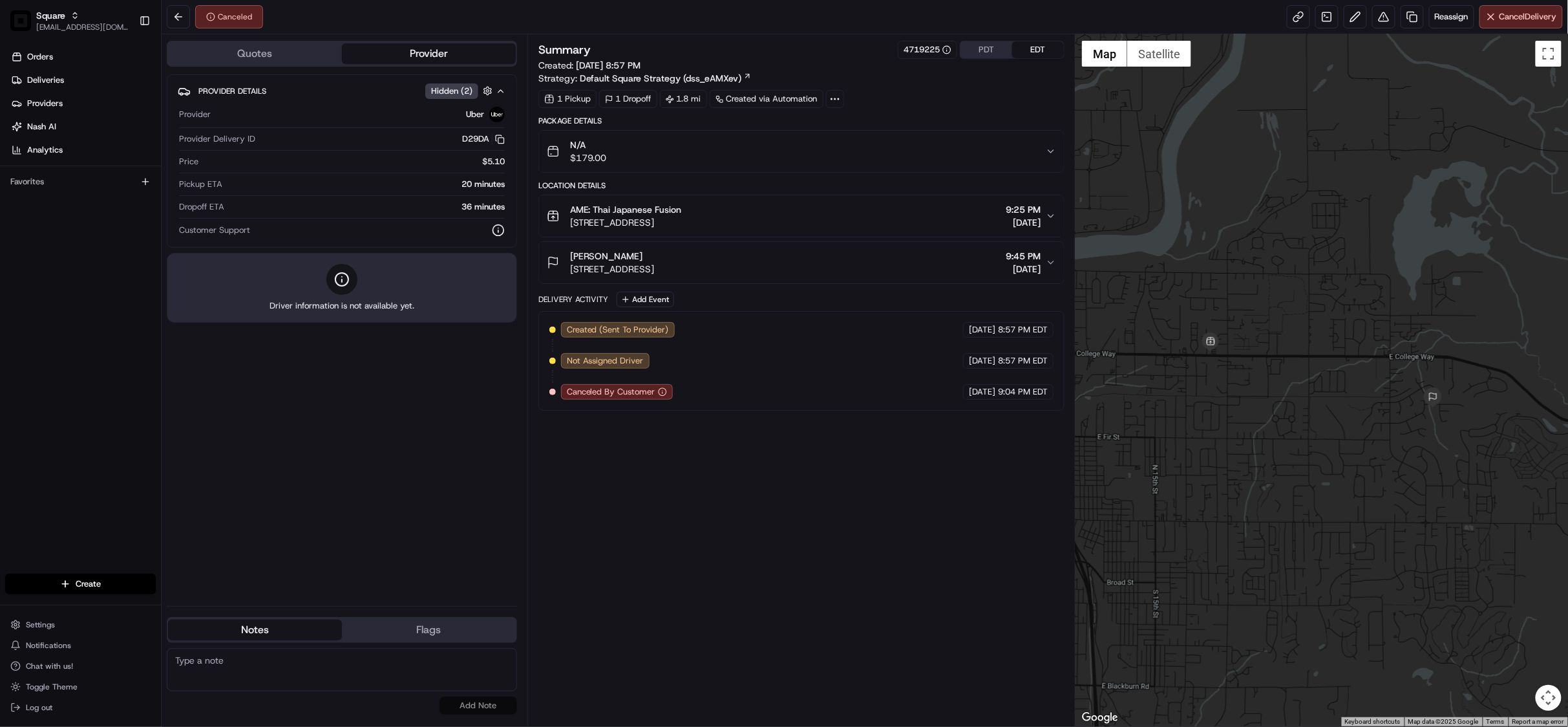
click at [319, 562] on div "Provider Details Hidden ( 2 ) Provider Uber Provider Delivery ID D29DA Copy del…" at bounding box center [342, 335] width 350 height 521
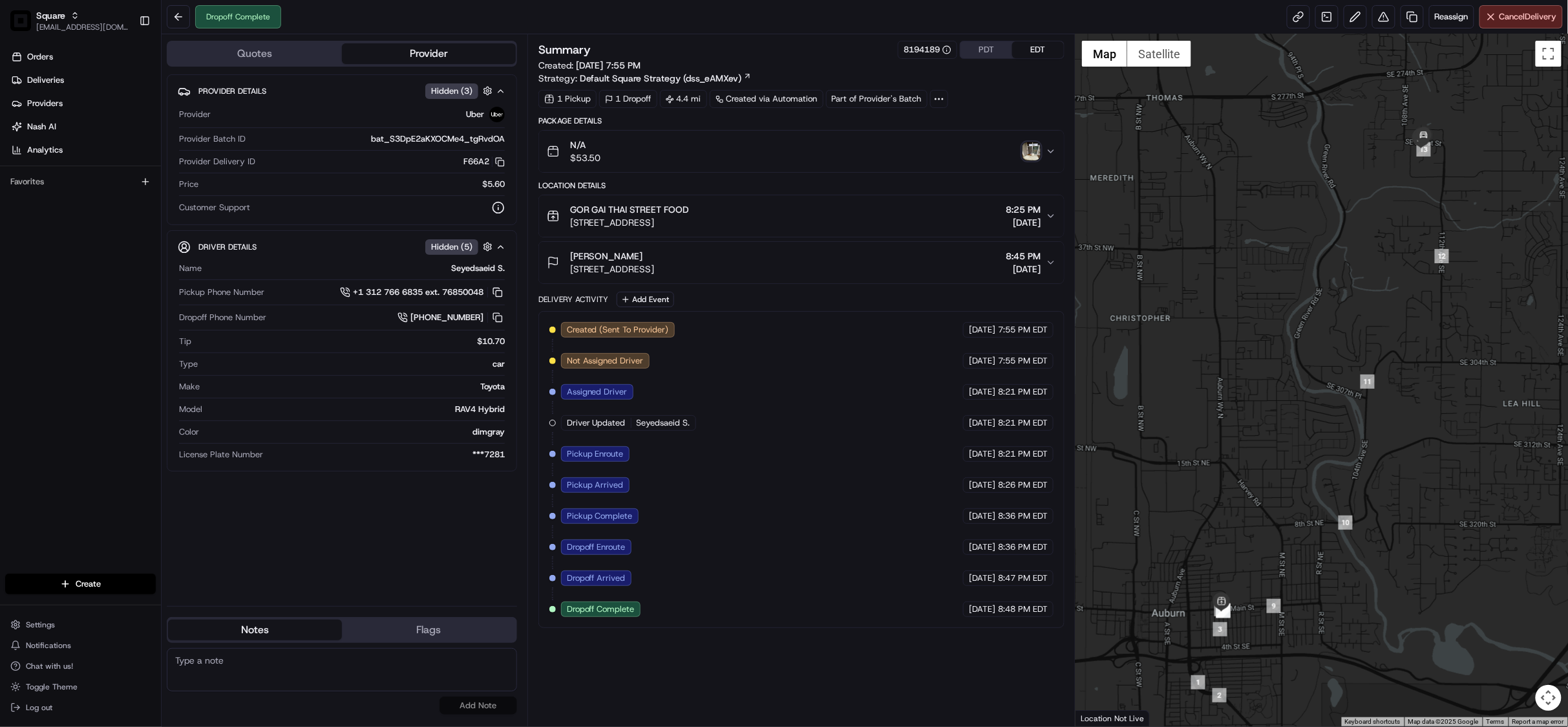
click at [1053, 218] on icon "button" at bounding box center [1051, 216] width 10 height 10
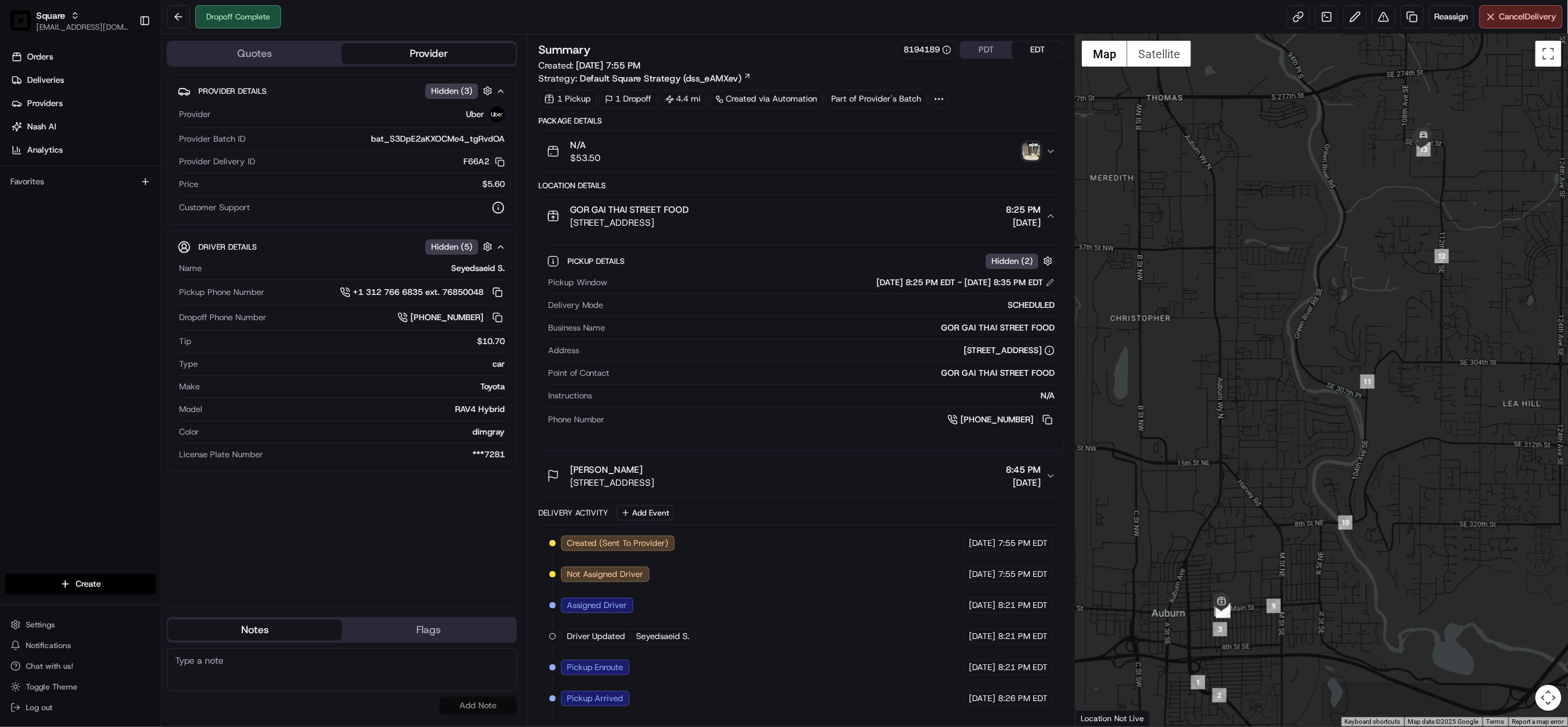
click at [278, 675] on textarea at bounding box center [342, 670] width 350 height 43
paste textarea "Chat/Caller Information: End CX Reason for Call:"
click at [256, 673] on textarea "Chat/Caller Information: End CX Reason for Call:" at bounding box center [342, 670] width 350 height 43
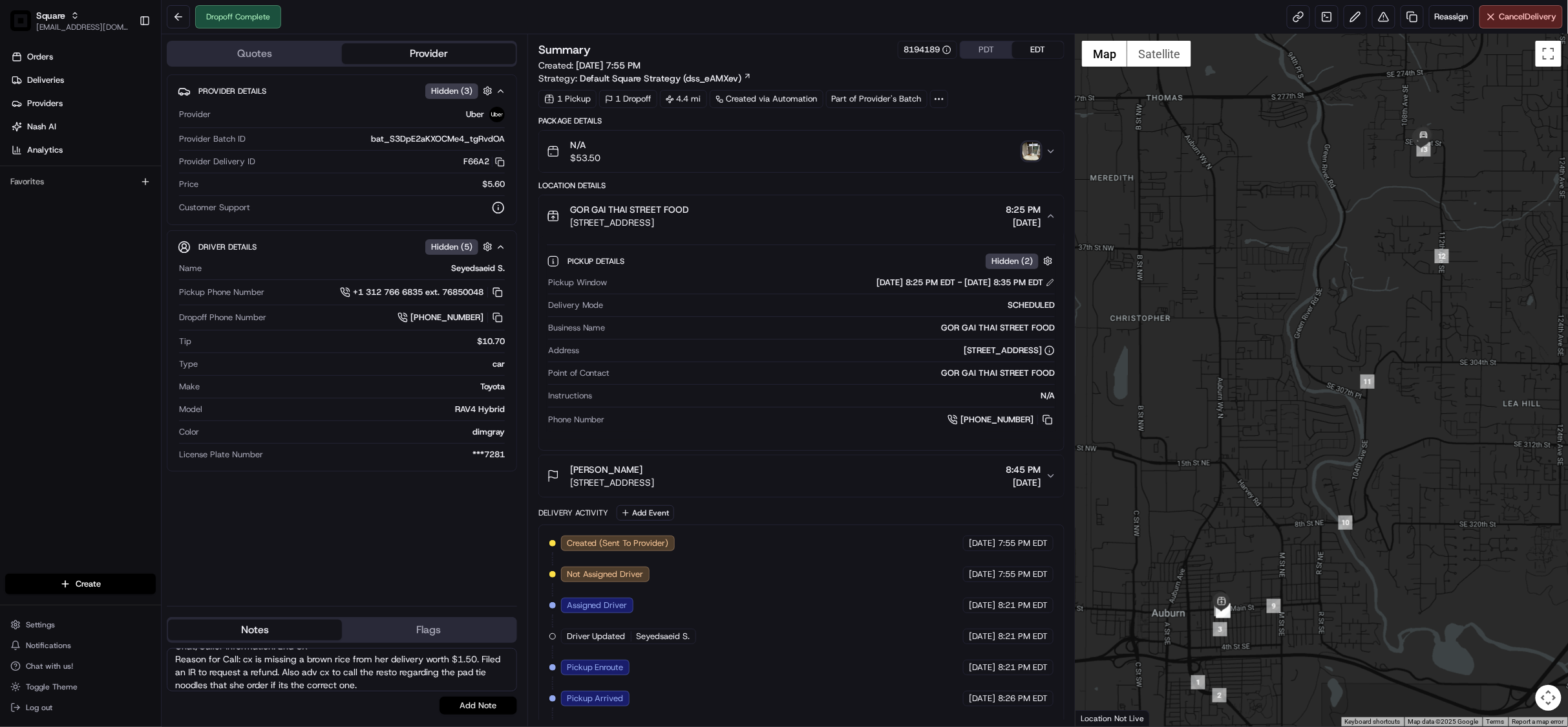
type textarea "Chat/Caller Information: End CX Reason for Call: cx is missing a brown rice fro…"
click at [467, 706] on button "Add Note" at bounding box center [477, 705] width 77 height 18
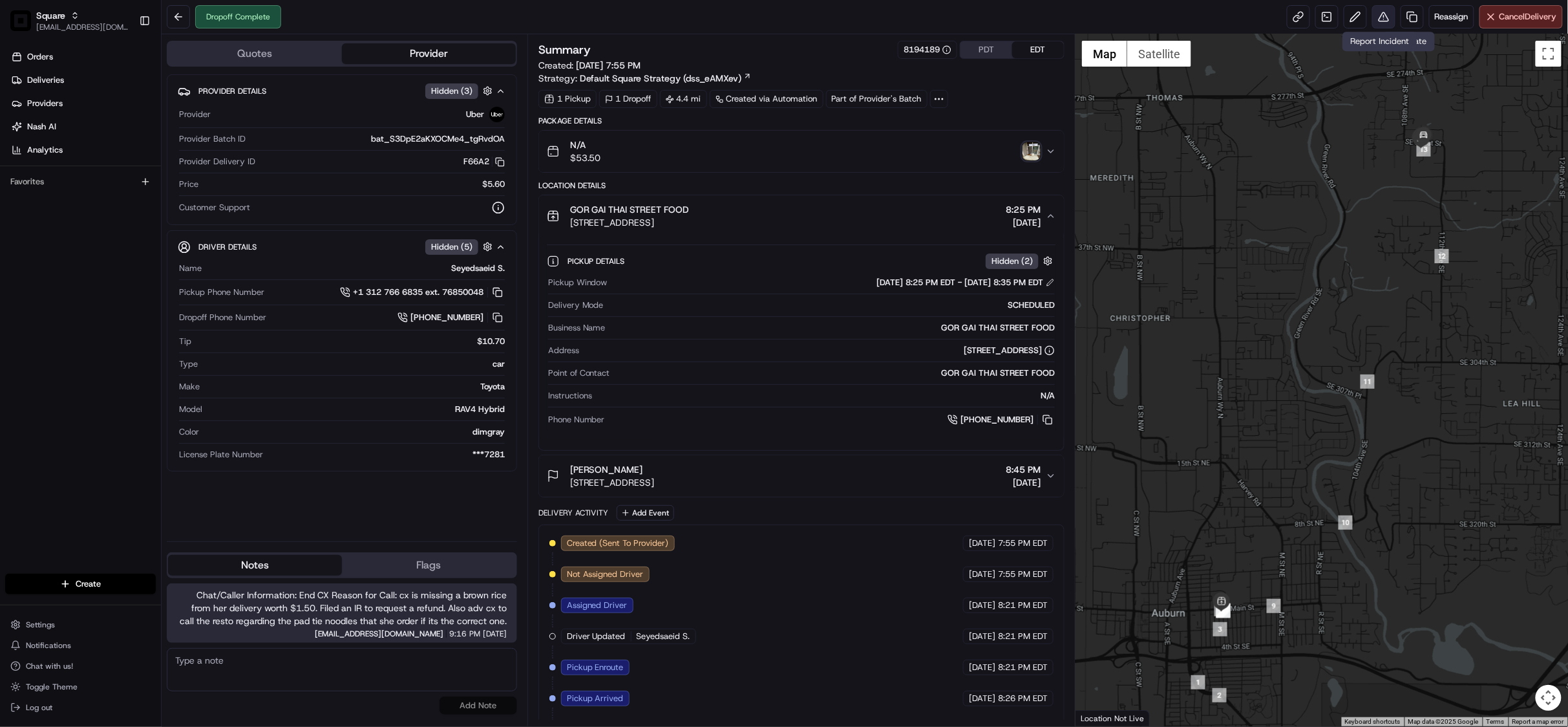
click at [1387, 18] on button at bounding box center [1384, 17] width 23 height 23
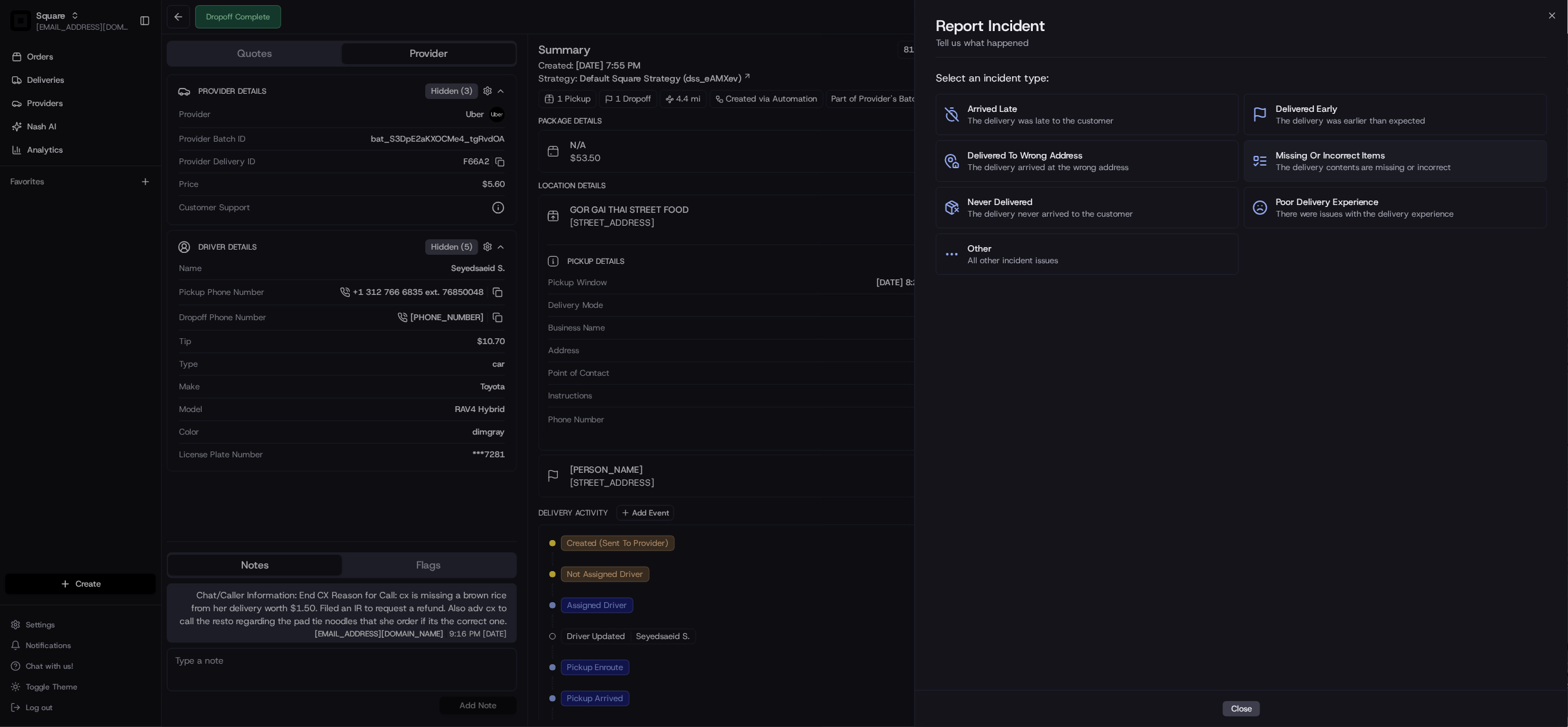
click at [1343, 154] on span "Missing Or Incorrect Items" at bounding box center [1363, 155] width 176 height 13
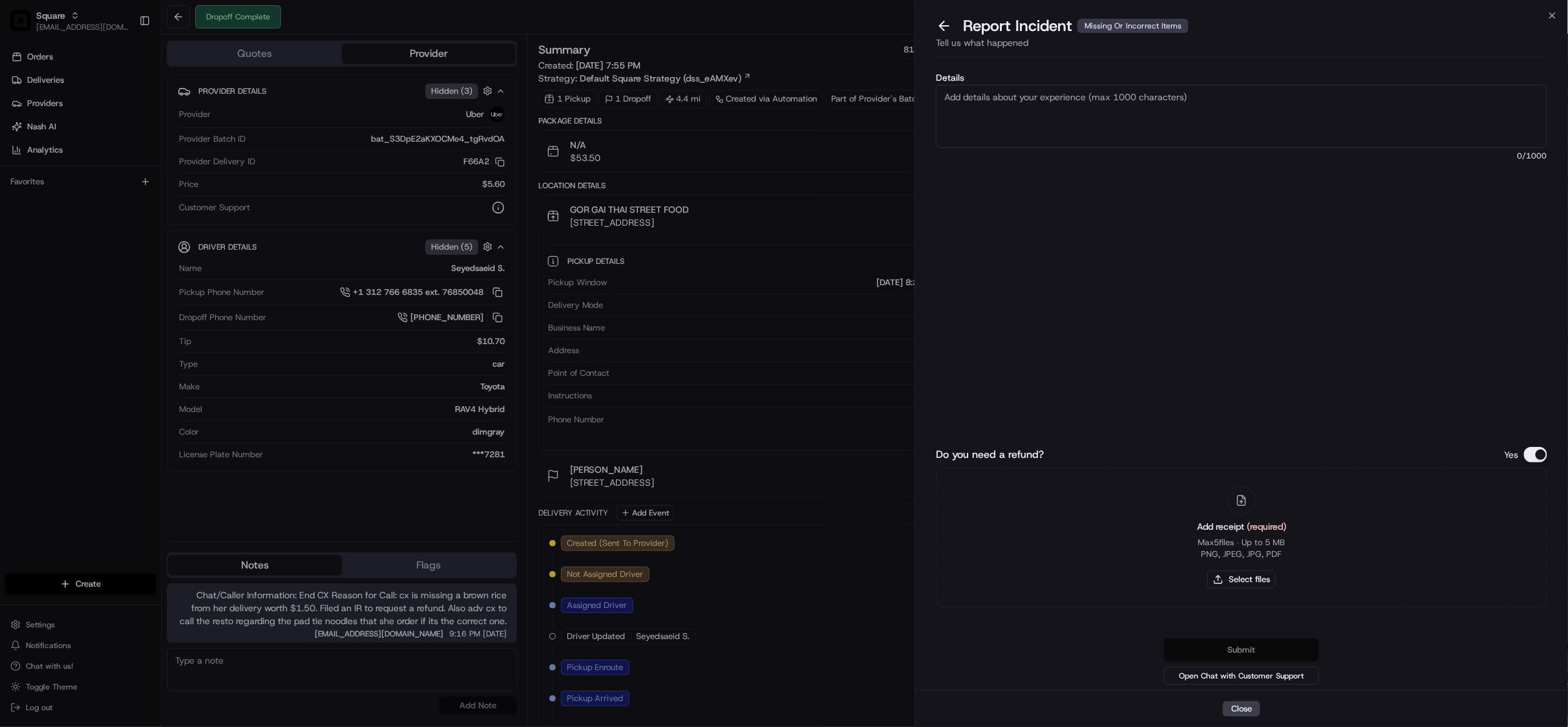
click at [1223, 124] on textarea "Details" at bounding box center [1242, 116] width 611 height 64
type textarea "P"
type textarea "customer is missing the brown rice on her delivery worth $1.50. please issue a …"
click at [1538, 453] on button "Do you need a refund?" at bounding box center [1535, 454] width 23 height 15
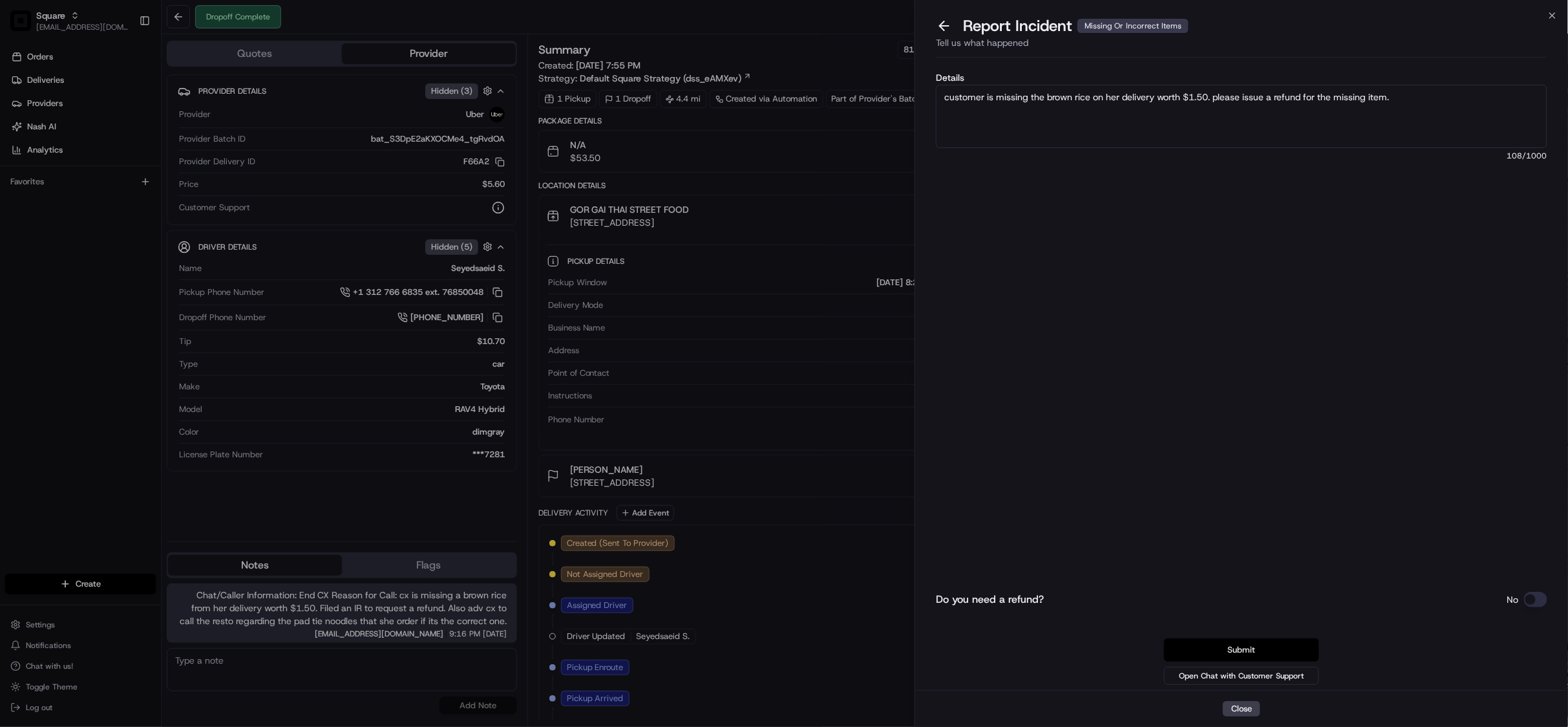
click at [1234, 650] on button "Submit" at bounding box center [1241, 650] width 155 height 23
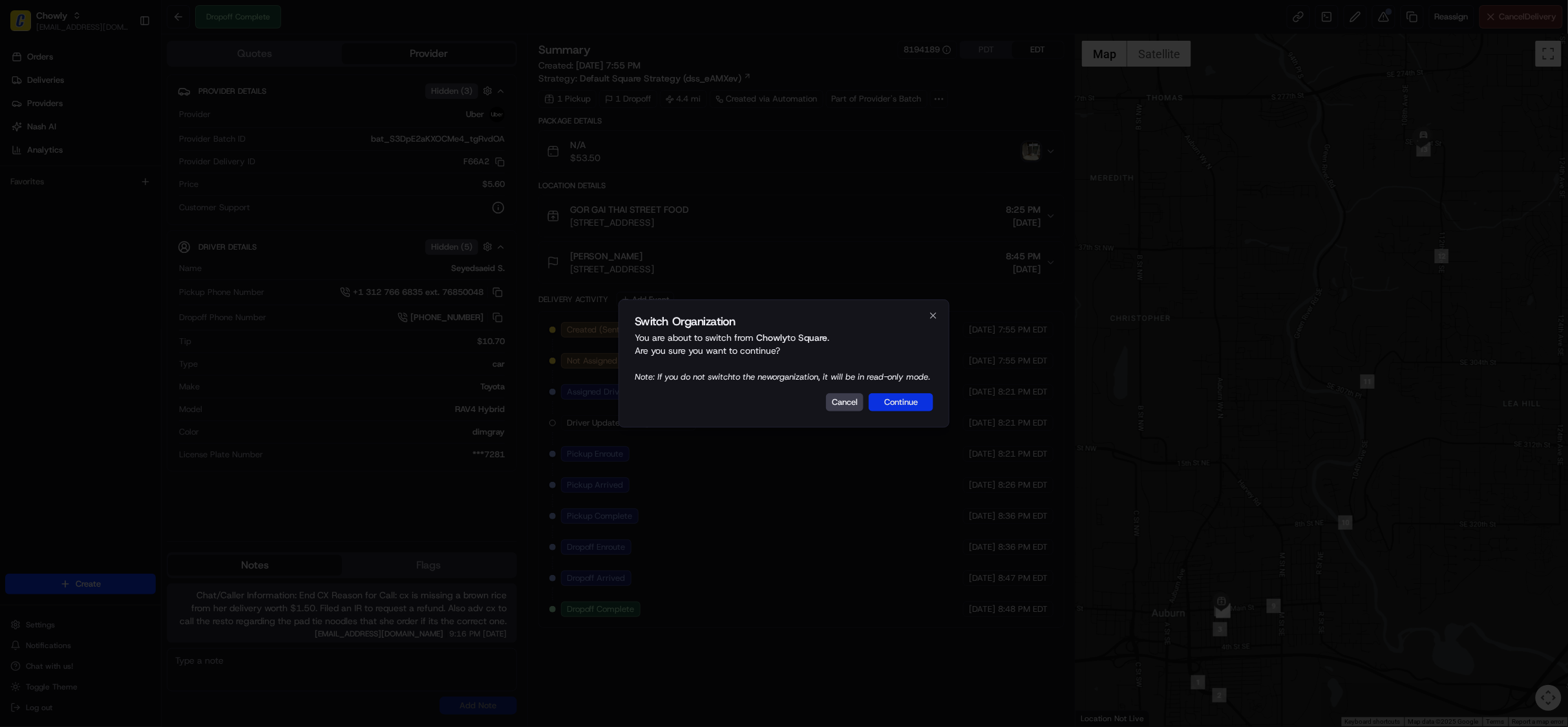
click at [908, 409] on button "Continue" at bounding box center [901, 402] width 64 height 18
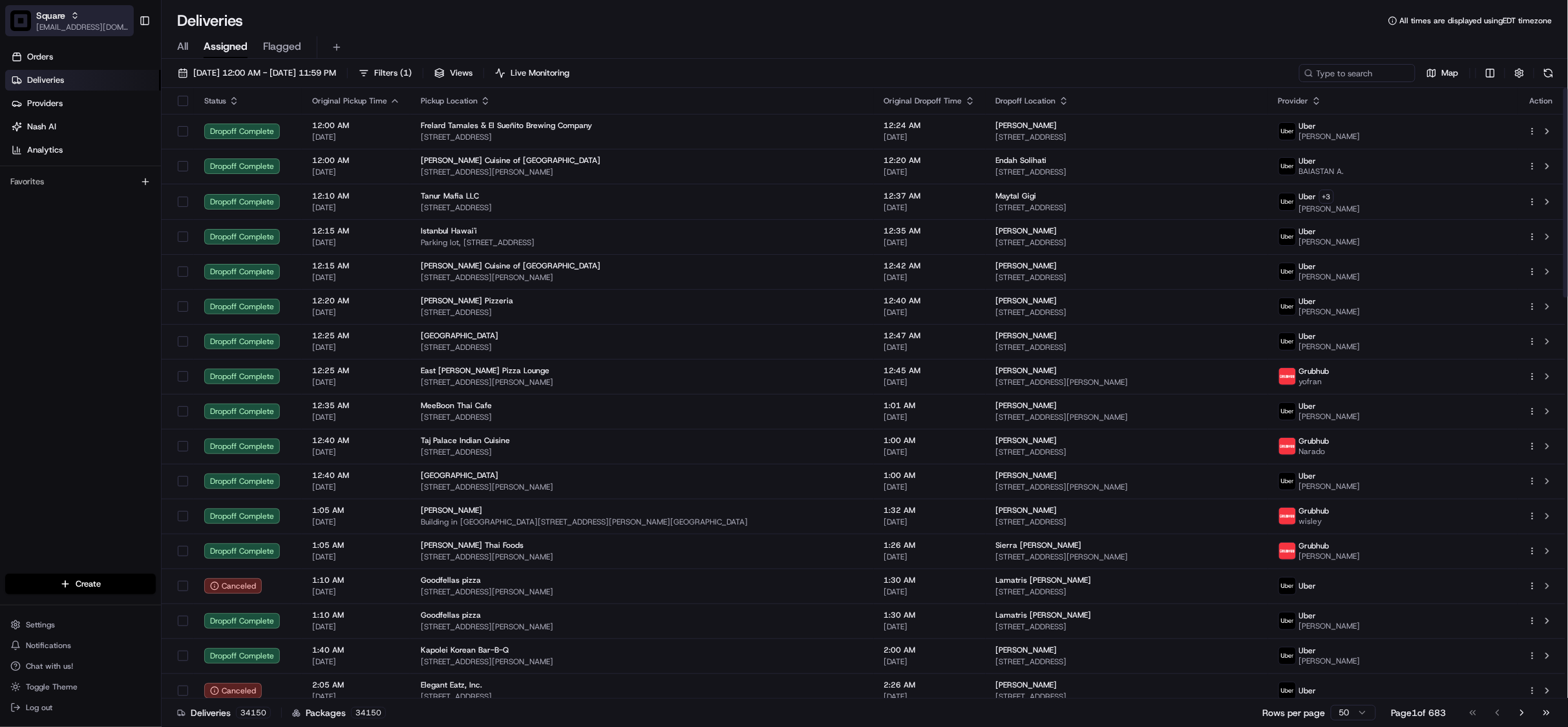
click at [62, 22] on span "[EMAIL_ADDRESS][DOMAIN_NAME]" at bounding box center [82, 27] width 92 height 10
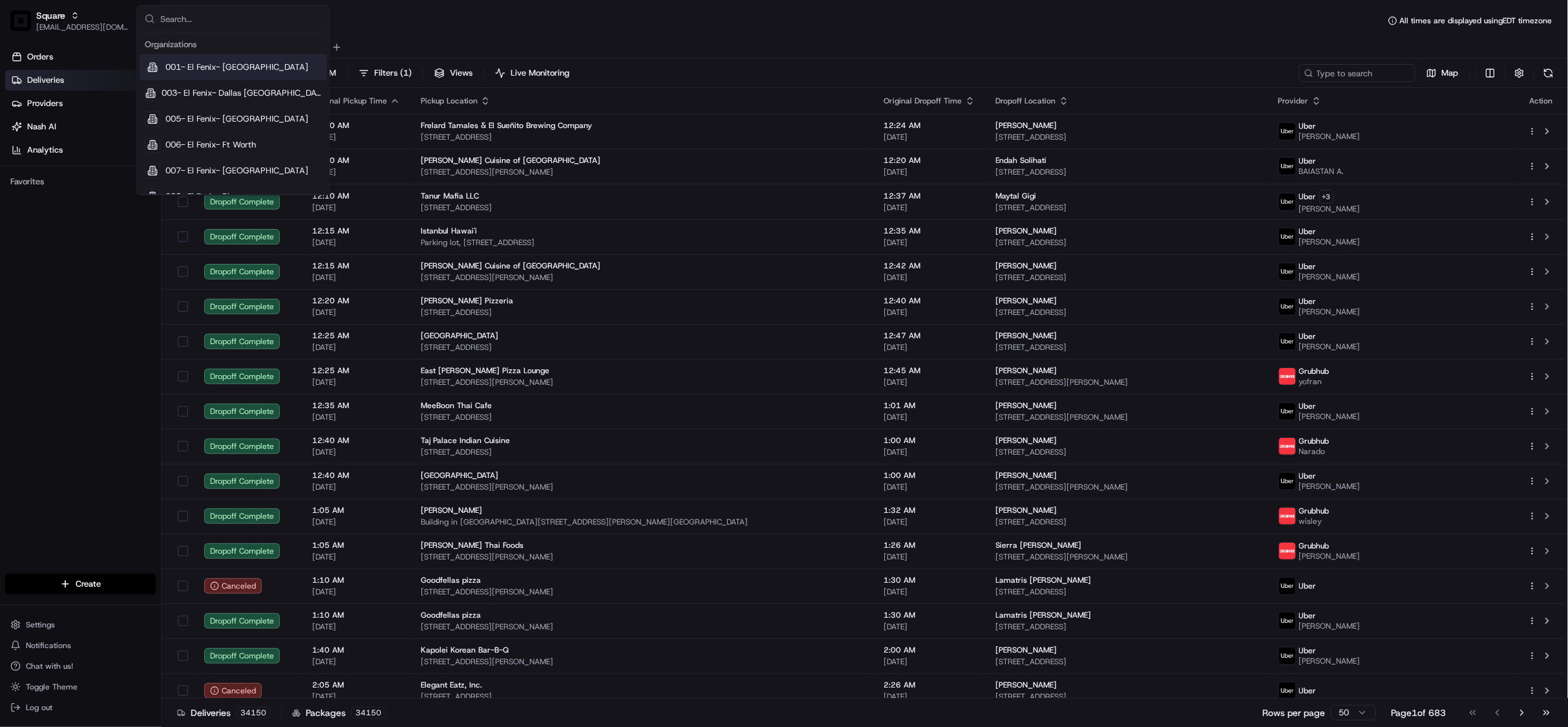
click at [200, 22] on input "text" at bounding box center [241, 19] width 162 height 26
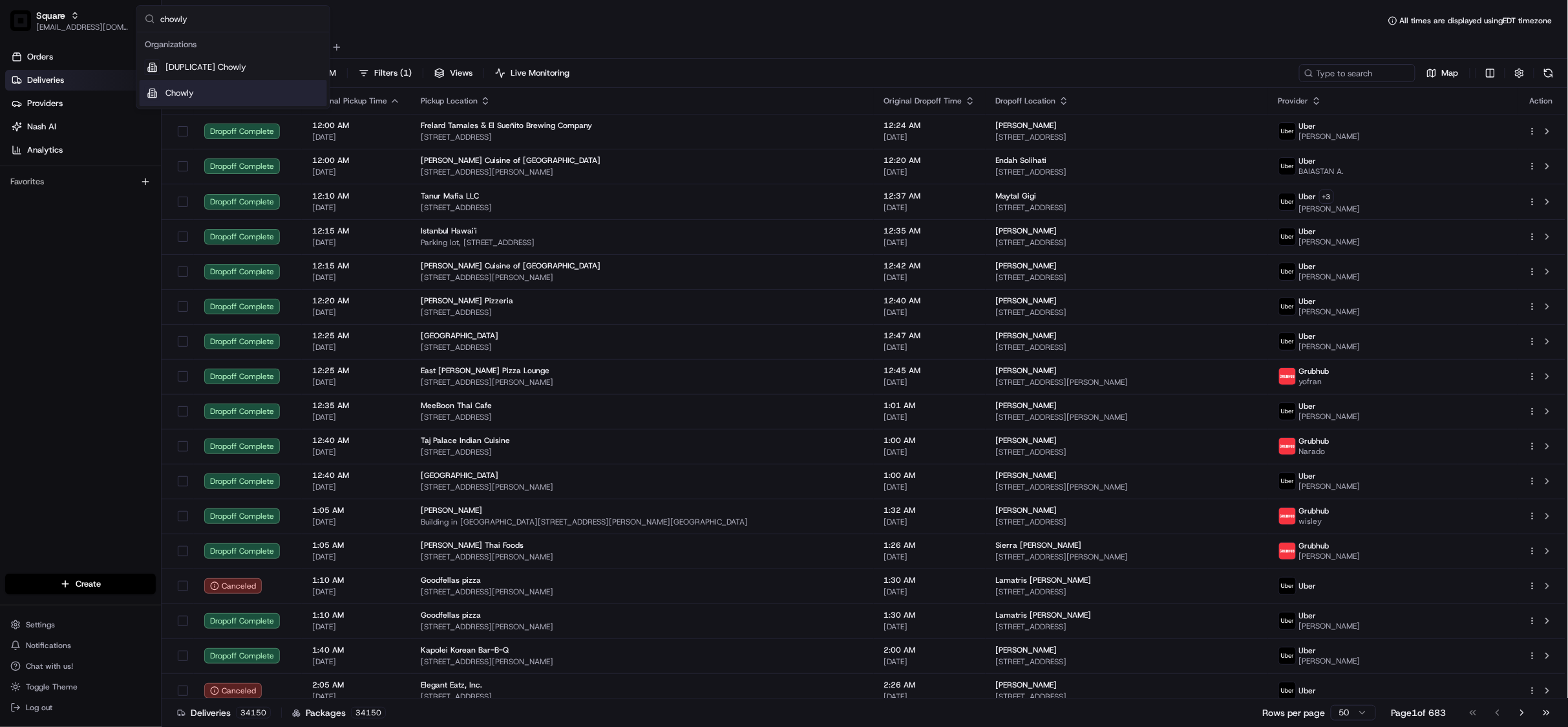
type input "chowly"
click at [182, 94] on span "Chowly" at bounding box center [179, 93] width 28 height 12
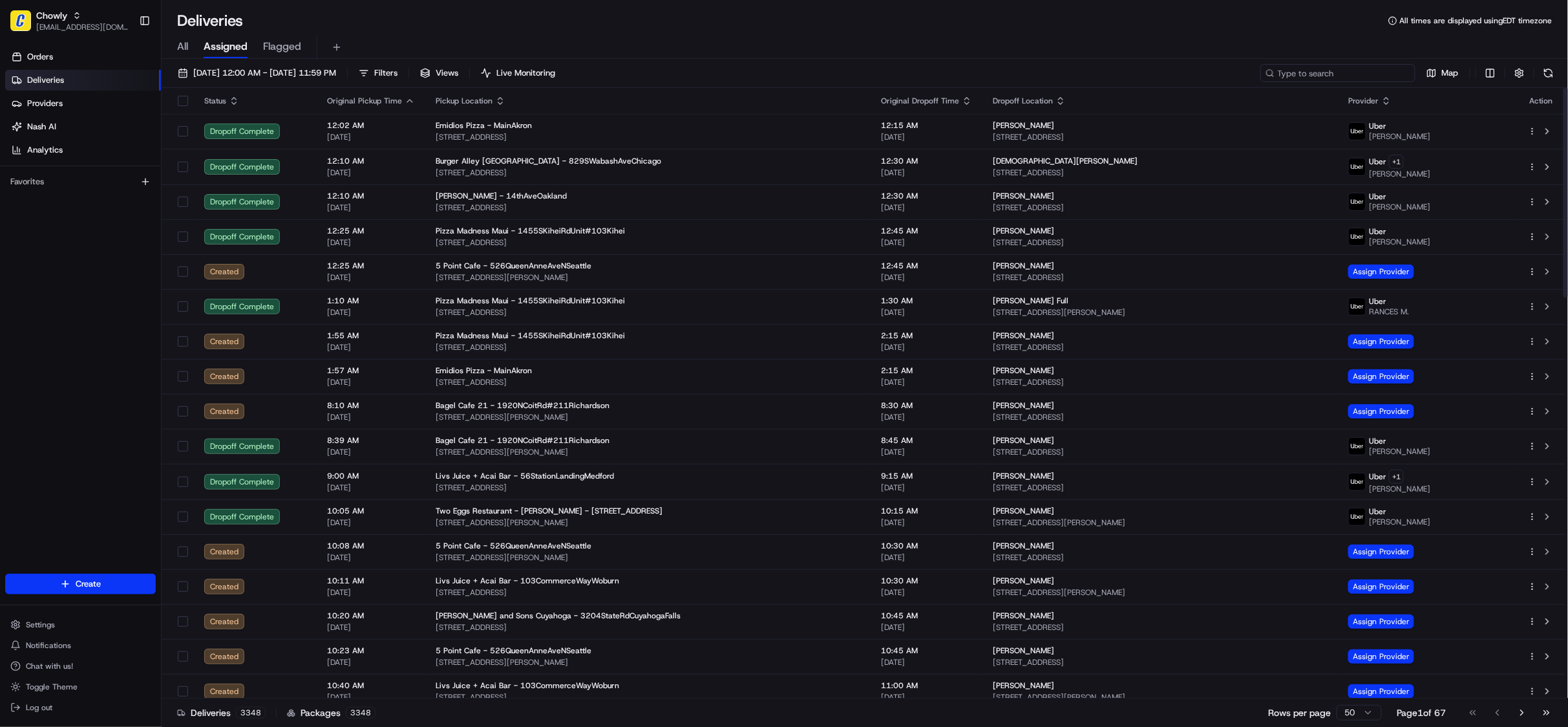
click at [1332, 75] on input at bounding box center [1338, 73] width 155 height 18
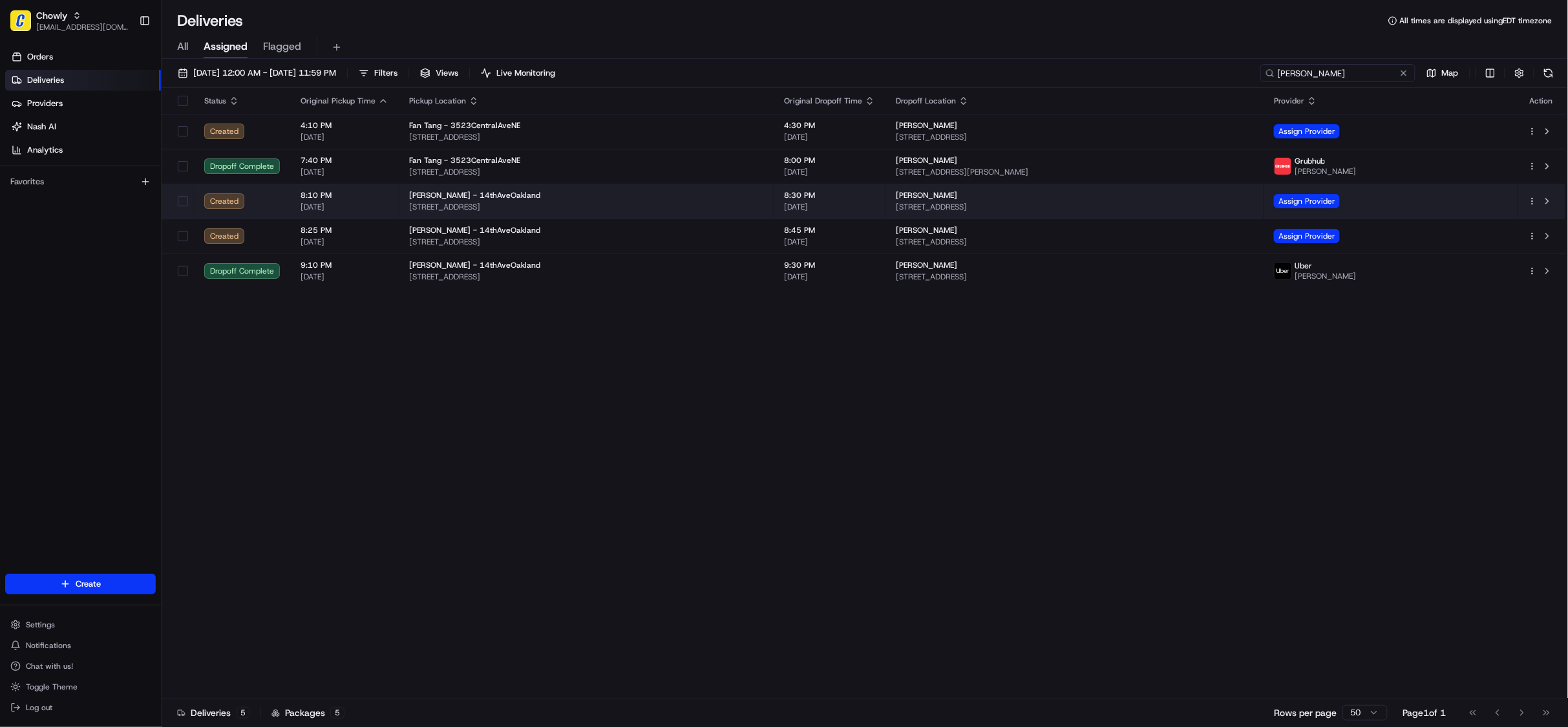
type input "[PERSON_NAME]"
click at [1055, 189] on td "[PERSON_NAME] [STREET_ADDRESS][PERSON_NAME]" at bounding box center [1074, 201] width 378 height 35
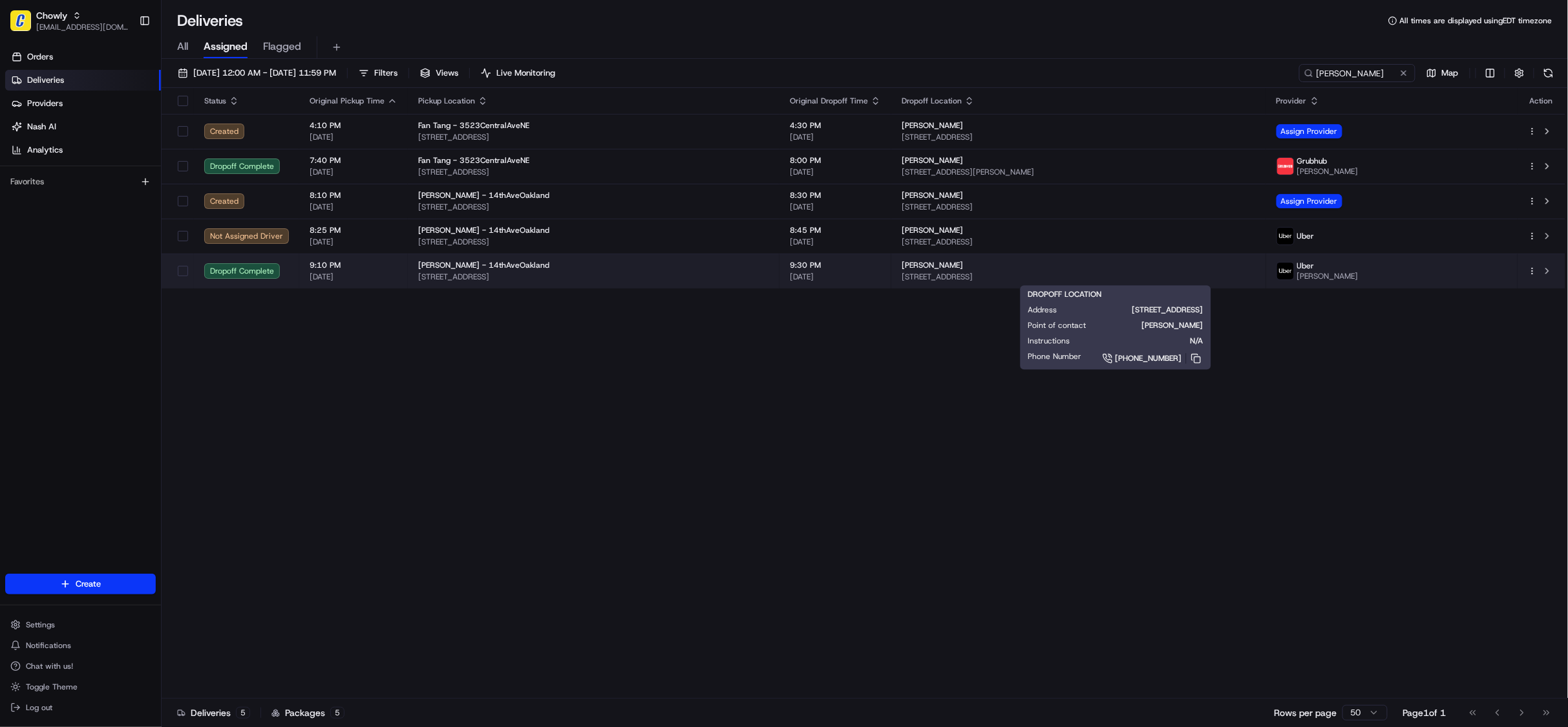
click at [740, 272] on span "[STREET_ADDRESS]" at bounding box center [594, 277] width 351 height 10
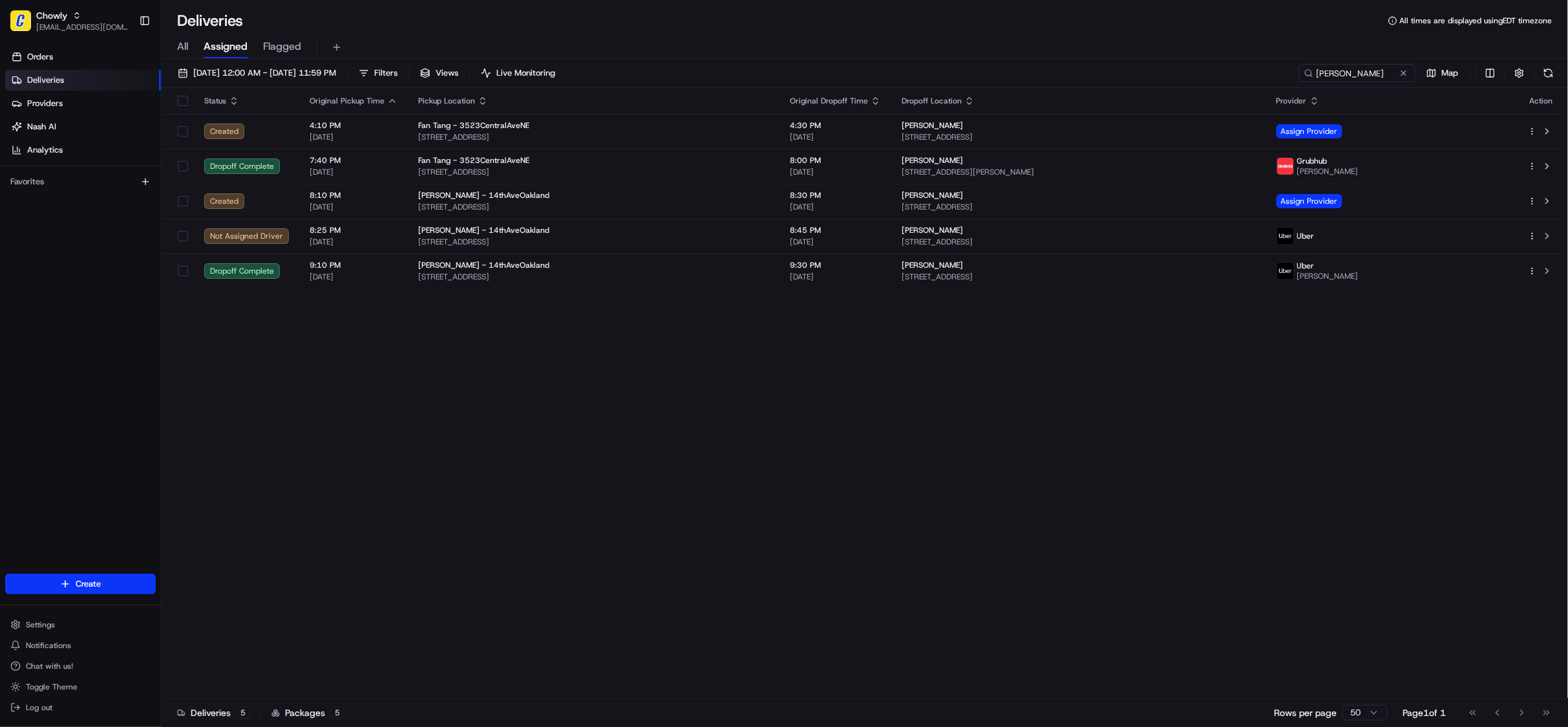
click at [742, 238] on span "[STREET_ADDRESS]" at bounding box center [594, 241] width 351 height 10
click at [756, 267] on div "Philomena - 14thAveOakland" at bounding box center [594, 265] width 351 height 10
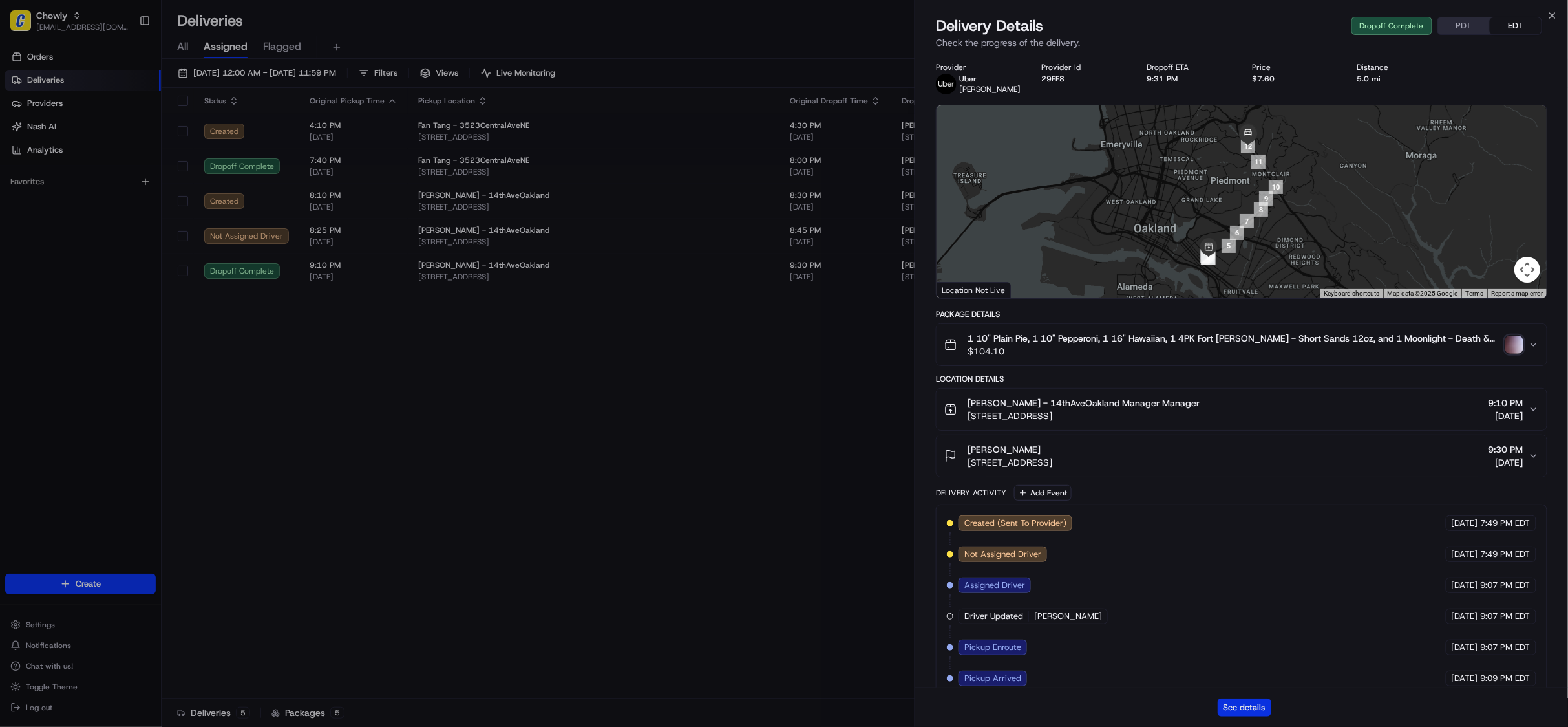
click at [1249, 707] on button "See details" at bounding box center [1244, 707] width 53 height 18
drag, startPoint x: 585, startPoint y: 354, endPoint x: 598, endPoint y: 267, distance: 88.0
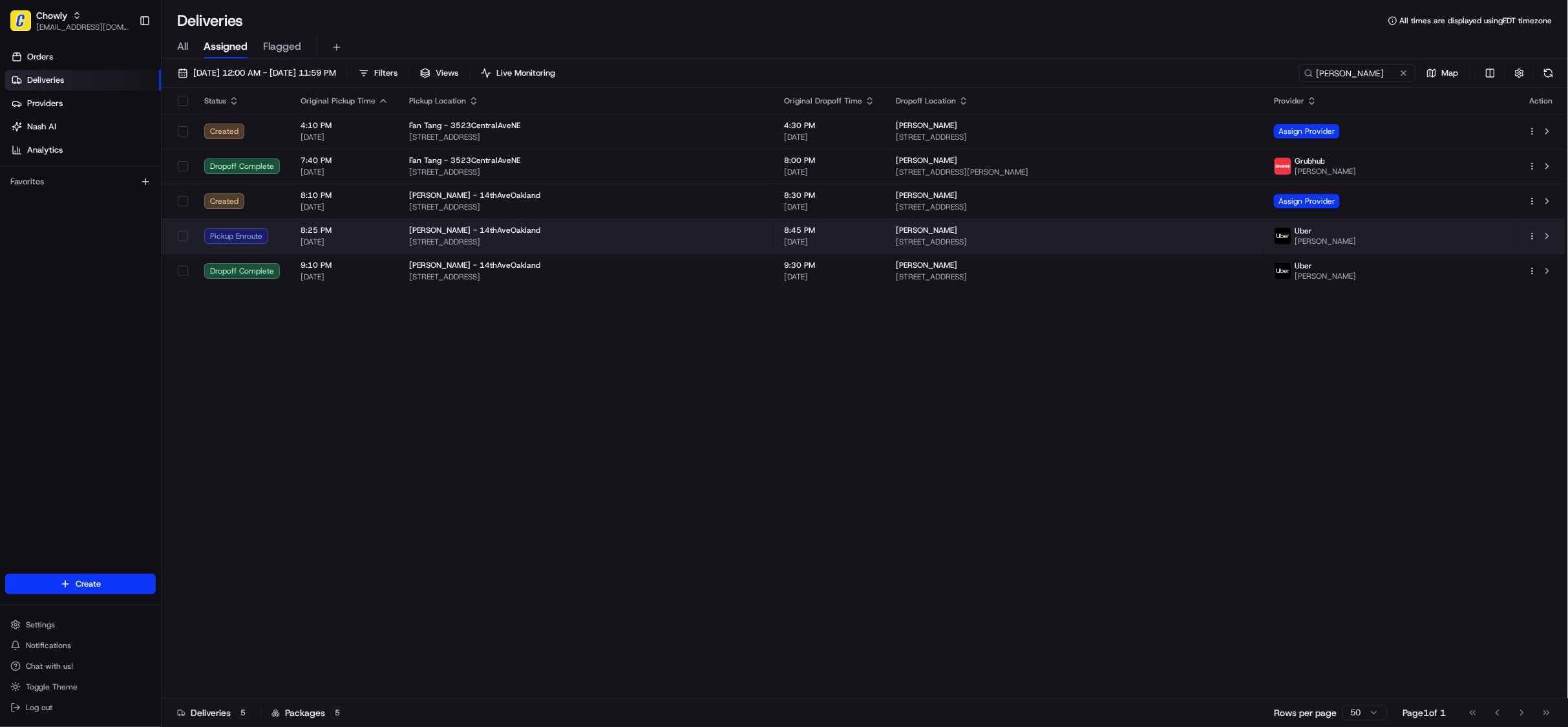
click at [607, 241] on span "[STREET_ADDRESS]" at bounding box center [586, 241] width 354 height 10
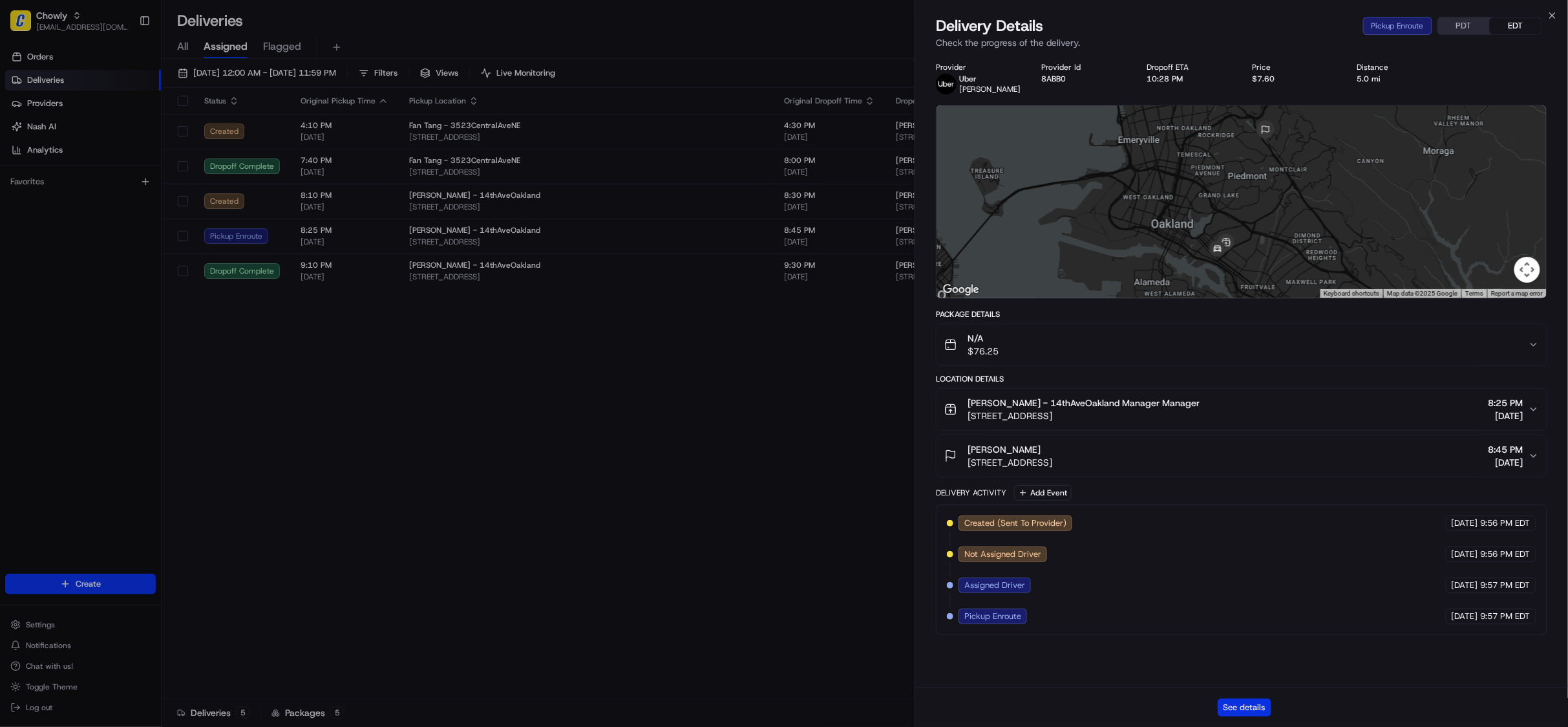
click at [1249, 707] on button "See details" at bounding box center [1244, 707] width 53 height 18
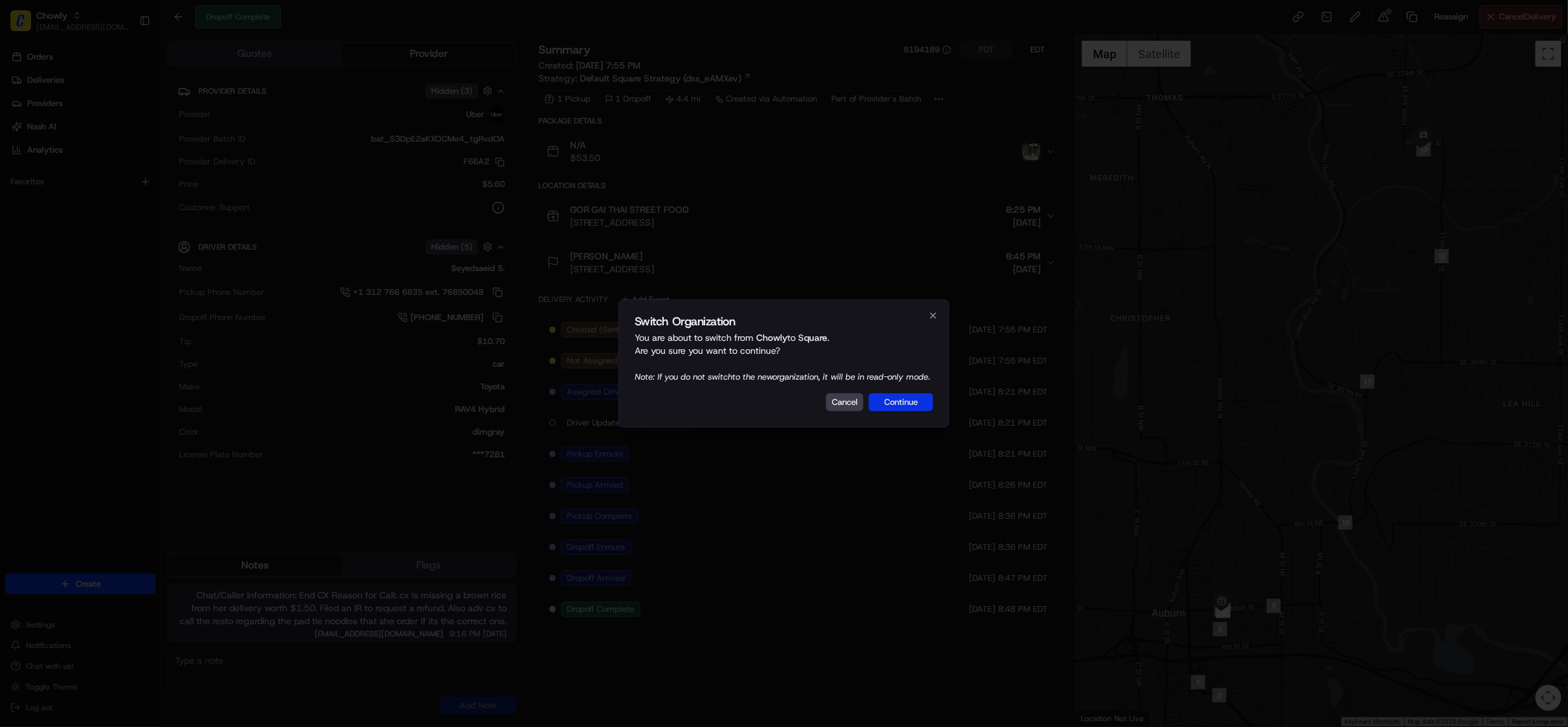
click at [897, 411] on button "Continue" at bounding box center [901, 402] width 64 height 18
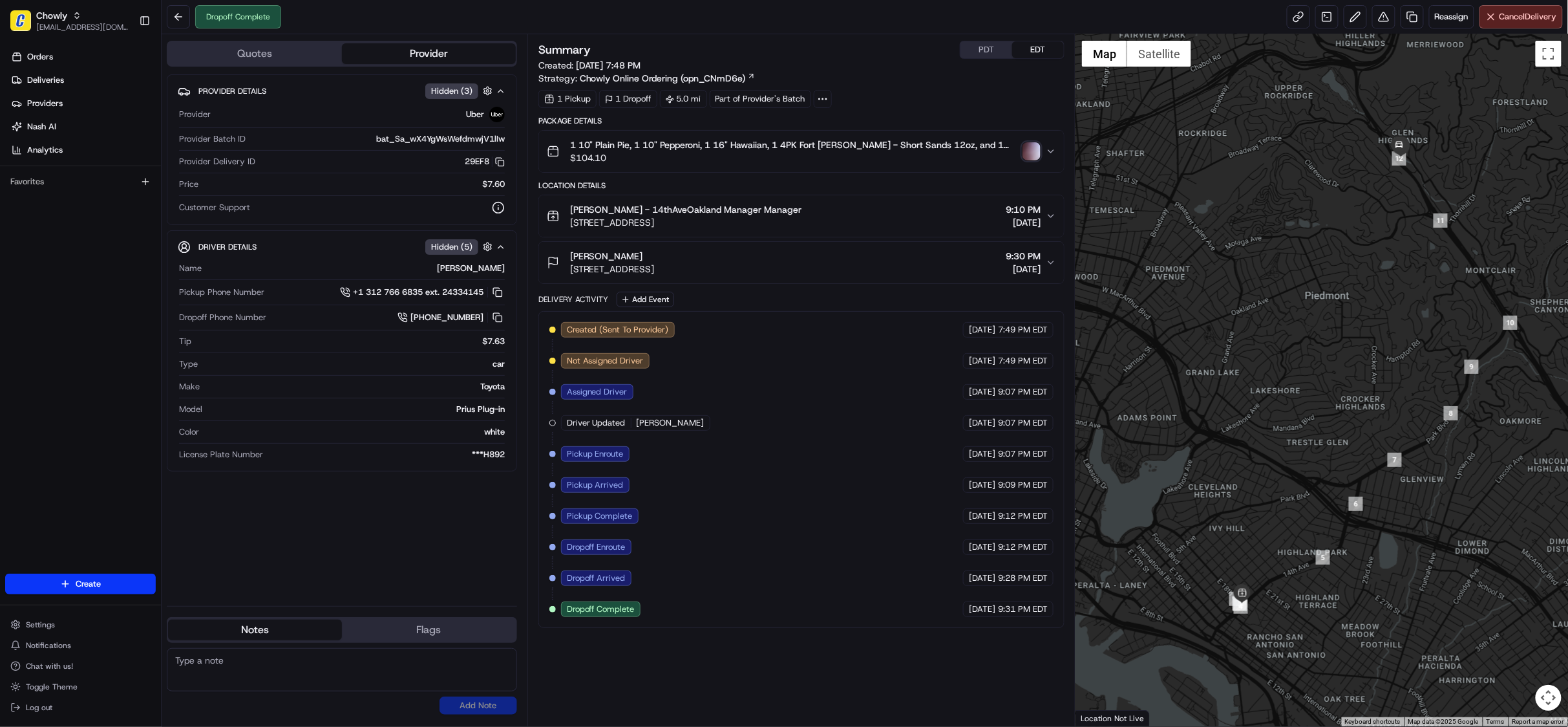
click at [979, 46] on button "PDT" at bounding box center [987, 49] width 52 height 17
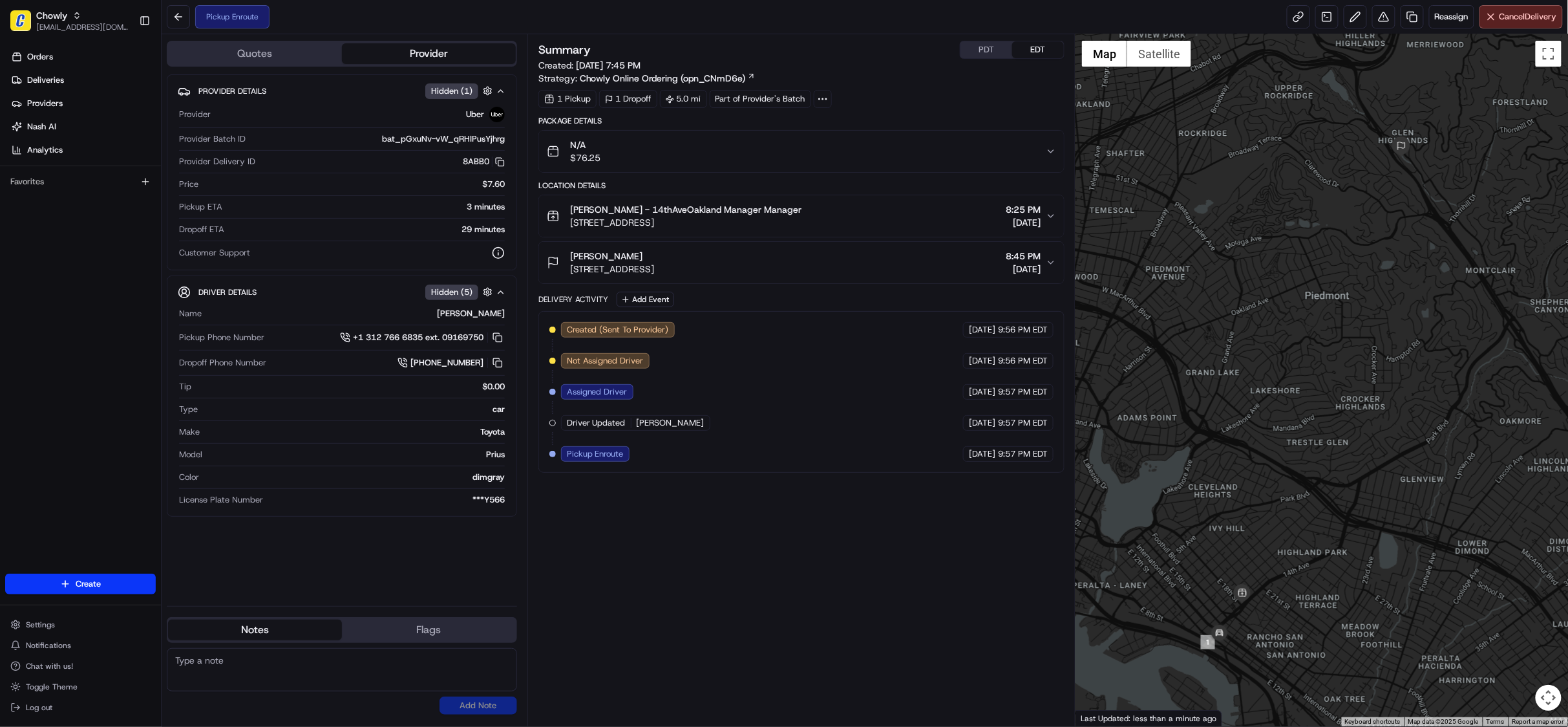
click at [974, 52] on button "PDT" at bounding box center [987, 49] width 52 height 17
click at [1043, 45] on button "EDT" at bounding box center [1038, 49] width 52 height 17
click at [976, 51] on button "PDT" at bounding box center [987, 49] width 52 height 17
drag, startPoint x: 561, startPoint y: 207, endPoint x: 693, endPoint y: 213, distance: 132.1
click at [693, 213] on div "Philomena - 14thAveOakland Manager Manager 1801 14th Ave, Oakland, CA 94606, USA" at bounding box center [674, 216] width 255 height 26
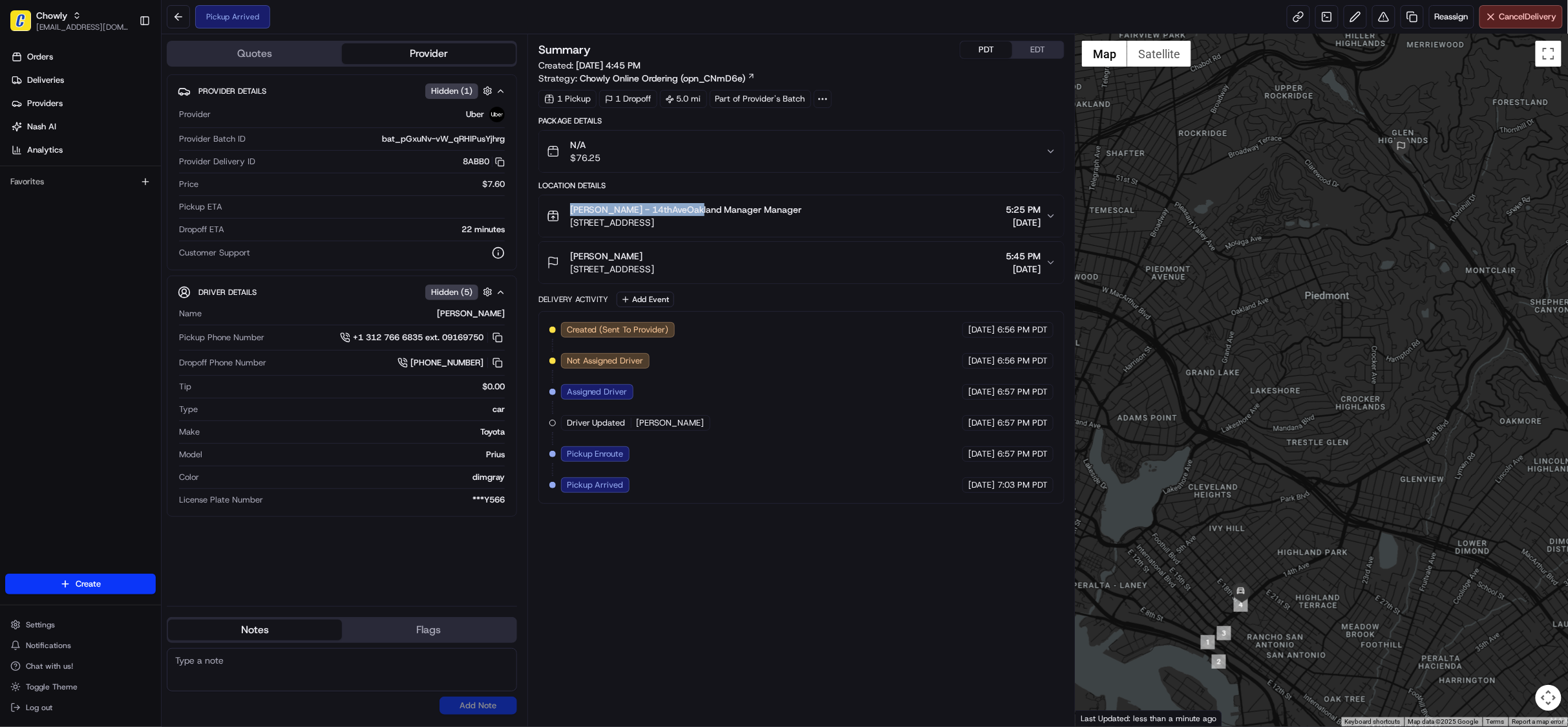
copy span "[PERSON_NAME] - 14thAveOakland"
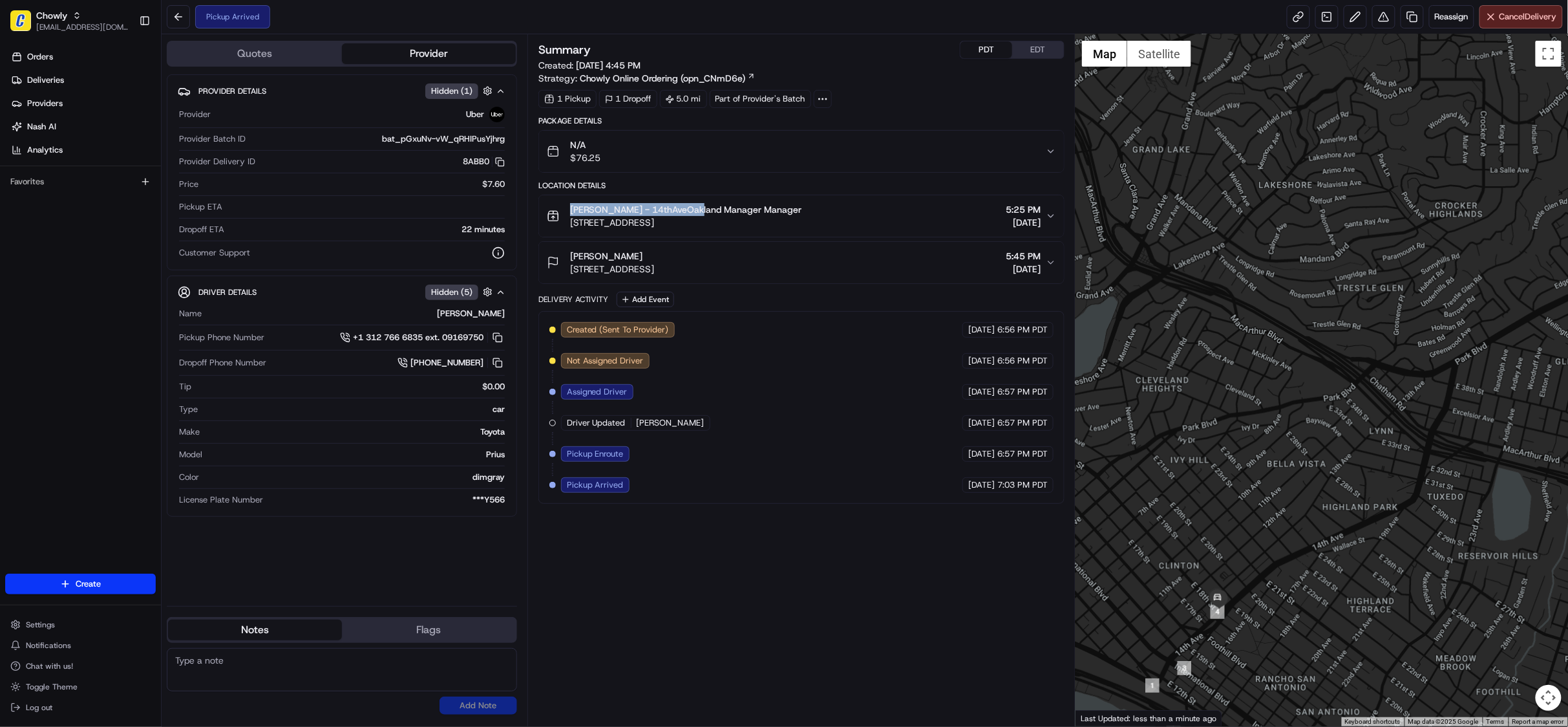
drag, startPoint x: 1246, startPoint y: 562, endPoint x: 1244, endPoint y: 484, distance: 78.0
click at [1244, 484] on div at bounding box center [1322, 379] width 493 height 692
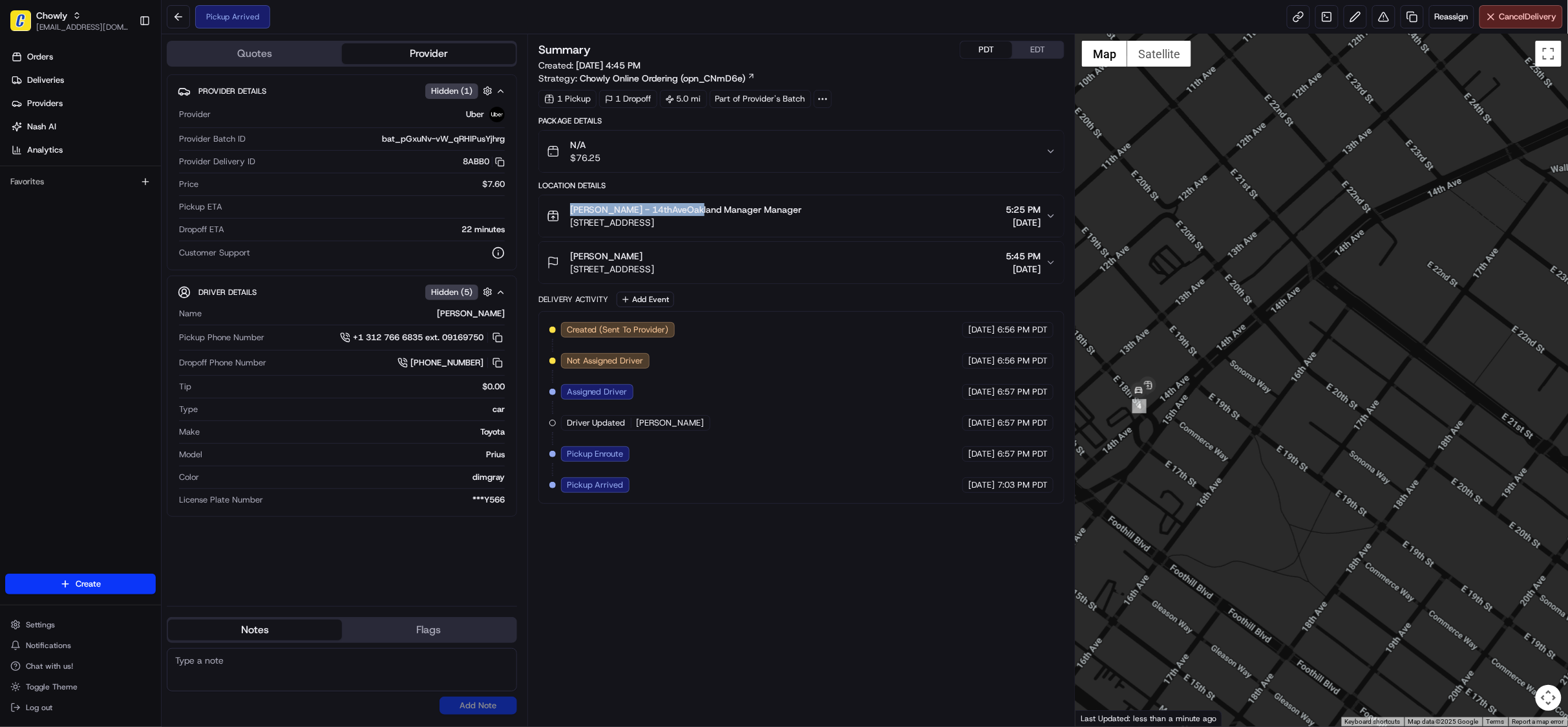
click at [1229, 471] on div at bounding box center [1322, 379] width 493 height 692
drag, startPoint x: 1265, startPoint y: 471, endPoint x: 1275, endPoint y: 471, distance: 10.0
click at [1275, 471] on div at bounding box center [1322, 379] width 493 height 692
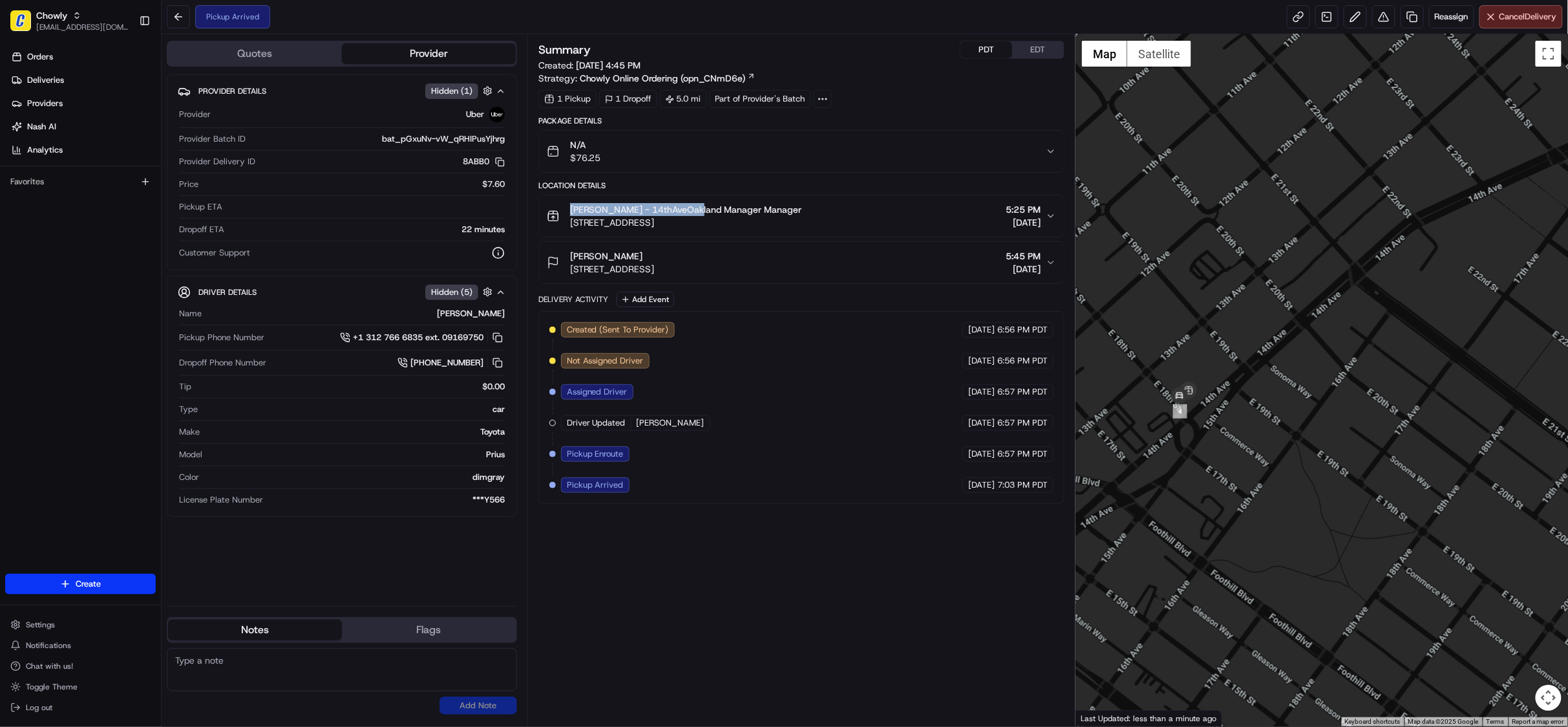
drag, startPoint x: 1171, startPoint y: 446, endPoint x: 1224, endPoint y: 454, distance: 53.6
click at [1224, 454] on div at bounding box center [1322, 379] width 493 height 692
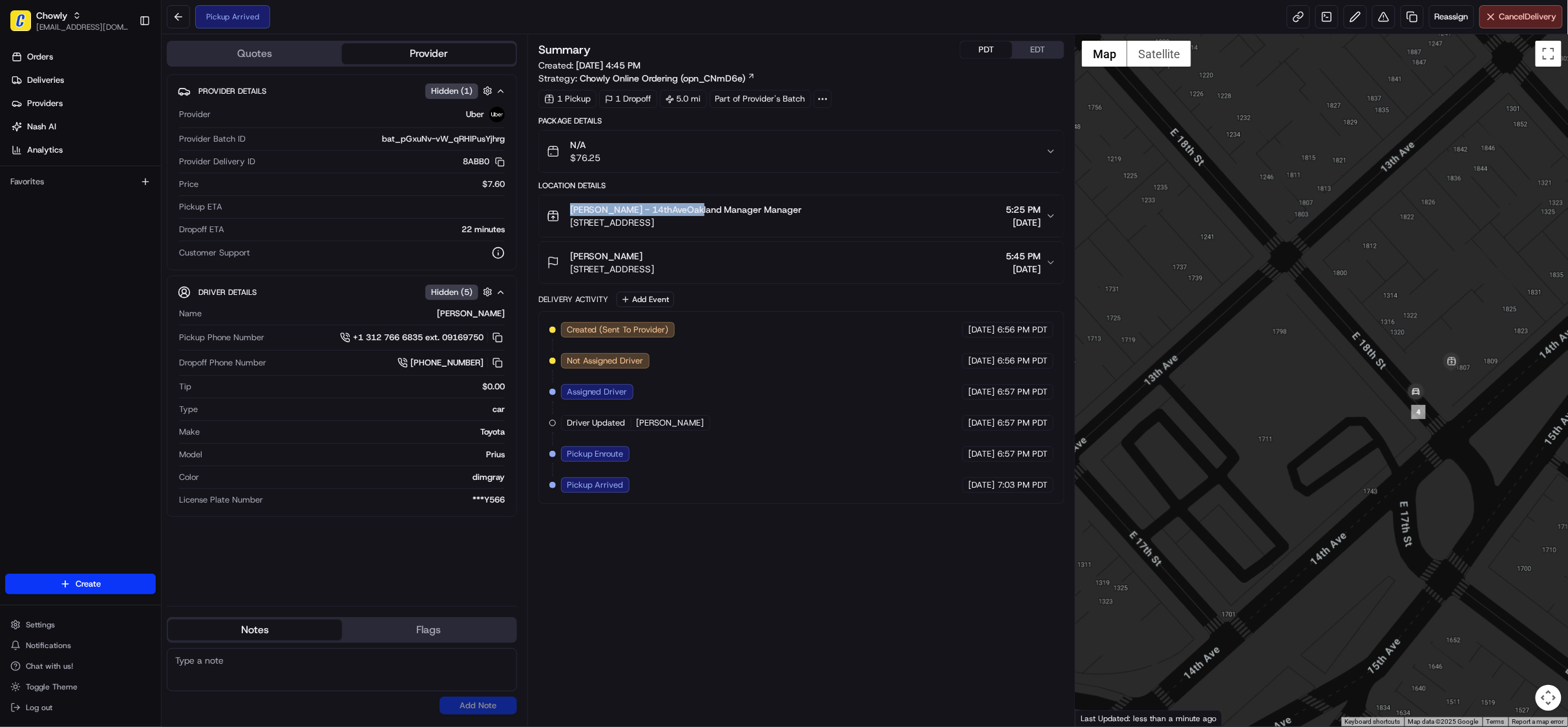
drag, startPoint x: 1291, startPoint y: 406, endPoint x: 1224, endPoint y: 494, distance: 110.6
click at [1224, 494] on div at bounding box center [1322, 379] width 493 height 692
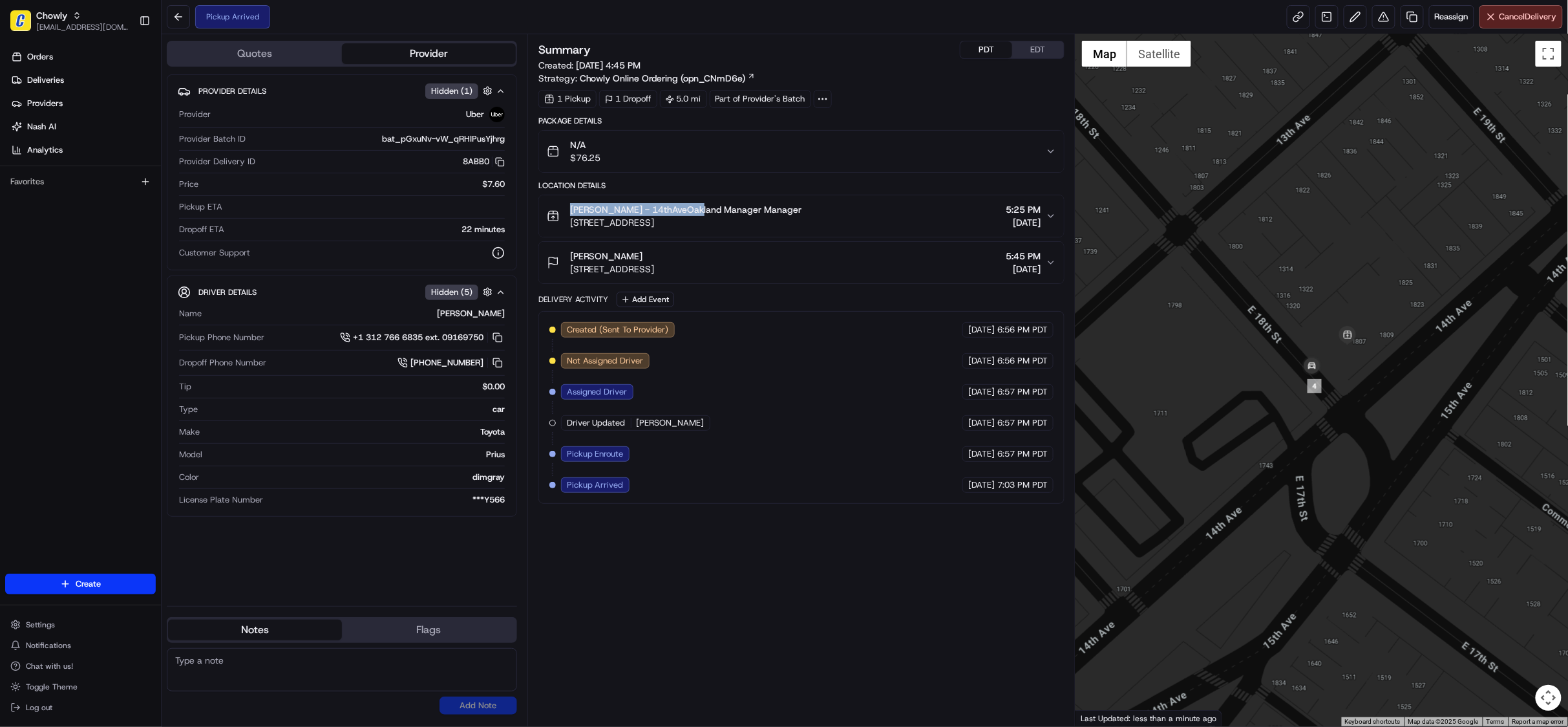
drag, startPoint x: 1320, startPoint y: 472, endPoint x: 1208, endPoint y: 443, distance: 115.7
click at [1208, 443] on div at bounding box center [1322, 379] width 493 height 692
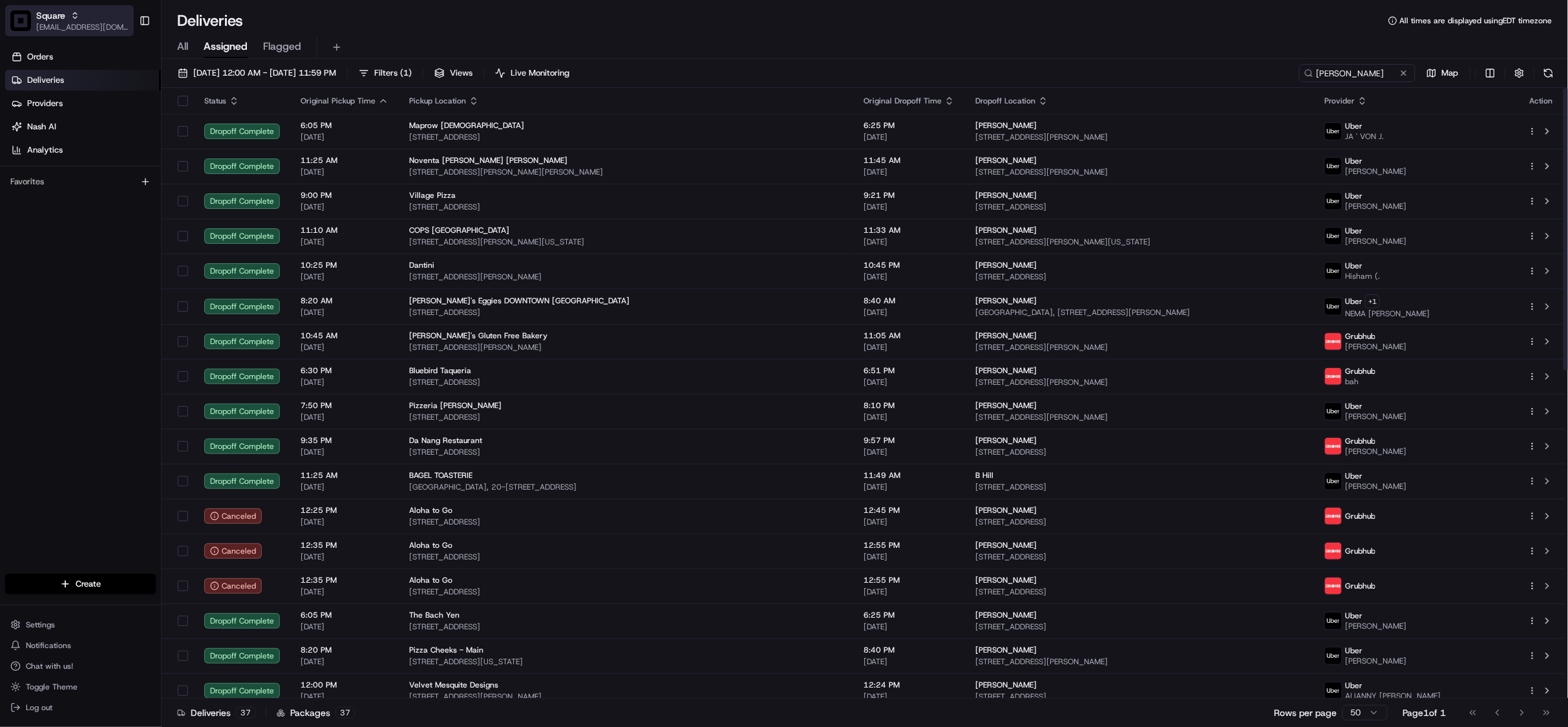
click at [49, 26] on span "[EMAIL_ADDRESS][DOMAIN_NAME]" at bounding box center [82, 27] width 92 height 10
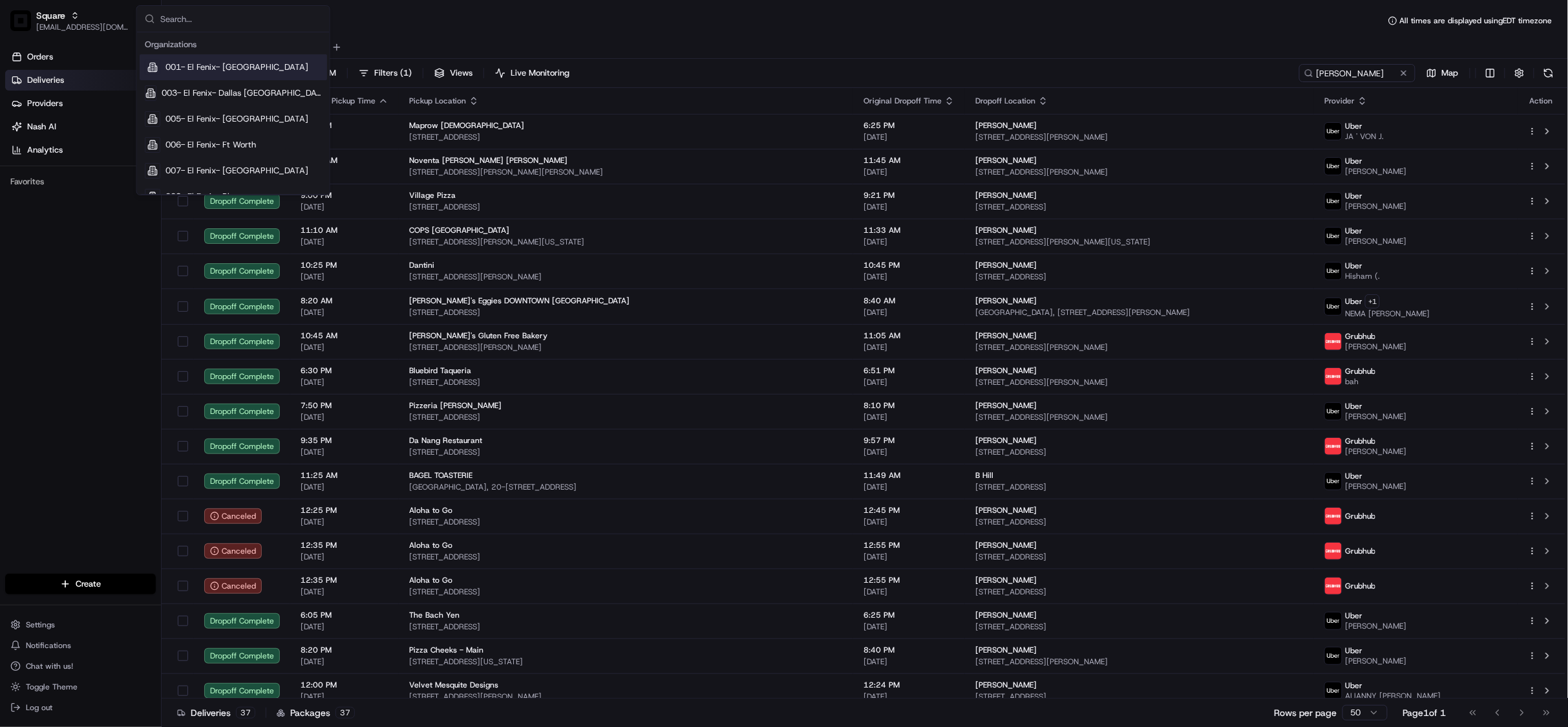
click at [238, 23] on input "text" at bounding box center [241, 19] width 162 height 26
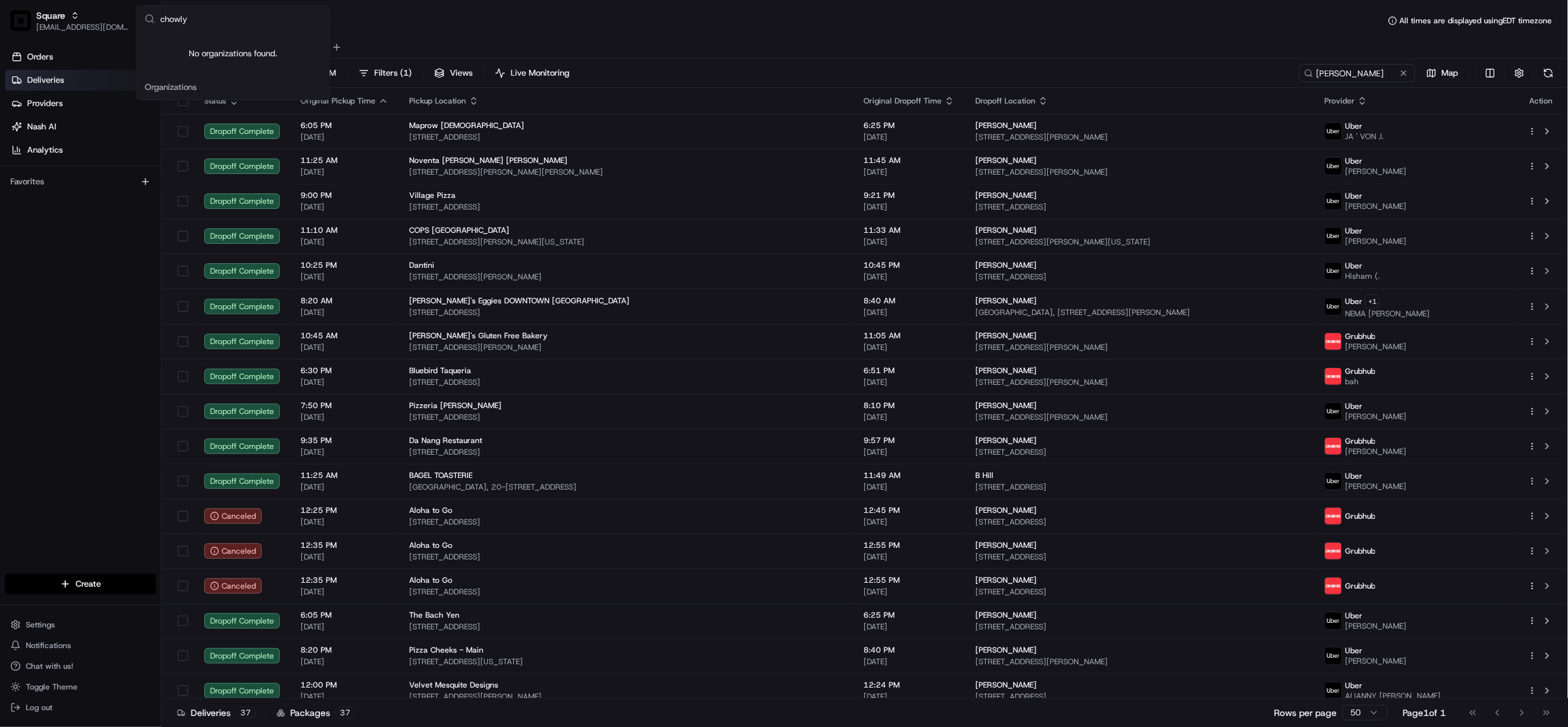
click at [230, 29] on input "chowly" at bounding box center [241, 19] width 162 height 26
type input "c"
type input "chowly"
click at [176, 85] on div "Chowly" at bounding box center [233, 93] width 187 height 26
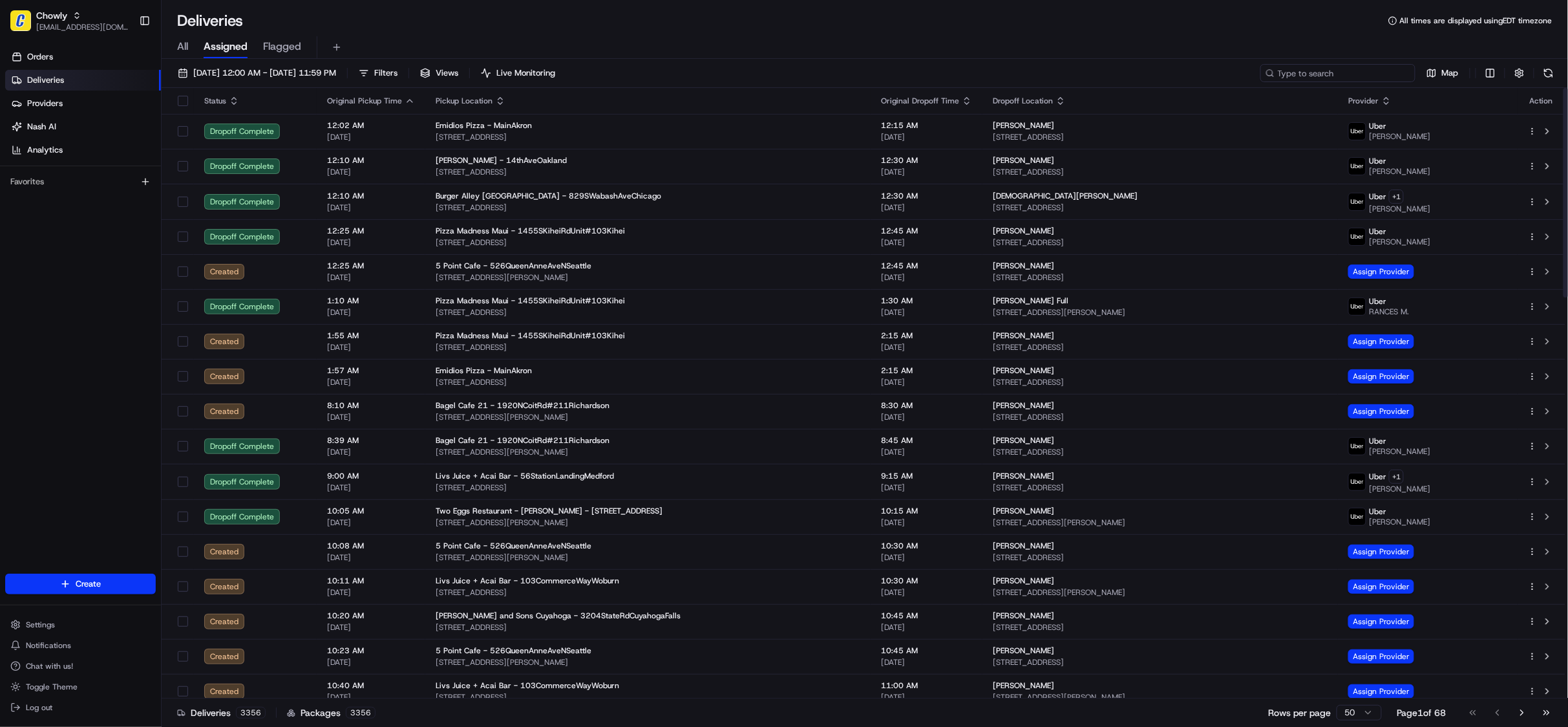
click at [1335, 70] on input at bounding box center [1338, 73] width 155 height 18
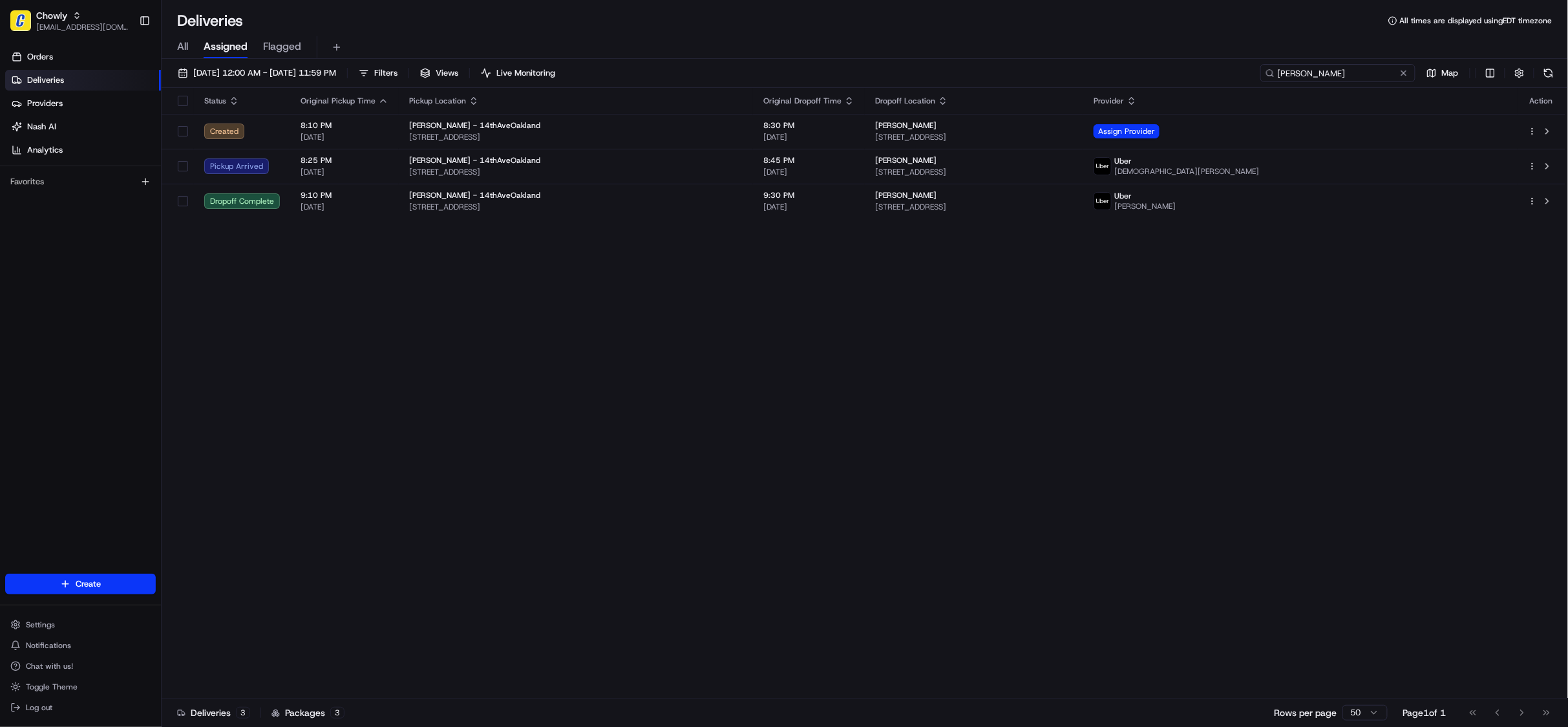
type input "[PERSON_NAME]"
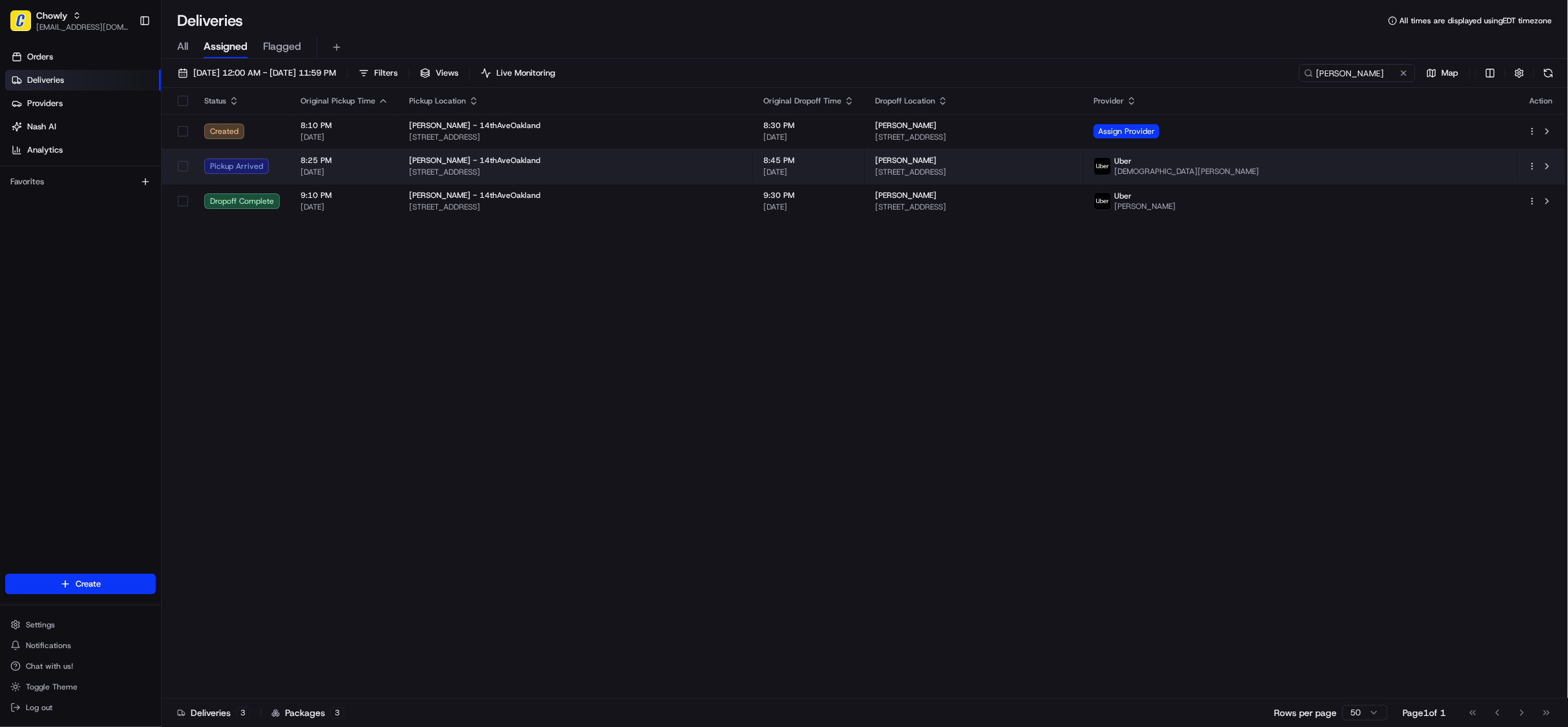
click at [742, 172] on span "[STREET_ADDRESS]" at bounding box center [576, 172] width 334 height 10
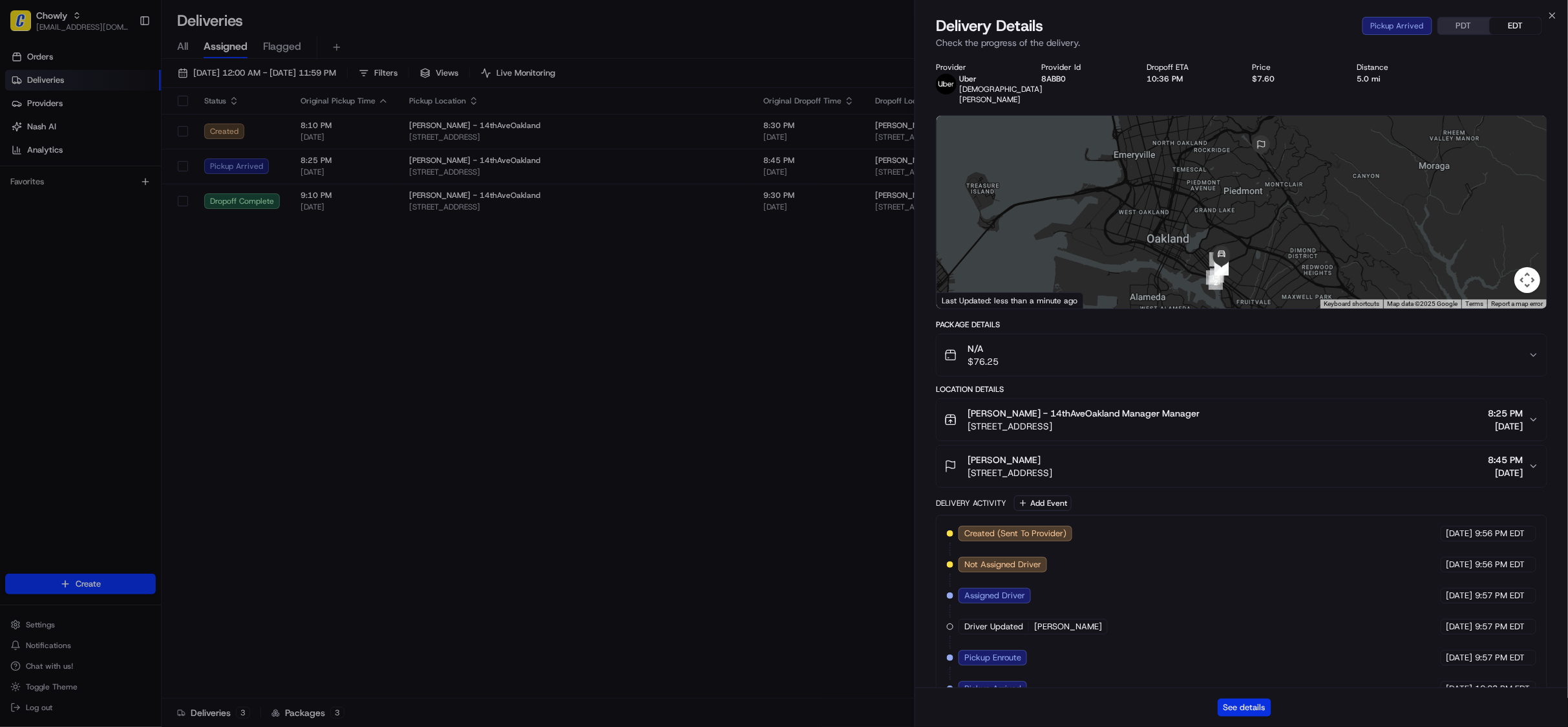
click at [1242, 703] on button "See details" at bounding box center [1244, 707] width 53 height 18
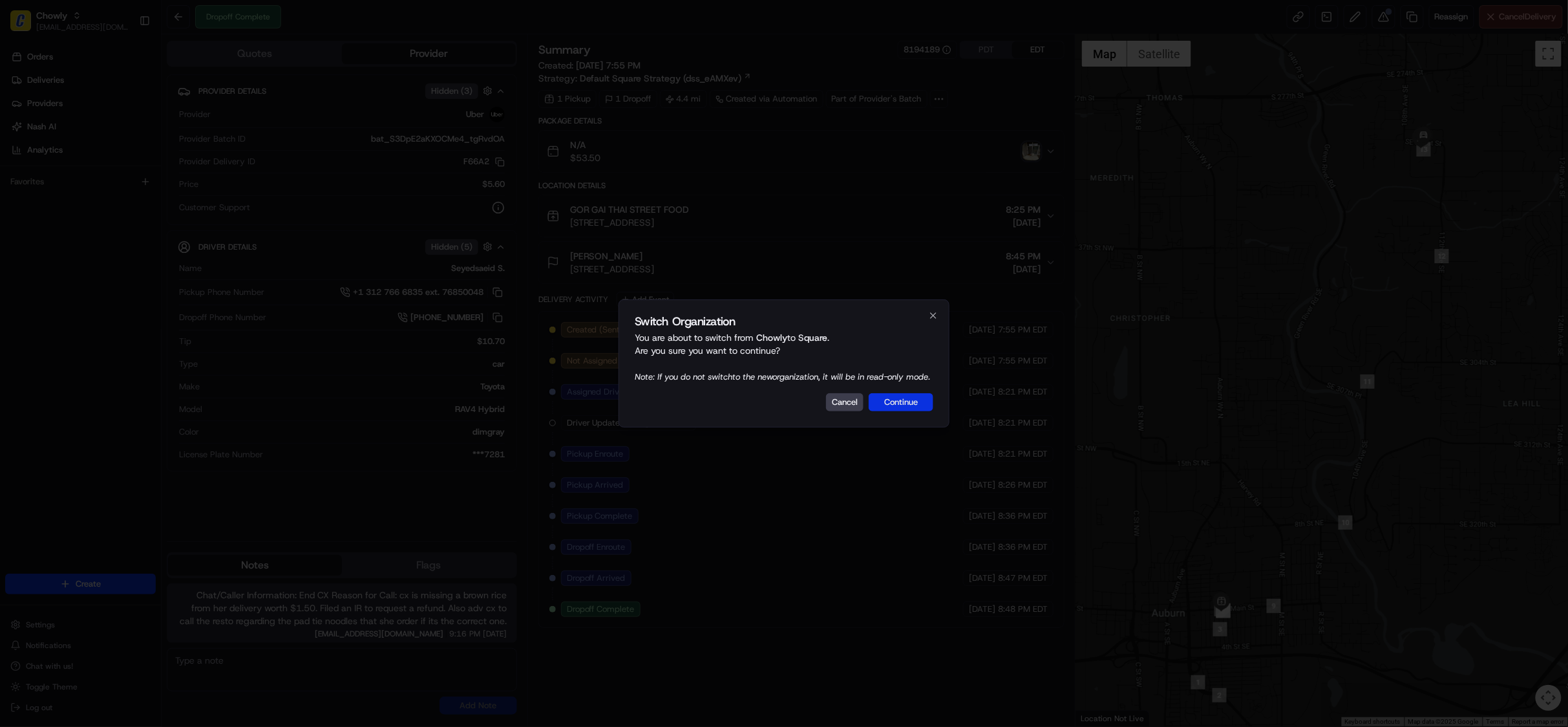
click at [905, 407] on button "Continue" at bounding box center [901, 402] width 64 height 18
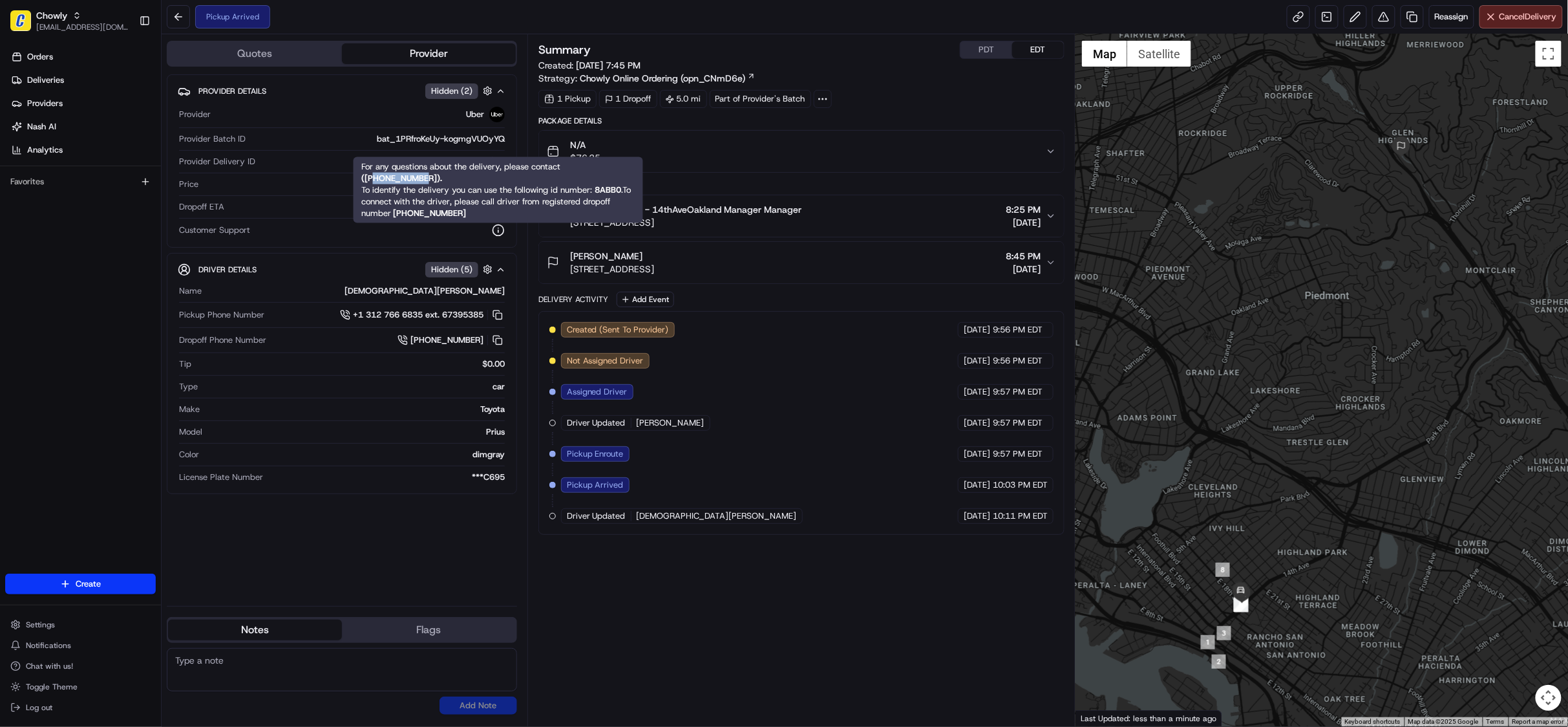
drag, startPoint x: 372, startPoint y: 173, endPoint x: 427, endPoint y: 179, distance: 55.3
click at [427, 179] on strong "( [PHONE_NUMBER] )." at bounding box center [402, 178] width 82 height 11
copy strong "8669873750"
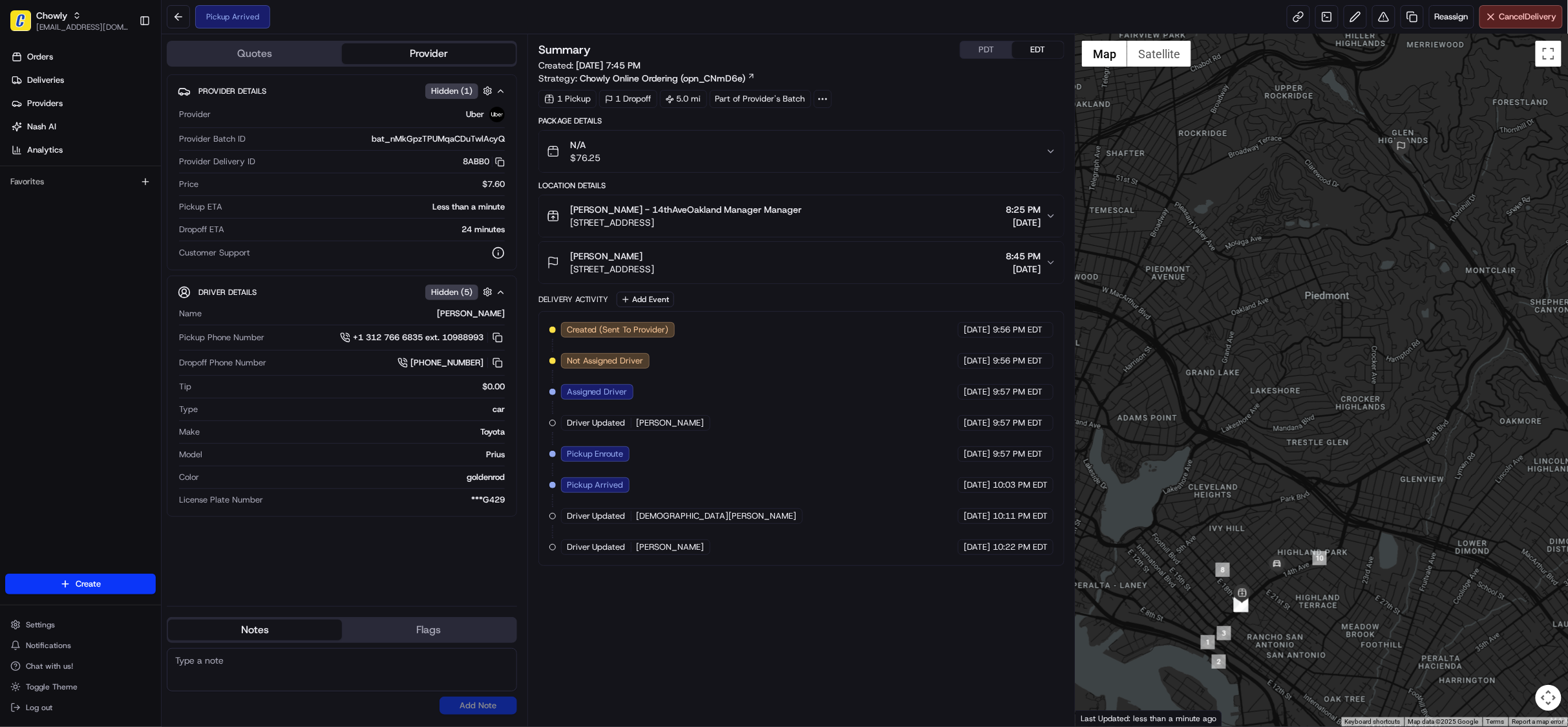
click at [261, 676] on textarea at bounding box center [342, 670] width 350 height 43
paste textarea "Chat/Caller Information: Merchant Reason for Call:"
click at [278, 675] on textarea "Chat/Caller Information: Merchant Reason for Call:" at bounding box center [342, 670] width 350 height 43
type textarea "Chat/Caller Information: Merchant Reason for Call: duplicate delivery need to c…"
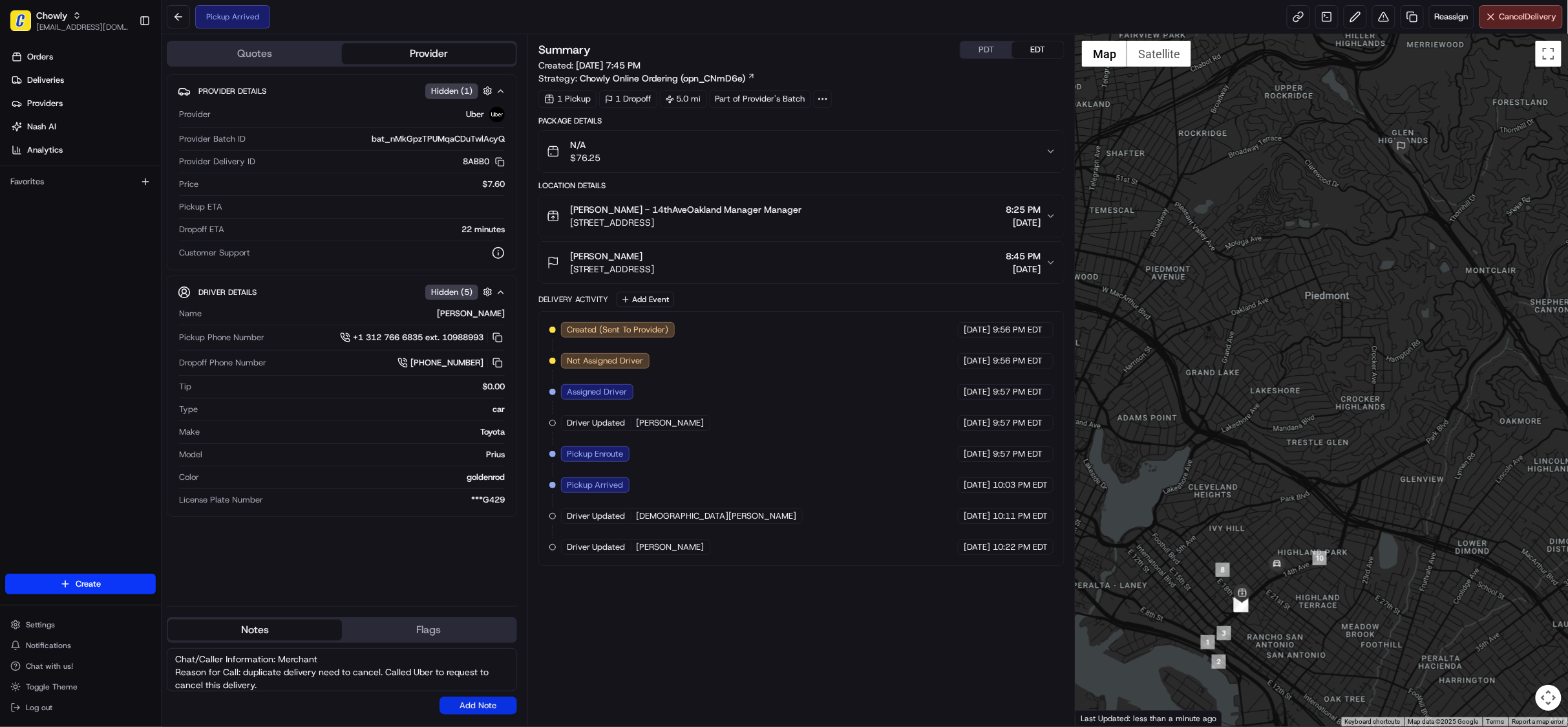
click at [473, 699] on button "Add Note" at bounding box center [477, 705] width 77 height 18
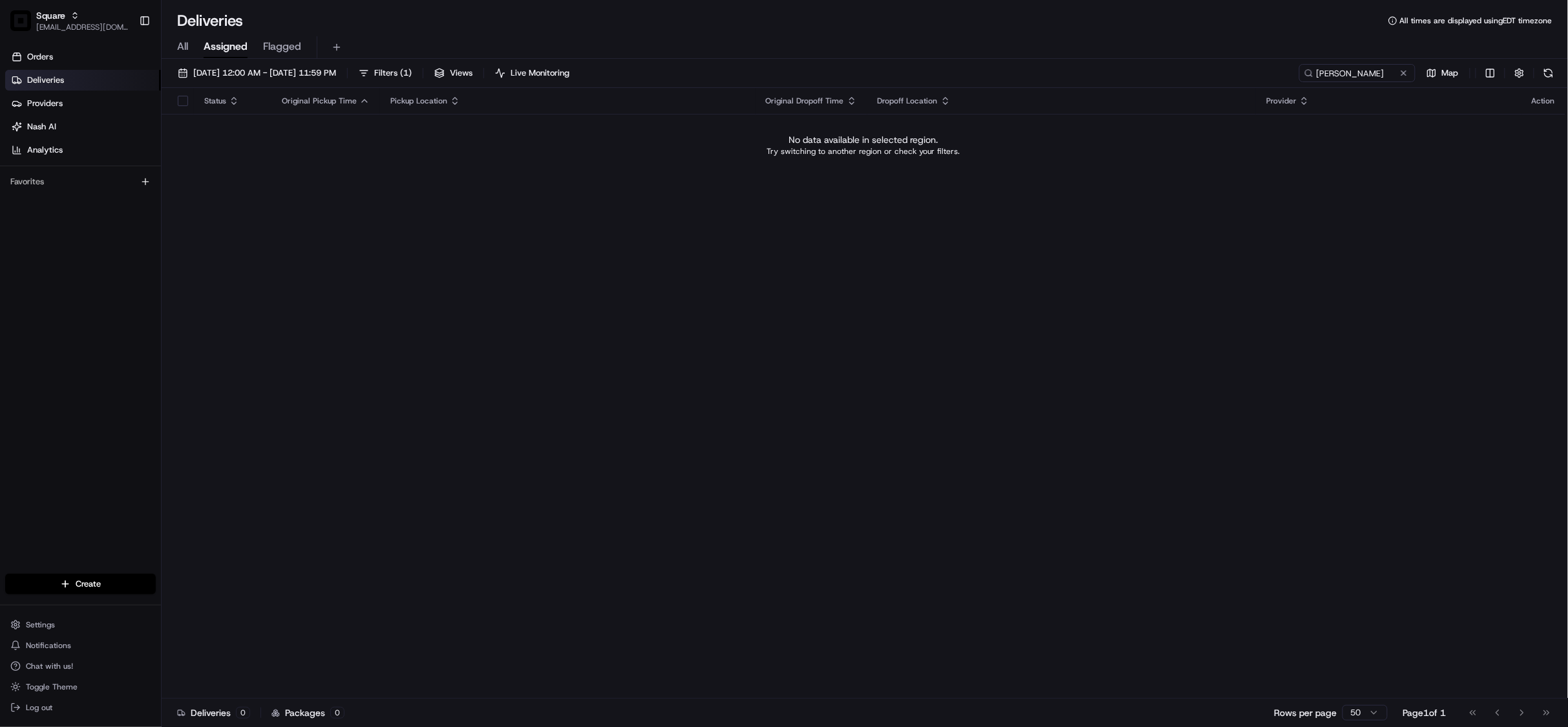
click at [611, 366] on div "Status Original Pickup Time Pickup Location Original Dropoff Time Dropoff Locat…" at bounding box center [863, 393] width 1403 height 611
click at [1403, 71] on button at bounding box center [1403, 73] width 13 height 13
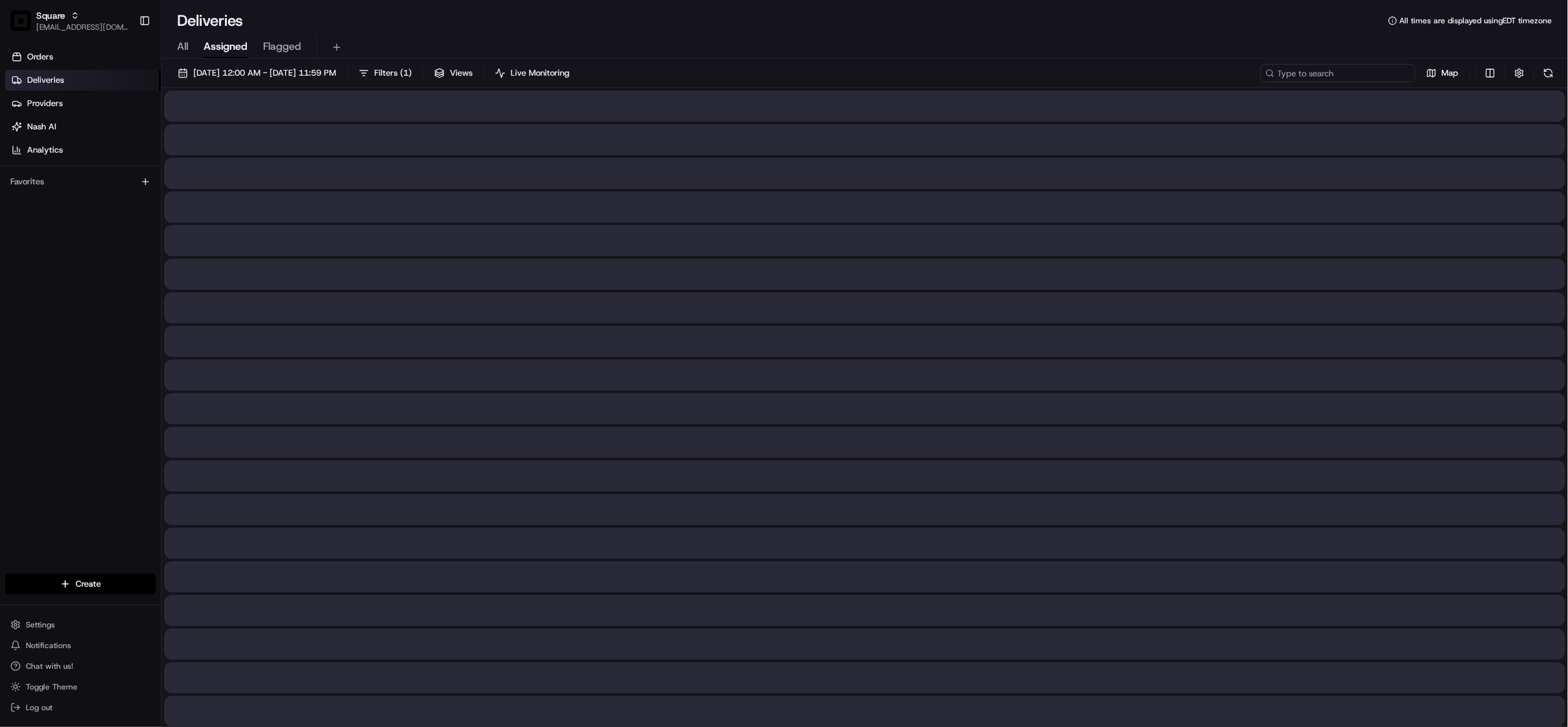
click at [1338, 75] on input at bounding box center [1338, 73] width 155 height 18
paste input "3365732"
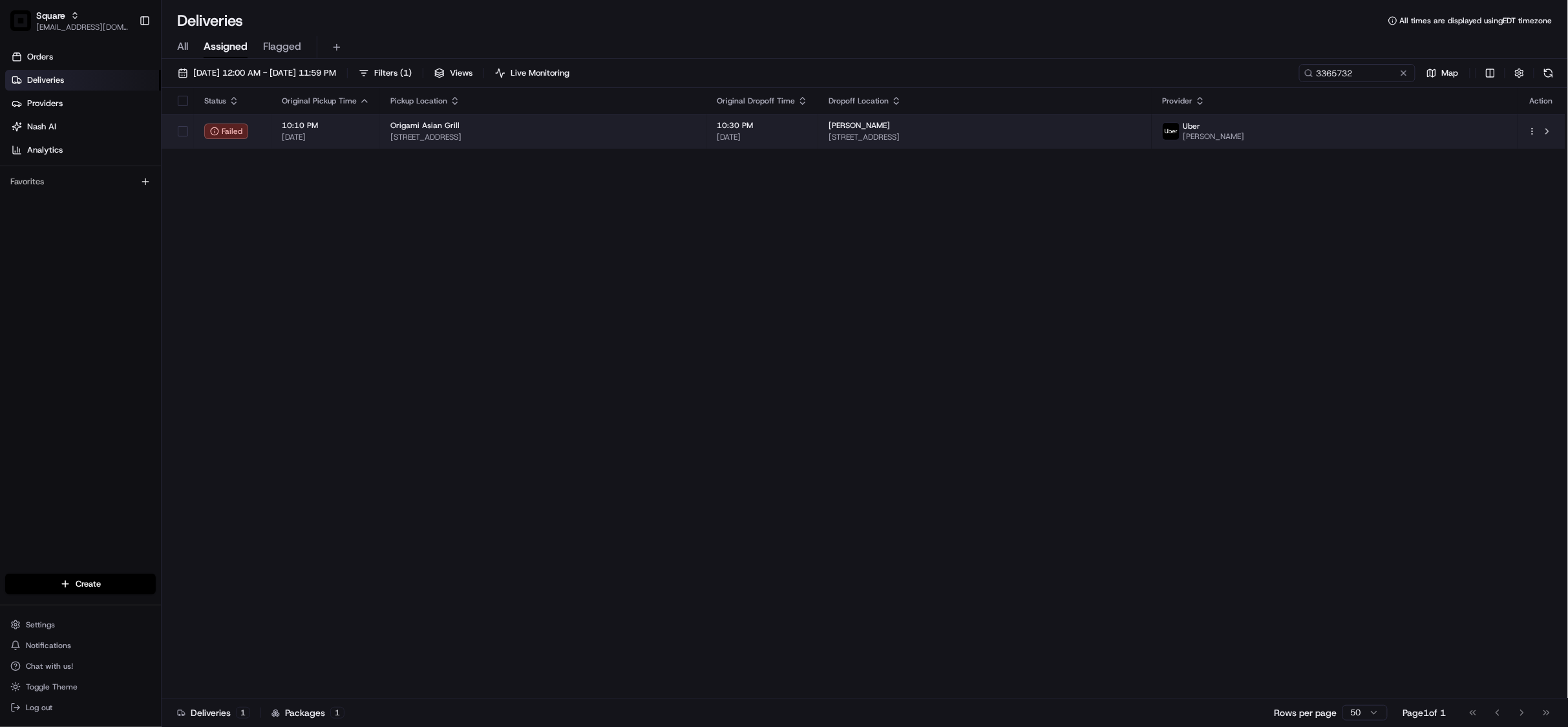
click at [890, 130] on span "[PERSON_NAME]" at bounding box center [859, 125] width 61 height 10
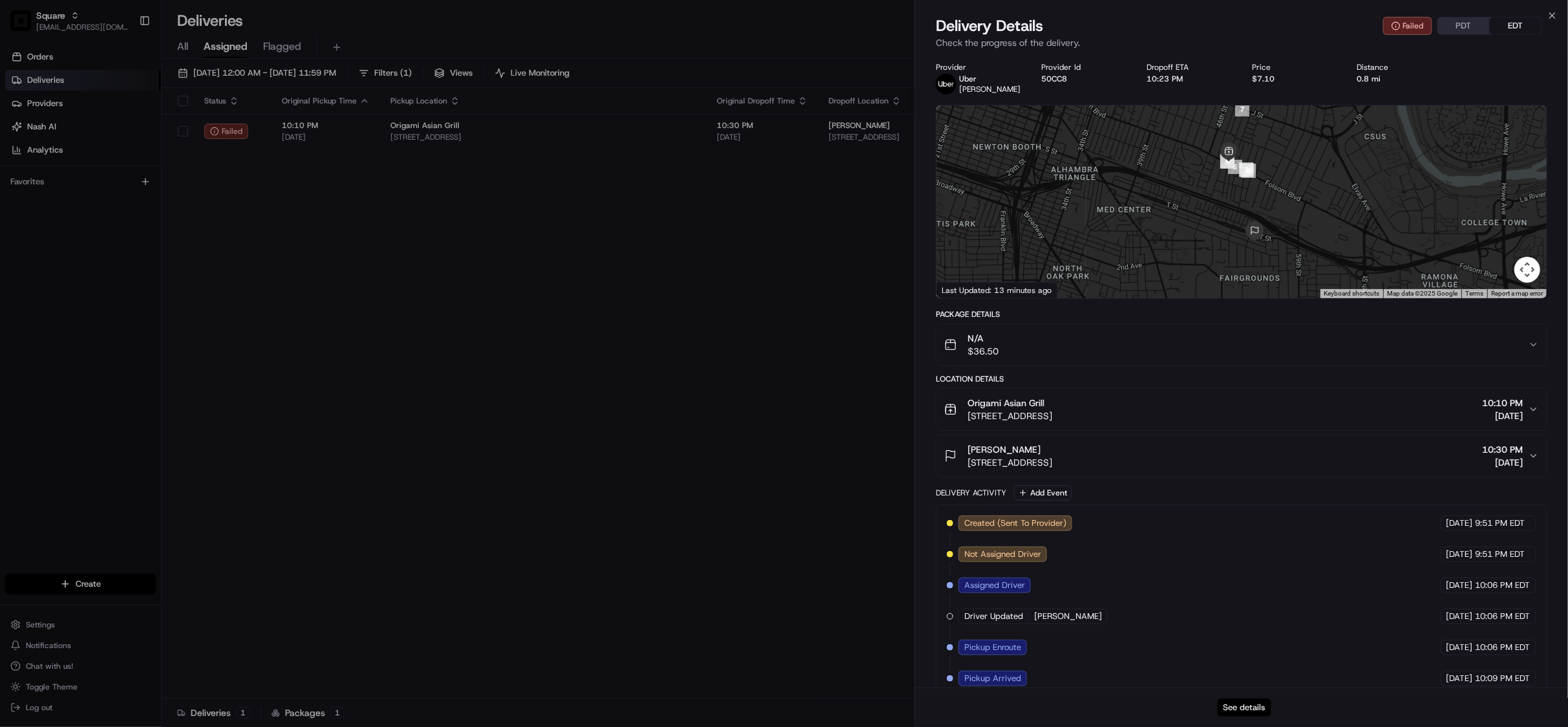
click at [1236, 702] on button "See details" at bounding box center [1244, 707] width 53 height 18
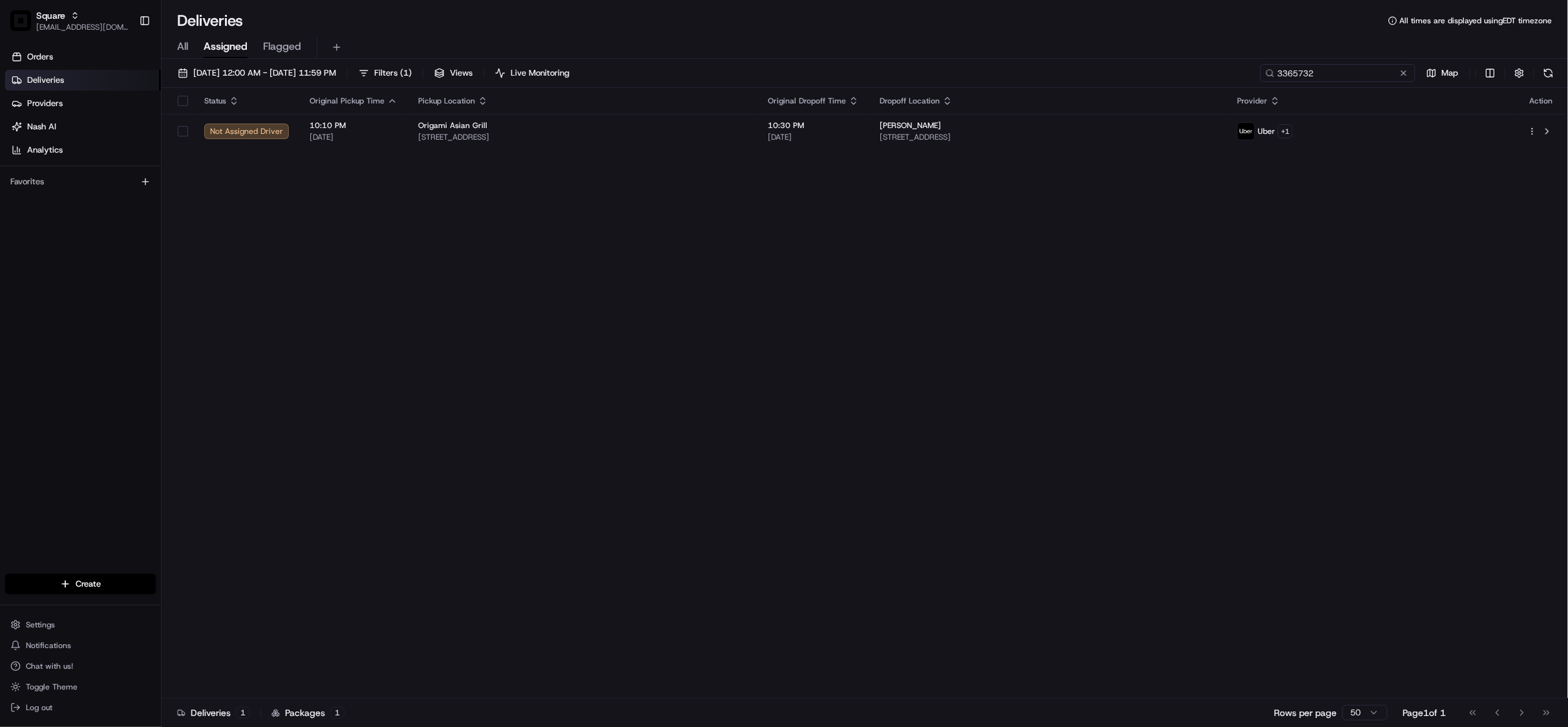
click at [1333, 74] on input "3365732" at bounding box center [1338, 73] width 155 height 18
paste input "7732539"
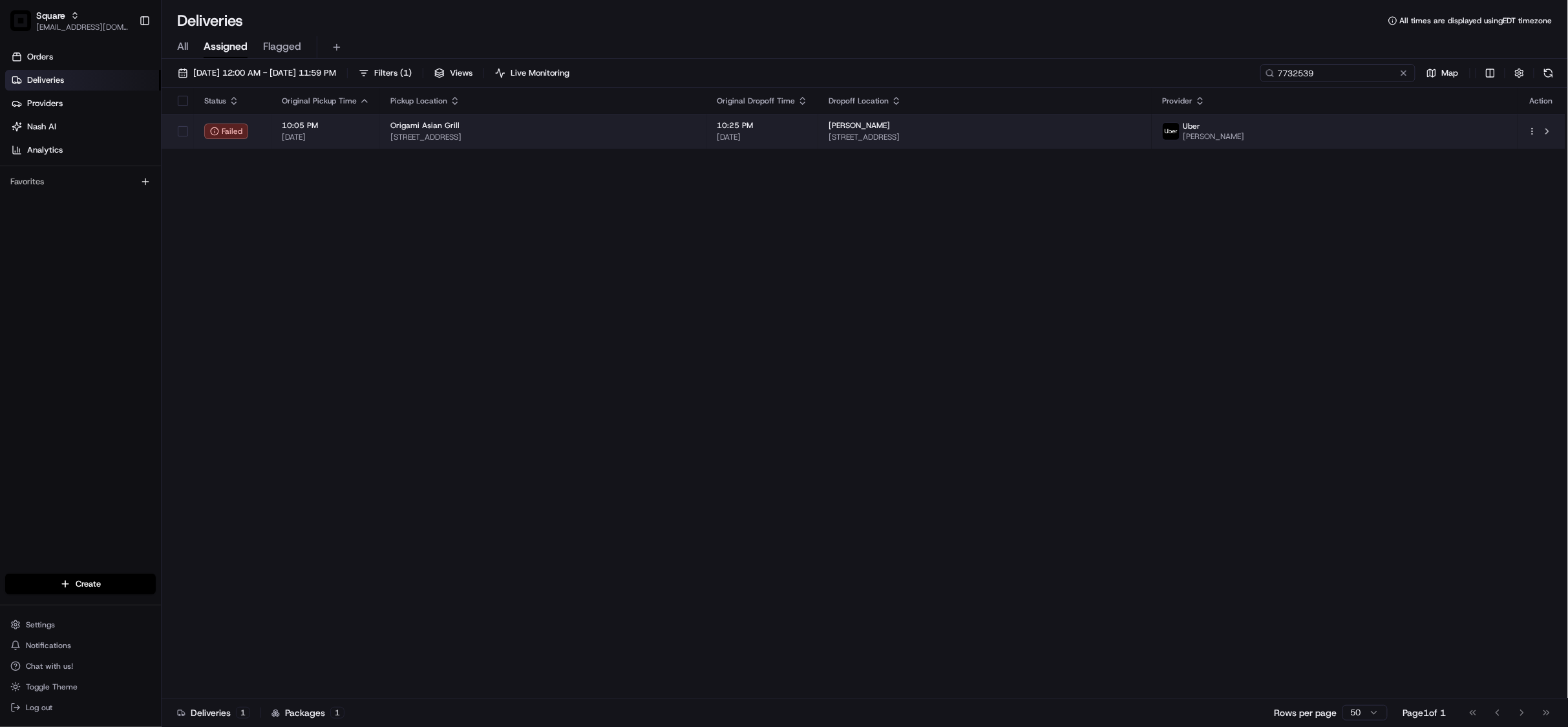
type input "7732539"
click at [706, 146] on td "Origami Asian Grill 4801 Folsom Blvd Suite 1, Sacramento, CA 95819, USA" at bounding box center [543, 131] width 326 height 35
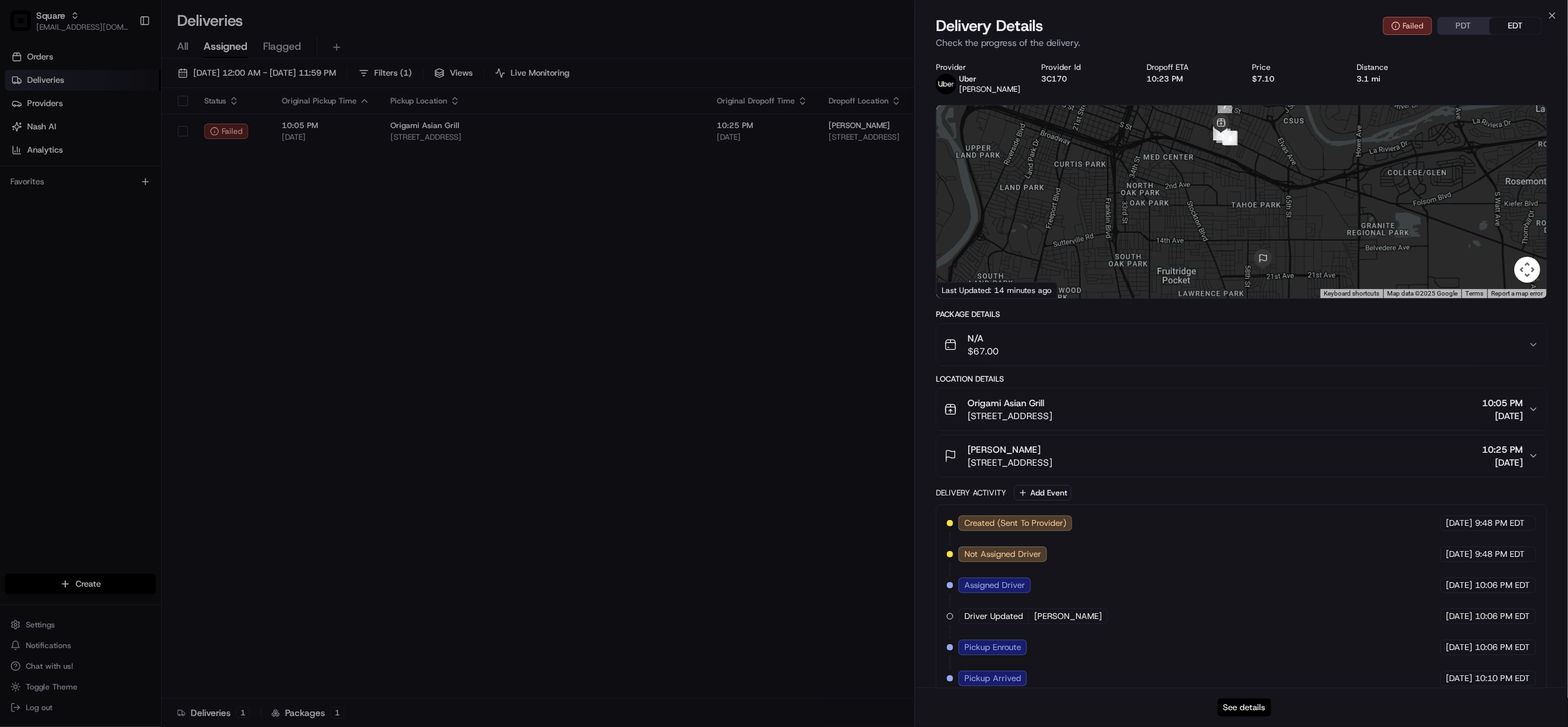
click at [1247, 711] on button "See details" at bounding box center [1244, 707] width 53 height 18
drag, startPoint x: 292, startPoint y: 267, endPoint x: 233, endPoint y: 205, distance: 85.6
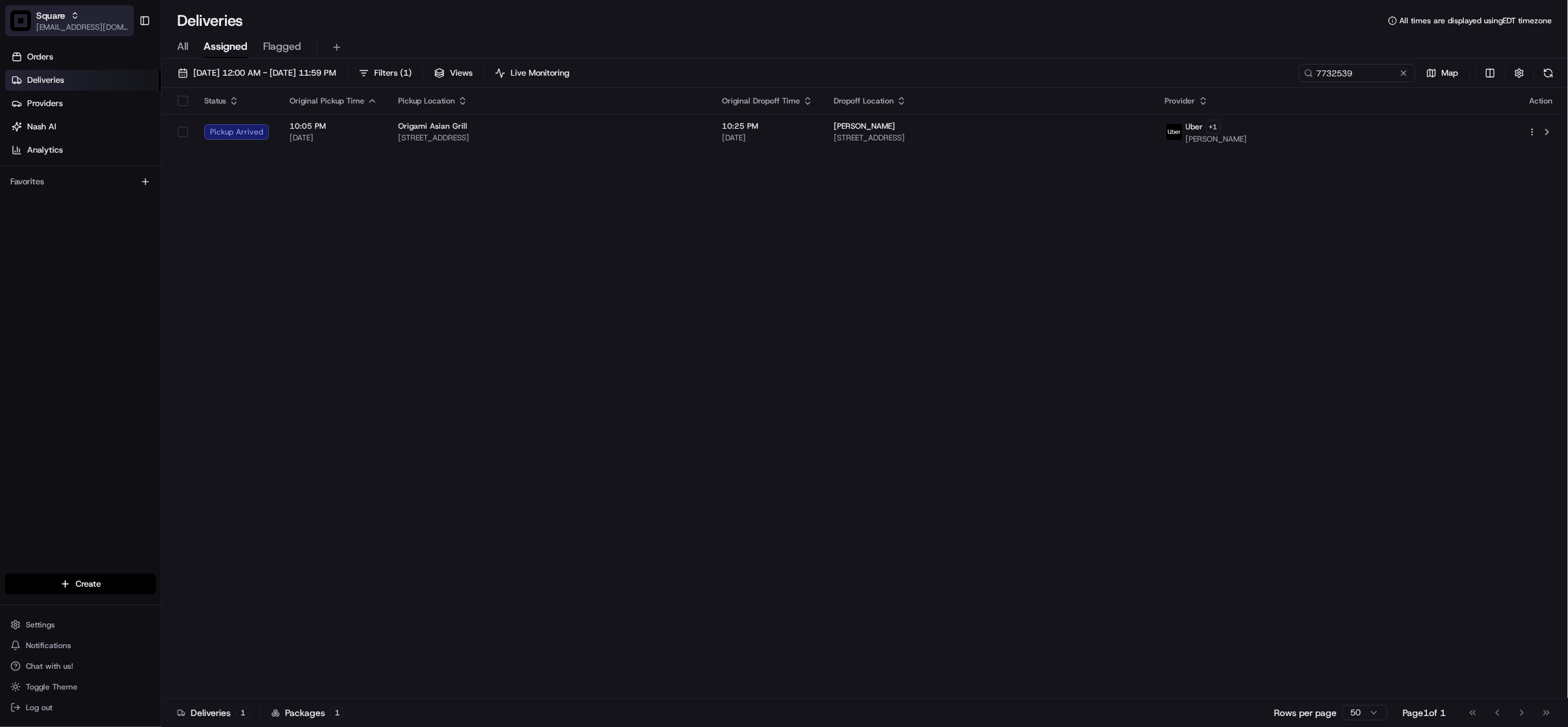
click at [61, 22] on span "[EMAIL_ADDRESS][DOMAIN_NAME]" at bounding box center [82, 27] width 92 height 10
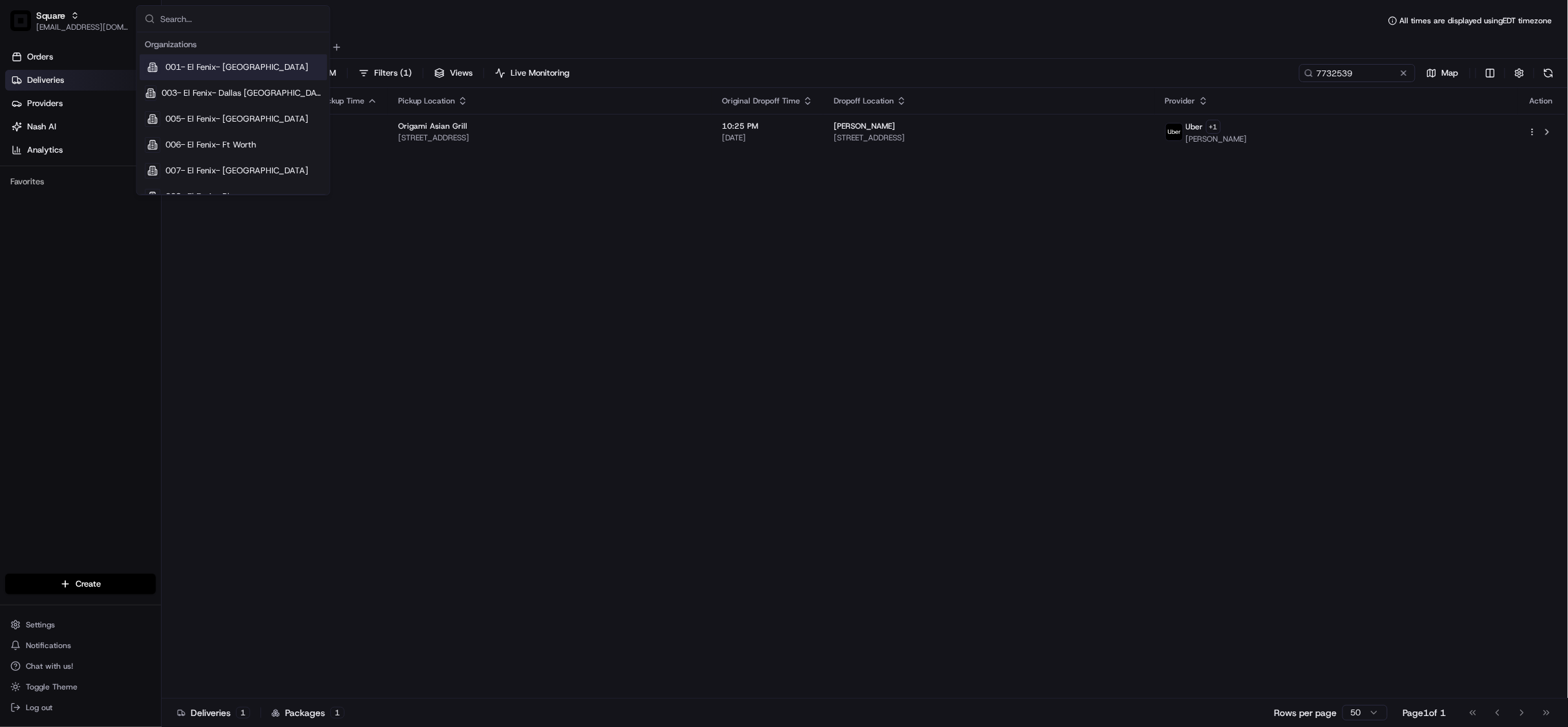
click at [187, 20] on input "text" at bounding box center [241, 19] width 162 height 26
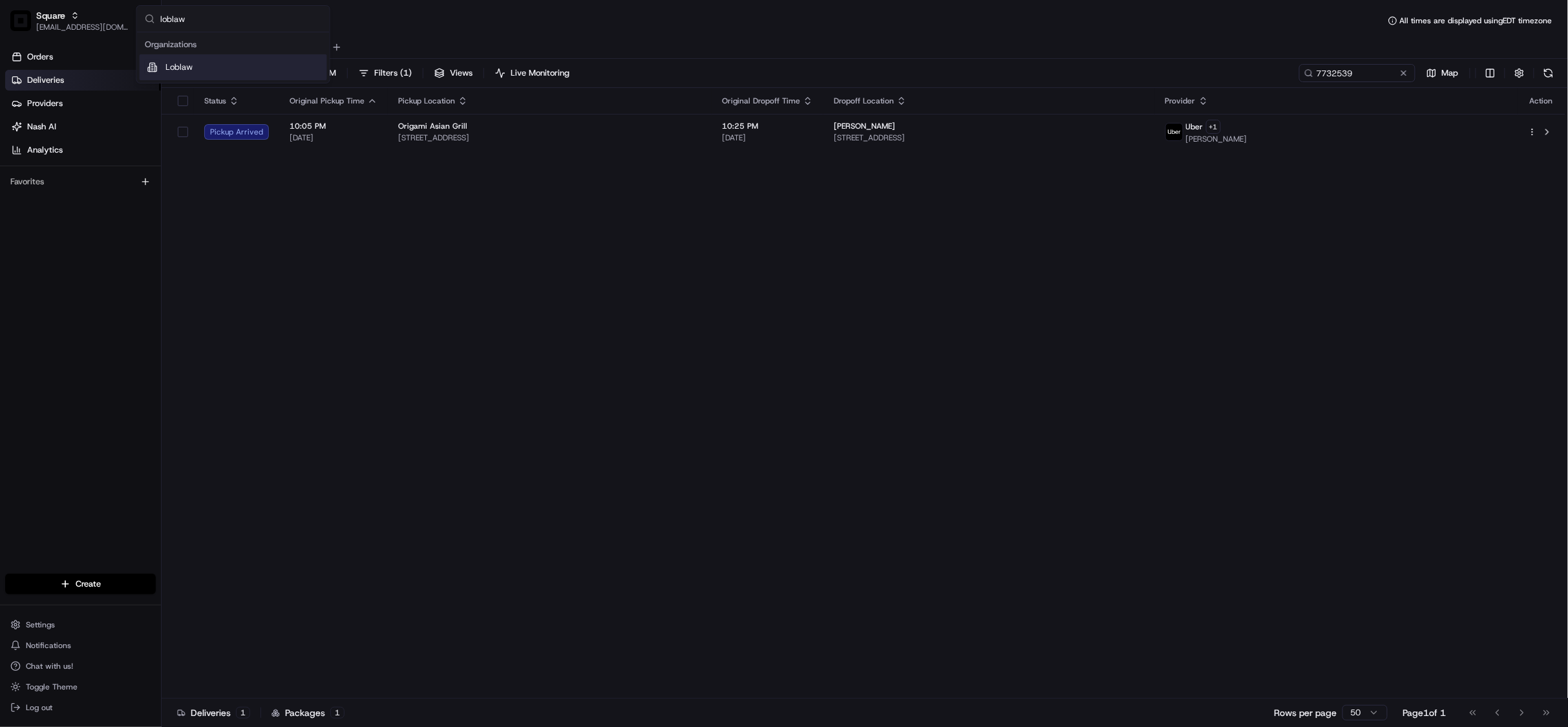
type input "loblaw"
click at [194, 78] on div "Loblaw" at bounding box center [233, 67] width 187 height 26
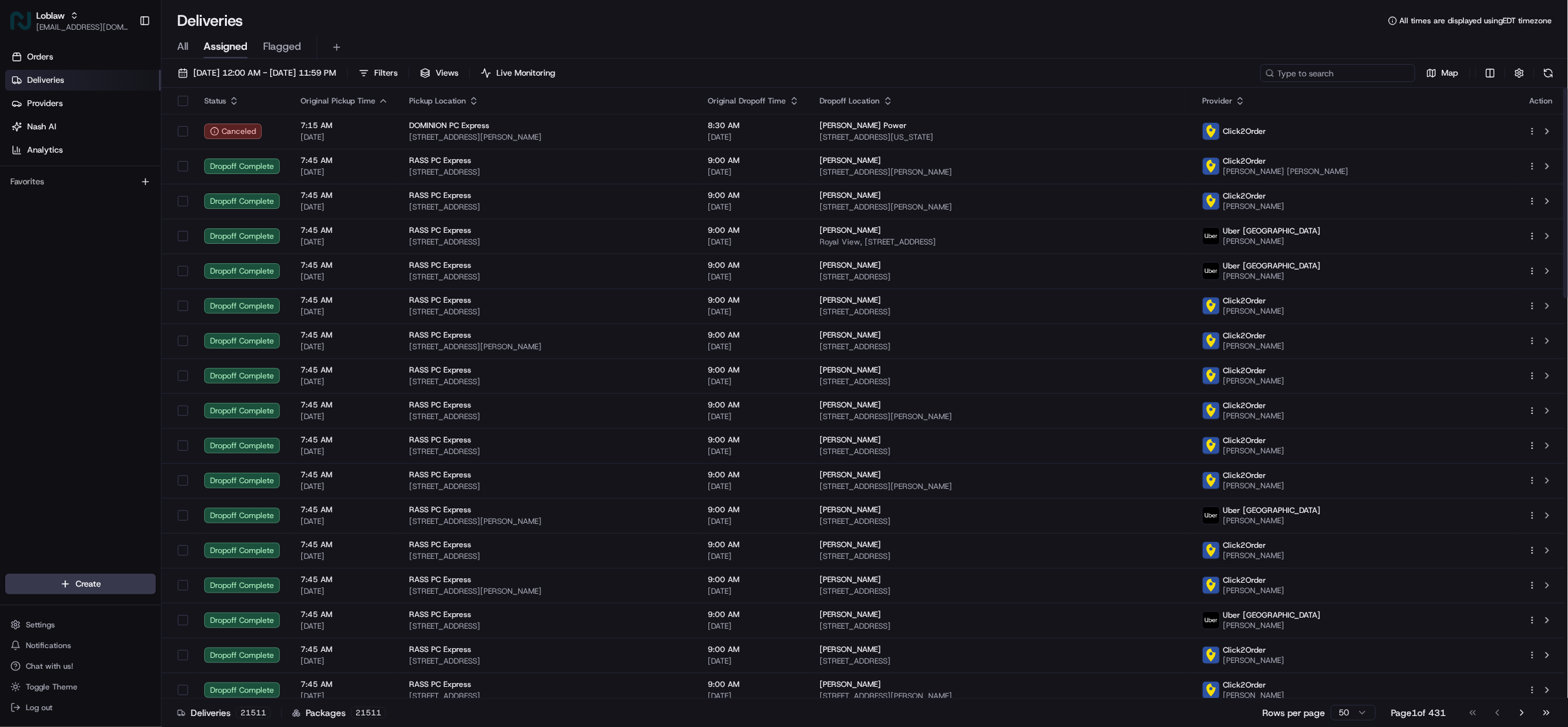
click at [1357, 67] on input at bounding box center [1338, 73] width 155 height 18
paste input "531900012249902"
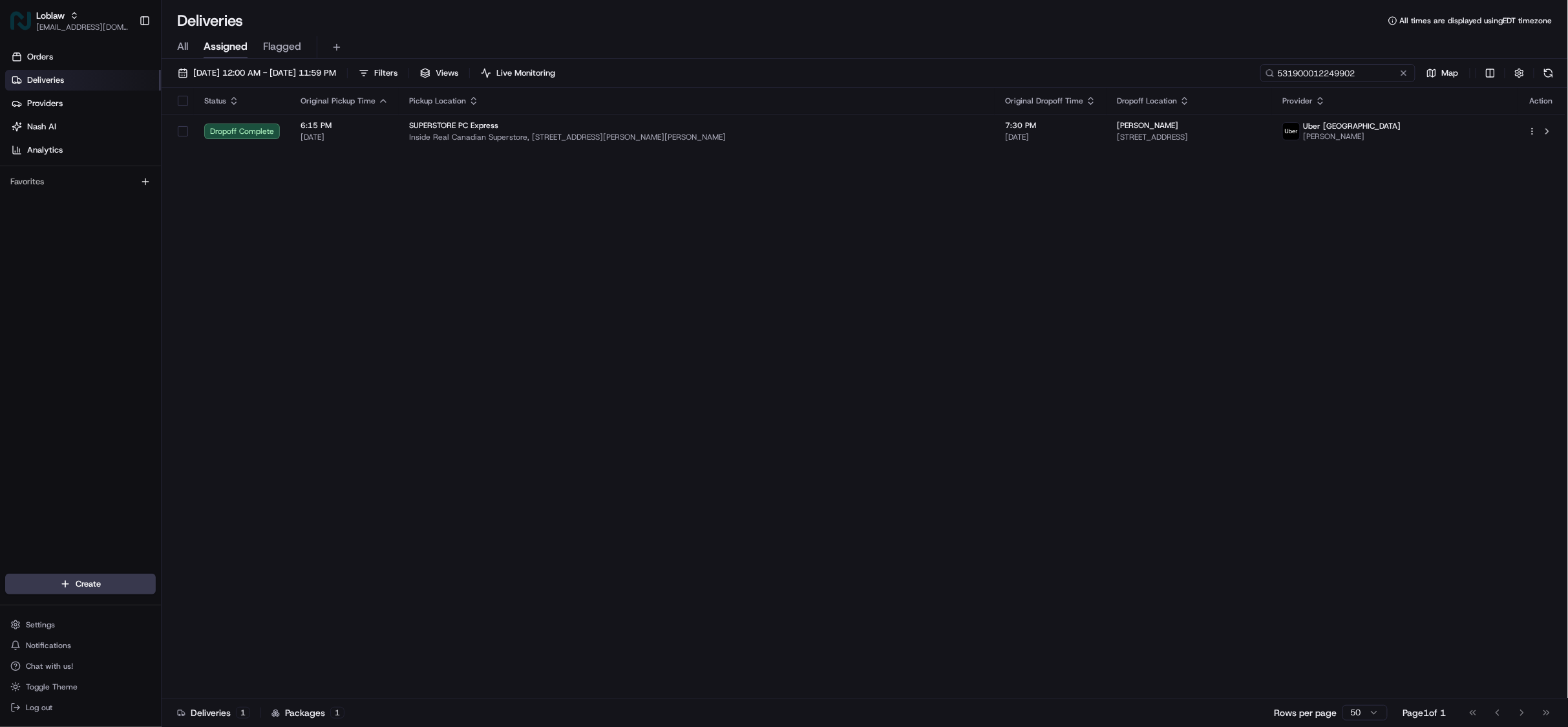
click at [1296, 77] on input "531900012249902" at bounding box center [1338, 73] width 155 height 18
paste input "682099"
type input "531900012682099"
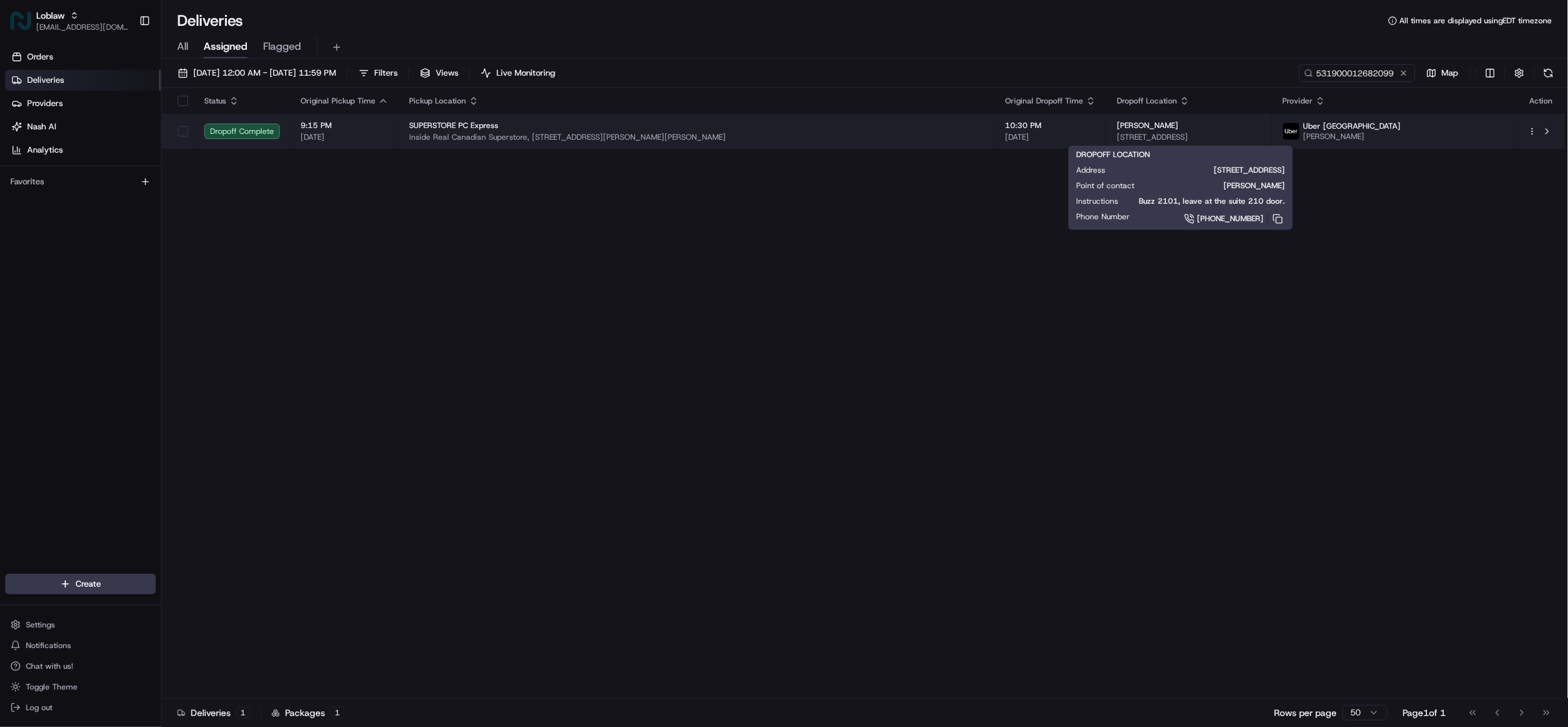
click at [1117, 141] on span "284 Belmont Rd #210, Colwood, BC V9C 1B1, Canada" at bounding box center [1189, 137] width 144 height 10
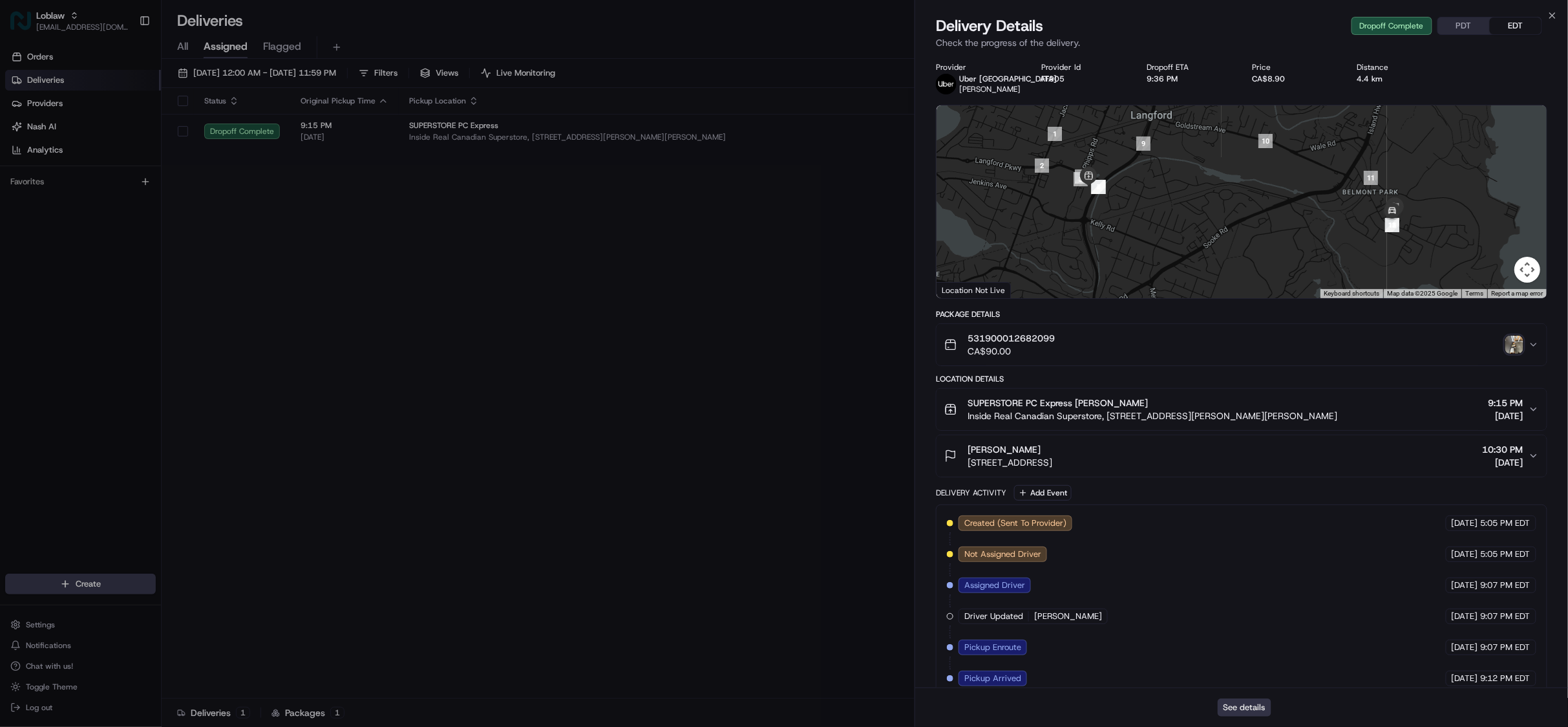
click at [1241, 707] on button "See details" at bounding box center [1244, 707] width 53 height 18
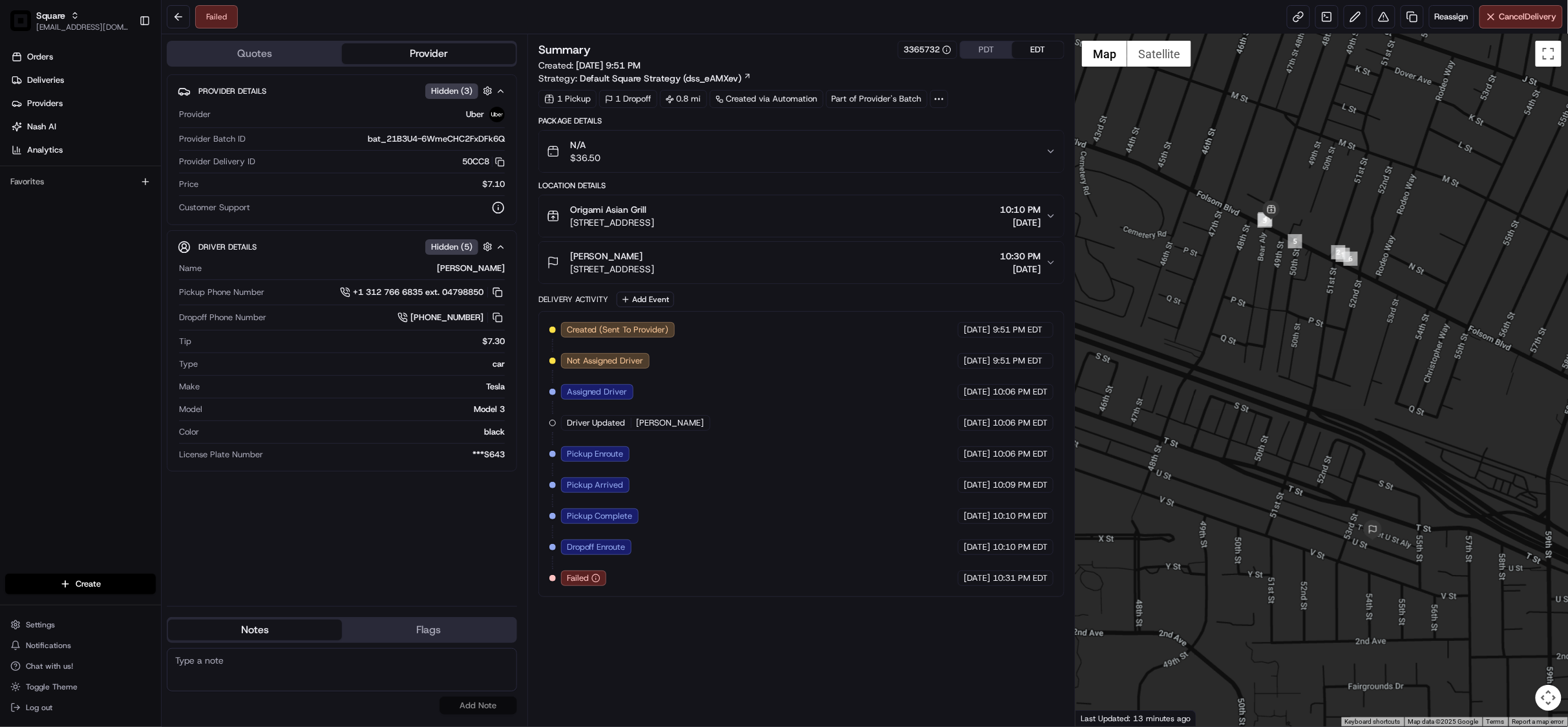
click at [1053, 215] on icon "button" at bounding box center [1051, 216] width 10 height 10
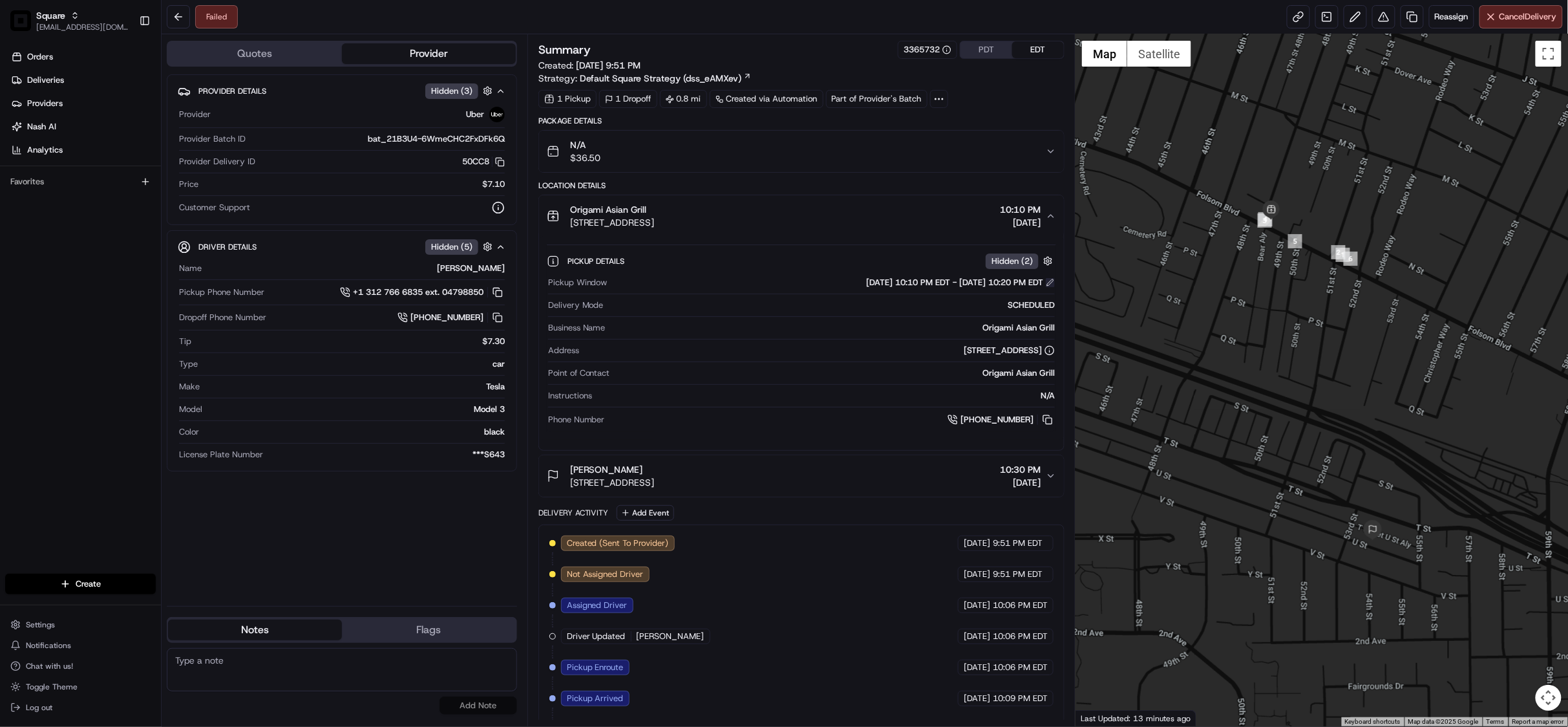
click at [1052, 285] on button at bounding box center [1050, 283] width 9 height 9
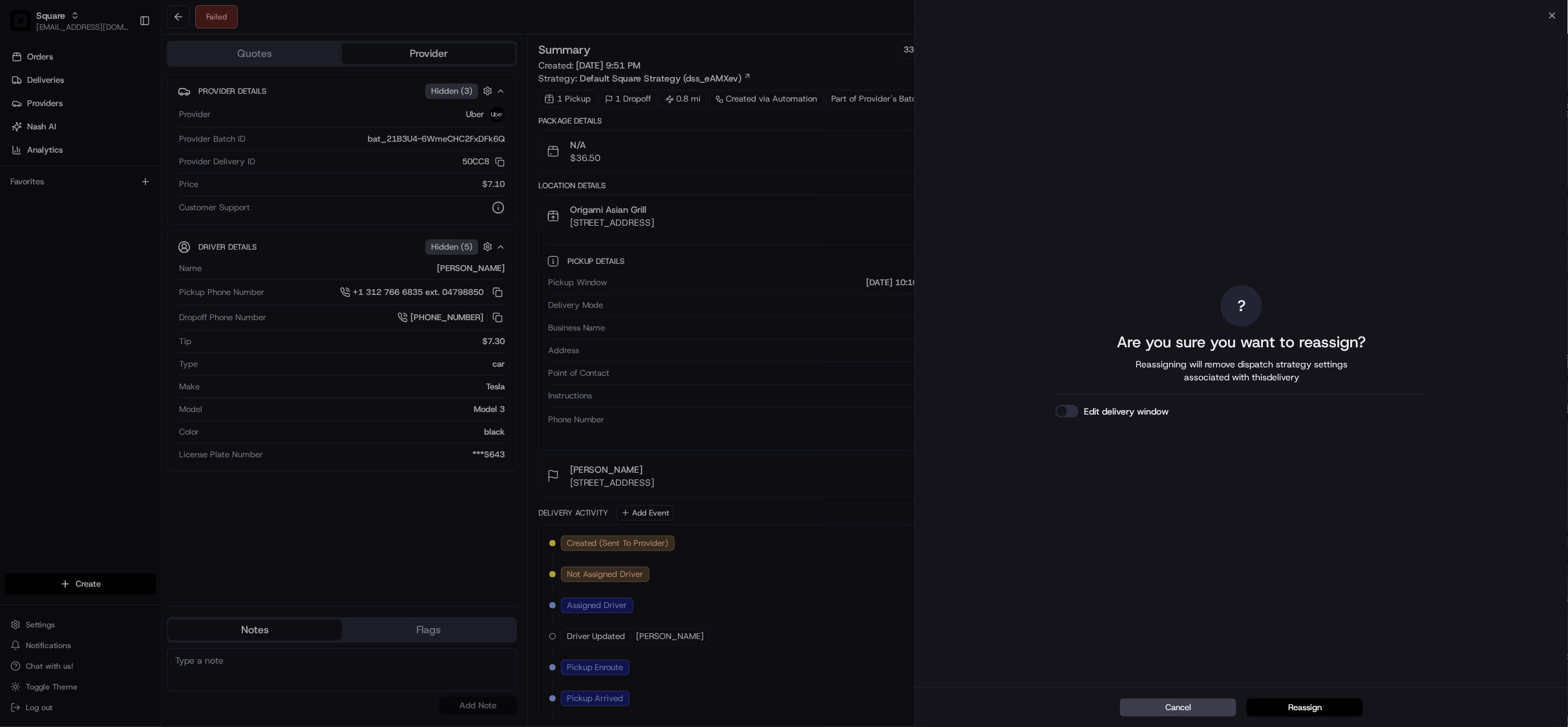
click at [1304, 702] on button "Reassign" at bounding box center [1304, 707] width 116 height 18
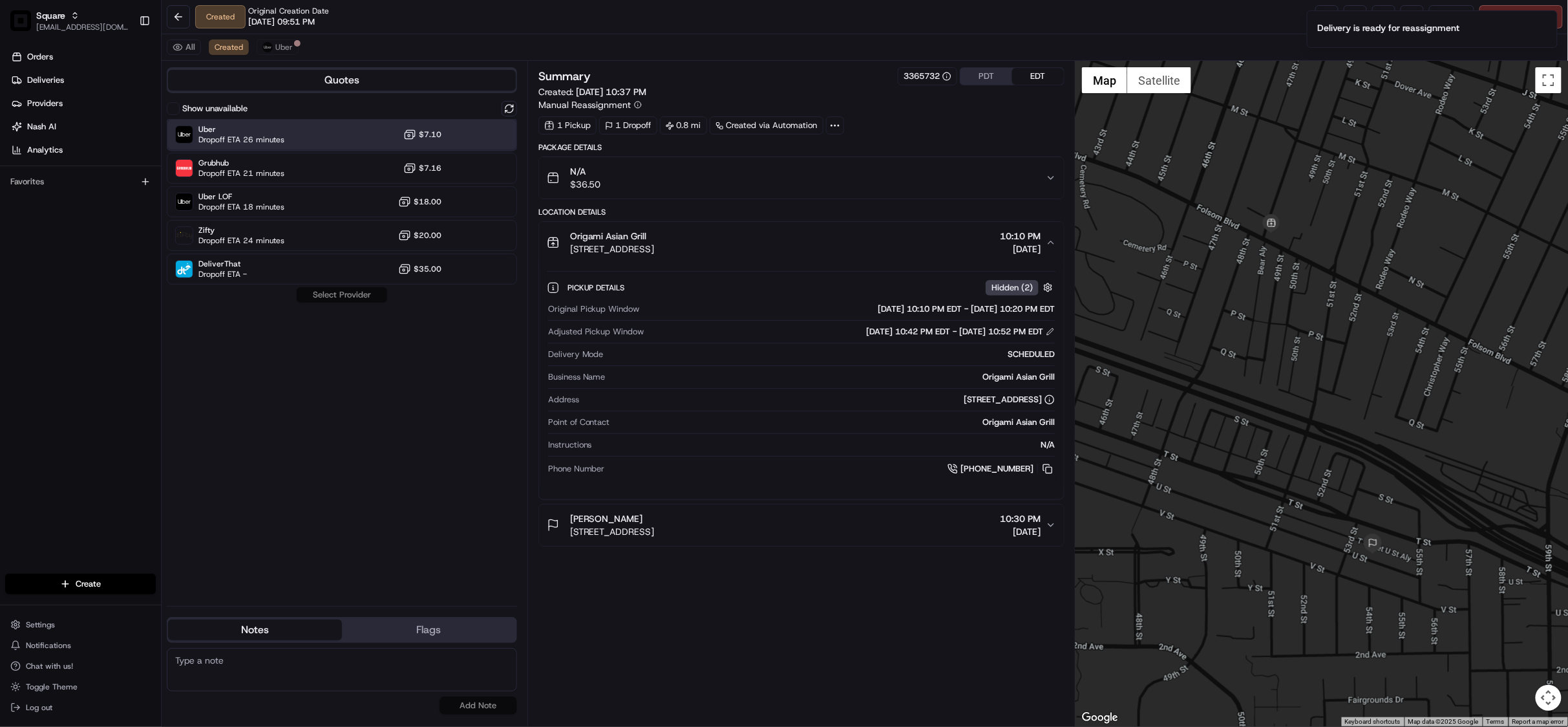
click at [316, 133] on div "Uber Dropoff ETA 26 minutes $7.10" at bounding box center [342, 134] width 350 height 31
click at [350, 291] on button "Assign Provider" at bounding box center [342, 294] width 92 height 15
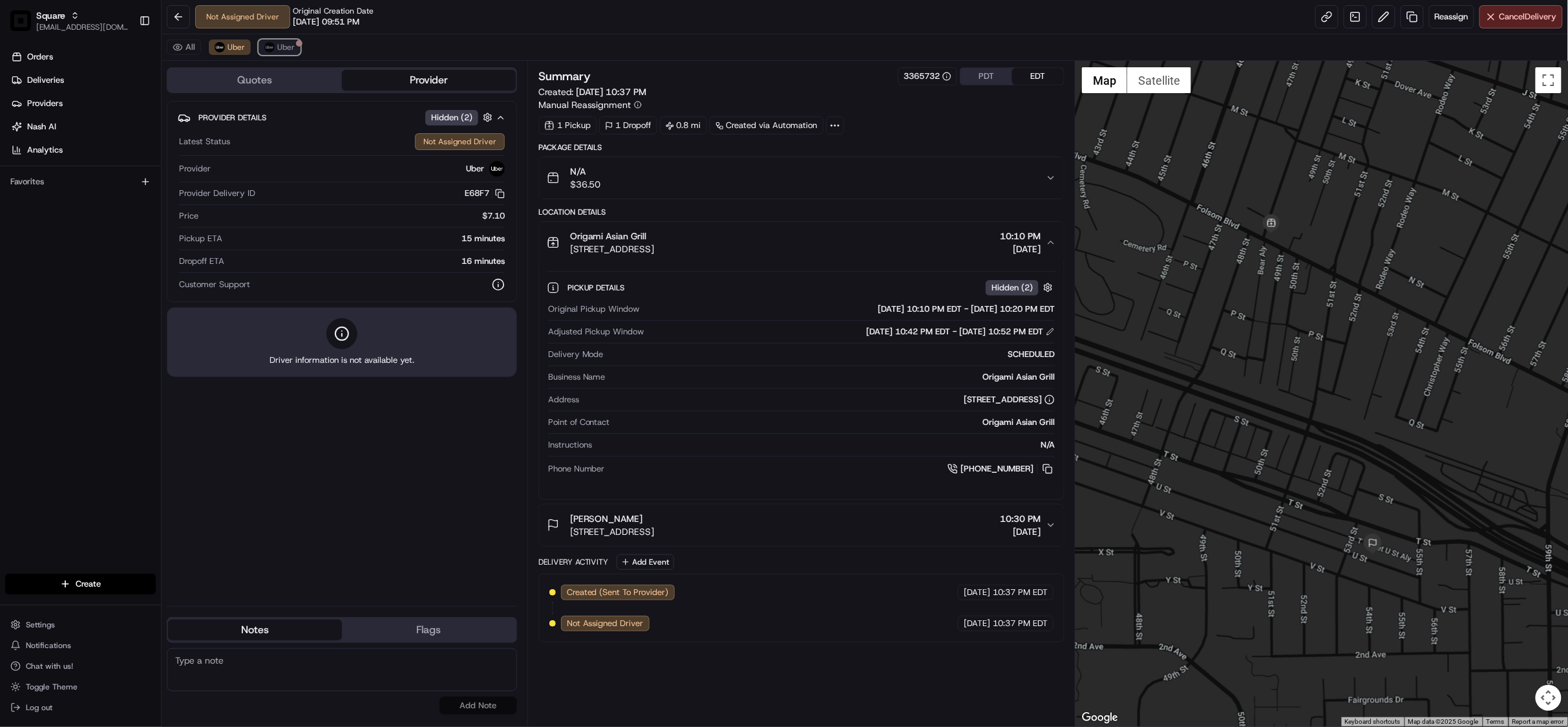
click at [290, 46] on span "Uber" at bounding box center [286, 47] width 17 height 10
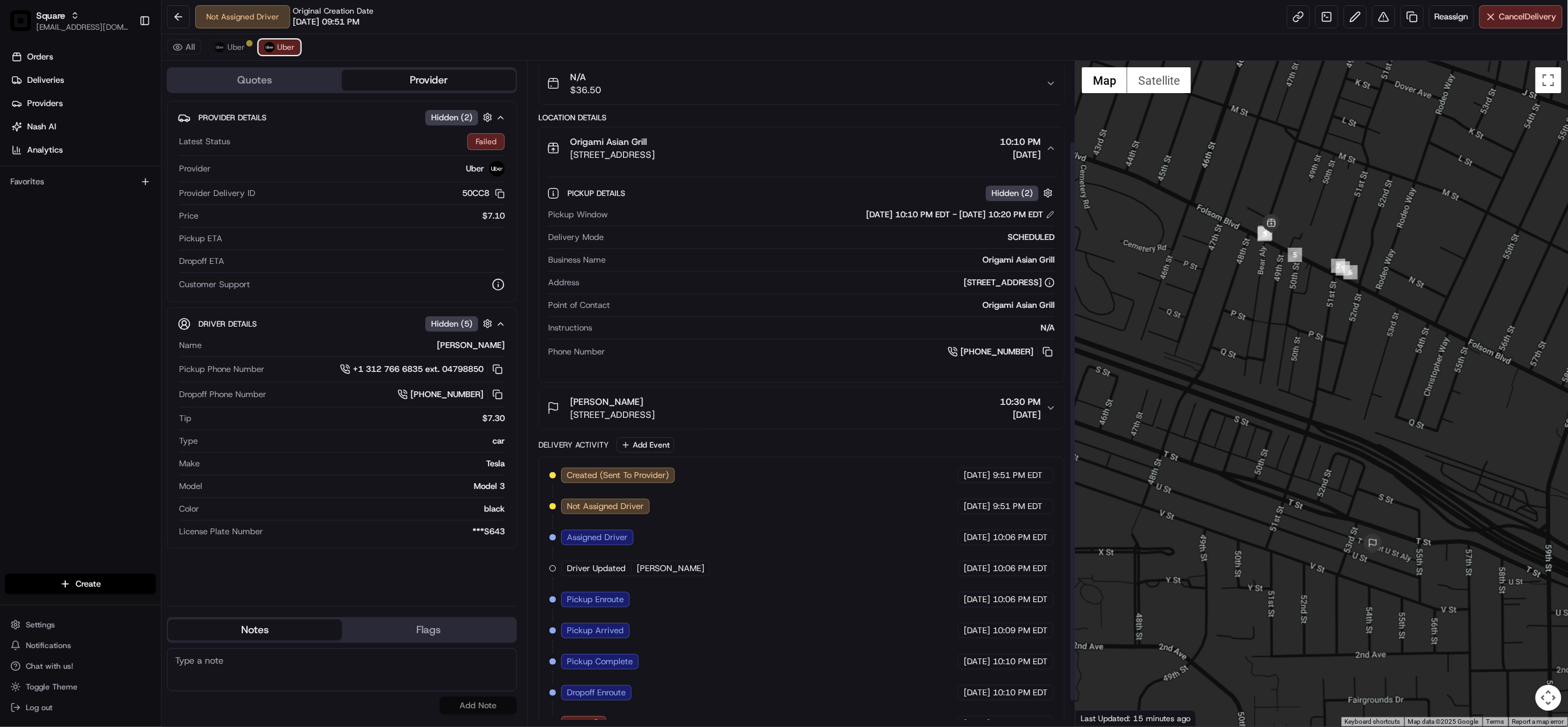
scroll to position [124, 0]
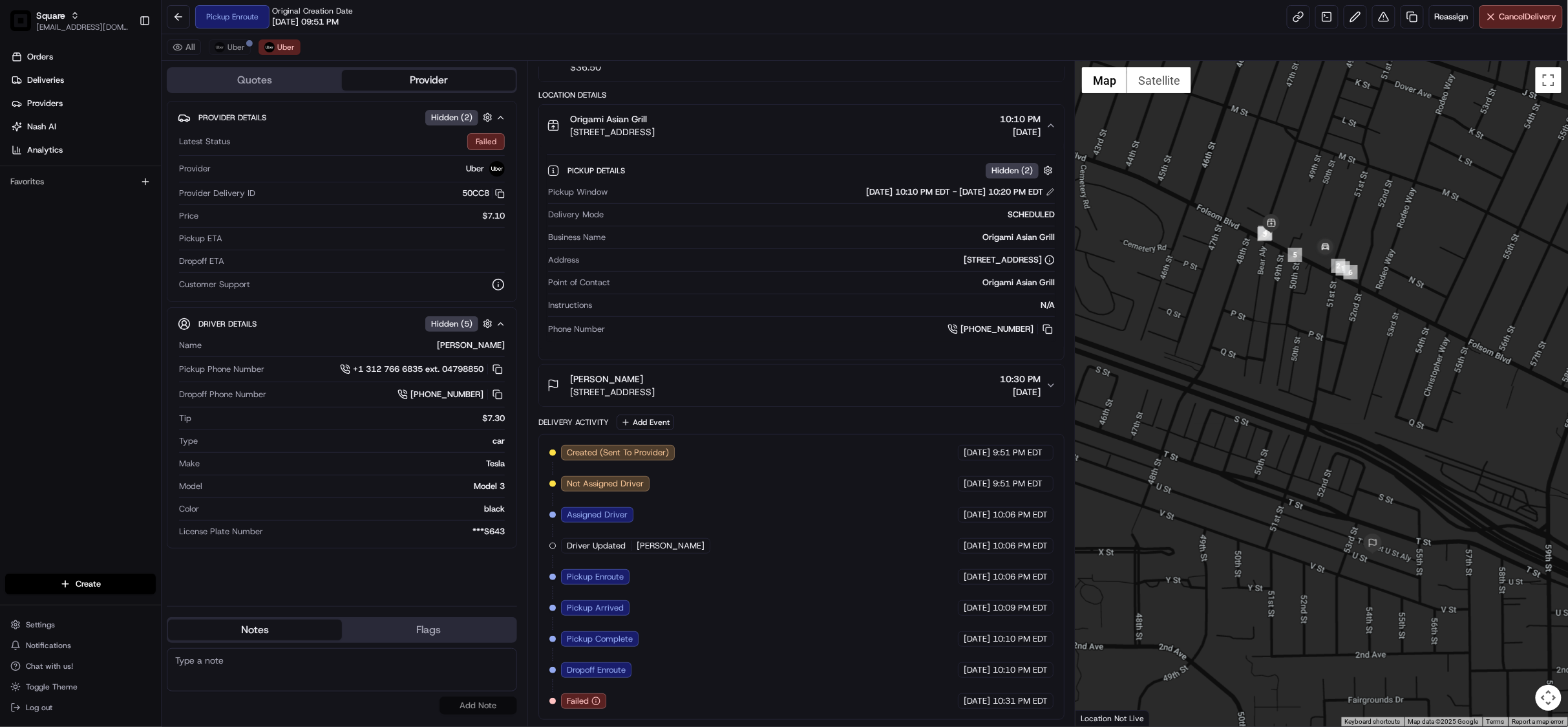
click at [264, 676] on textarea at bounding box center [342, 670] width 350 height 43
paste textarea "Chat/Caller Information: Merchant Reason for Call:"
click at [264, 674] on textarea "Chat/Caller Information: Merchant Reason for Call:" at bounding box center [342, 670] width 350 height 43
click at [230, 42] on span "Uber" at bounding box center [236, 47] width 17 height 10
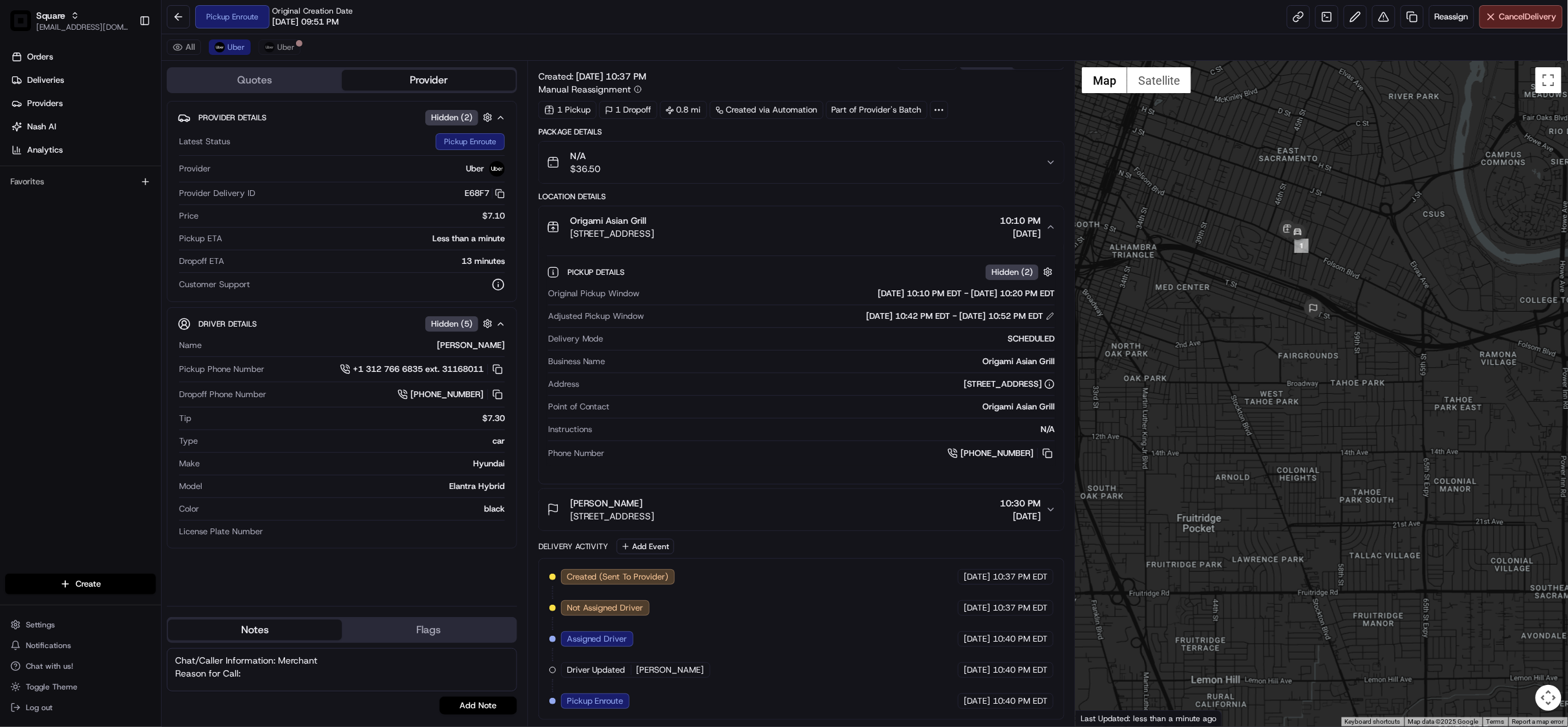
click at [261, 681] on textarea "Chat/Caller Information: Merchant Reason for Call:" at bounding box center [342, 670] width 350 height 43
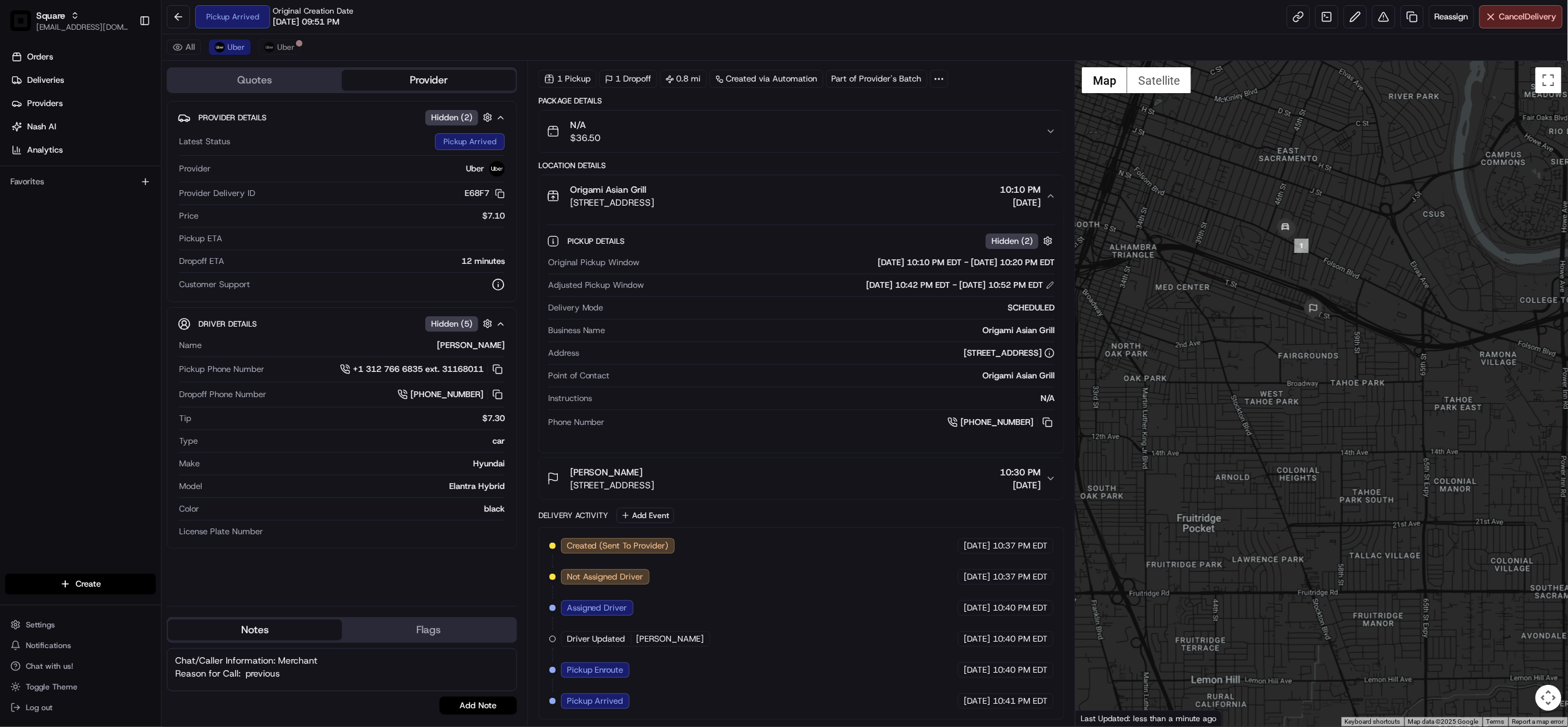
type textarea "Chat/Caller Information: Merchant Reason for Call: previous"
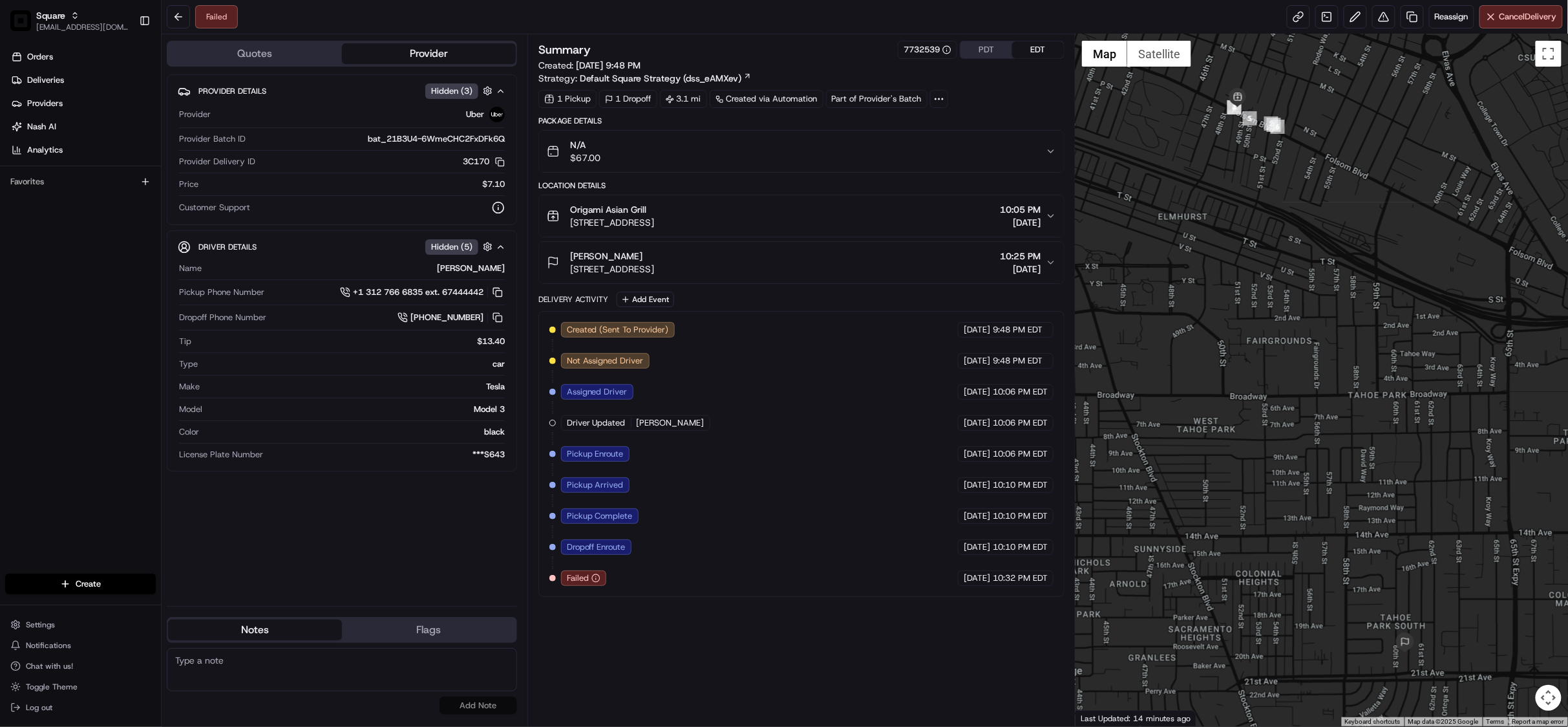
click at [1048, 213] on icon "button" at bounding box center [1051, 216] width 10 height 10
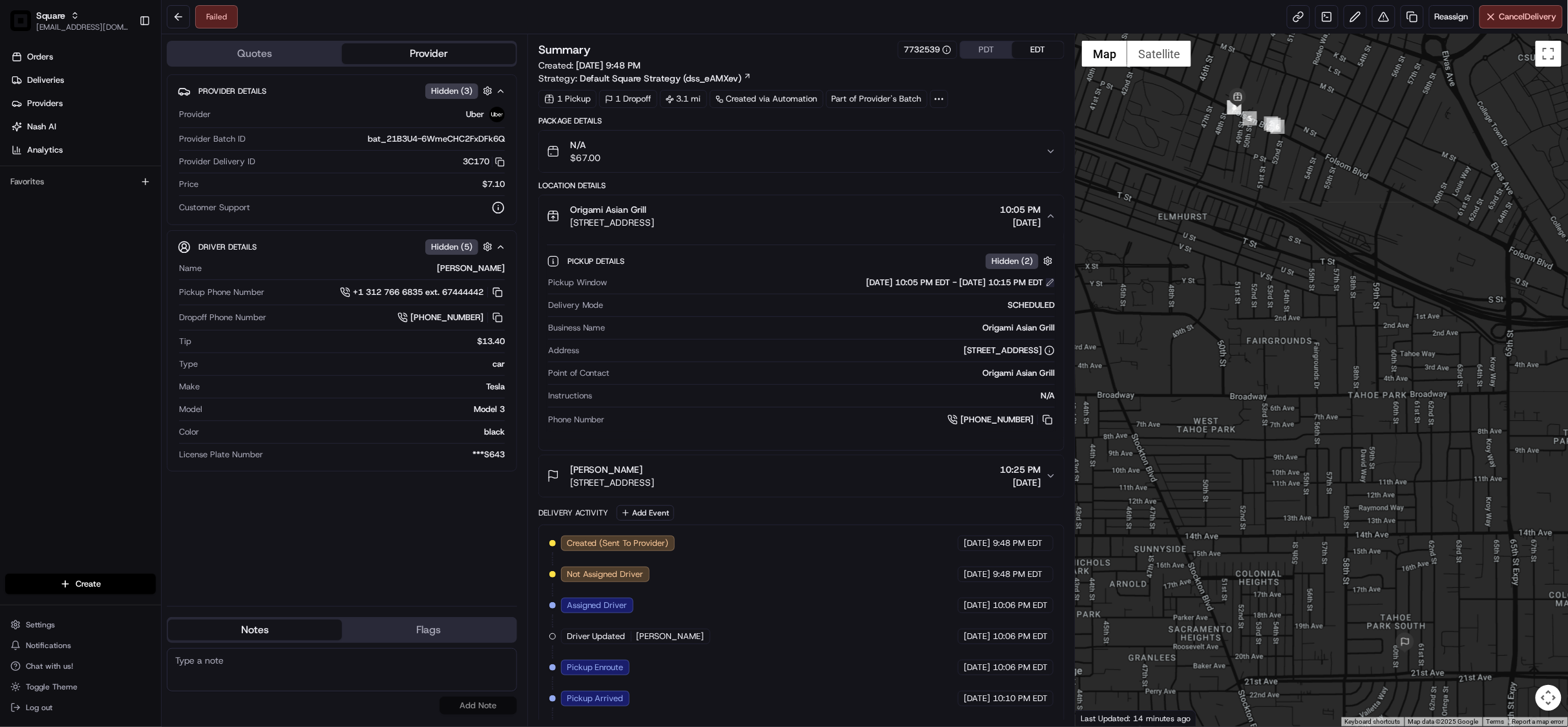
click at [1049, 280] on button at bounding box center [1050, 283] width 9 height 9
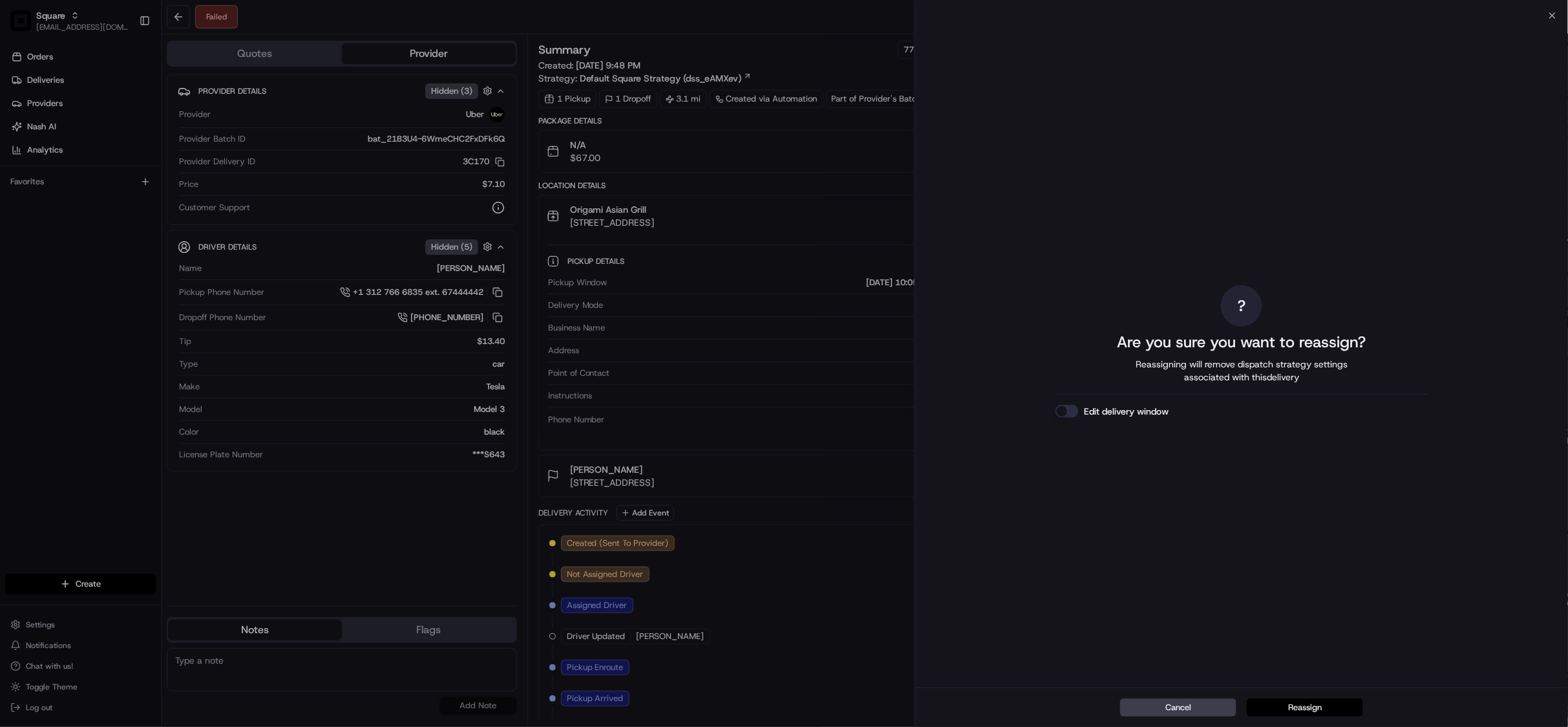
click at [1300, 710] on button "Reassign" at bounding box center [1304, 707] width 116 height 18
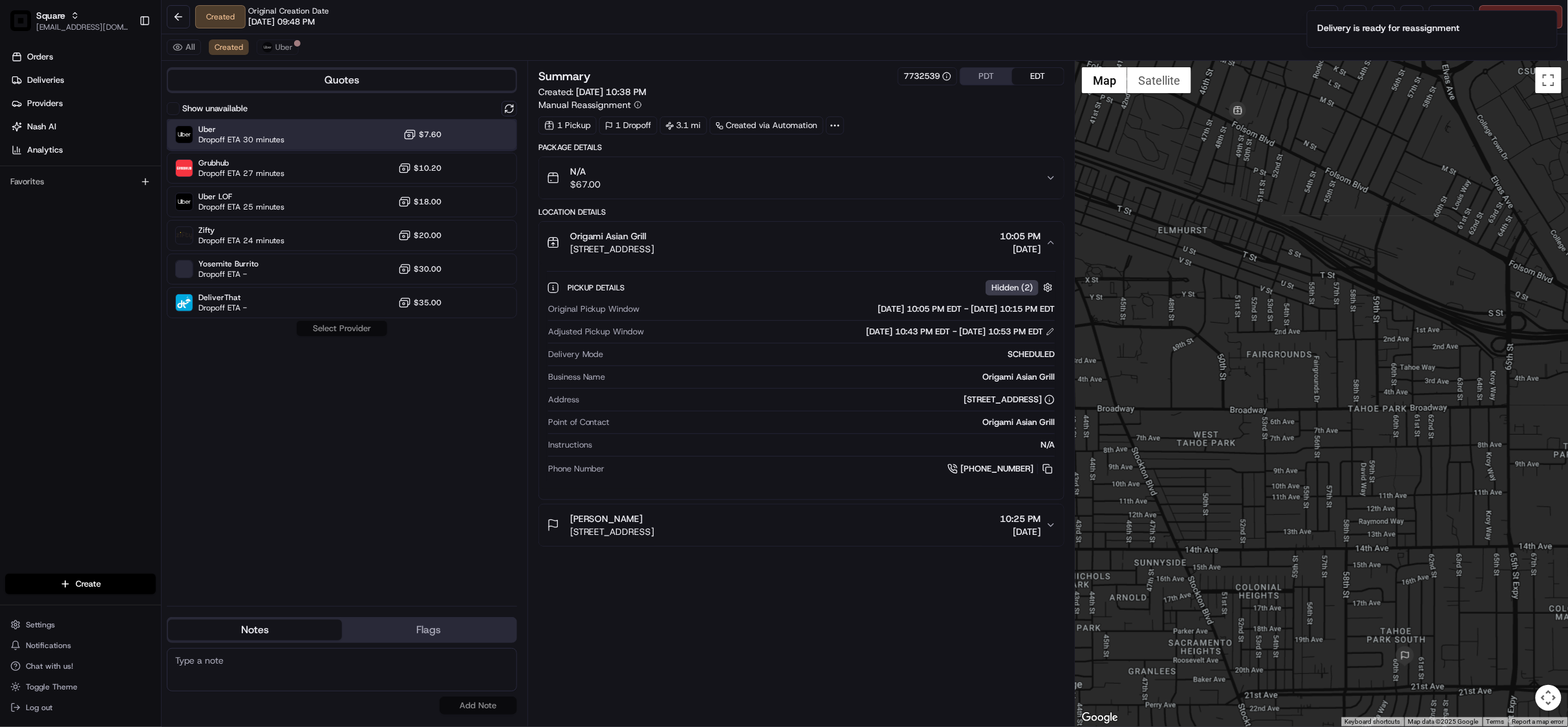
click at [329, 135] on div "Uber Dropoff ETA 30 minutes $7.60" at bounding box center [342, 134] width 350 height 31
click at [334, 329] on button "Assign Provider" at bounding box center [342, 328] width 92 height 15
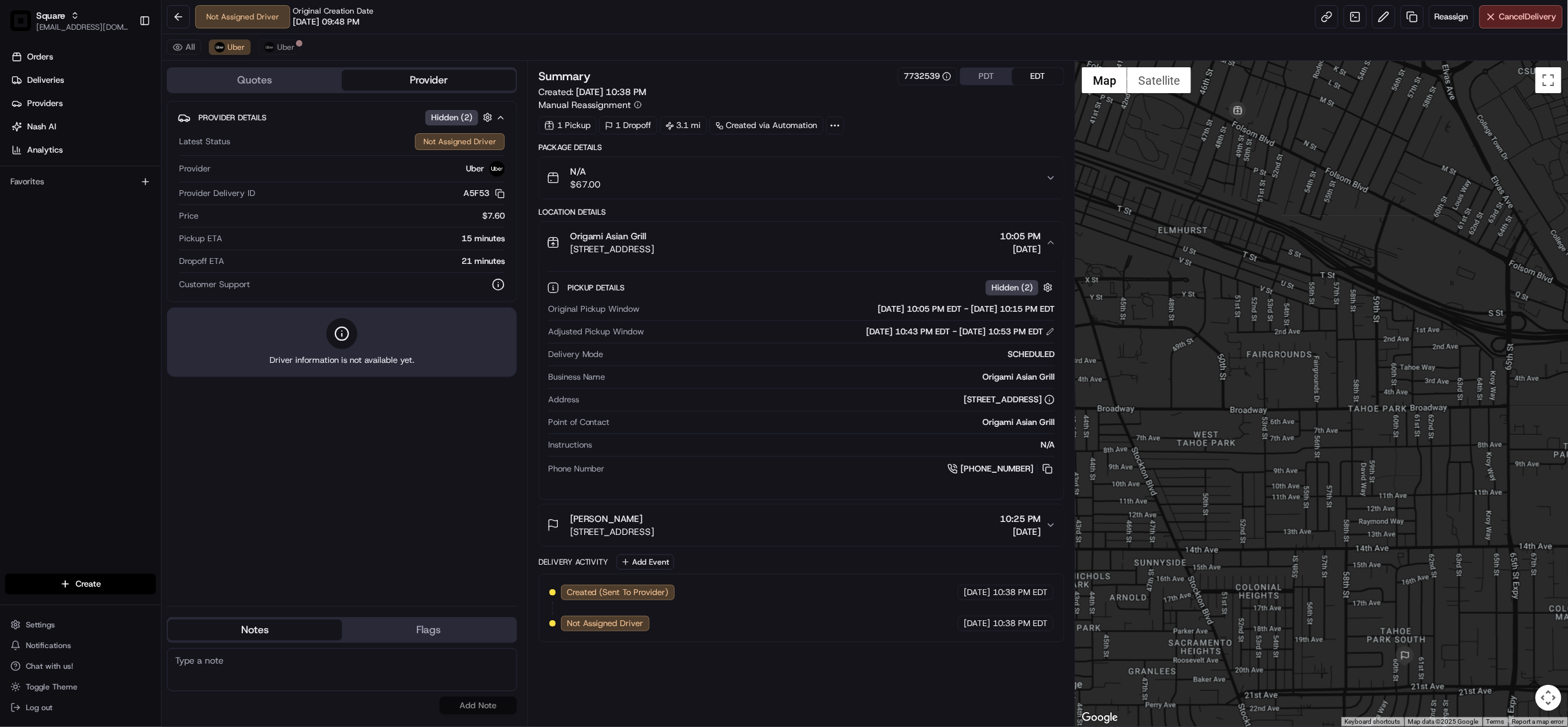
click at [347, 549] on div "Provider Details Hidden ( 2 ) Latest Status Not Assigned Driver Provider Uber P…" at bounding box center [342, 348] width 350 height 494
click at [269, 52] on img at bounding box center [269, 47] width 10 height 10
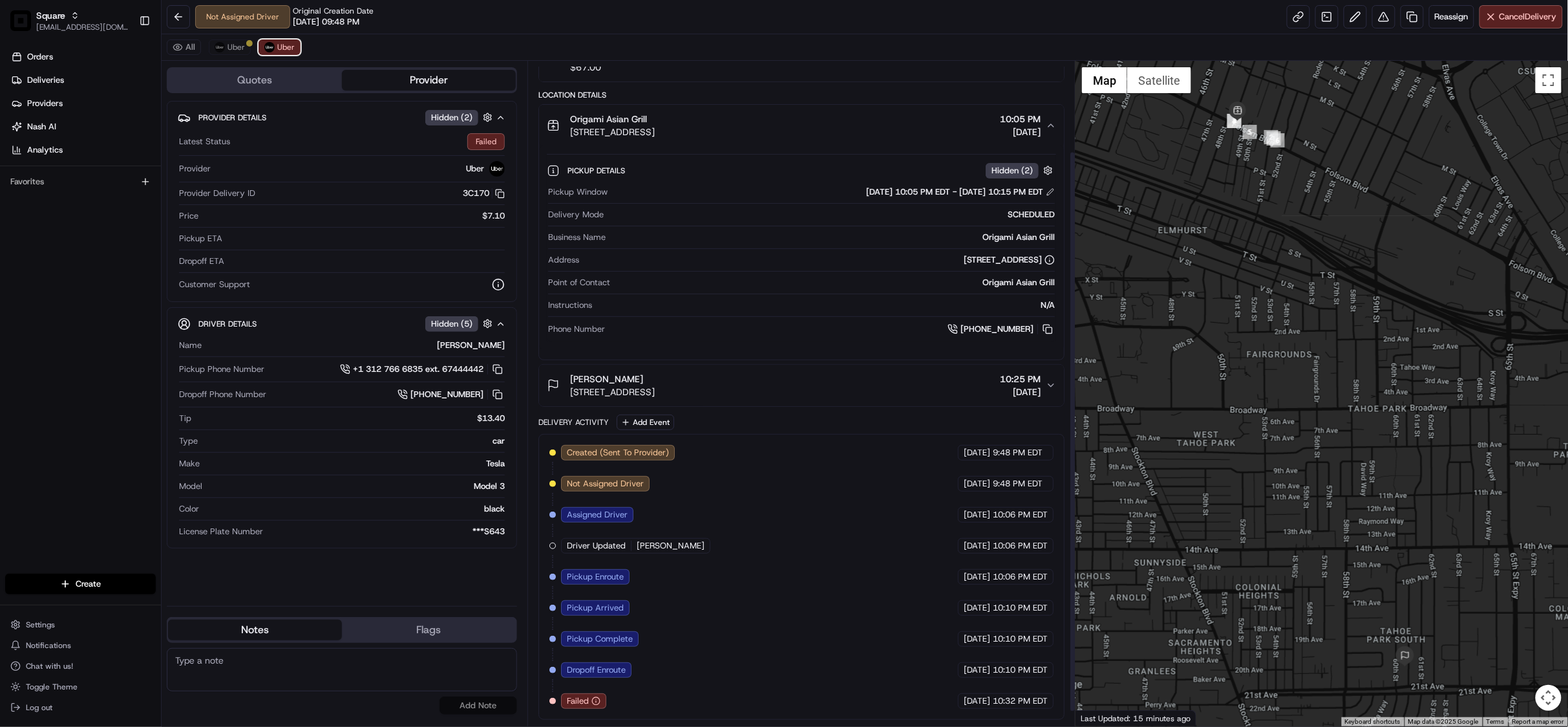
scroll to position [124, 0]
click at [238, 52] on span "Uber" at bounding box center [236, 47] width 17 height 10
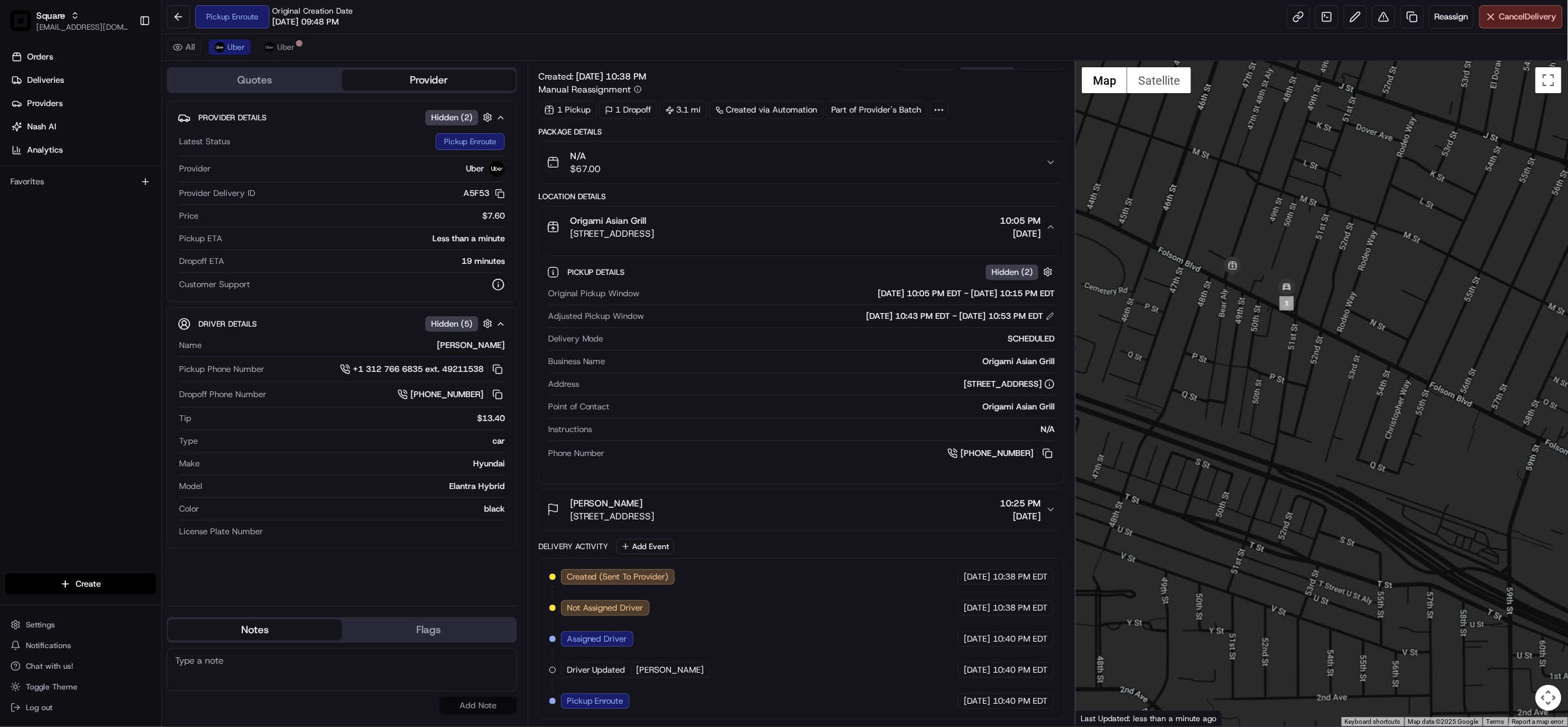
drag, startPoint x: 1249, startPoint y: 184, endPoint x: 1320, endPoint y: 501, distance: 324.9
click at [1320, 501] on div at bounding box center [1322, 393] width 493 height 666
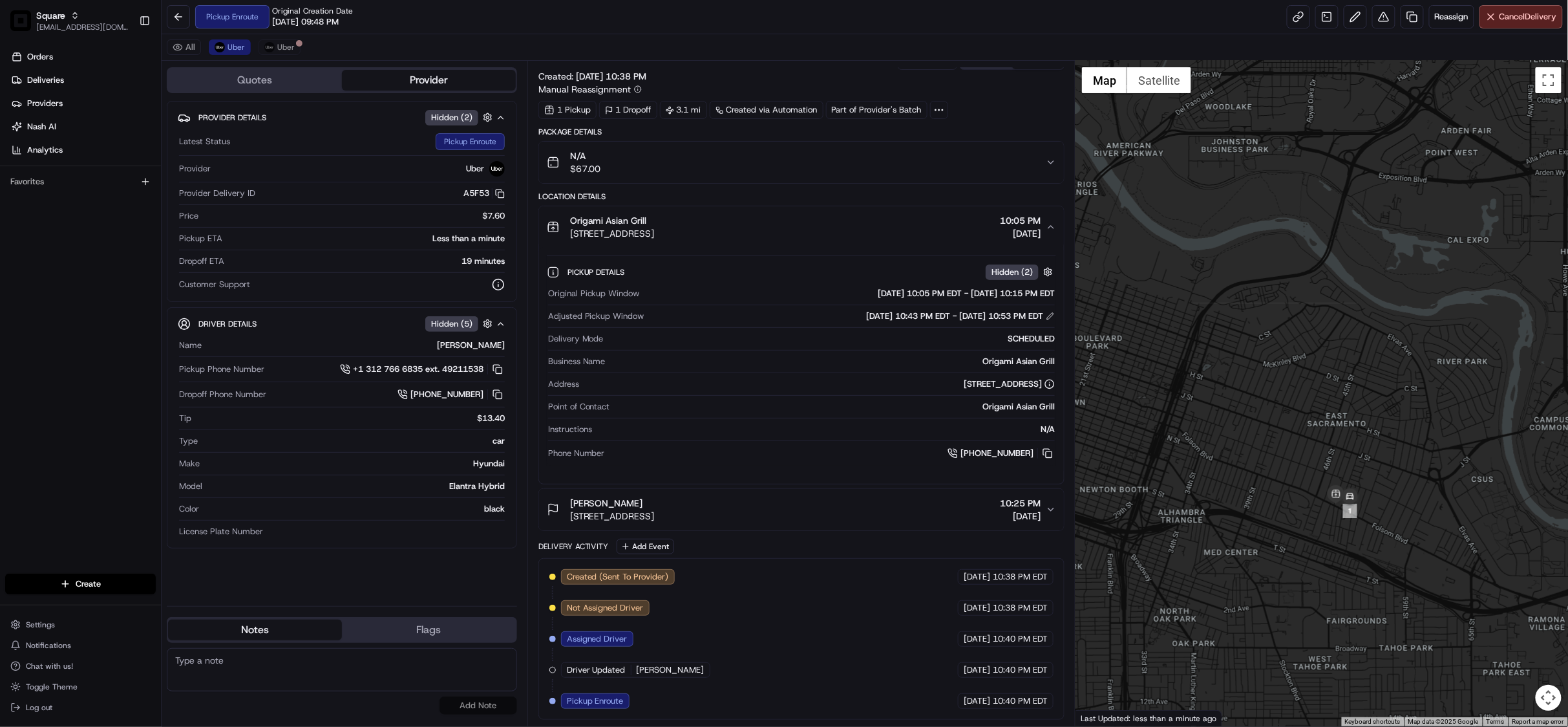
drag, startPoint x: 1326, startPoint y: 577, endPoint x: 1265, endPoint y: 340, distance: 244.7
click at [1265, 340] on div at bounding box center [1322, 393] width 493 height 666
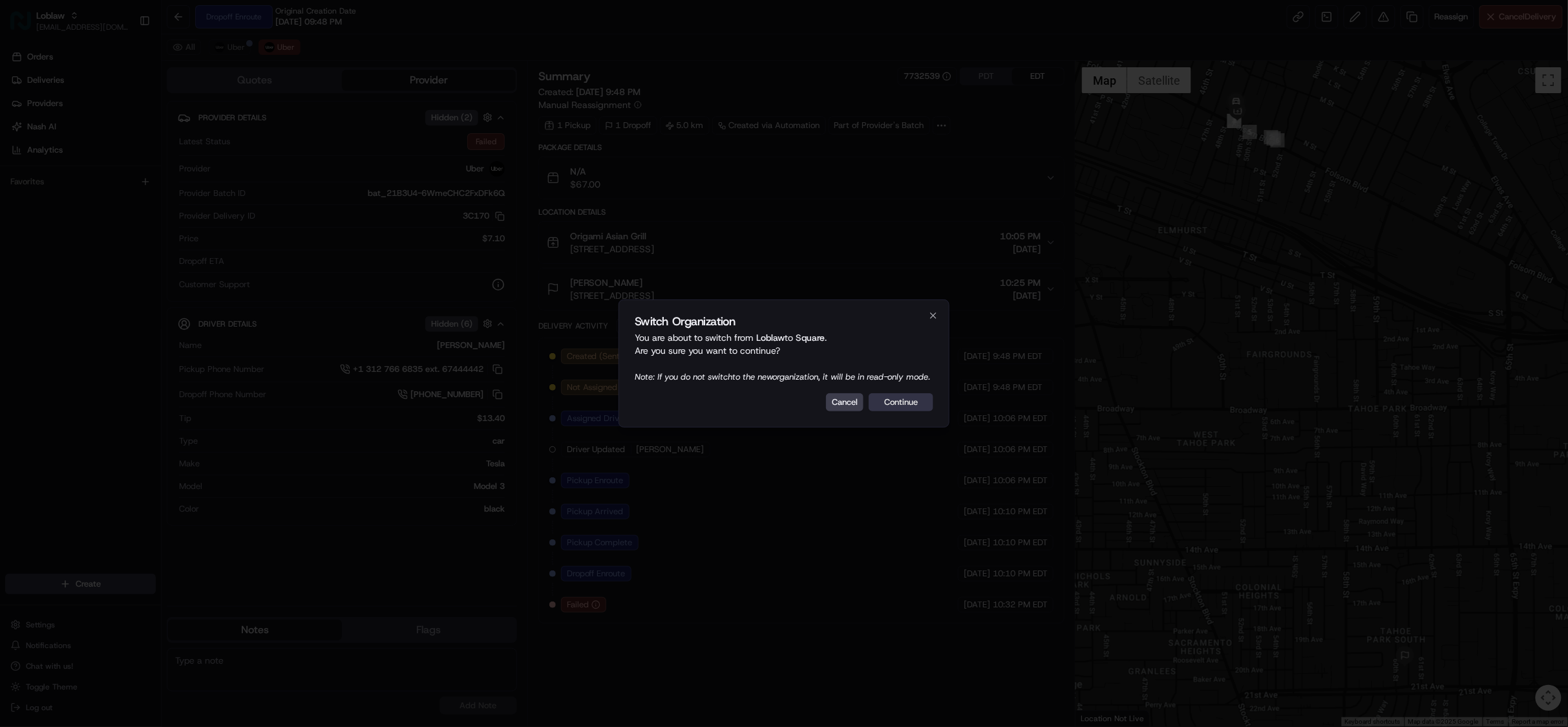
click at [910, 406] on button "Continue" at bounding box center [901, 402] width 64 height 18
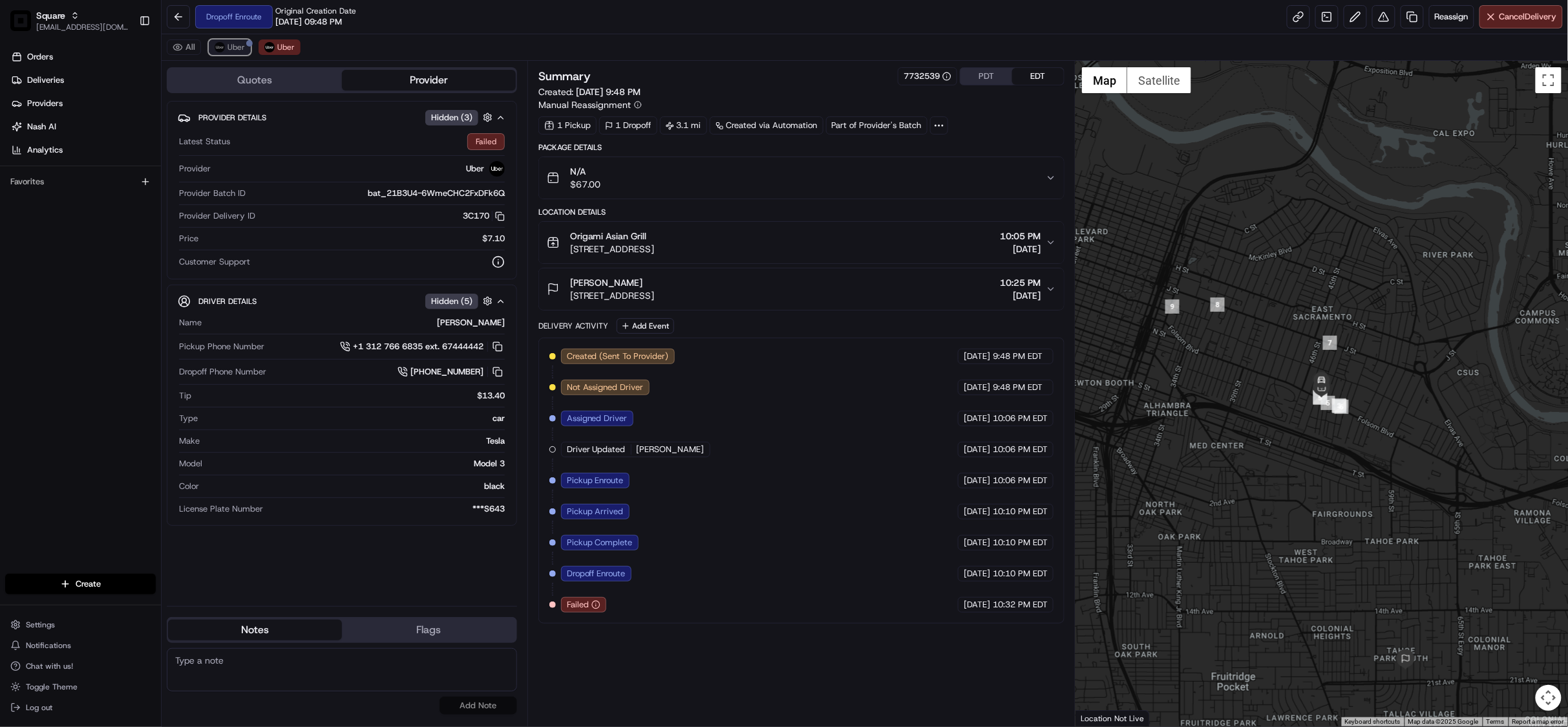
click at [230, 52] on span "Uber" at bounding box center [236, 47] width 17 height 10
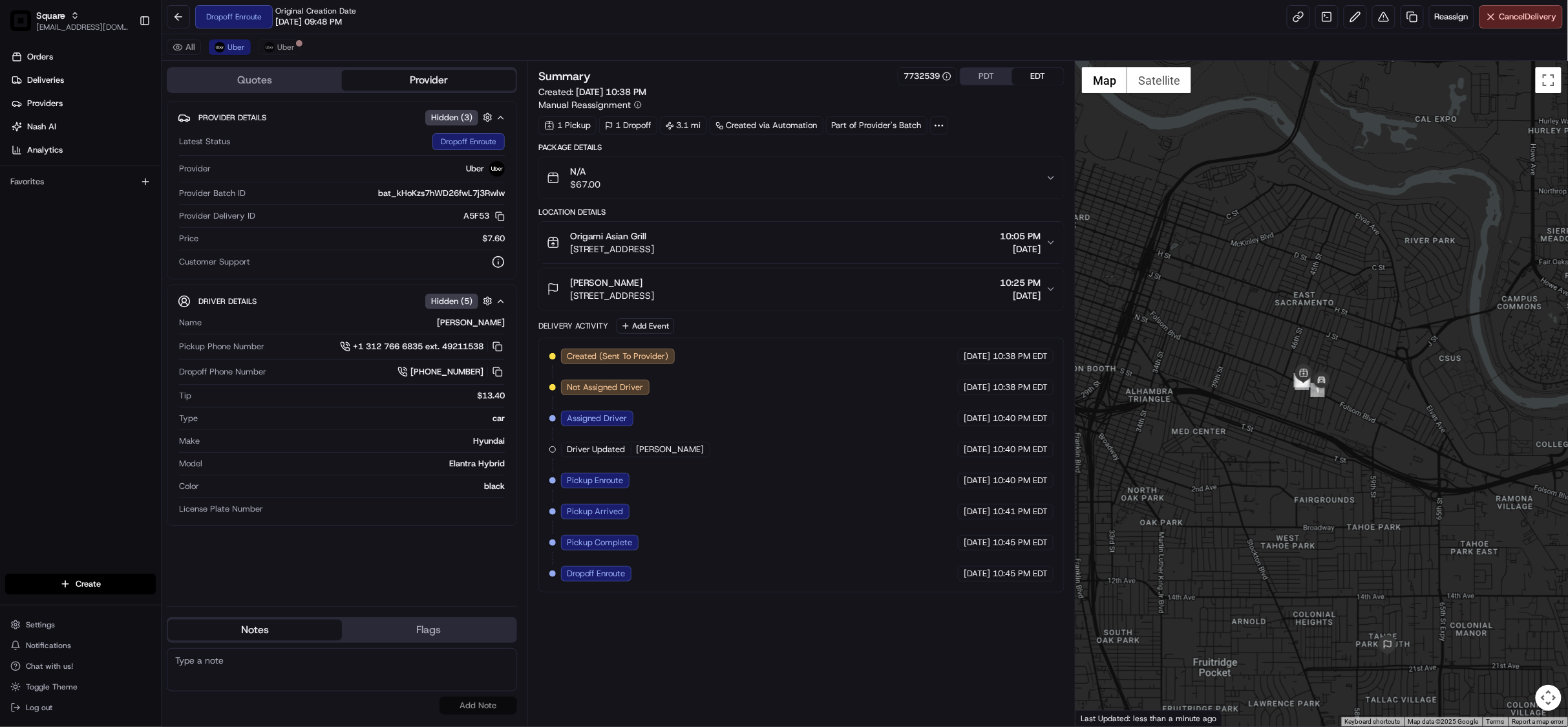
click at [293, 679] on textarea at bounding box center [342, 670] width 350 height 43
paste textarea "Chat/Caller Information: Merchant Reason for Call:"
click at [291, 671] on textarea "Chat/Caller Information: Merchant Reason for Call: pick up ETS status." at bounding box center [342, 670] width 350 height 43
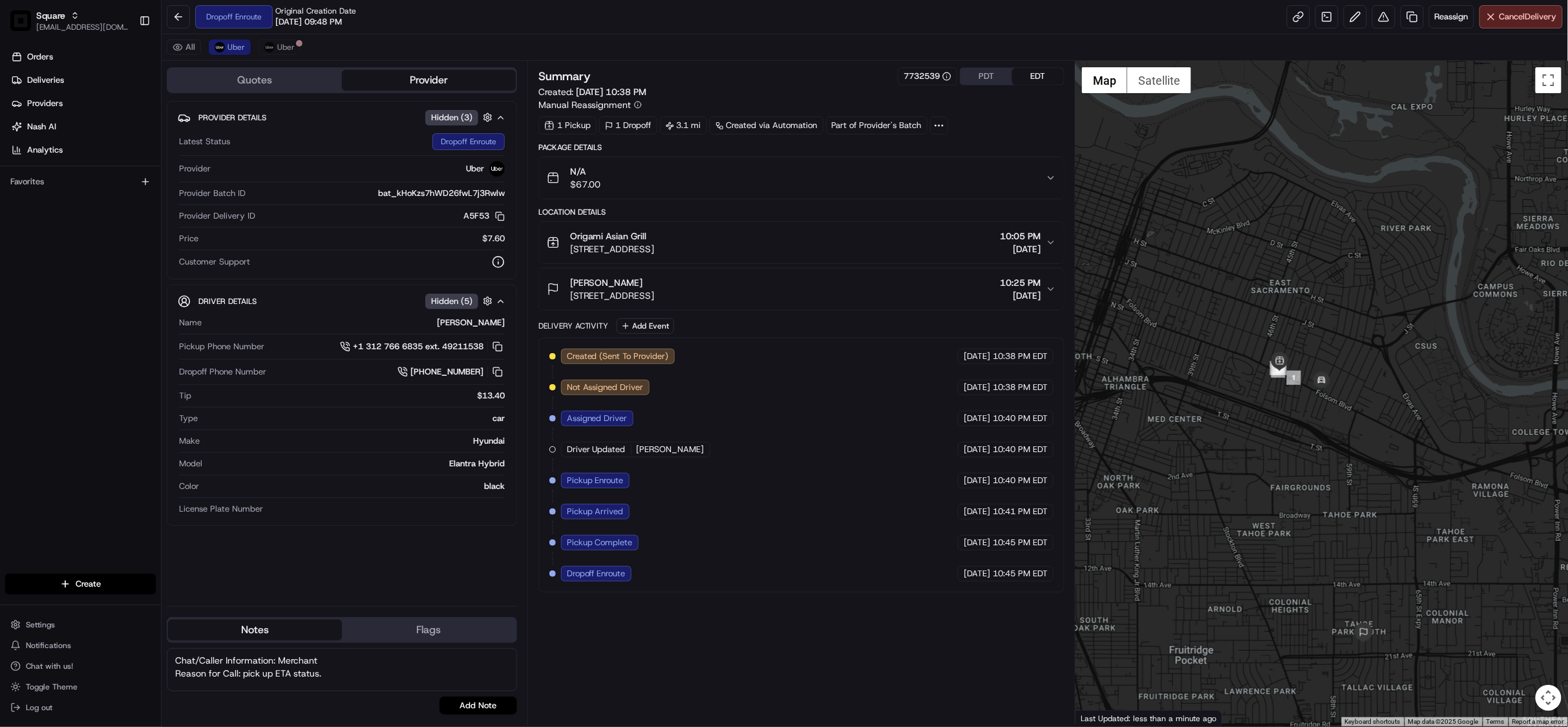
click at [334, 673] on textarea "Chat/Caller Information: Merchant Reason for Call: pick up ETA status." at bounding box center [342, 670] width 350 height 43
type textarea "Chat/Caller Information: Merchant Reason for Call: pick up ETA status. reassign…"
click at [488, 703] on button "Add Note" at bounding box center [477, 705] width 77 height 18
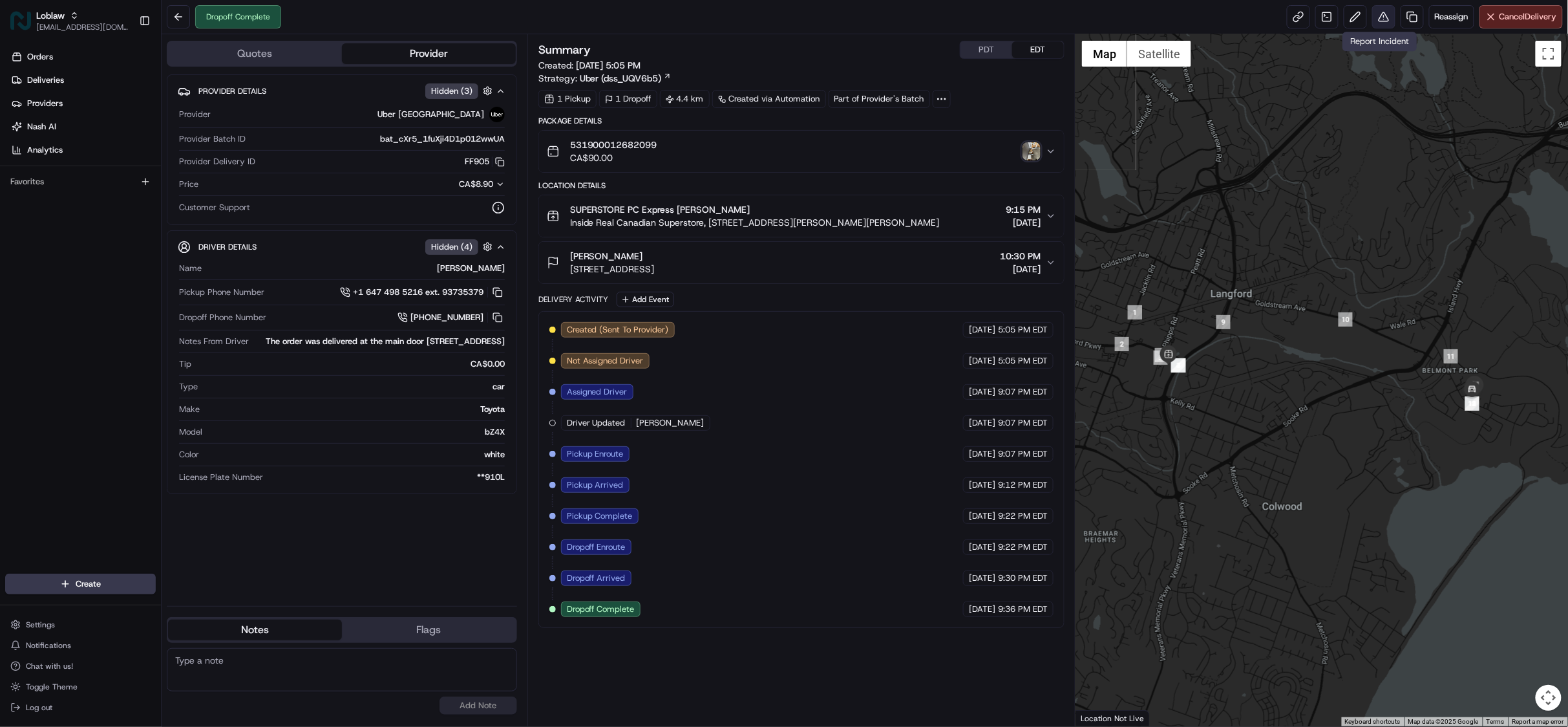
click at [1373, 16] on button at bounding box center [1384, 17] width 23 height 23
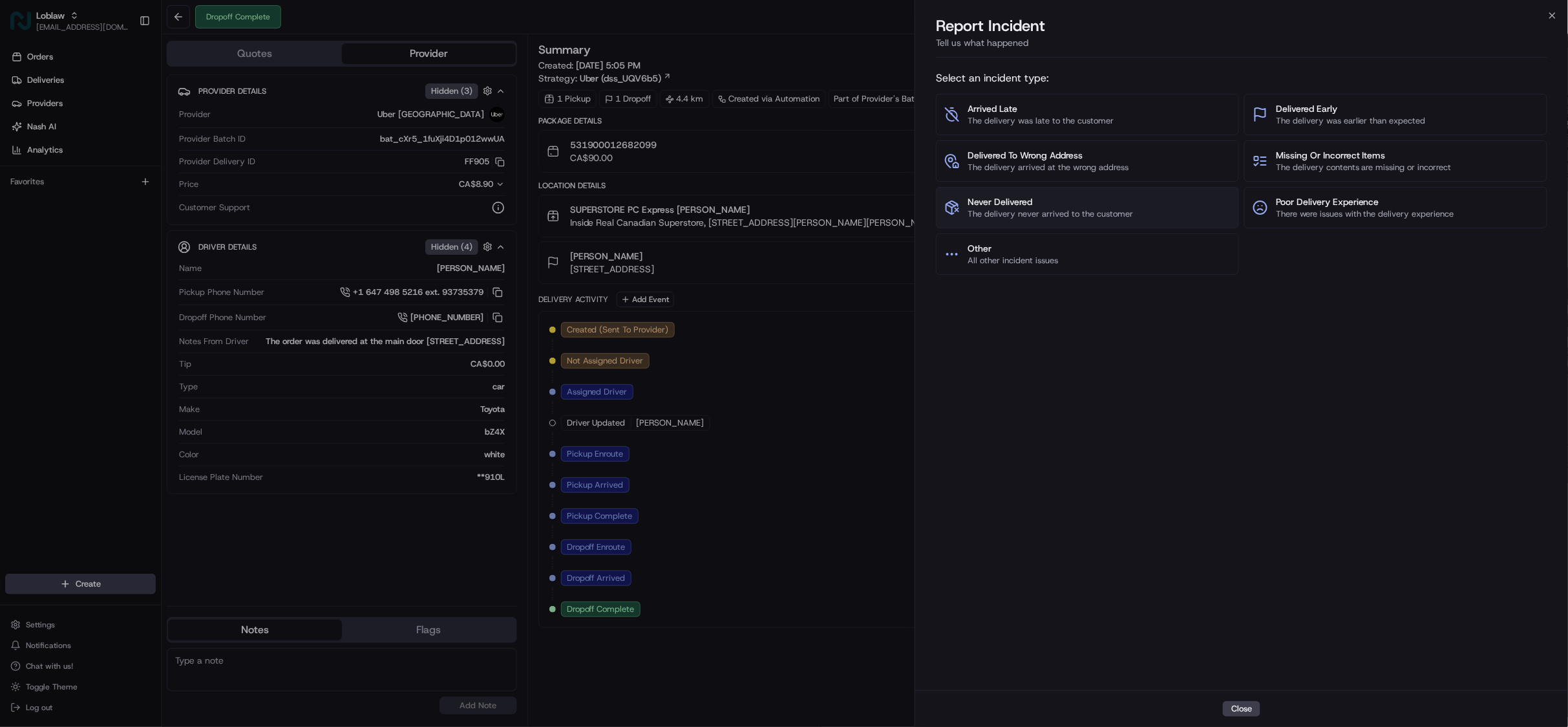
click at [1053, 203] on span "Never Delivered" at bounding box center [1049, 202] width 165 height 13
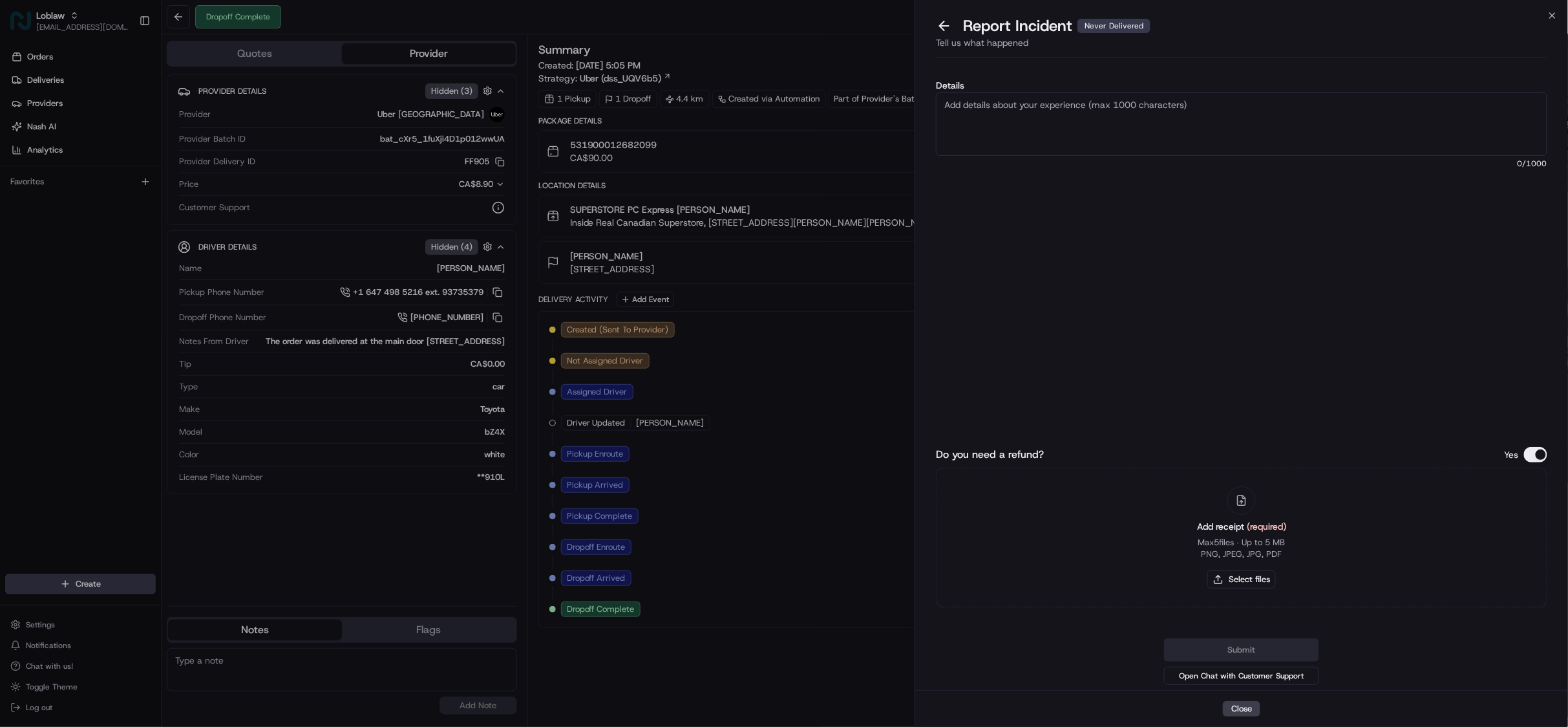
click at [1050, 113] on textarea "Details" at bounding box center [1242, 124] width 611 height 64
click at [955, 101] on textarea "AS per merchant" at bounding box center [1242, 124] width 611 height 64
click at [1033, 103] on textarea "As per merchant" at bounding box center [1242, 124] width 611 height 64
type textarea "As per merchants request, please block the deriver for future deliveries. Drive…"
drag, startPoint x: 1544, startPoint y: 455, endPoint x: 1507, endPoint y: 469, distance: 39.6
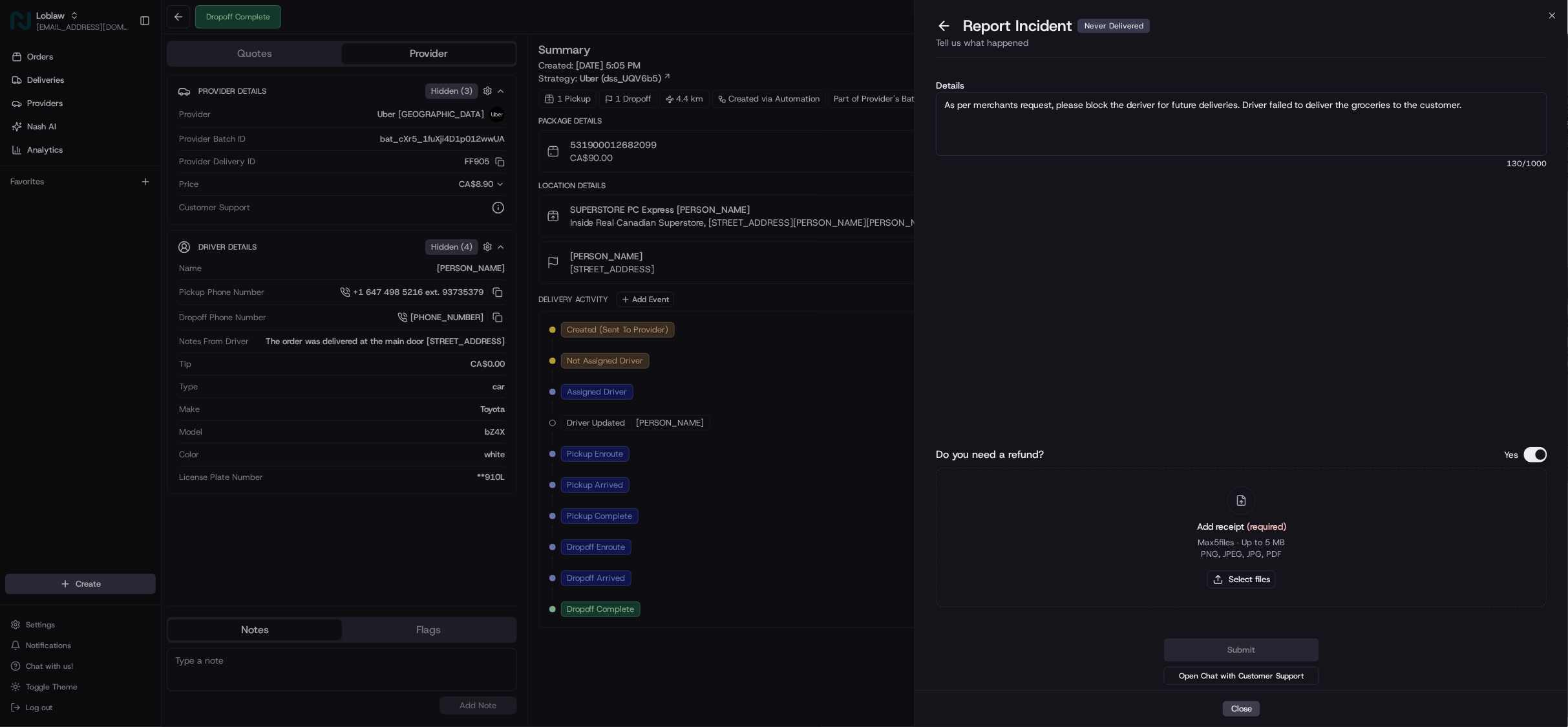
click at [1546, 455] on button "Do you need a refund?" at bounding box center [1535, 454] width 23 height 15
click at [1254, 655] on button "Submit" at bounding box center [1241, 650] width 155 height 23
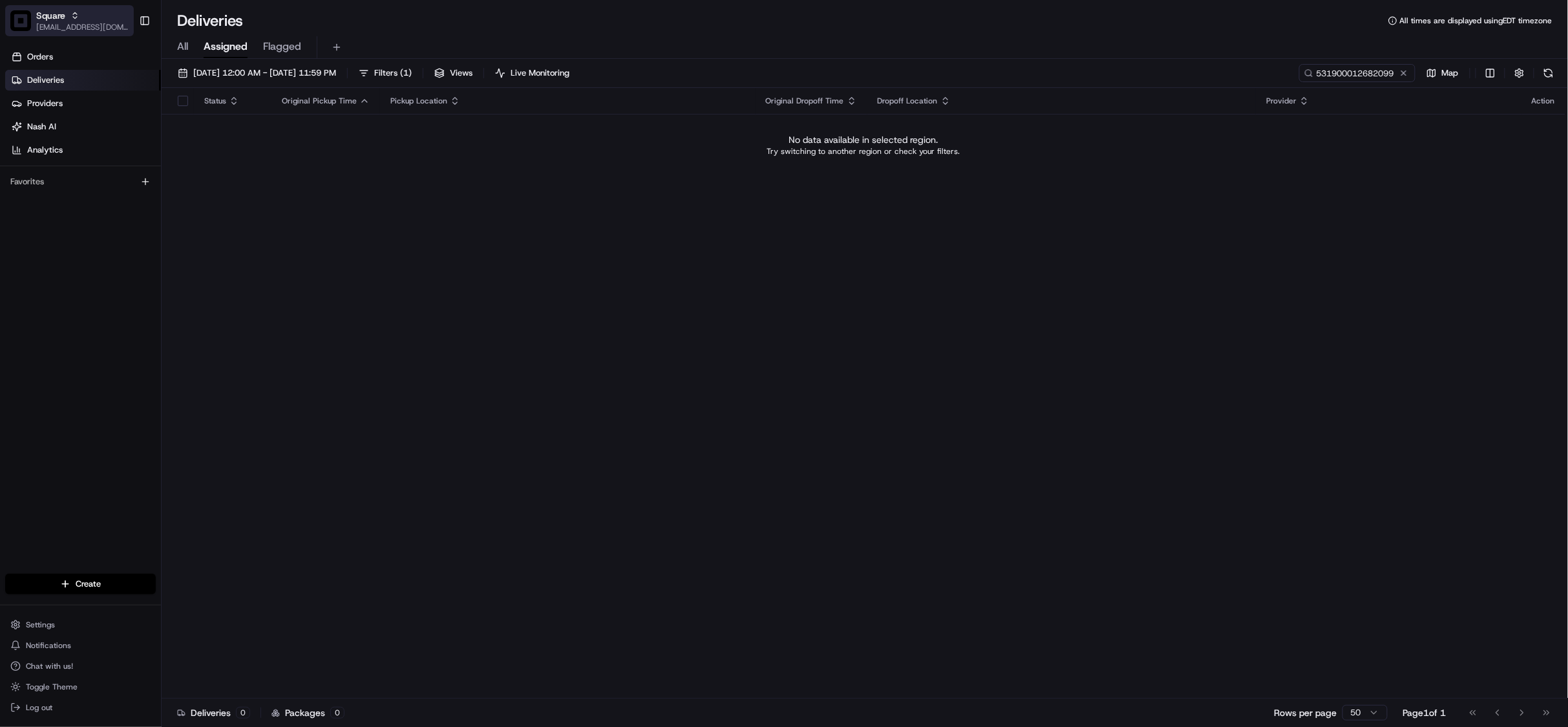
click at [59, 24] on span "[EMAIL_ADDRESS][DOMAIN_NAME]" at bounding box center [82, 27] width 92 height 10
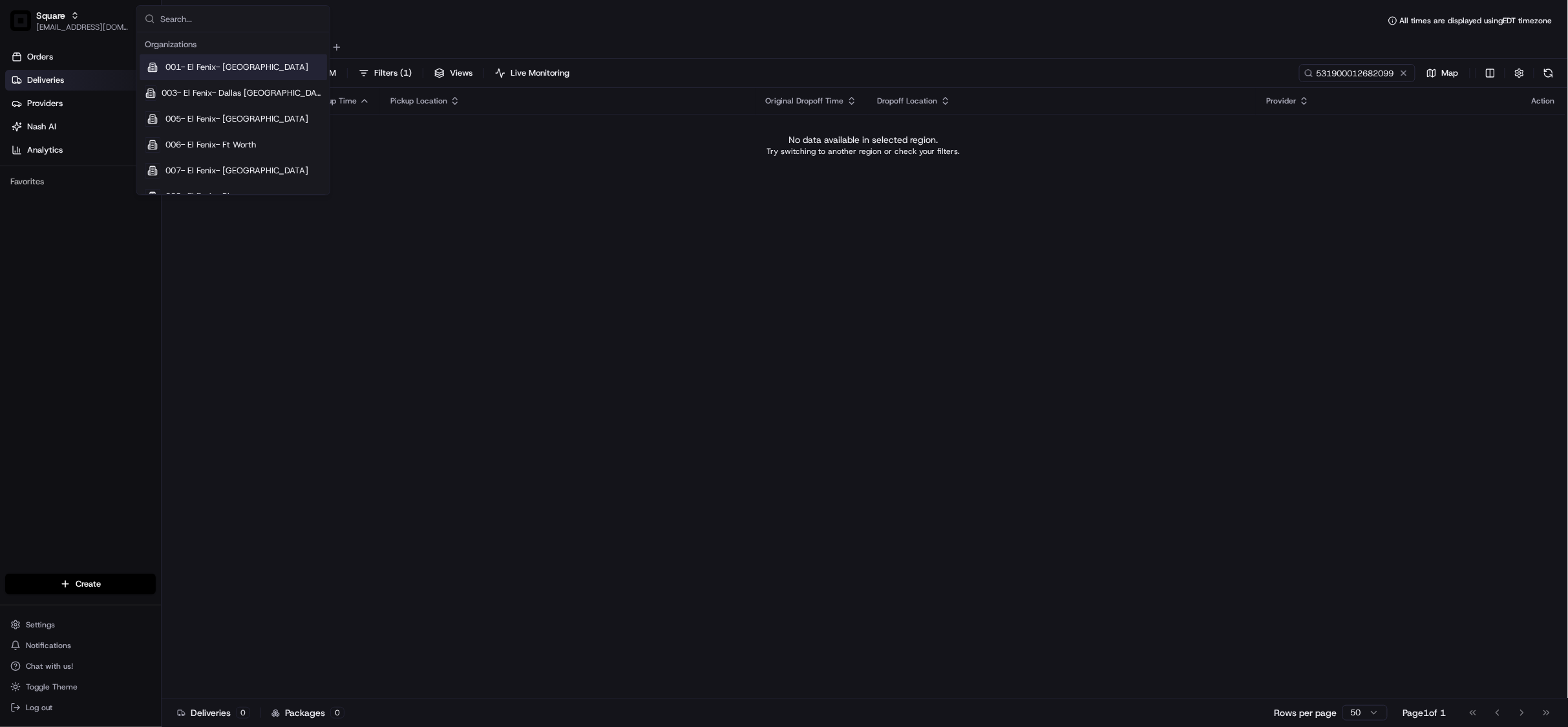
click at [212, 23] on input "text" at bounding box center [241, 19] width 162 height 26
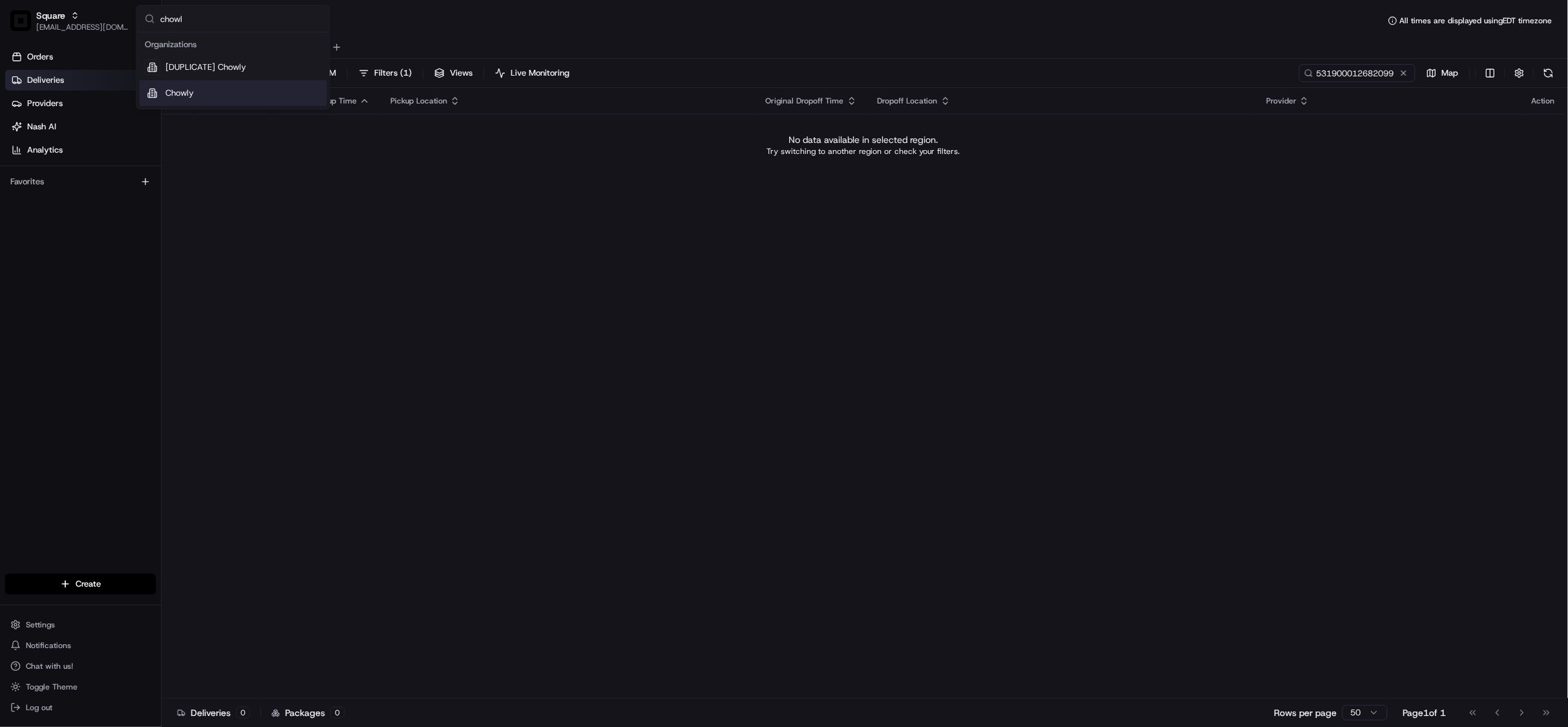
type input "chowl"
click at [206, 90] on div "Chowly" at bounding box center [233, 93] width 187 height 26
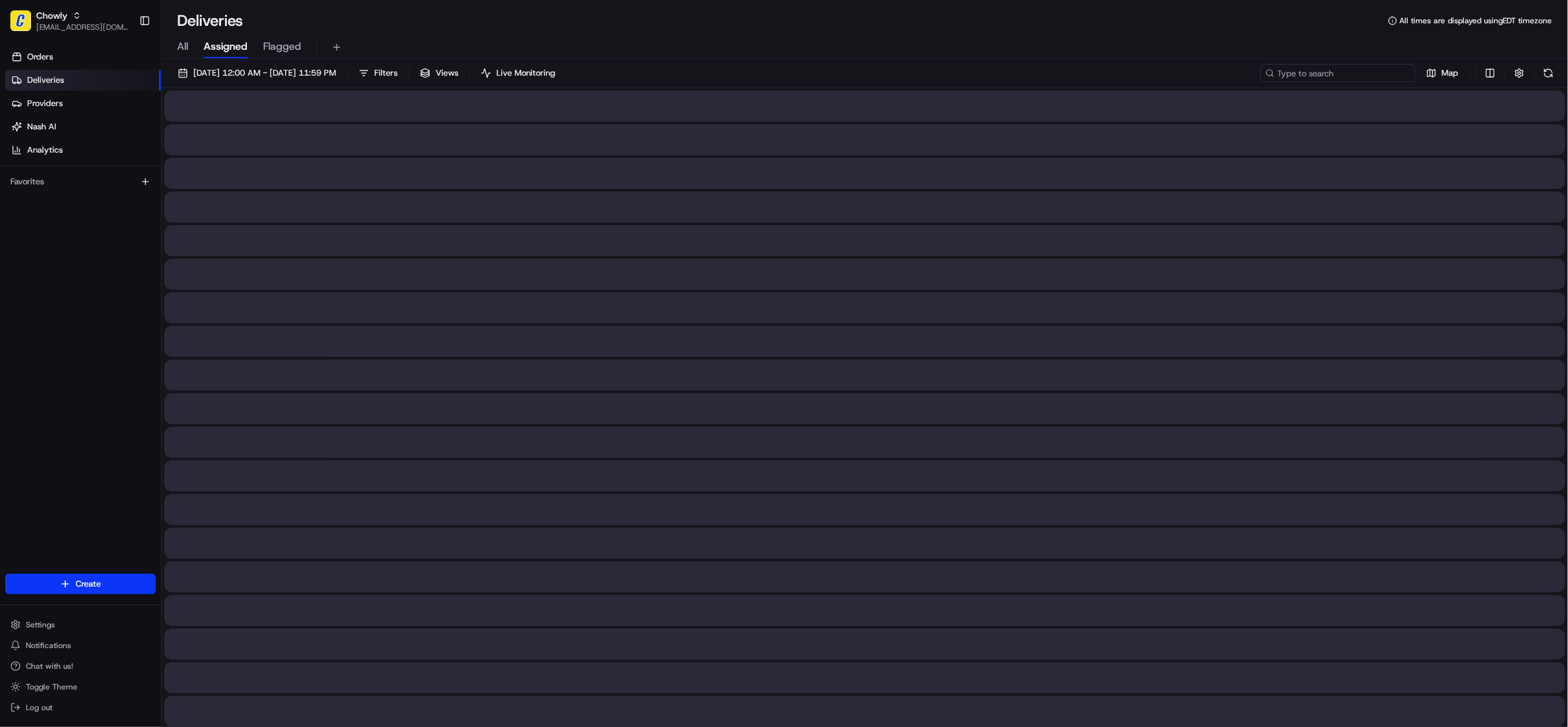
click at [1338, 68] on input at bounding box center [1338, 73] width 155 height 18
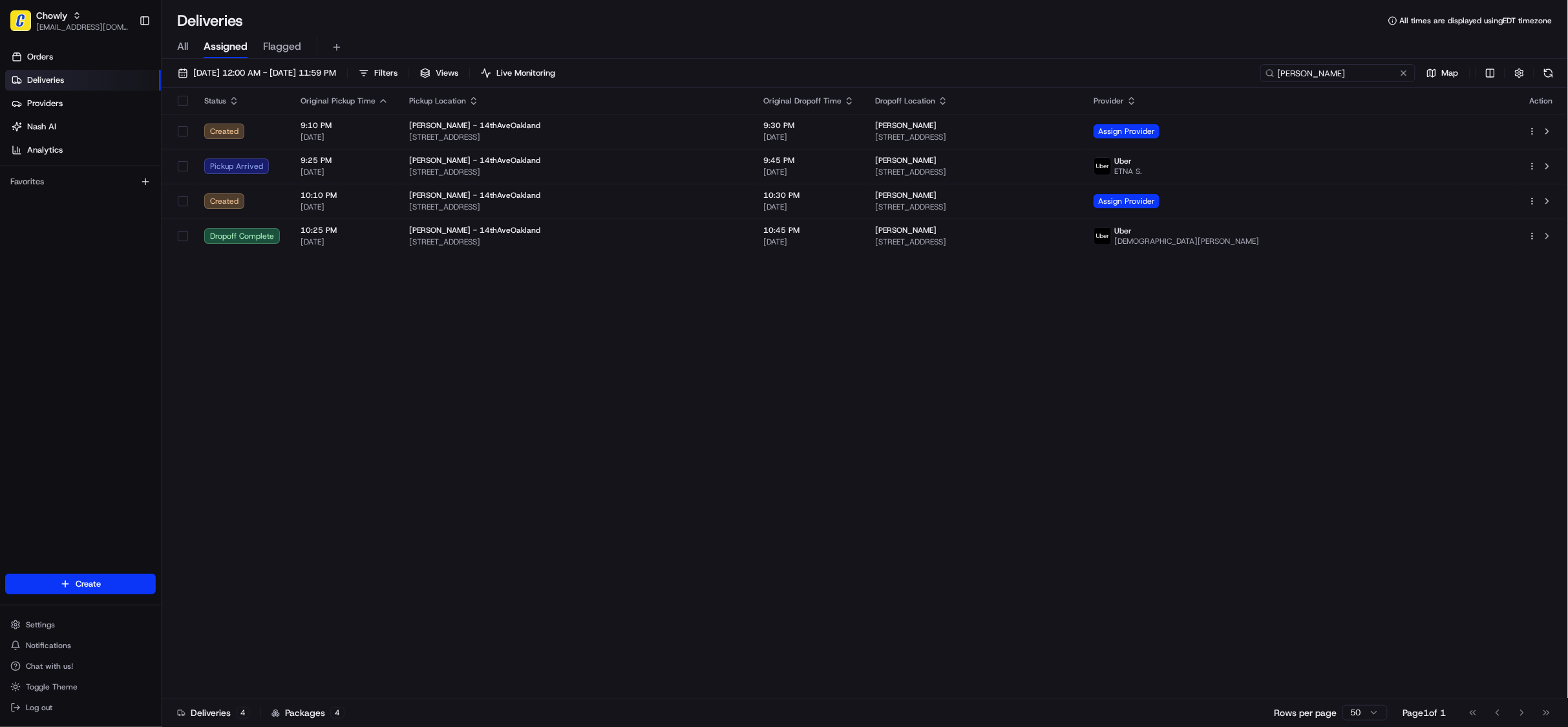
type input "lauren sweeney"
click at [975, 458] on div "Status Original Pickup Time Pickup Location Original Dropoff Time Dropoff Locat…" at bounding box center [863, 393] width 1403 height 611
click at [49, 12] on span "Chowly" at bounding box center [51, 16] width 31 height 13
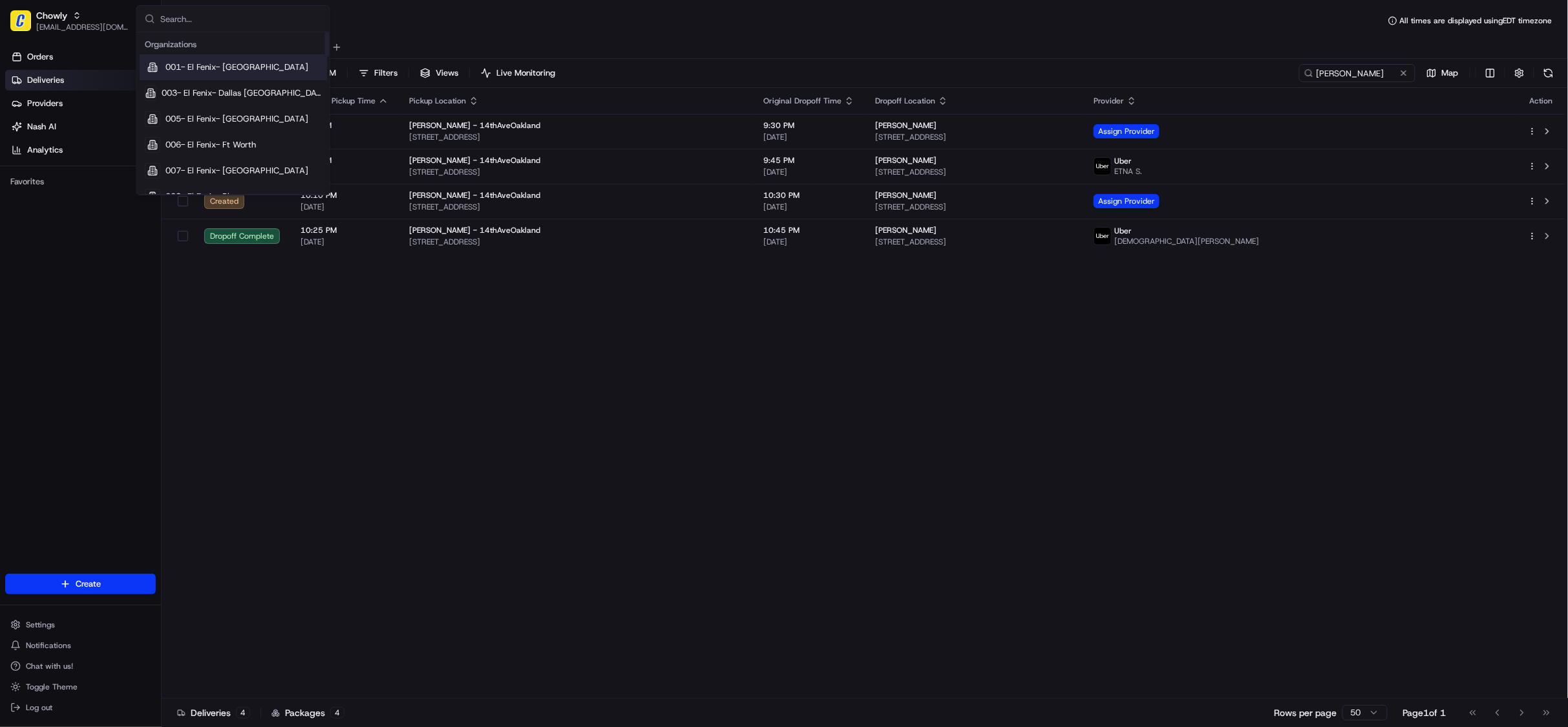
click at [222, 18] on input "text" at bounding box center [241, 19] width 162 height 26
type input "square"
click at [210, 131] on div "Square" at bounding box center [233, 128] width 187 height 26
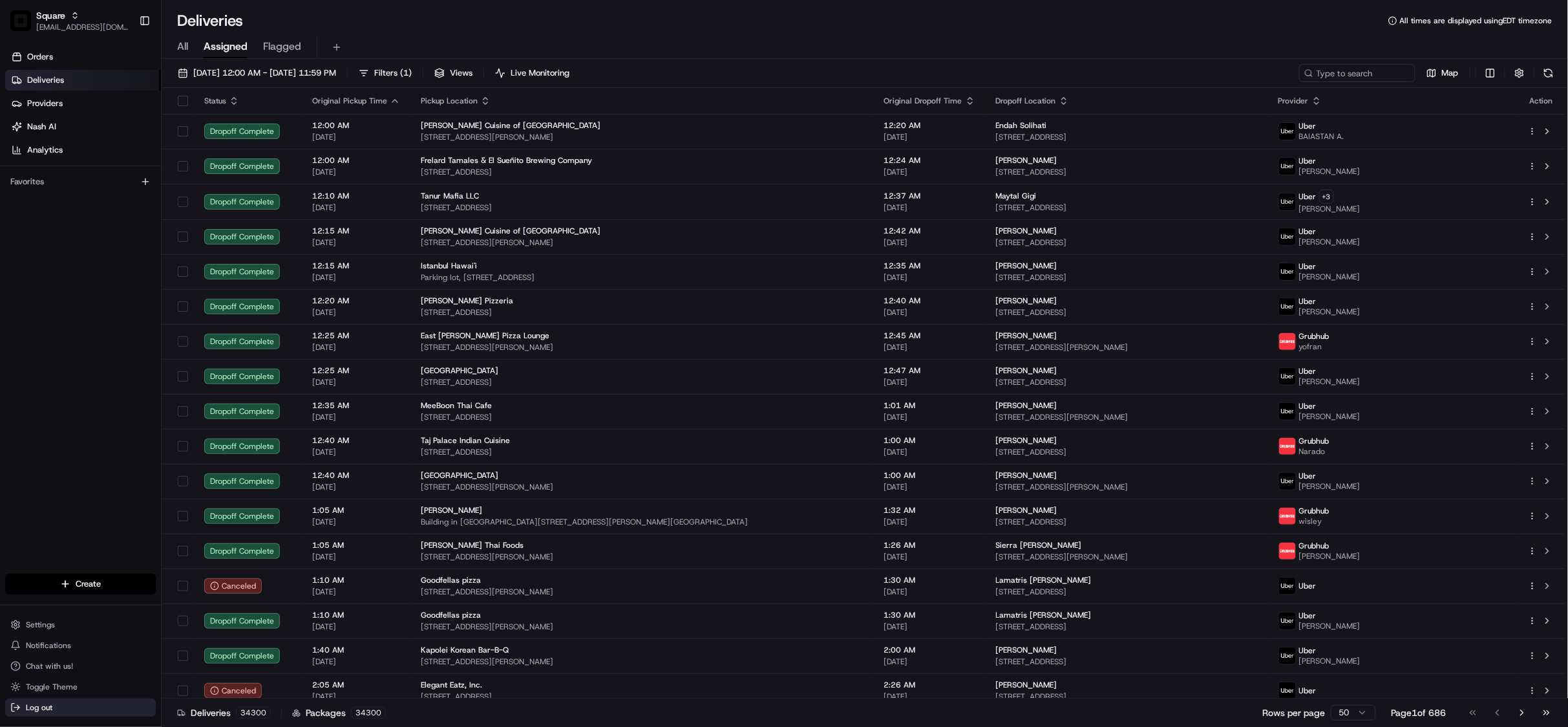
click at [47, 714] on button "Log out" at bounding box center [80, 707] width 150 height 18
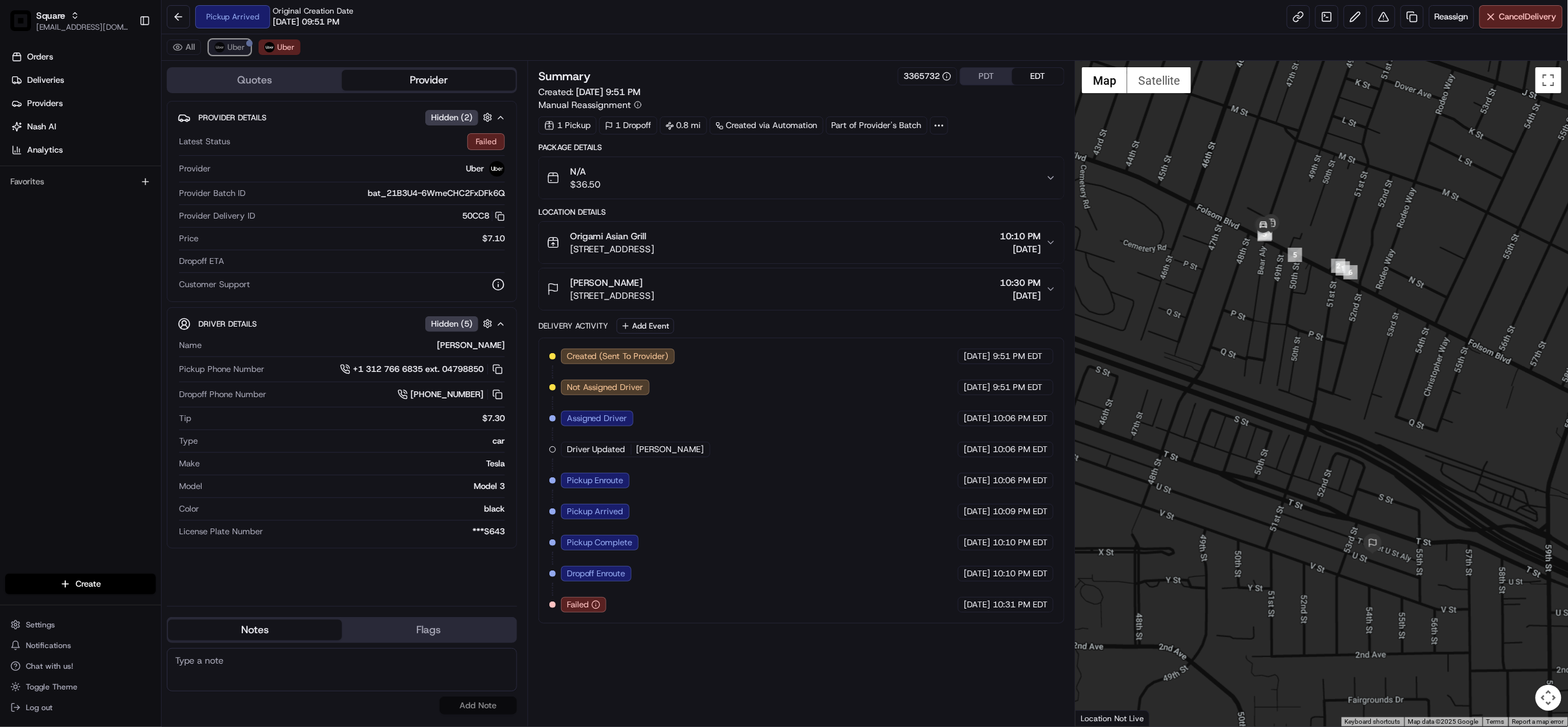
click at [236, 44] on span "Uber" at bounding box center [236, 47] width 17 height 10
